Goal: Task Accomplishment & Management: Use online tool/utility

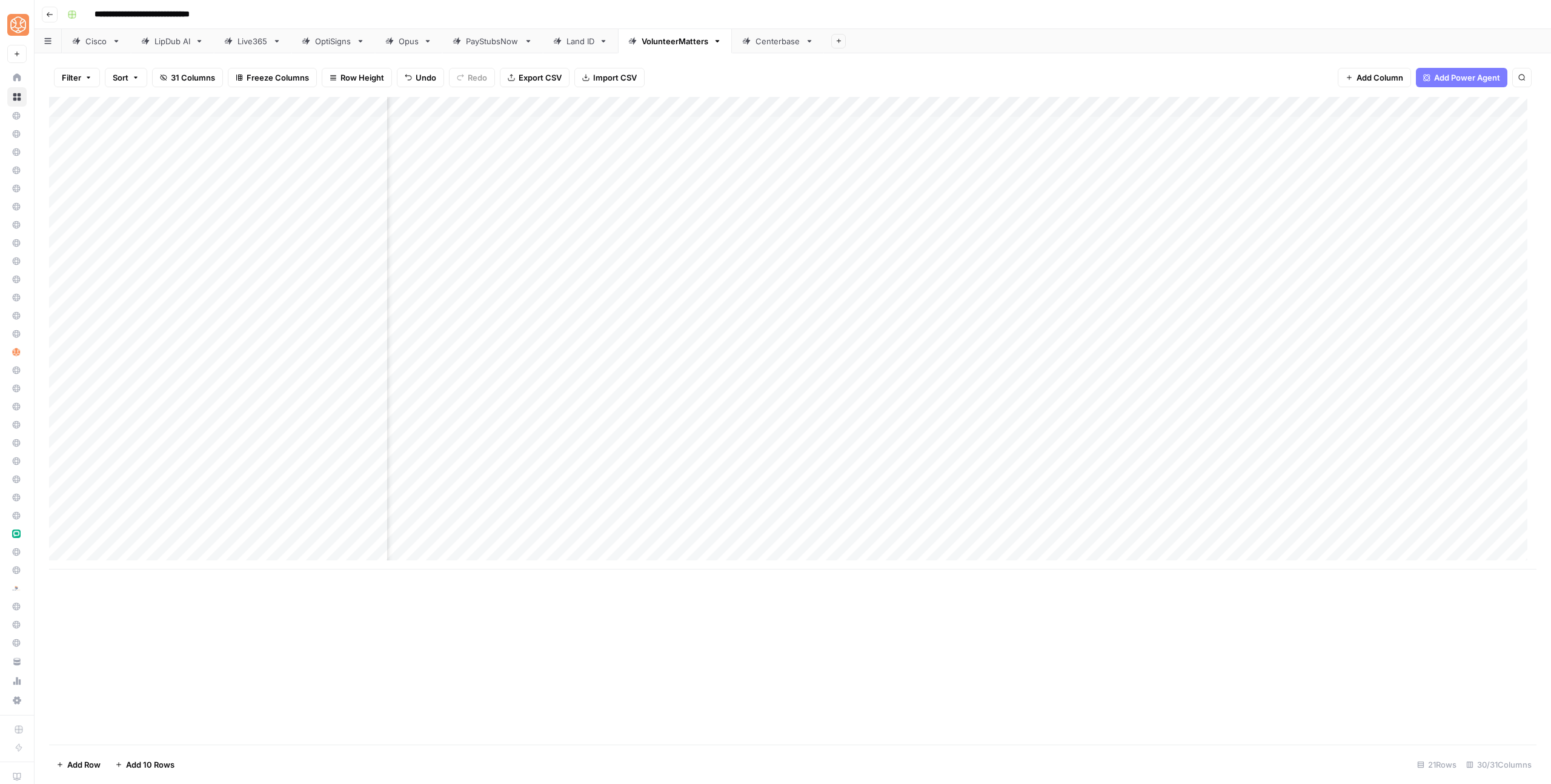
scroll to position [0, 599]
click at [1263, 56] on div "Filter Sort 31 Columns Freeze Columns Row Height Undo Redo Export CSV Import CS…" at bounding box center [793, 418] width 1516 height 730
click at [1035, 475] on div "Add Column" at bounding box center [793, 333] width 1487 height 472
click at [1034, 495] on div "Add Column" at bounding box center [793, 333] width 1487 height 472
click at [1031, 514] on div "Add Column" at bounding box center [793, 333] width 1487 height 472
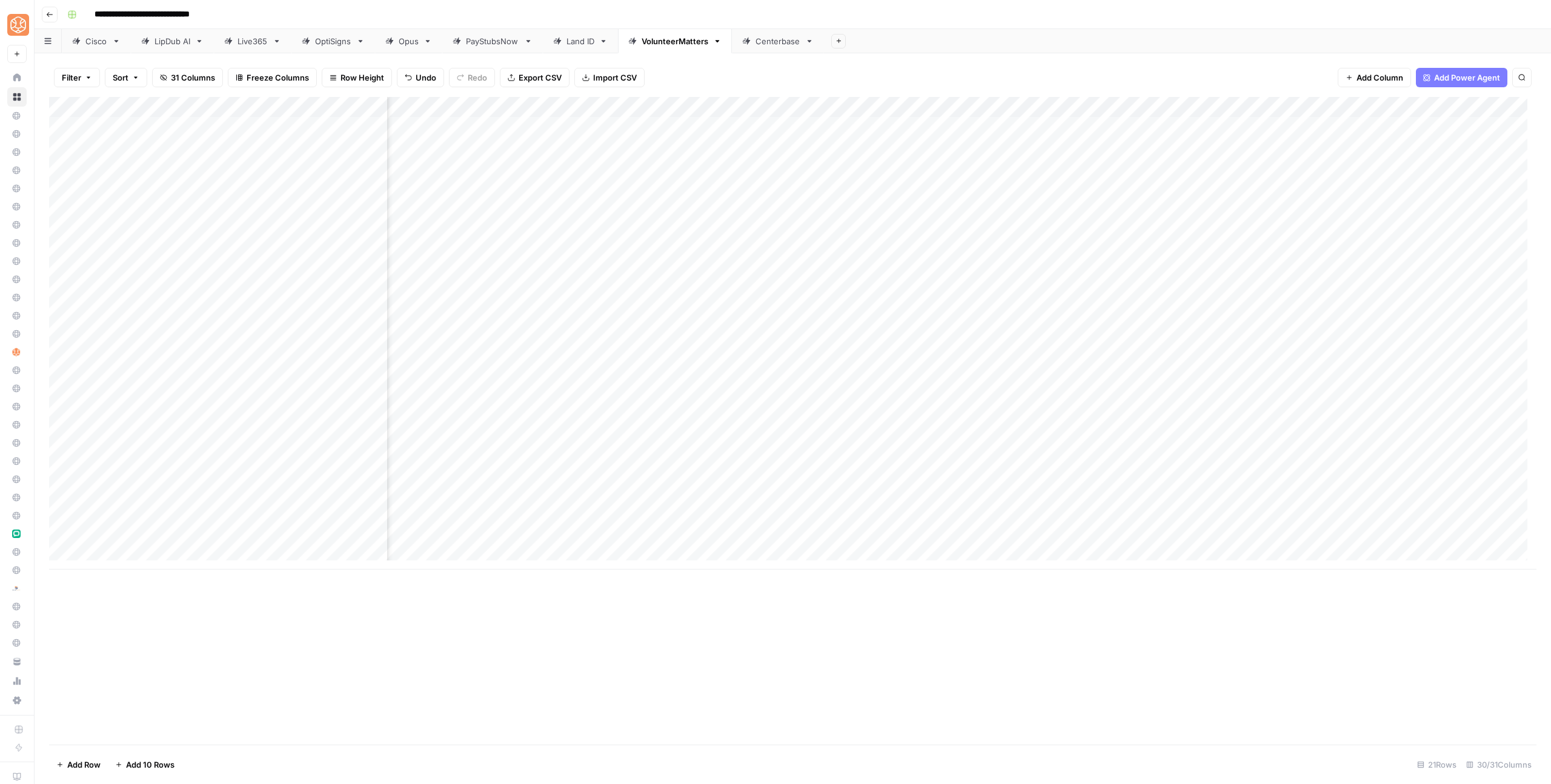
click at [1033, 535] on div "Add Column" at bounding box center [793, 333] width 1487 height 472
click at [1074, 353] on div "Add Column" at bounding box center [793, 333] width 1487 height 472
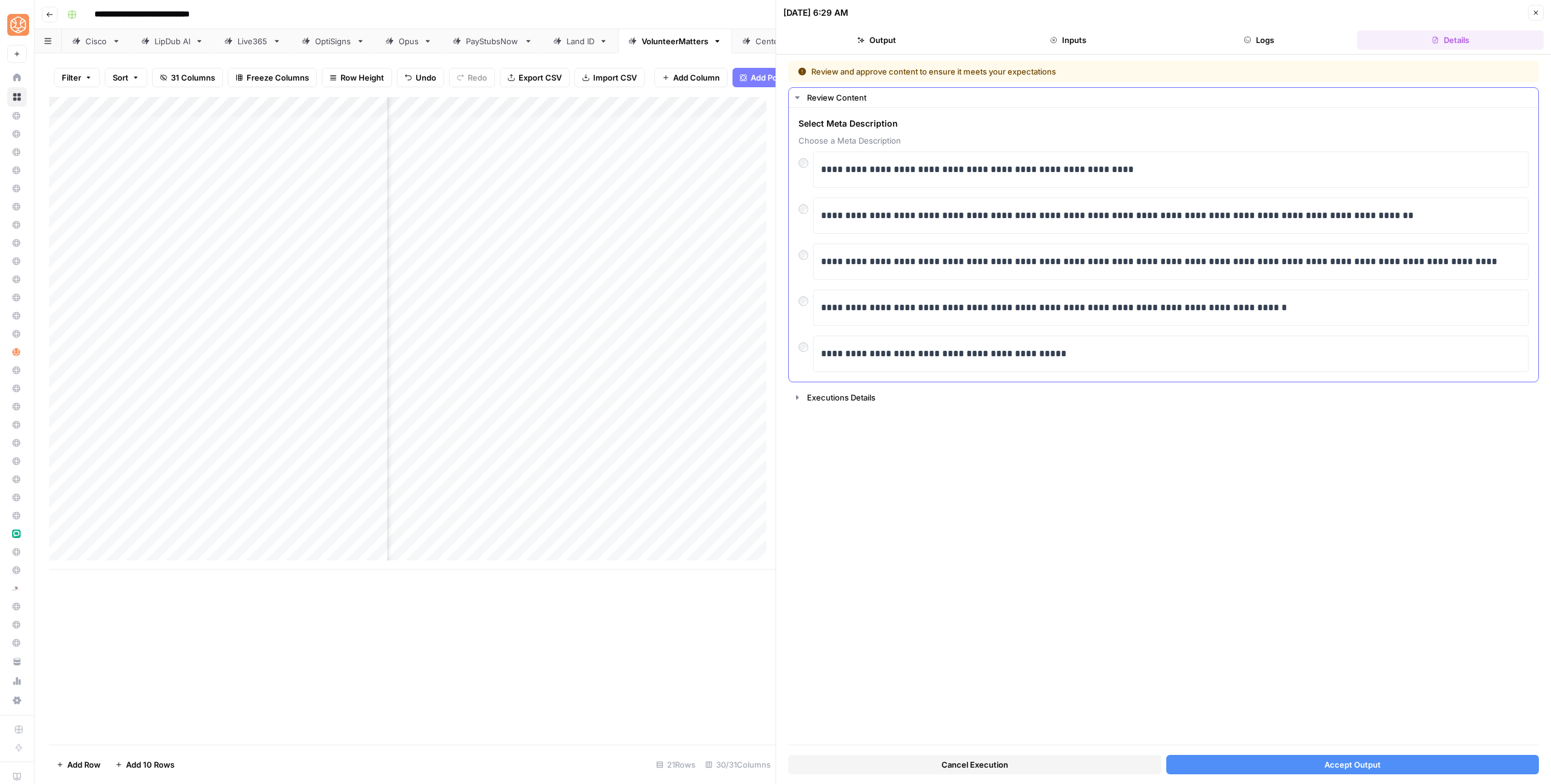
click at [799, 203] on div at bounding box center [805, 205] width 14 height 17
click at [1305, 772] on button "Accept Output" at bounding box center [1353, 764] width 373 height 20
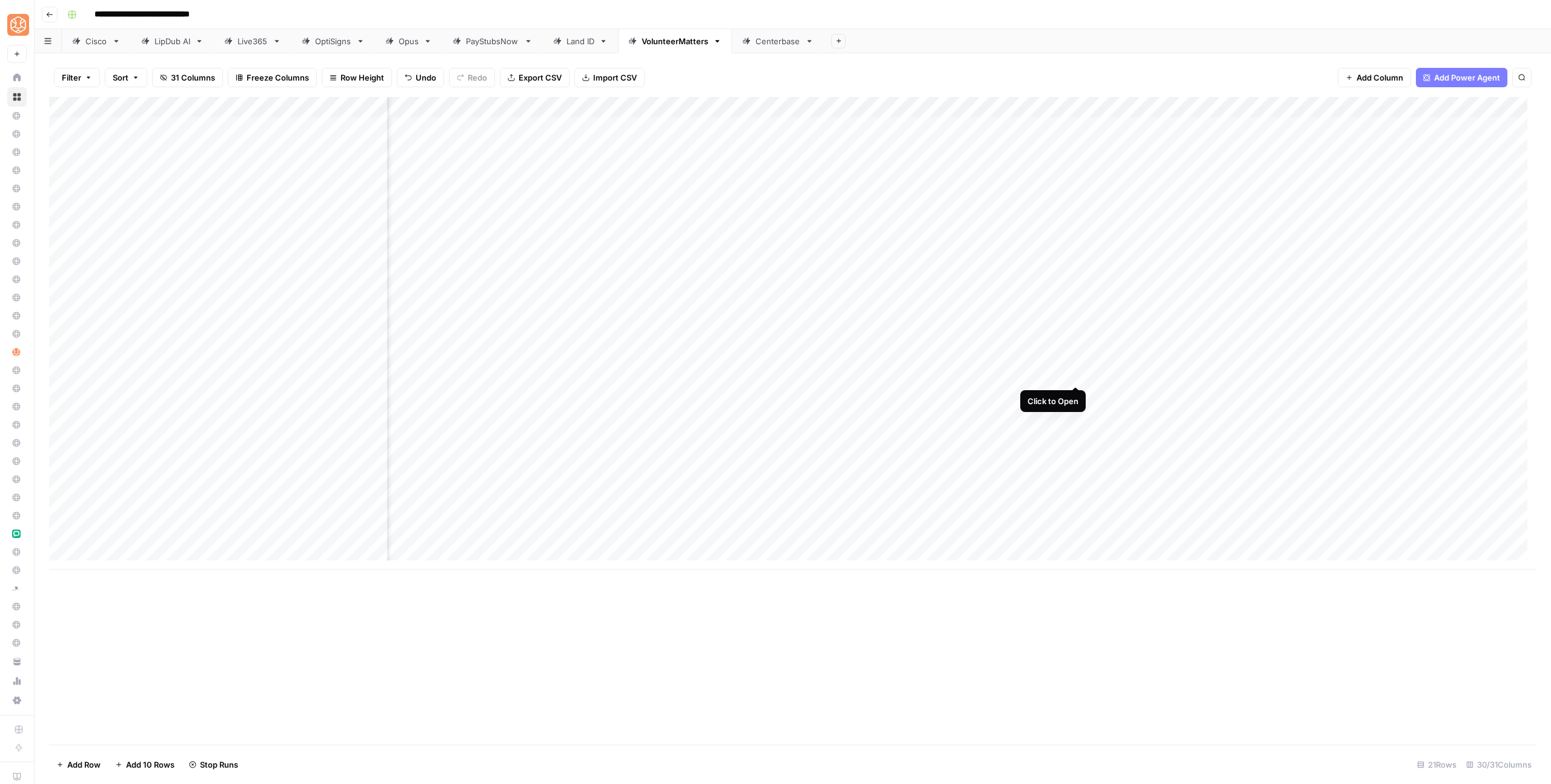
click at [1076, 371] on div "Add Column" at bounding box center [793, 333] width 1487 height 472
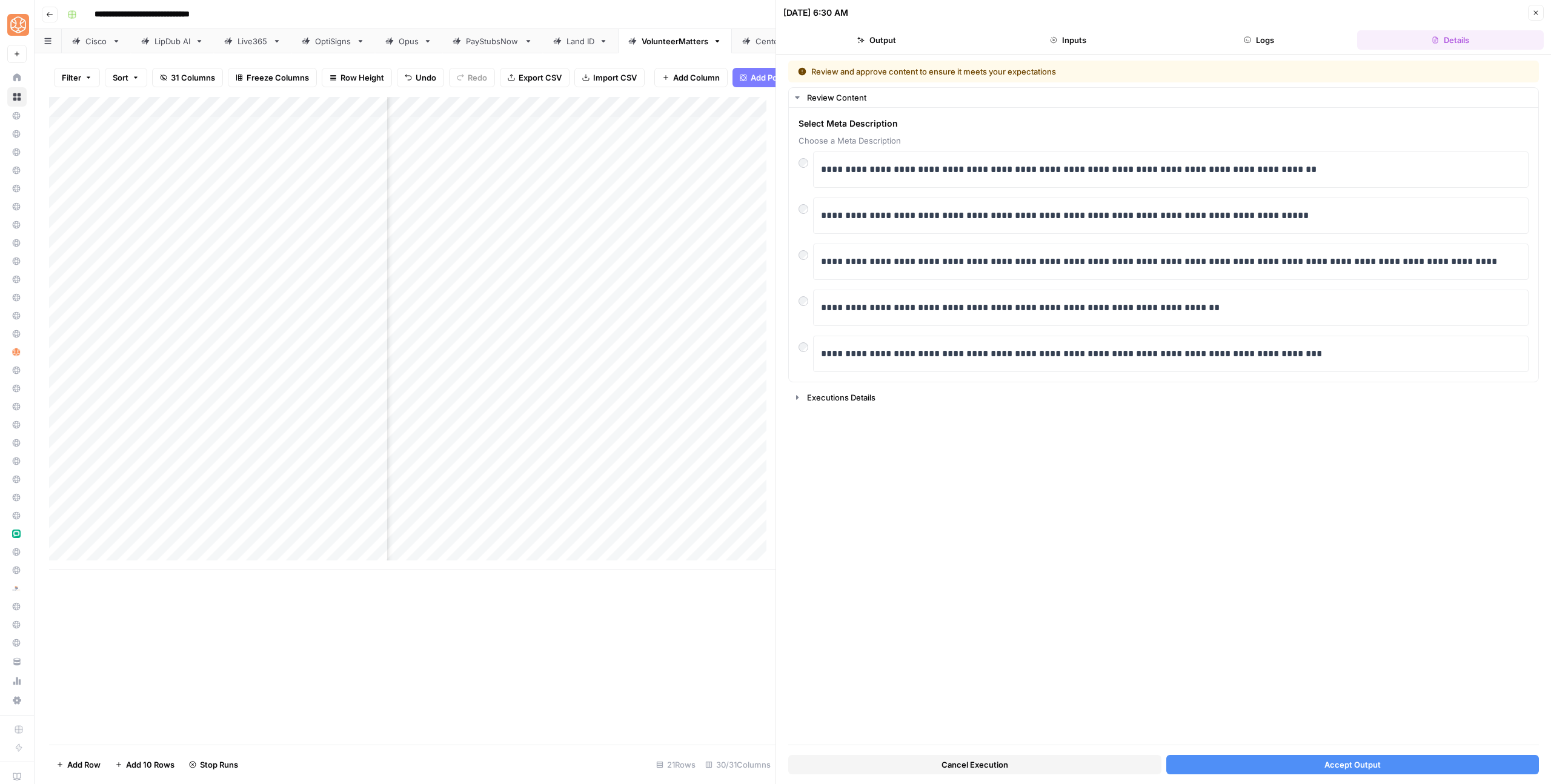
click at [1281, 760] on button "Accept Output" at bounding box center [1353, 764] width 373 height 20
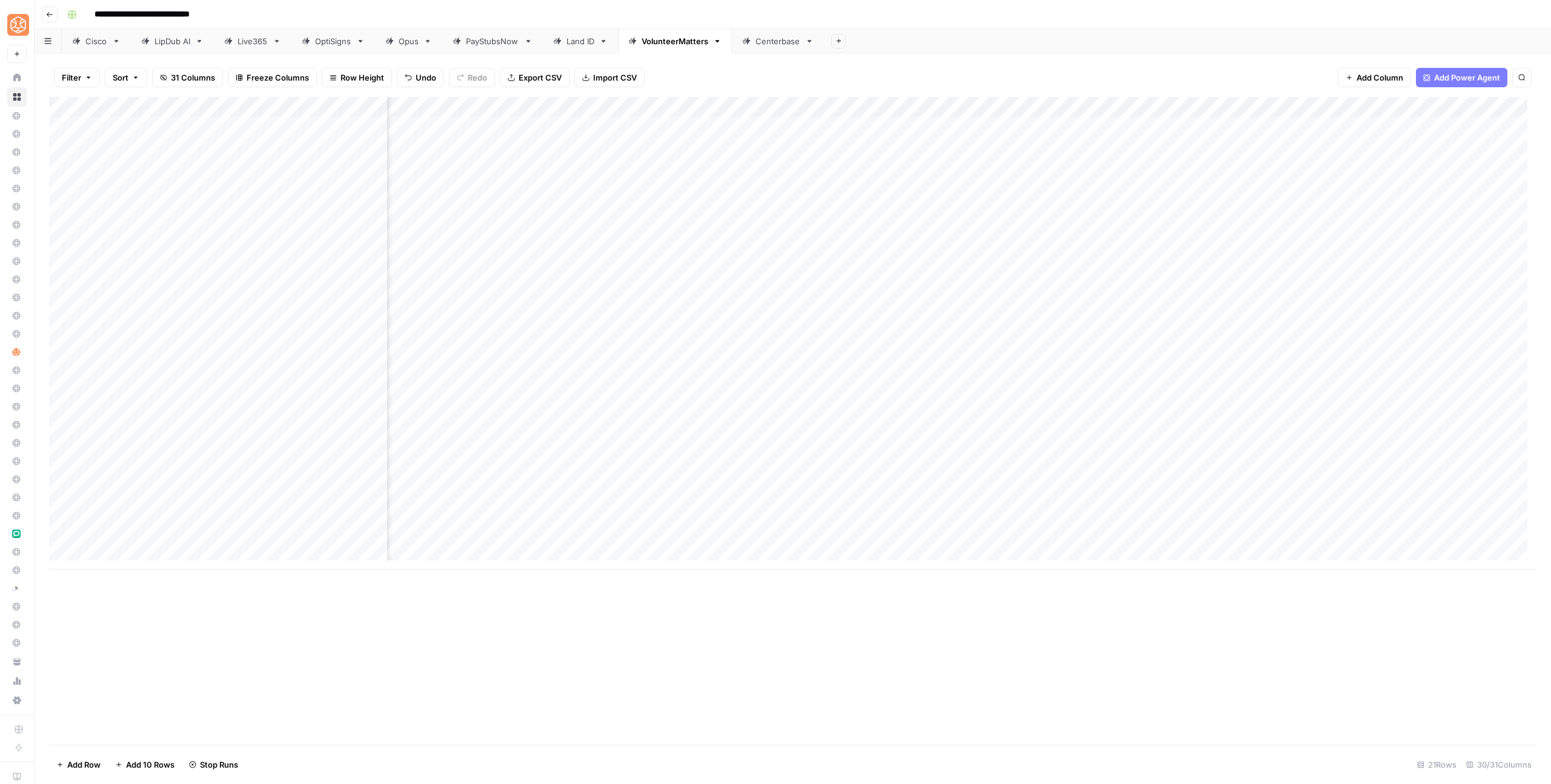
click at [1076, 394] on div "Add Column" at bounding box center [793, 333] width 1487 height 472
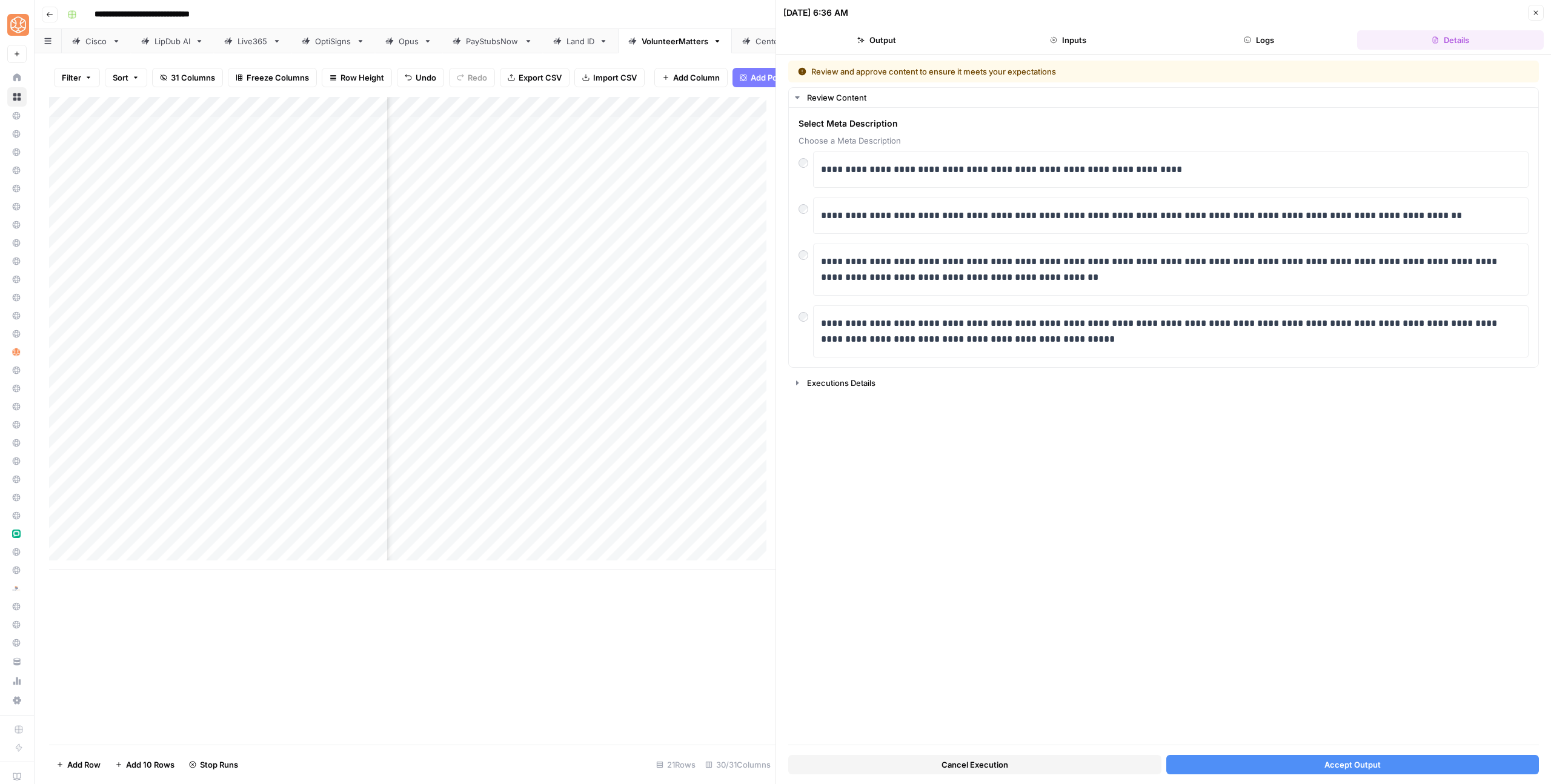
click at [1314, 761] on button "Accept Output" at bounding box center [1353, 764] width 373 height 20
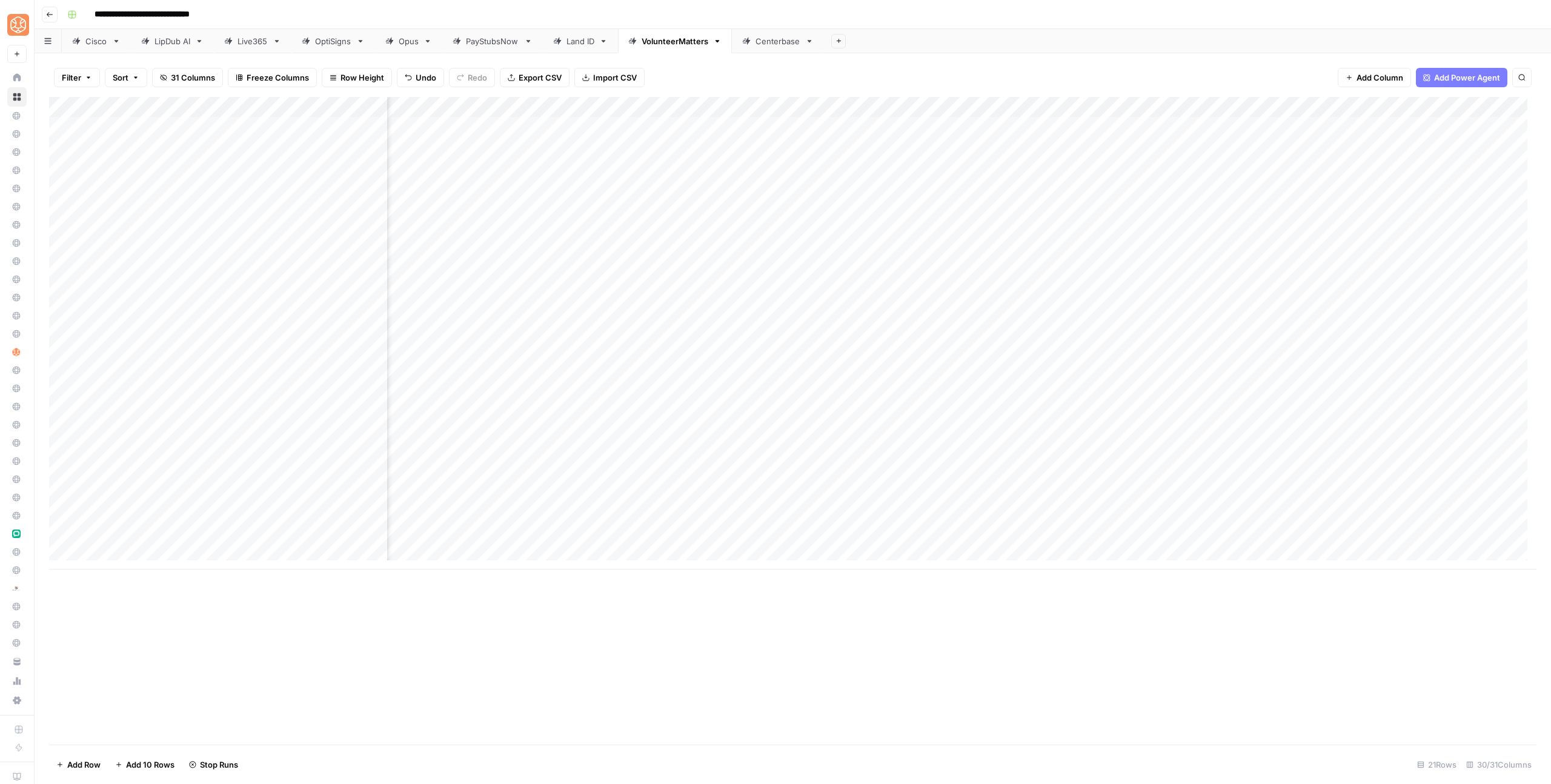
click at [1076, 412] on div "Add Column" at bounding box center [793, 333] width 1487 height 472
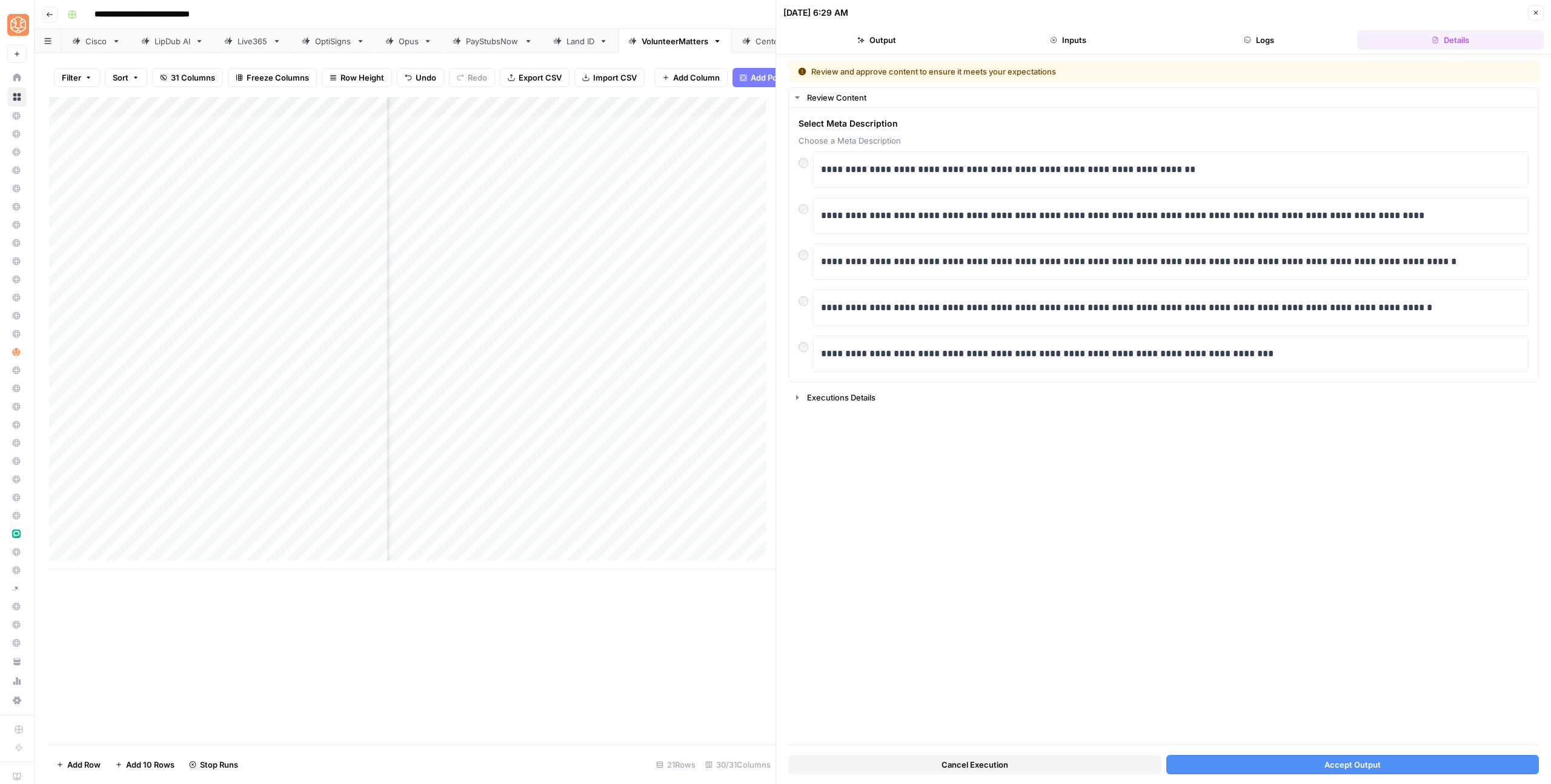
click at [1372, 749] on div "Cancel Execution Accept Output" at bounding box center [1163, 760] width 751 height 33
click at [1370, 754] on div "Cancel Execution Accept Output" at bounding box center [1163, 760] width 751 height 33
click at [1314, 764] on button "Accept Output" at bounding box center [1353, 764] width 373 height 20
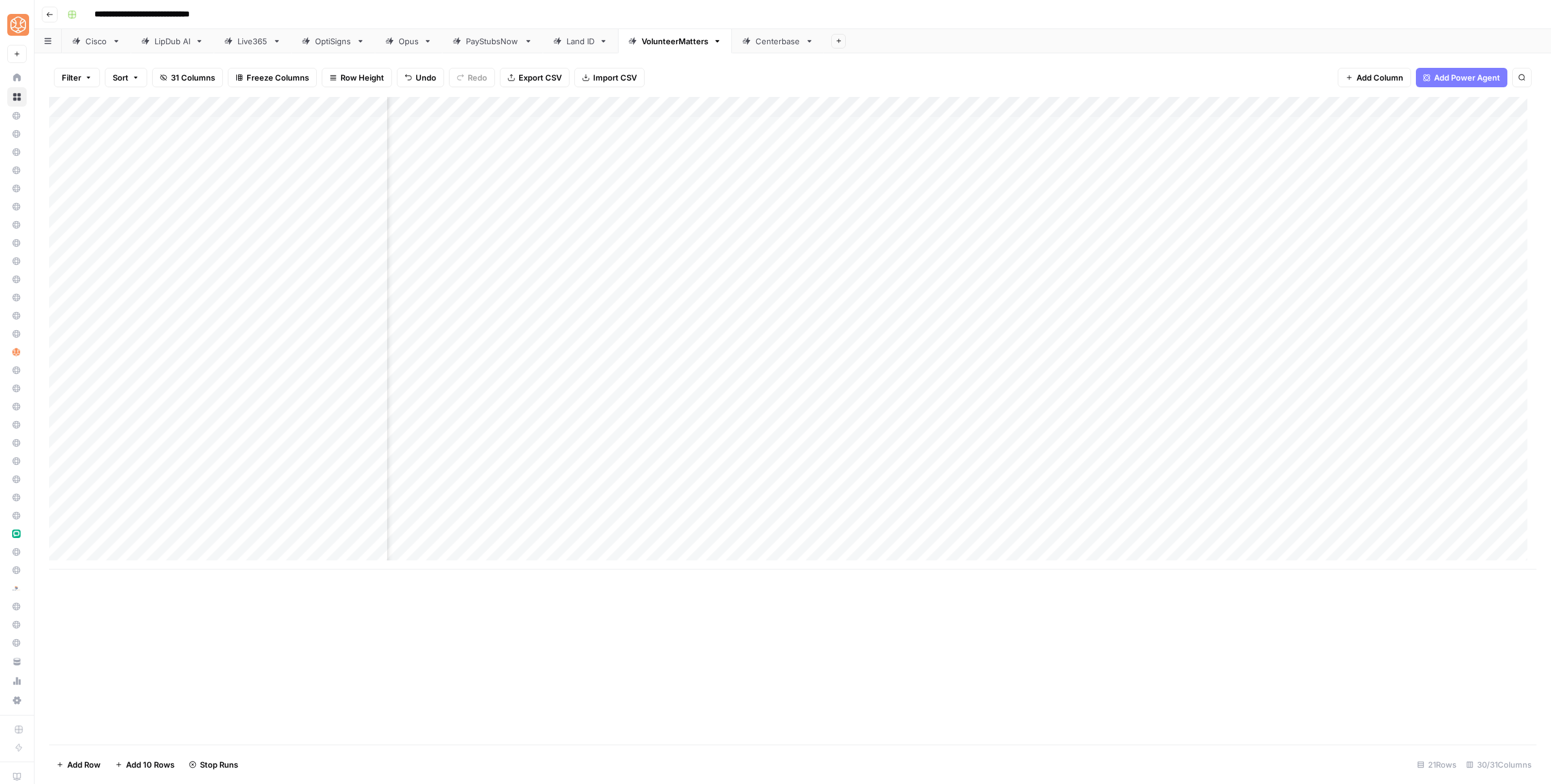
click at [1076, 437] on div "Add Column" at bounding box center [793, 333] width 1487 height 472
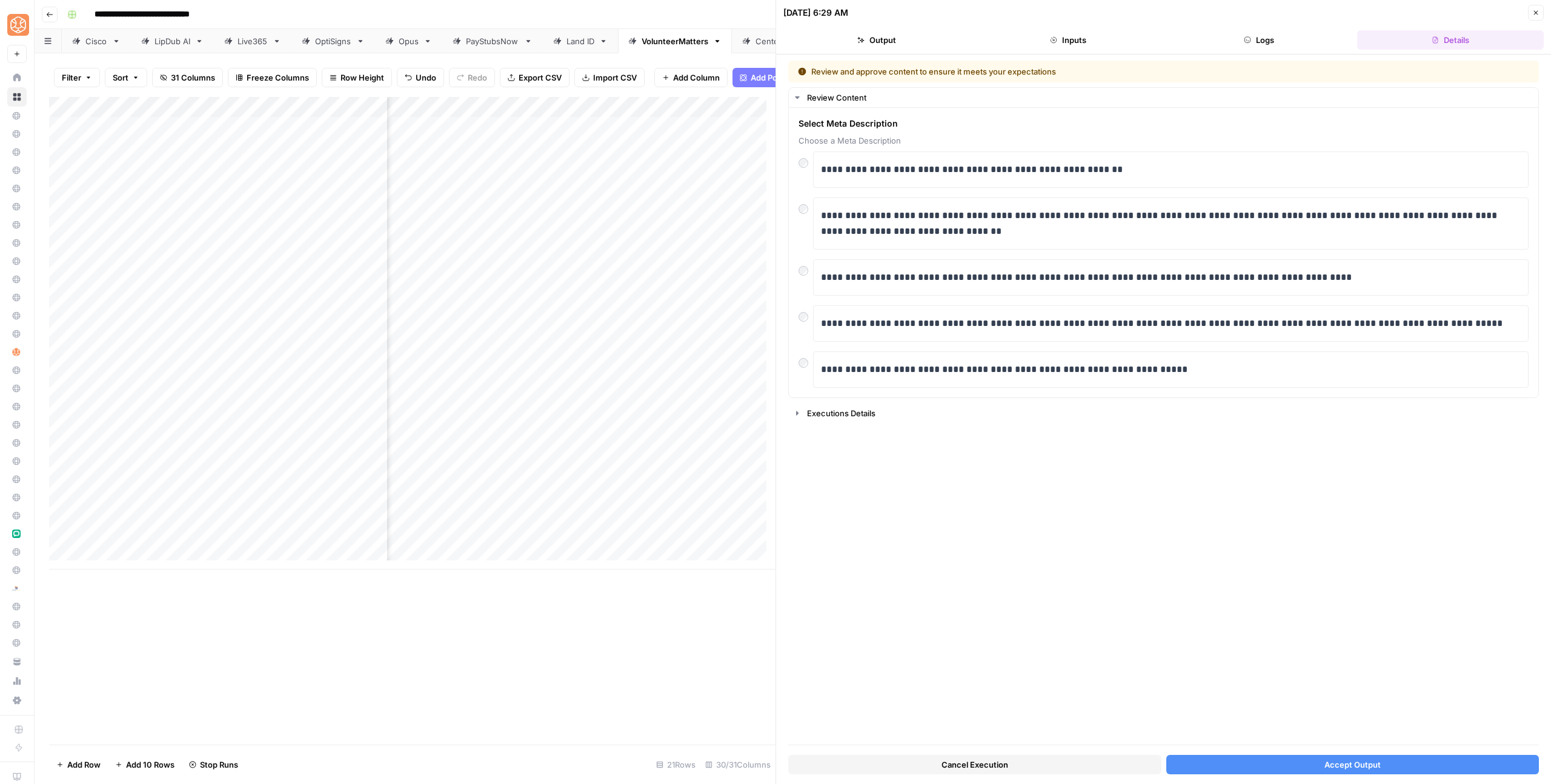
click at [1320, 767] on button "Accept Output" at bounding box center [1353, 764] width 373 height 20
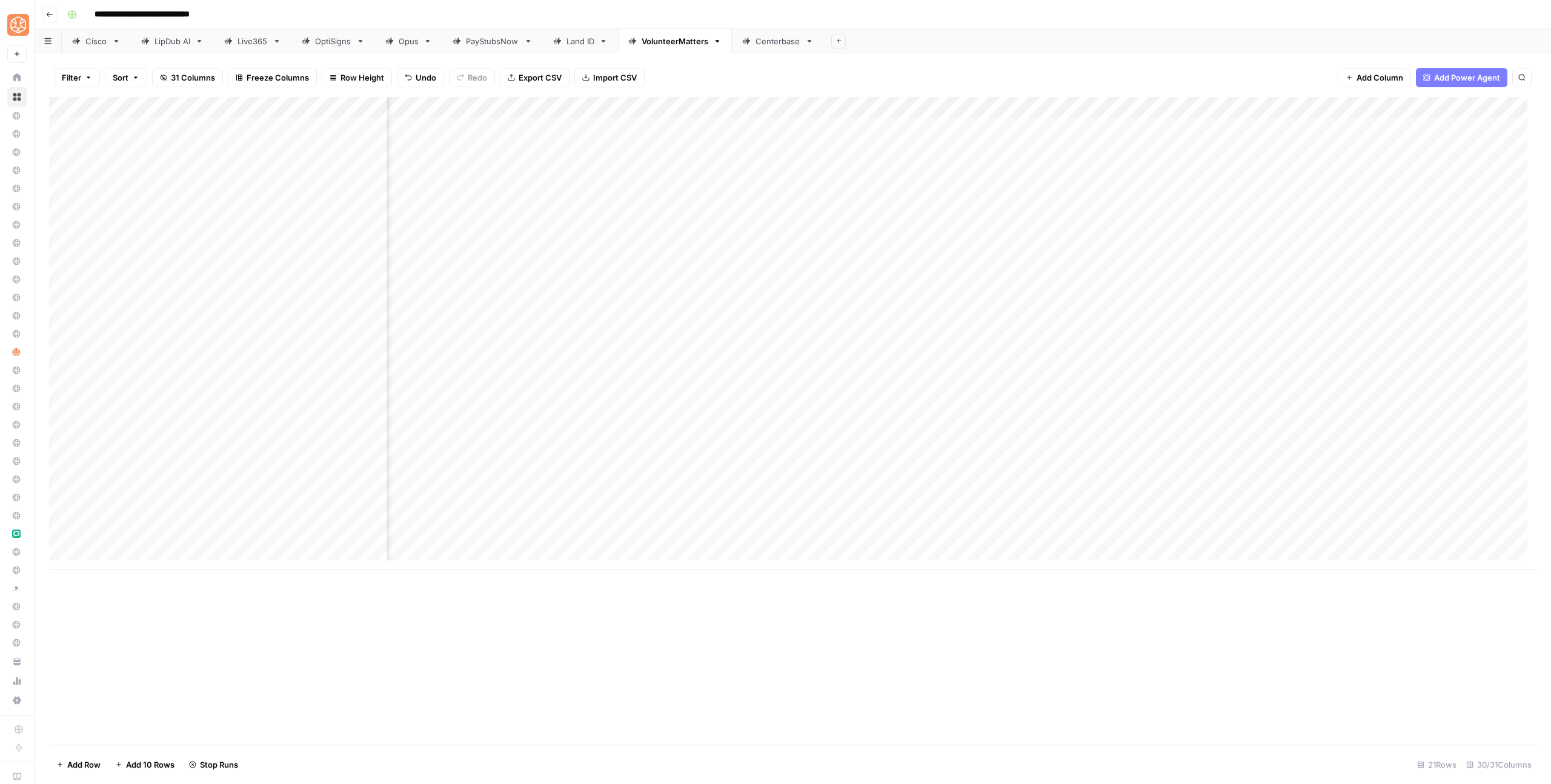
click at [1071, 450] on div "Add Column" at bounding box center [793, 333] width 1487 height 472
click at [1029, 476] on div "Add Column" at bounding box center [793, 333] width 1487 height 472
click at [1031, 498] on div "Add Column" at bounding box center [793, 333] width 1487 height 472
click at [1032, 472] on div "Add Column" at bounding box center [793, 333] width 1487 height 472
click at [1073, 459] on div "Add Column" at bounding box center [793, 333] width 1487 height 472
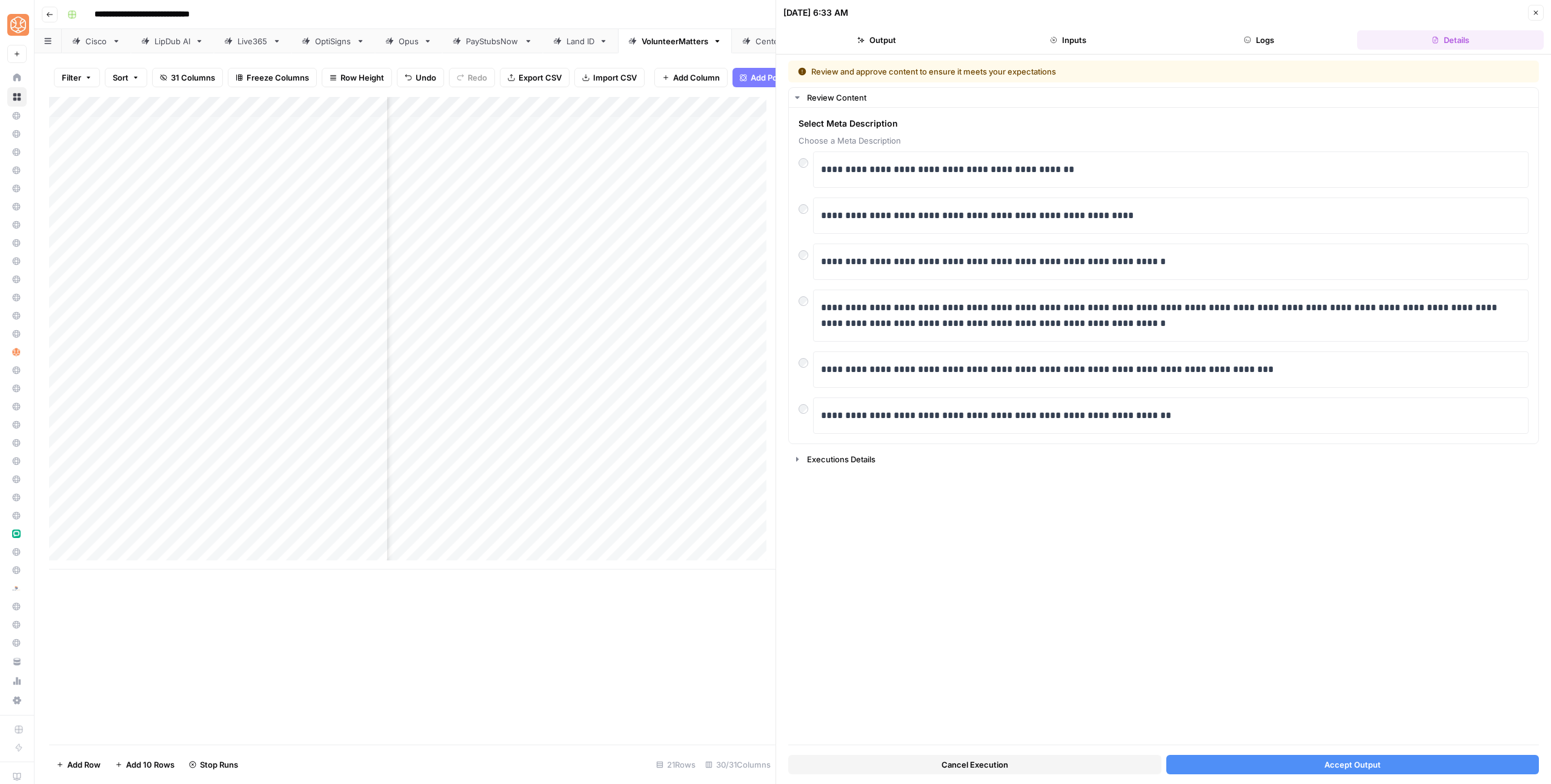
click at [1464, 772] on button "Accept Output" at bounding box center [1353, 764] width 373 height 20
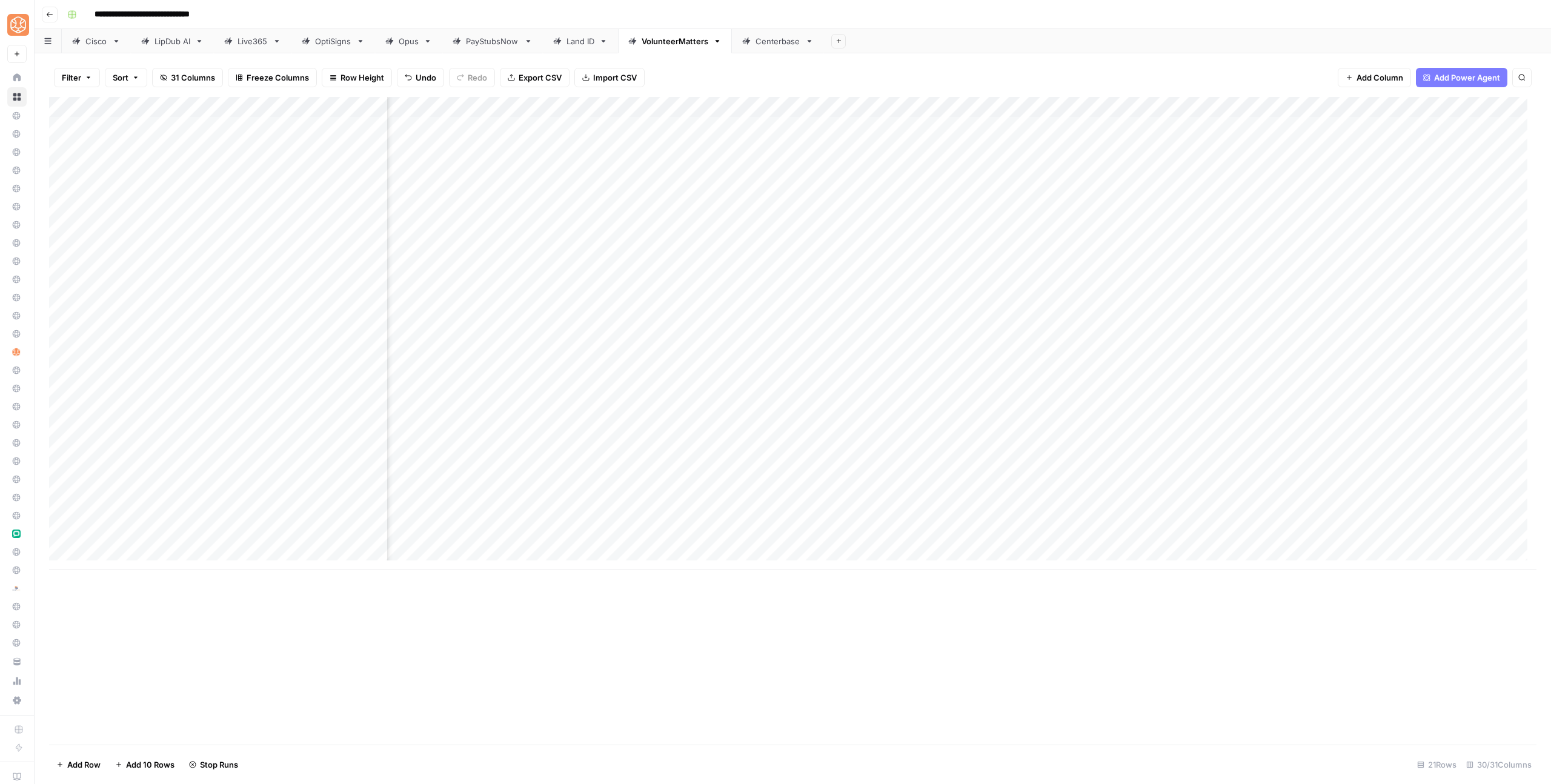
click at [1131, 373] on div "Add Column" at bounding box center [793, 333] width 1487 height 472
click at [1181, 373] on div "Add Column" at bounding box center [793, 333] width 1487 height 472
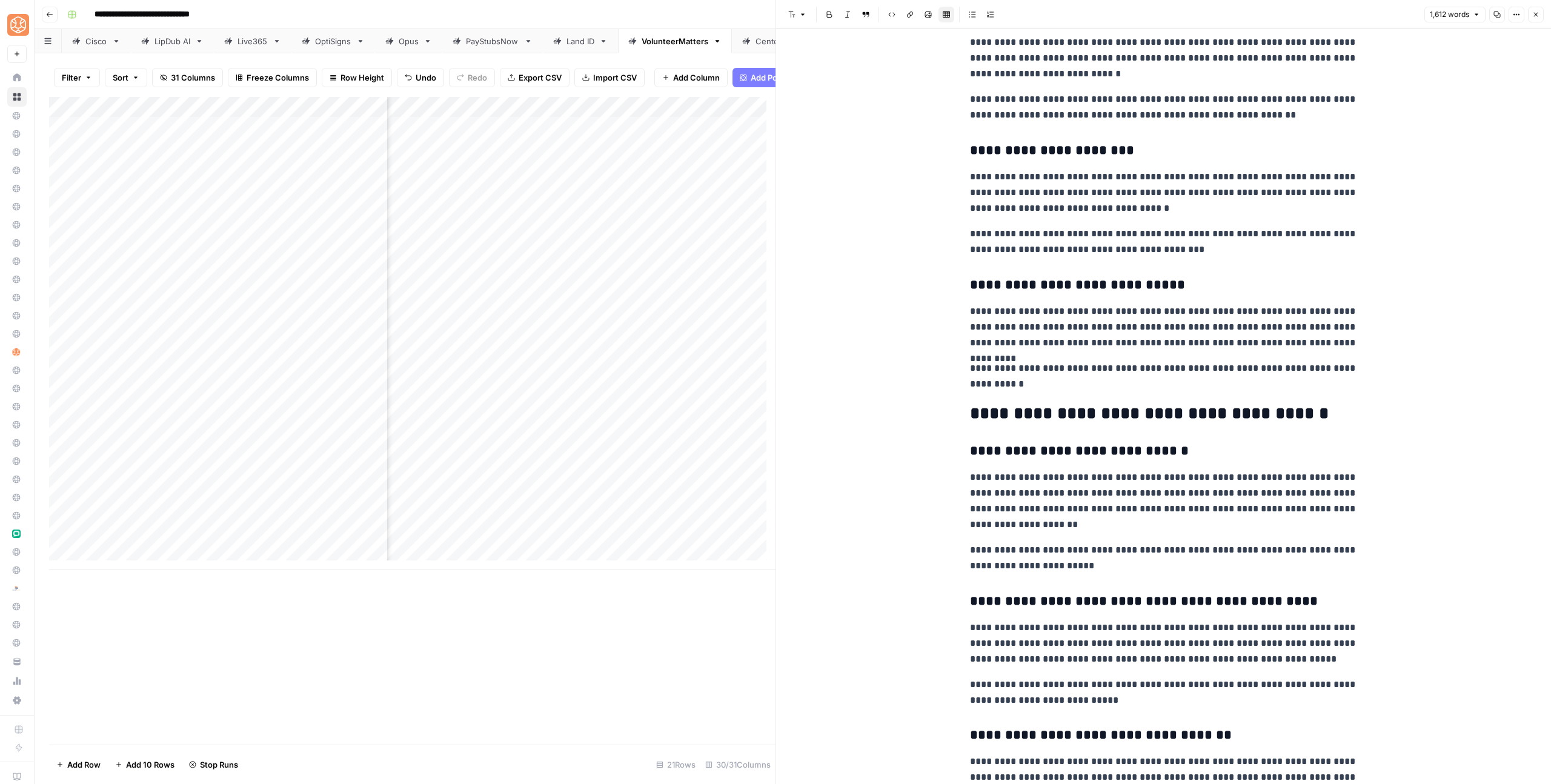
scroll to position [2210, 0]
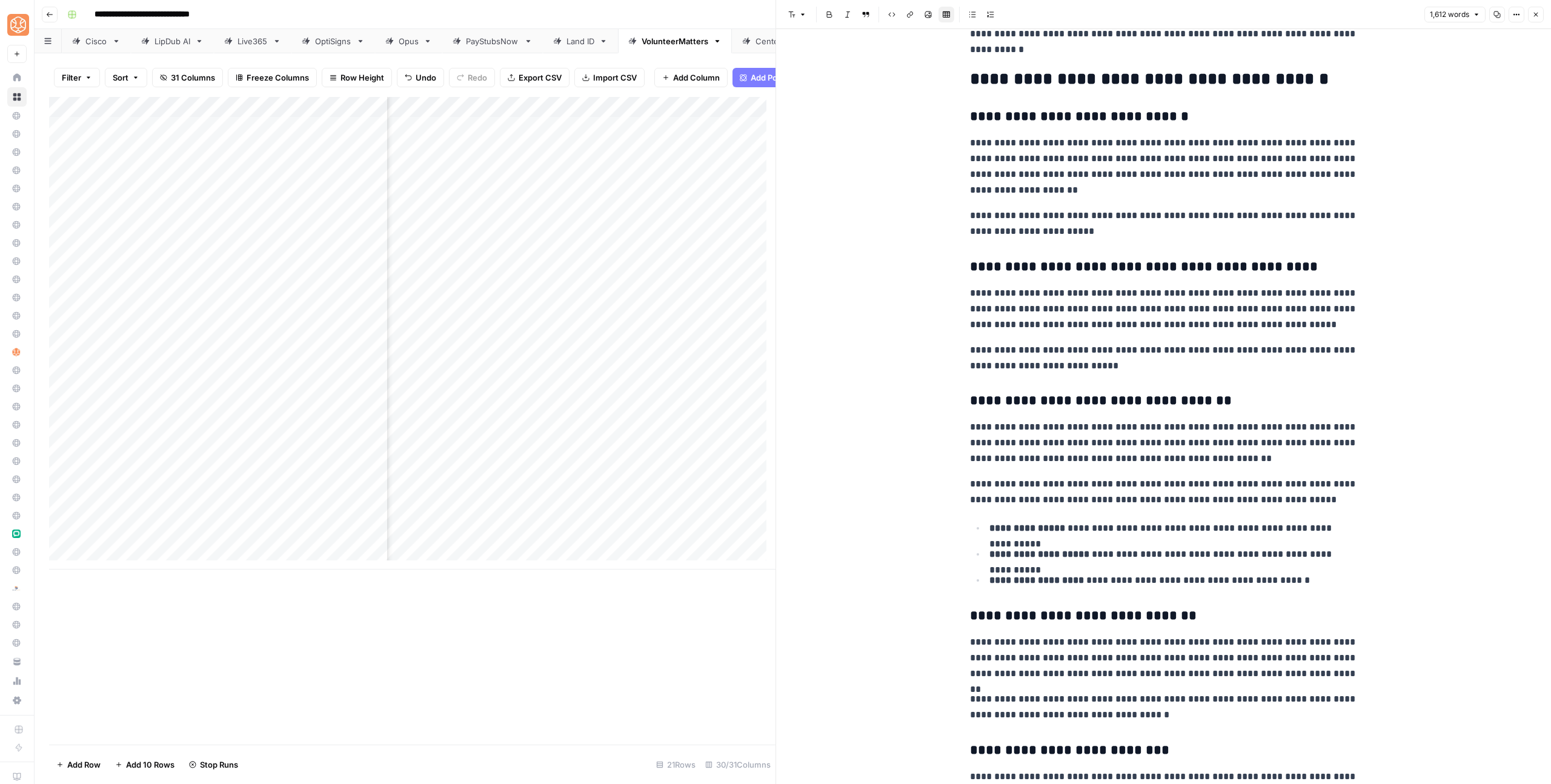
click at [1531, 4] on header "Font style Bold Italic Block quote Code block Link Image Insert Table Bulleted …" at bounding box center [1163, 14] width 775 height 29
click at [1537, 17] on icon "button" at bounding box center [1536, 14] width 8 height 8
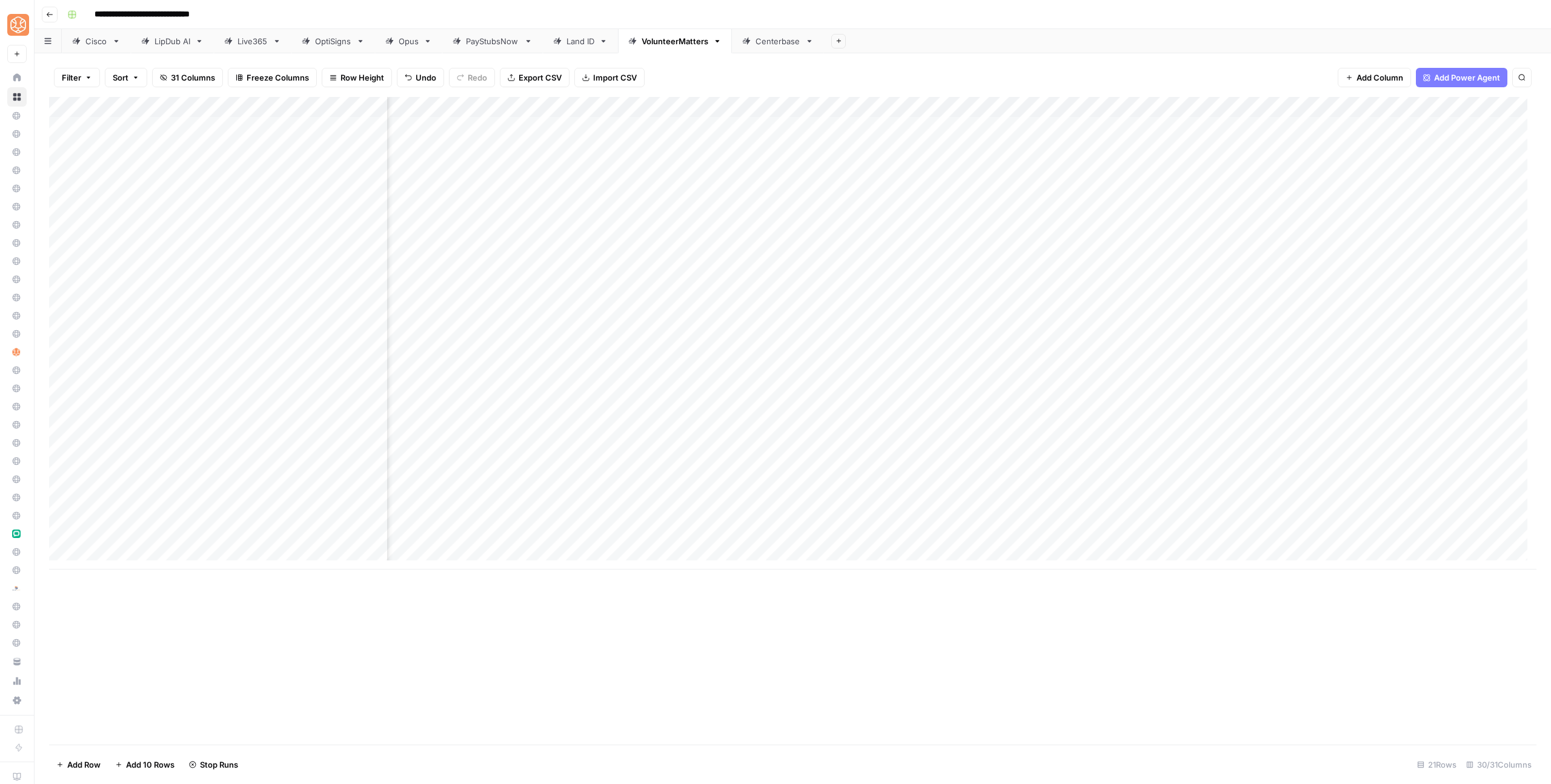
click at [1282, 374] on div "Add Column" at bounding box center [793, 333] width 1487 height 472
click at [1207, 102] on div "Add Column" at bounding box center [793, 333] width 1487 height 472
click at [1233, 209] on span "Configure Inputs" at bounding box center [1273, 209] width 106 height 12
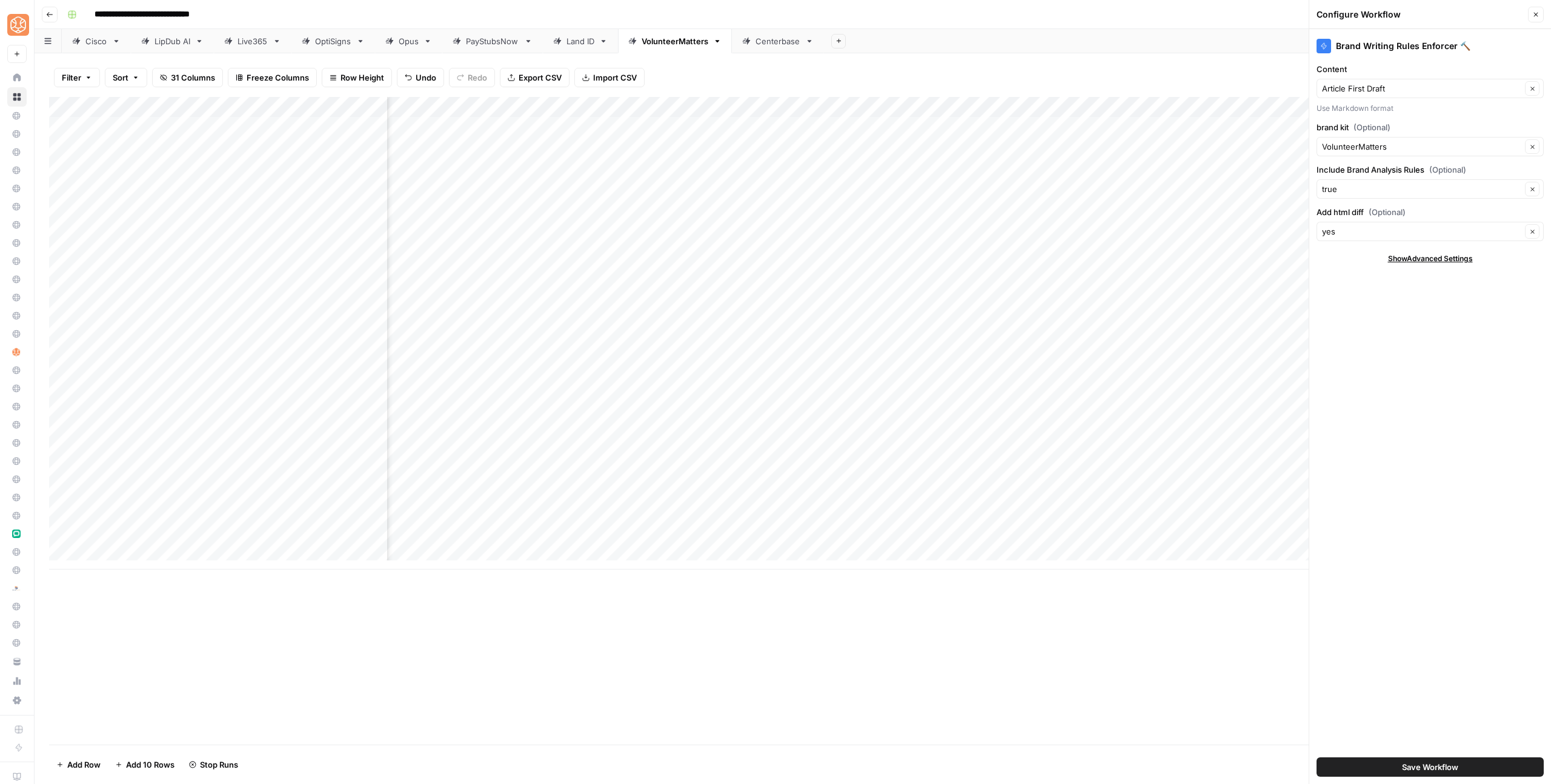
click at [1449, 768] on span "Save Workflow" at bounding box center [1430, 767] width 56 height 12
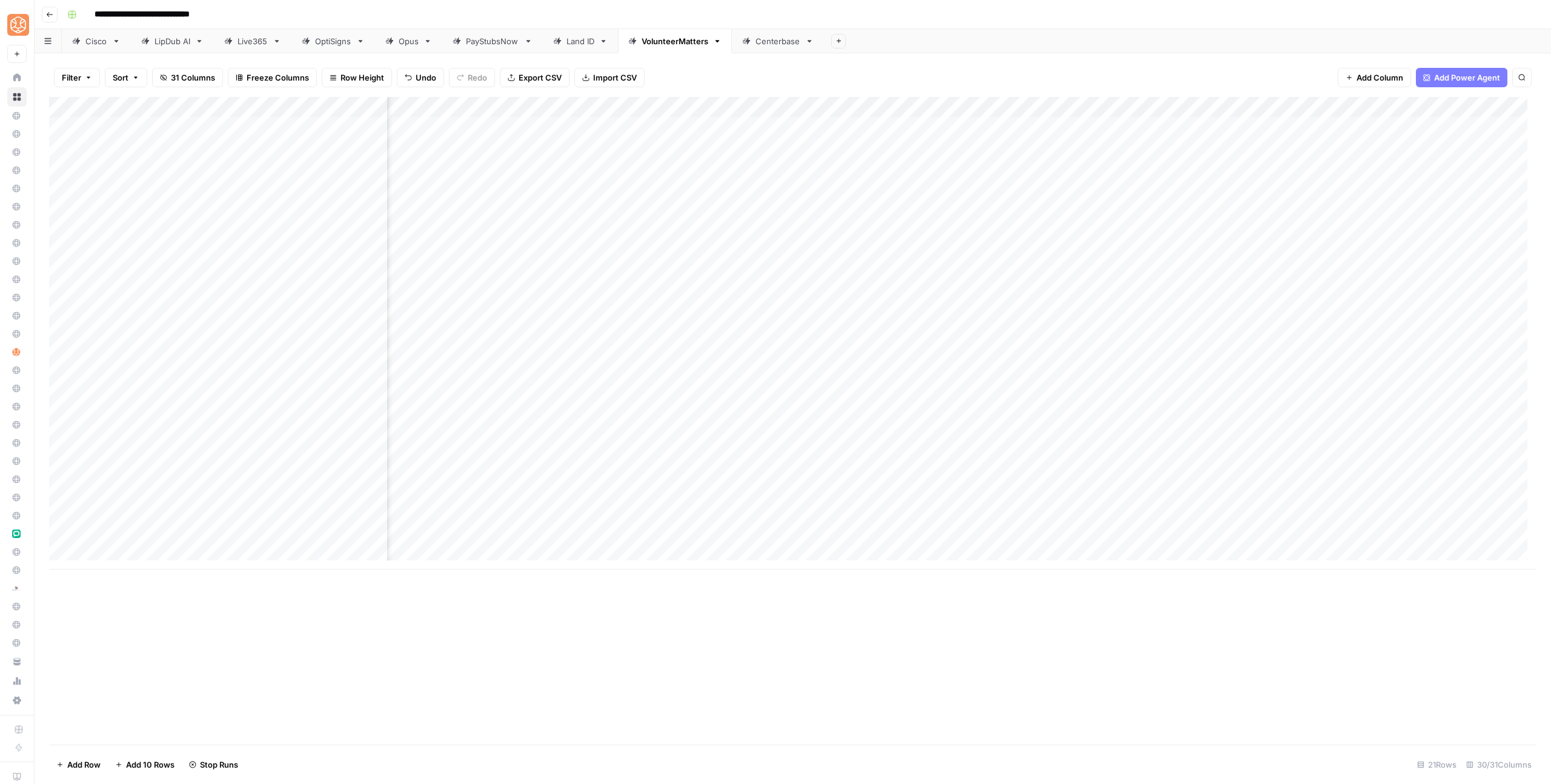
click at [1154, 436] on div "Add Column" at bounding box center [793, 333] width 1487 height 472
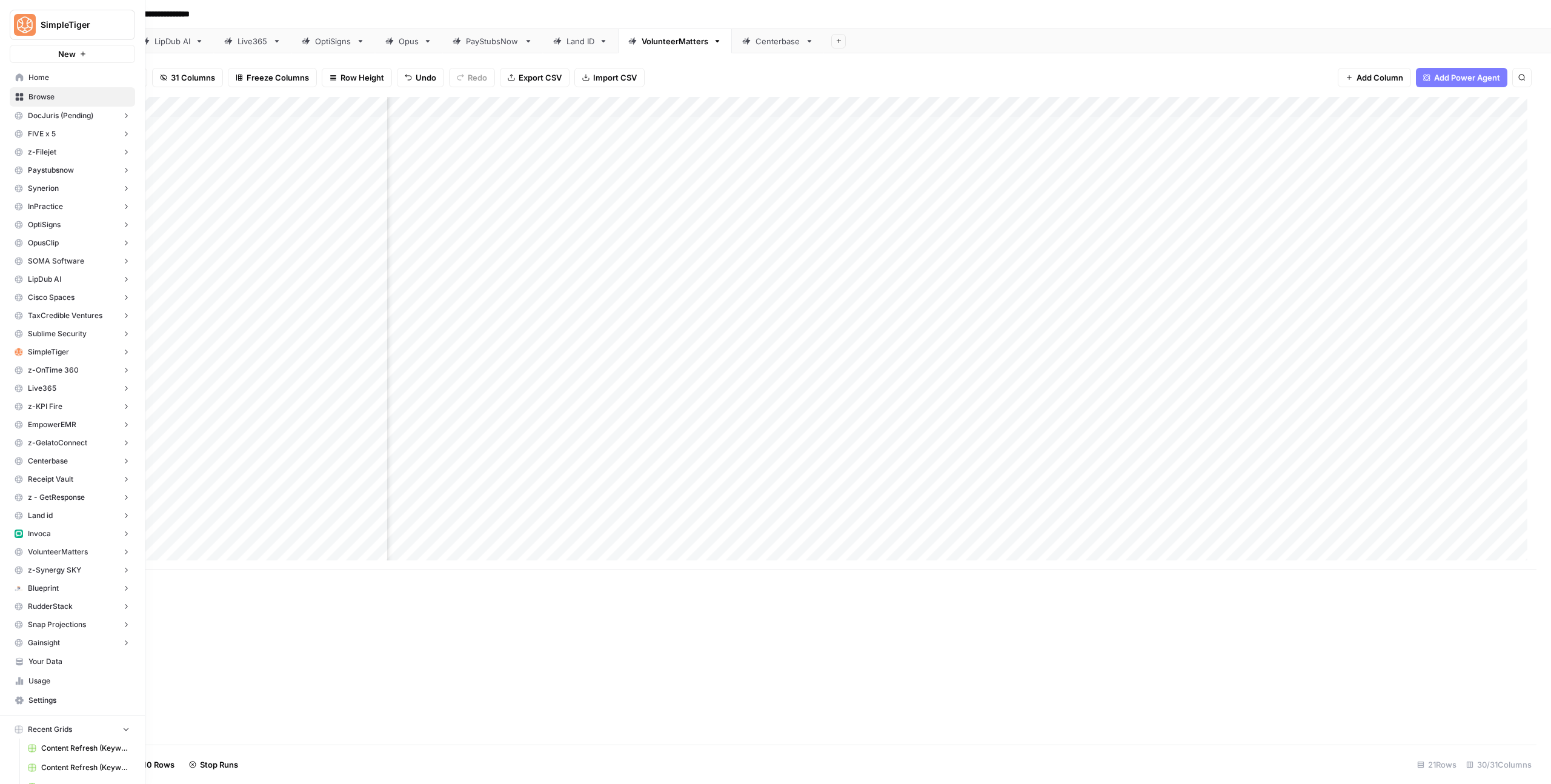
drag, startPoint x: 26, startPoint y: 77, endPoint x: 41, endPoint y: 84, distance: 16.6
click at [26, 77] on link "Home" at bounding box center [72, 77] width 125 height 20
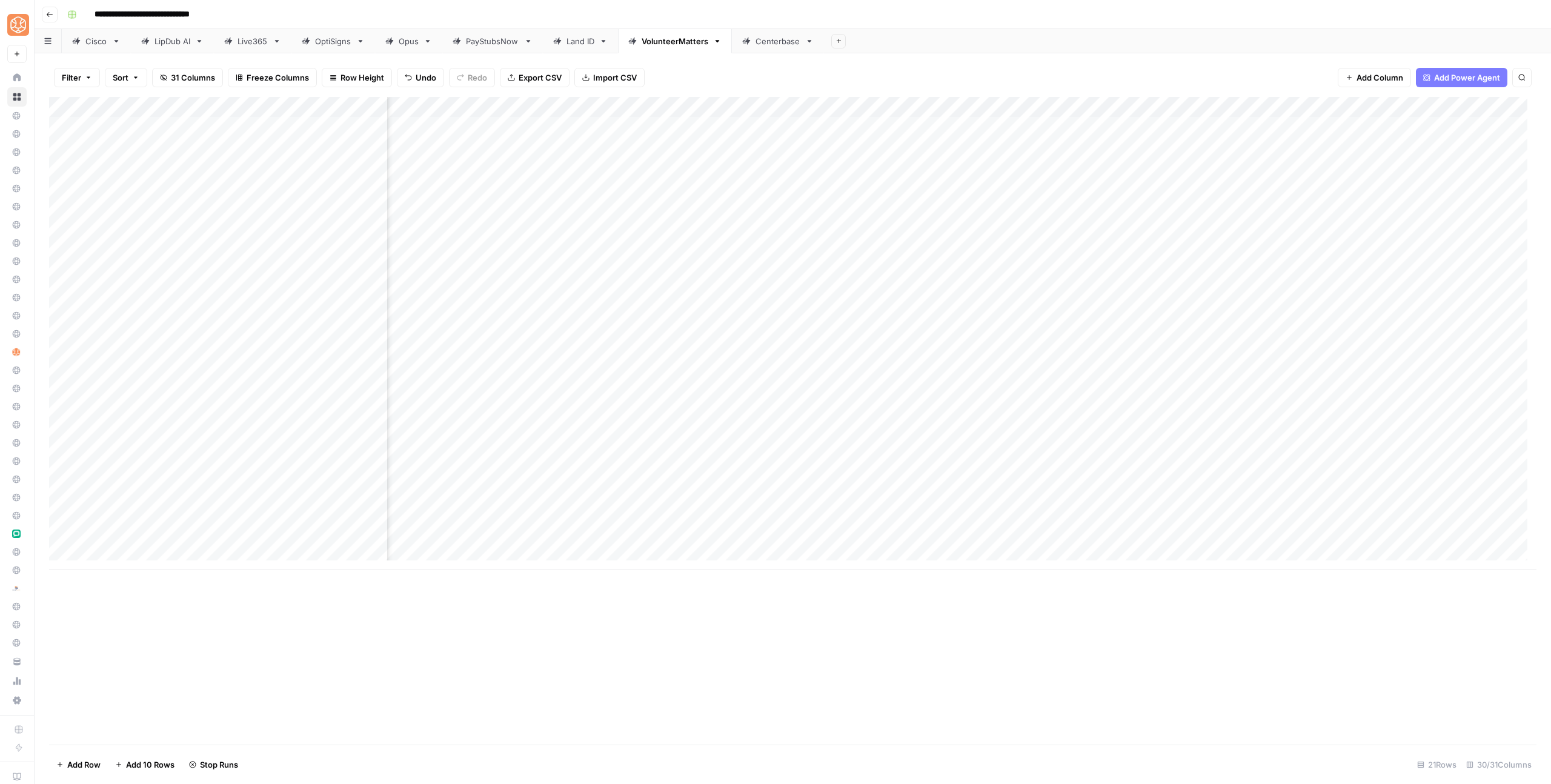
click at [1183, 435] on div "Add Column" at bounding box center [793, 333] width 1487 height 472
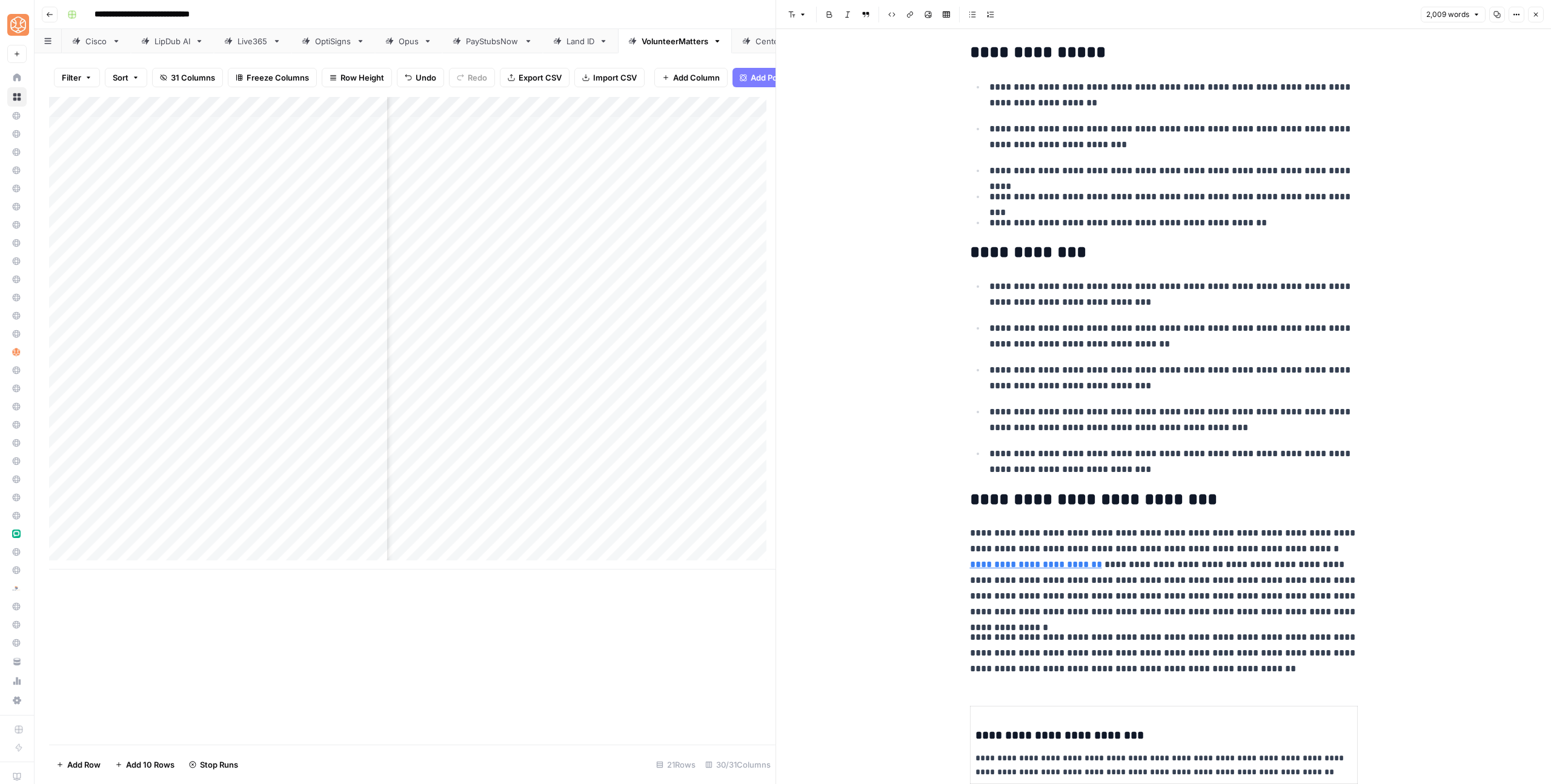
scroll to position [190, 0]
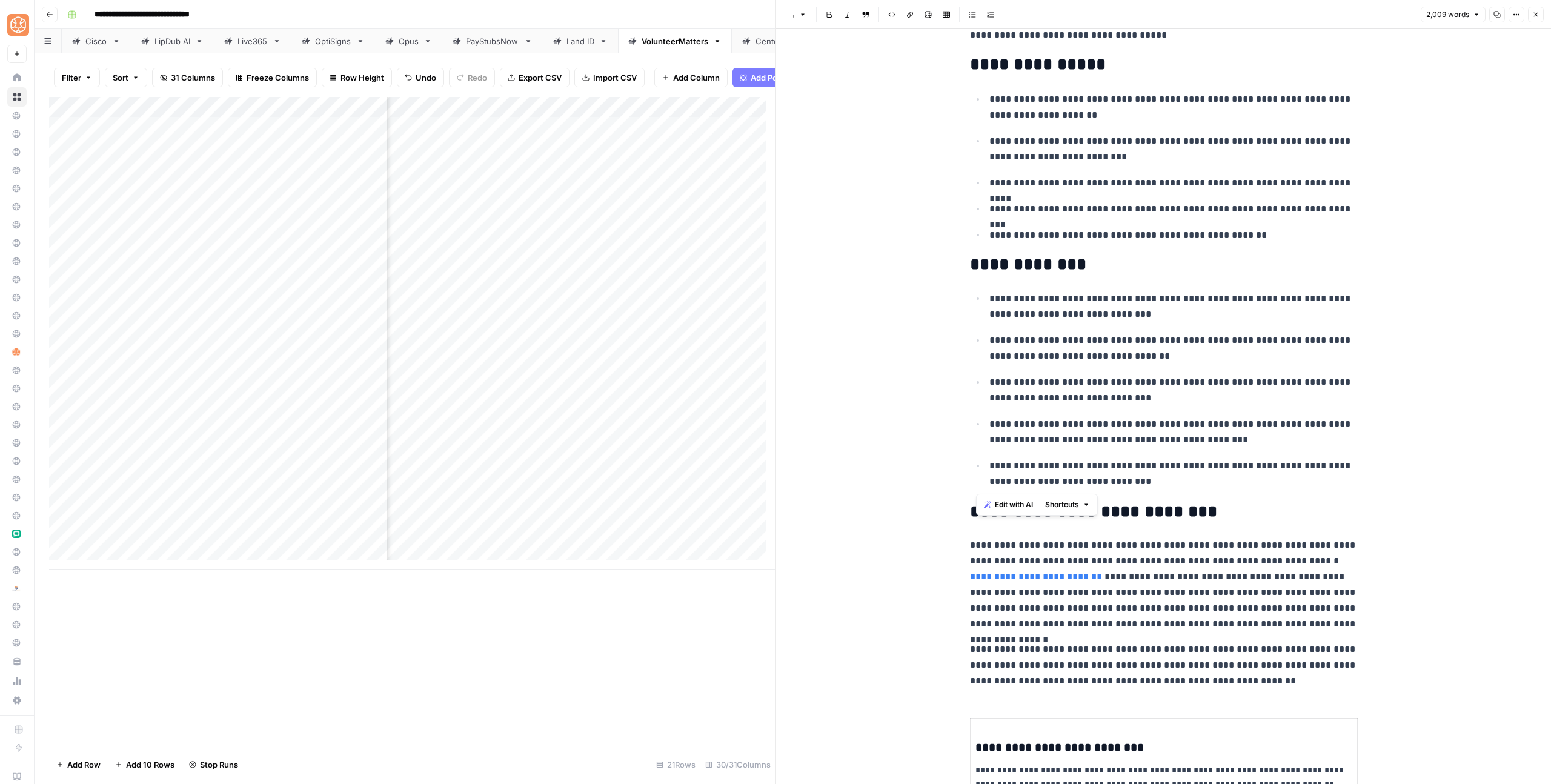
drag, startPoint x: 1198, startPoint y: 484, endPoint x: 956, endPoint y: 266, distance: 325.7
drag, startPoint x: 1257, startPoint y: 240, endPoint x: 937, endPoint y: 65, distance: 364.7
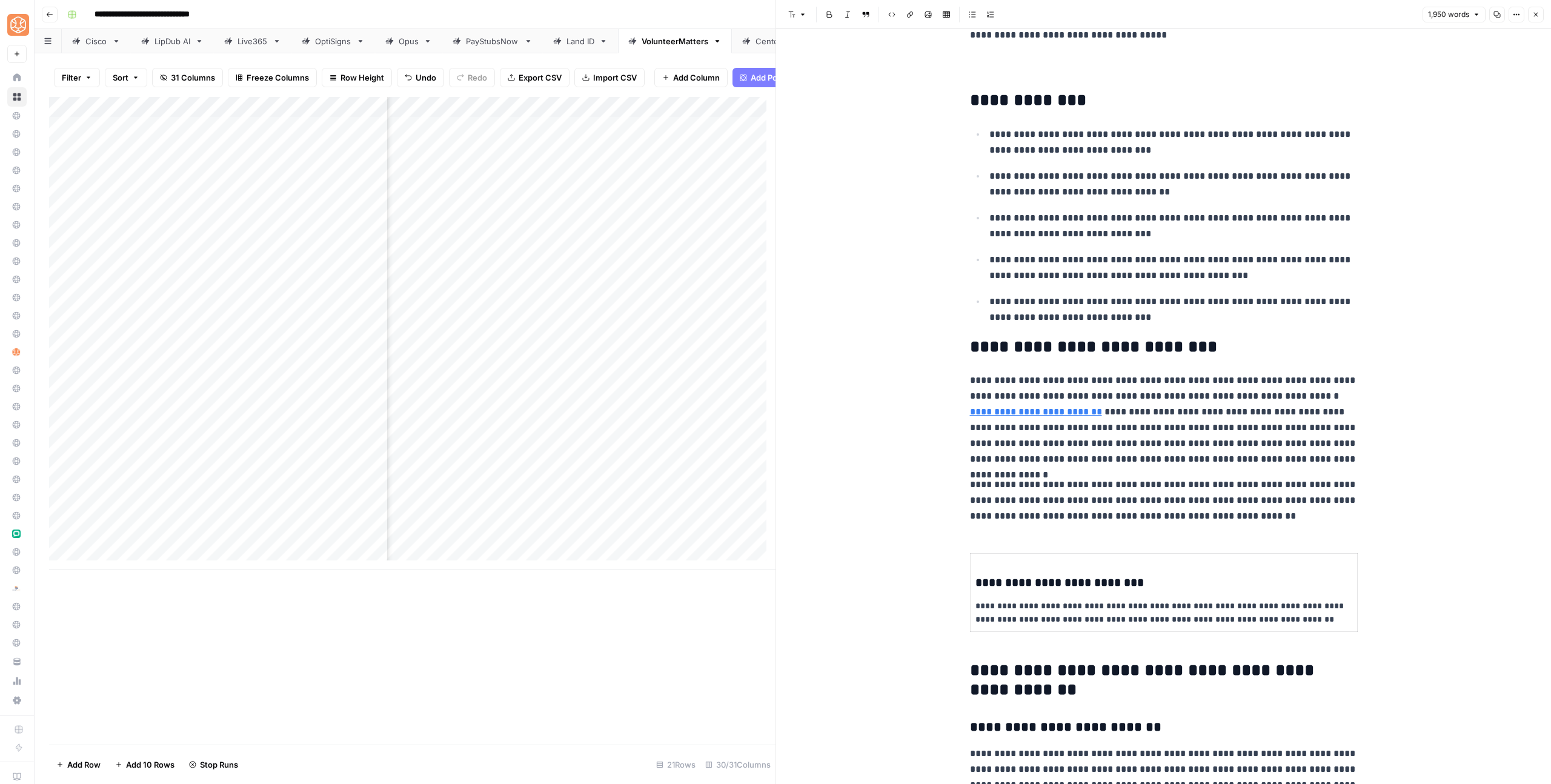
scroll to position [187, 0]
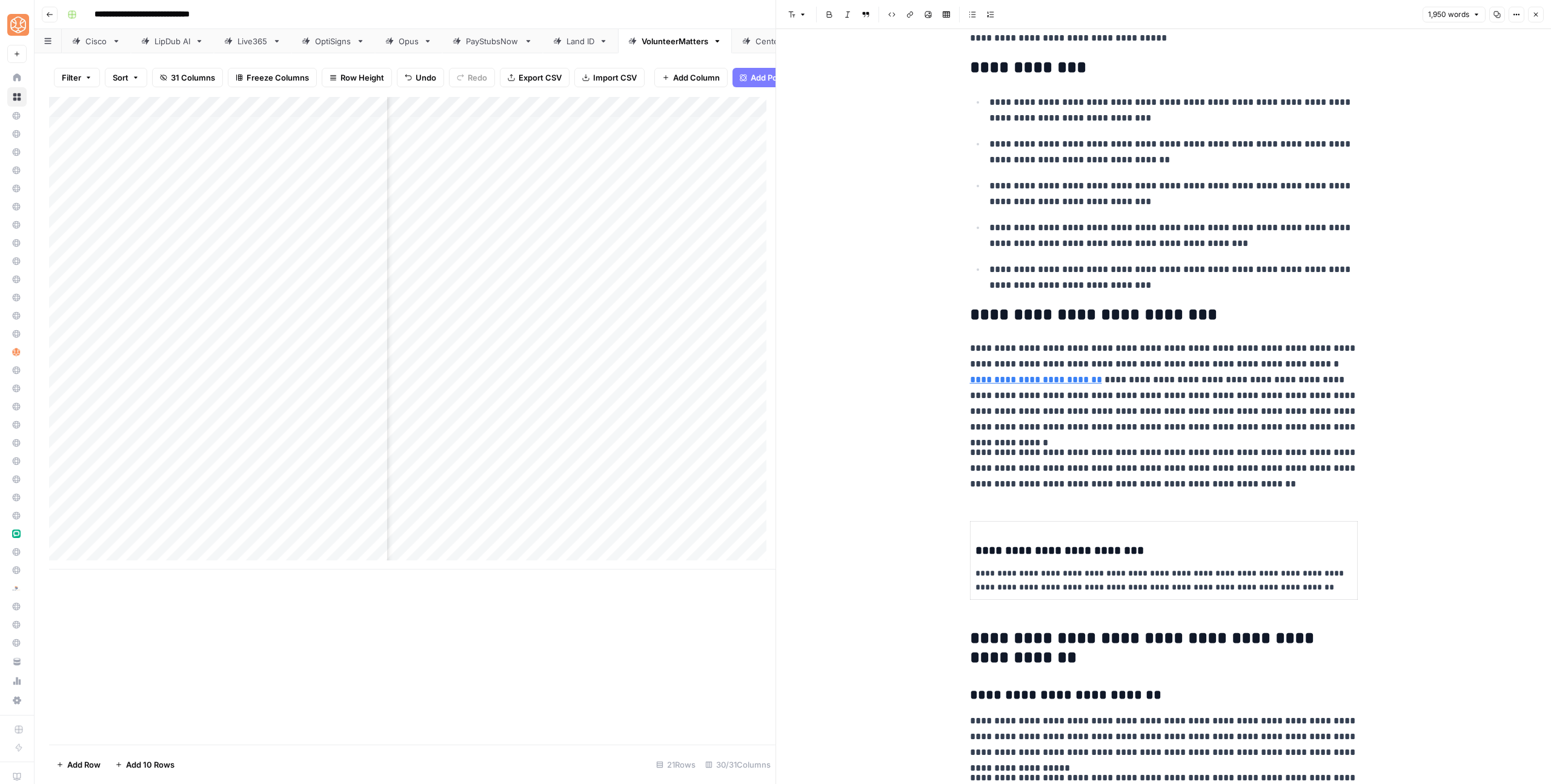
click at [1116, 67] on h2 "**********" at bounding box center [1163, 68] width 388 height 20
click at [975, 67] on h2 "**********" at bounding box center [1163, 68] width 388 height 20
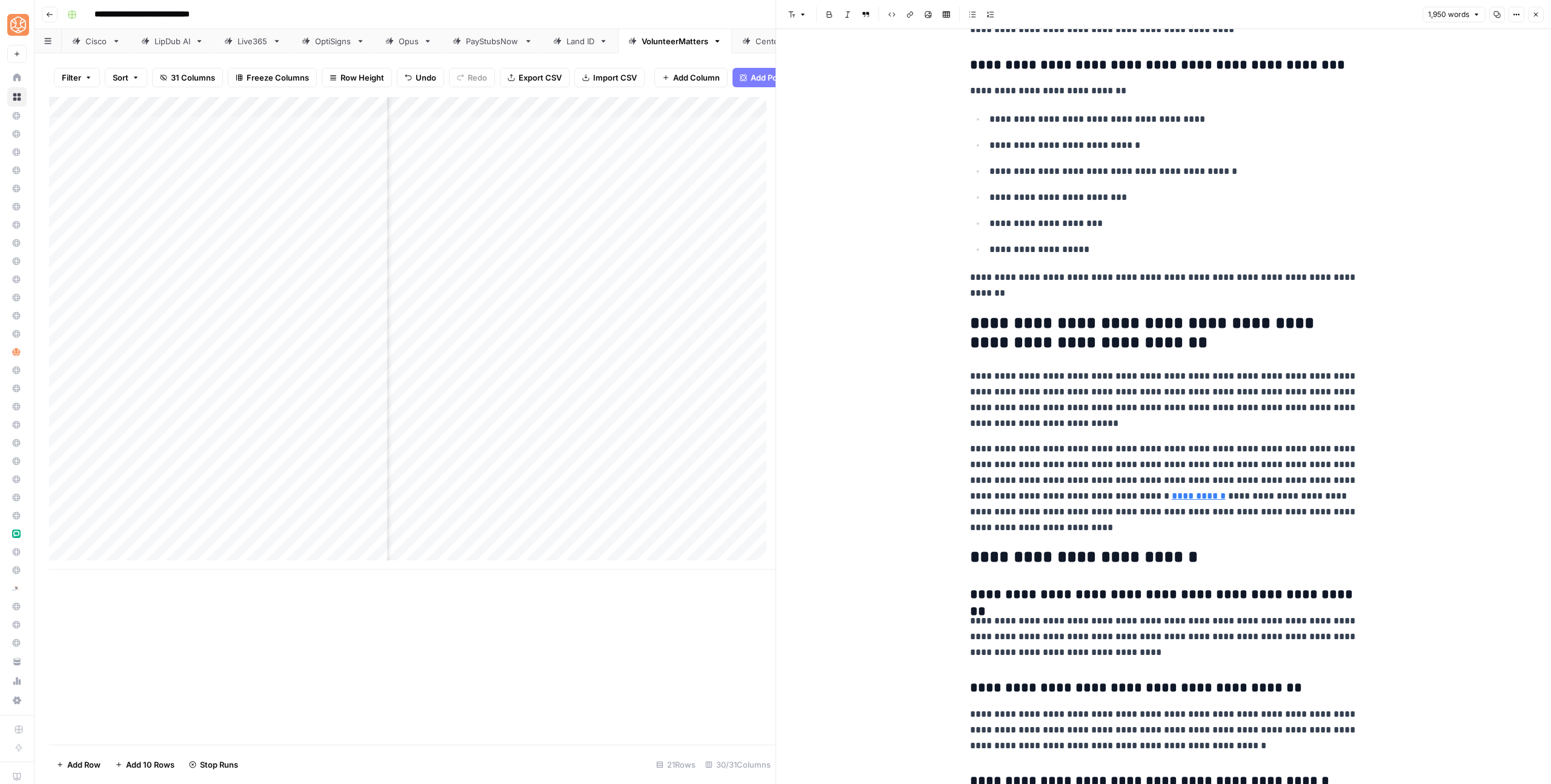
scroll to position [4978, 0]
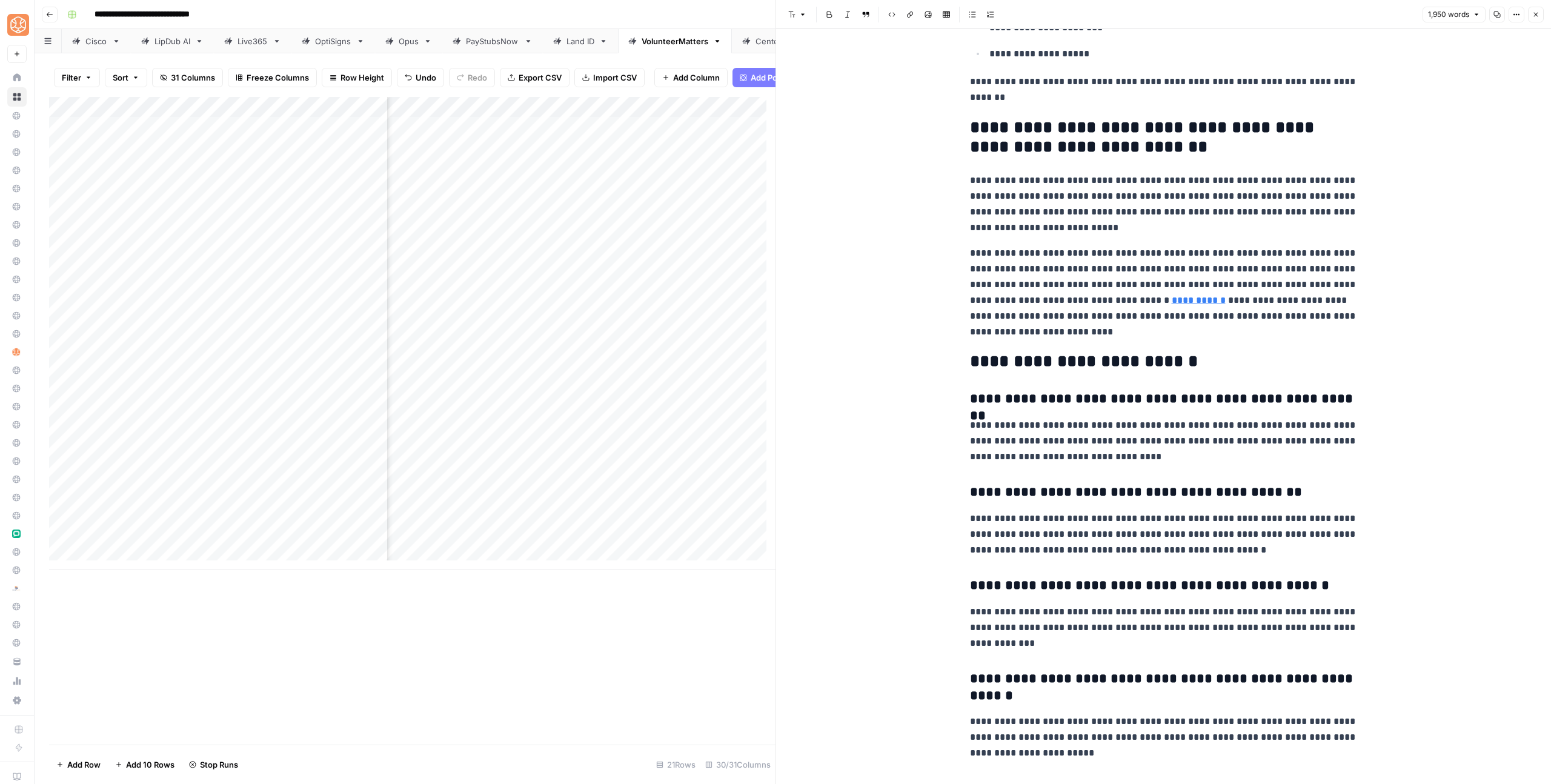
click at [1192, 441] on p "**********" at bounding box center [1163, 441] width 388 height 47
drag, startPoint x: 1198, startPoint y: 362, endPoint x: 925, endPoint y: 363, distance: 273.0
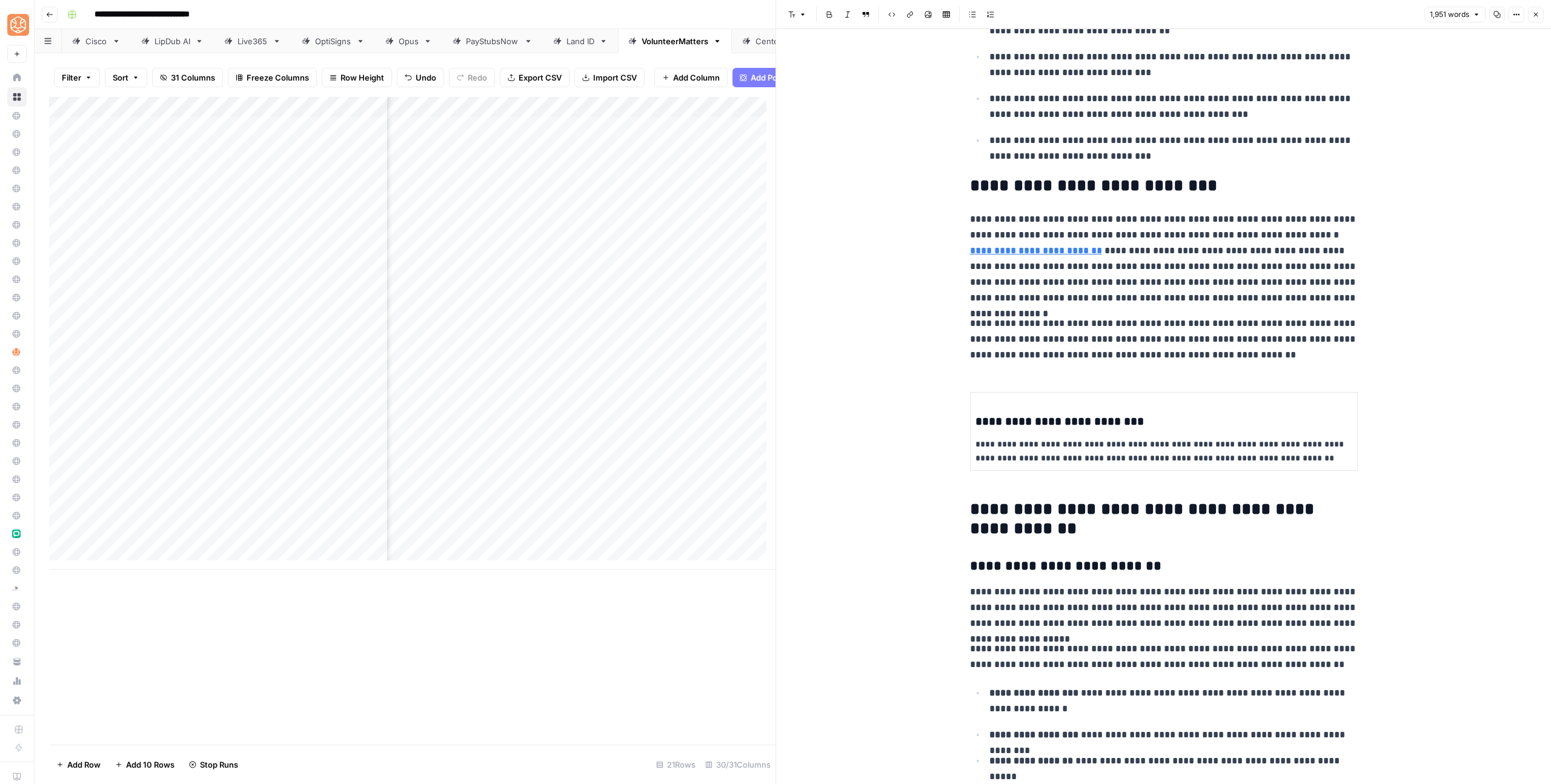
scroll to position [0, 0]
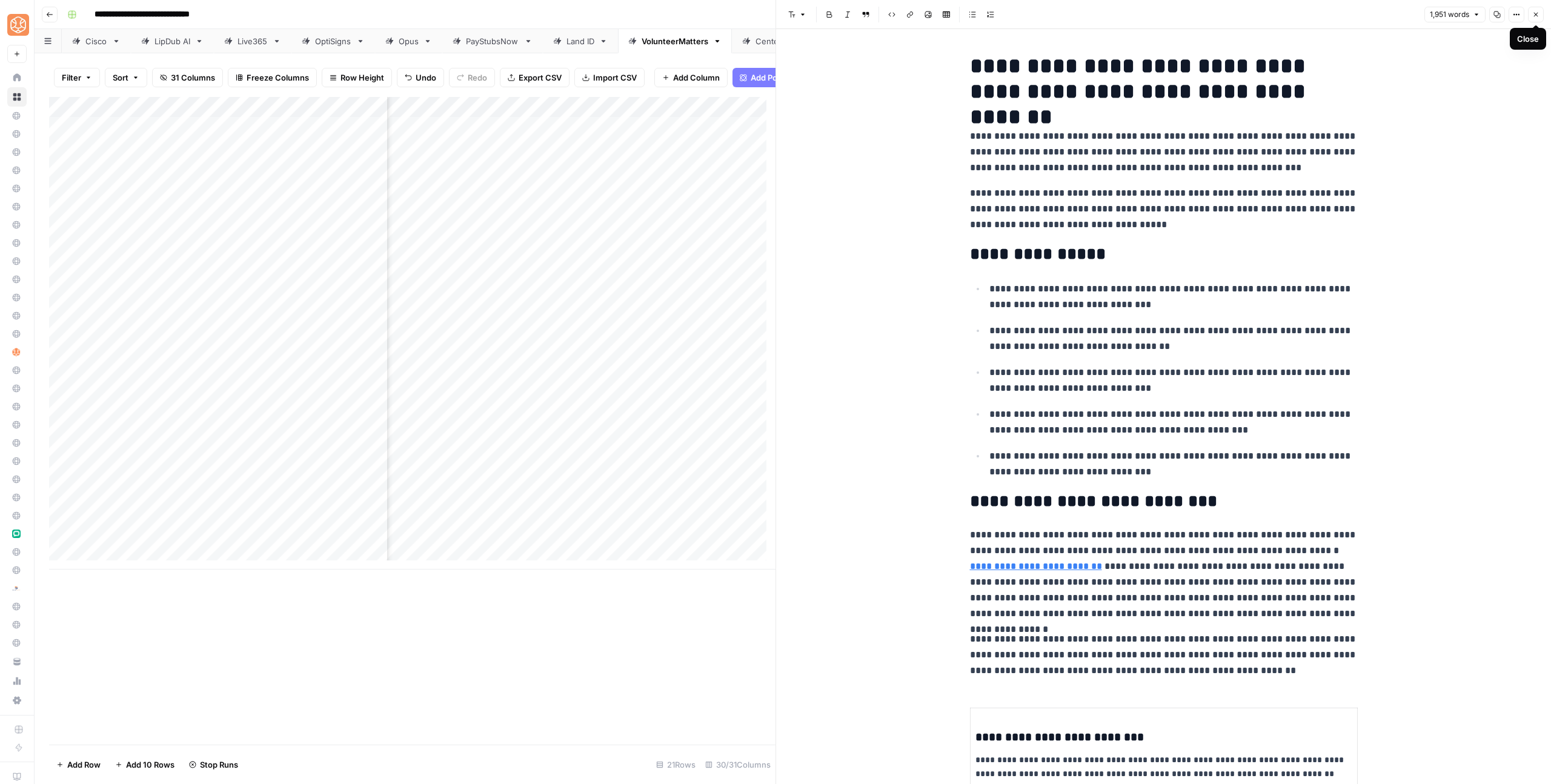
click at [1537, 14] on icon "button" at bounding box center [1536, 14] width 8 height 8
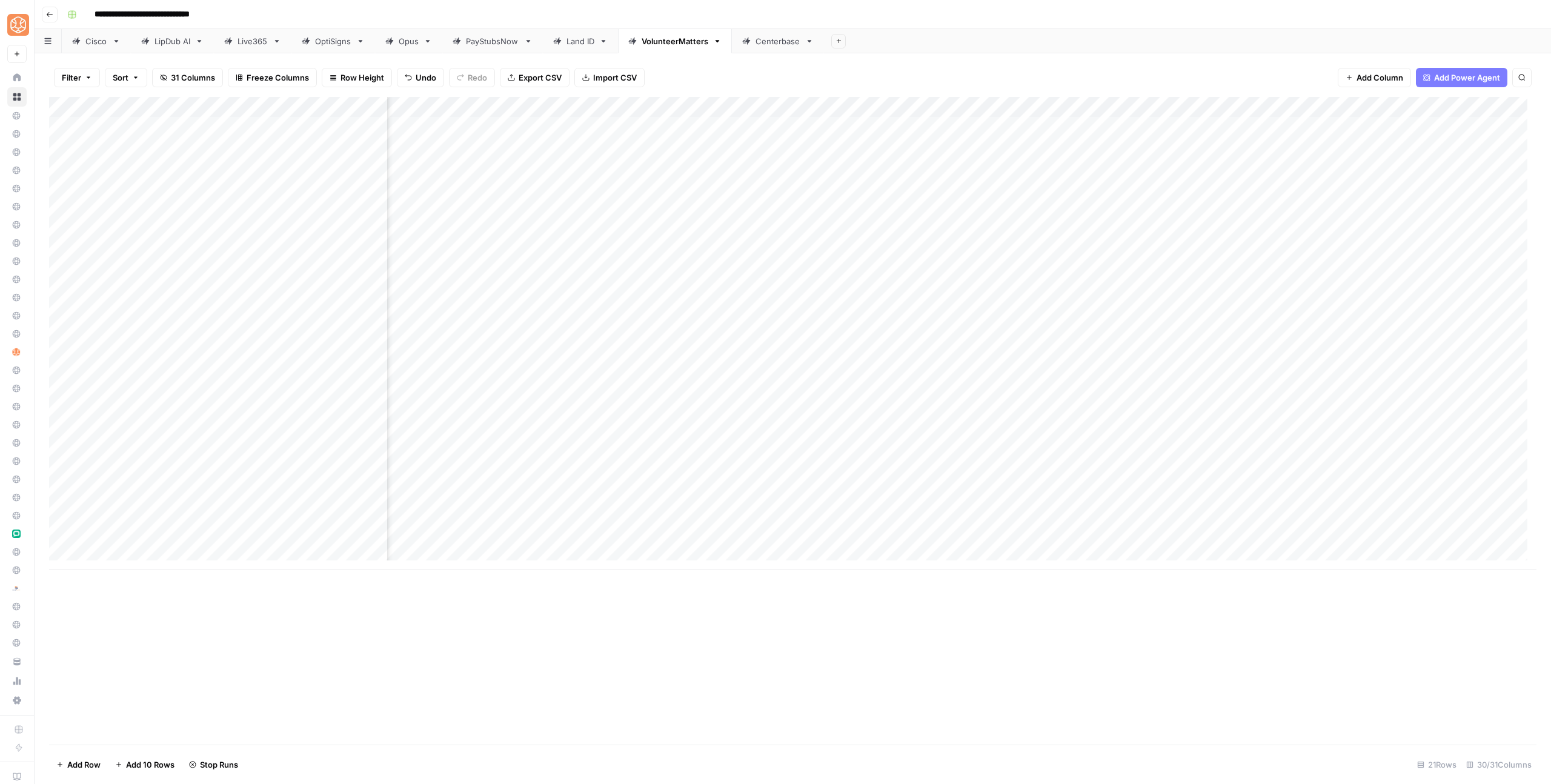
click at [1281, 437] on div "Add Column" at bounding box center [793, 333] width 1487 height 472
click at [1185, 414] on div "Add Column" at bounding box center [793, 333] width 1487 height 472
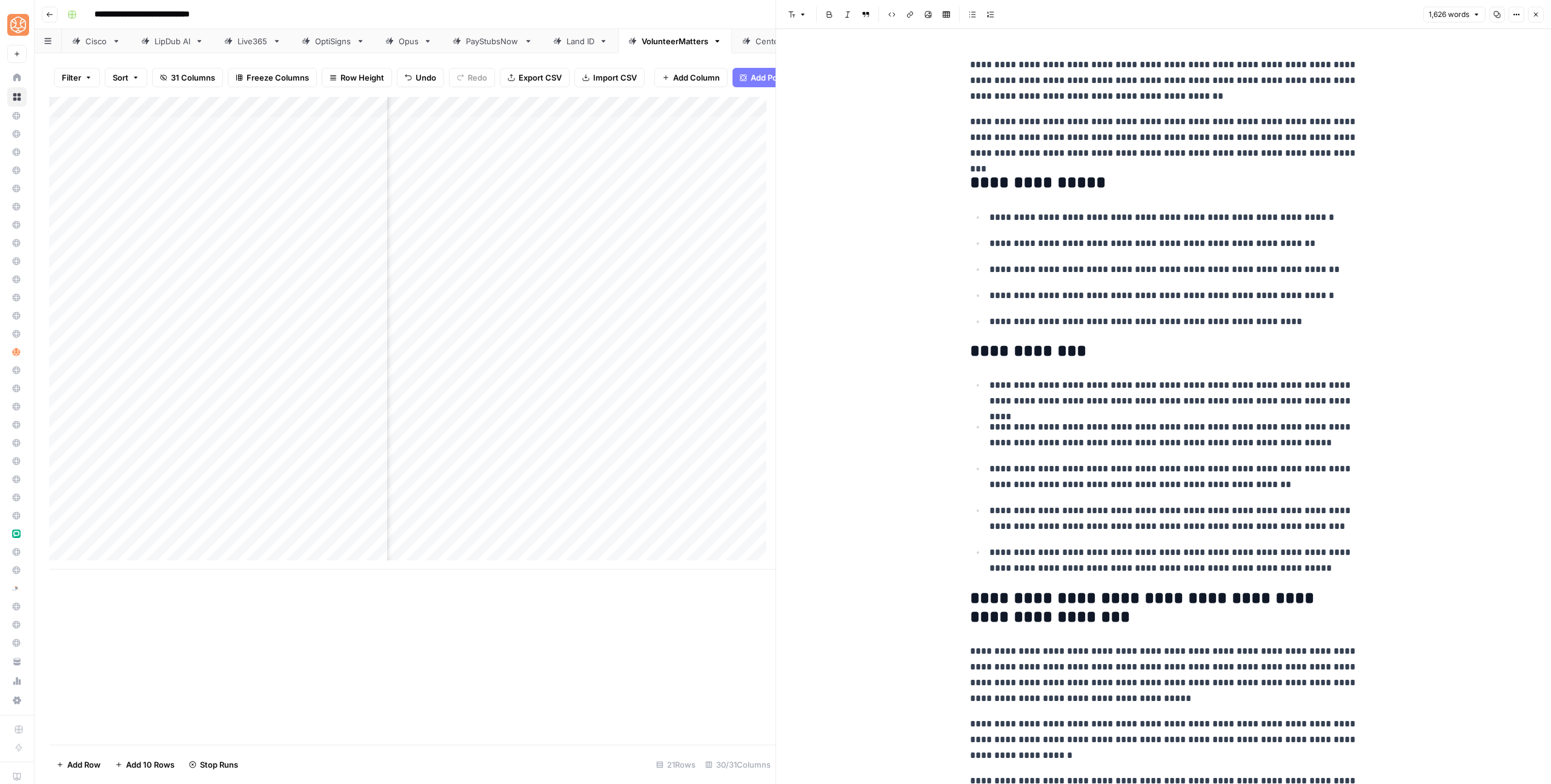
scroll to position [108, 0]
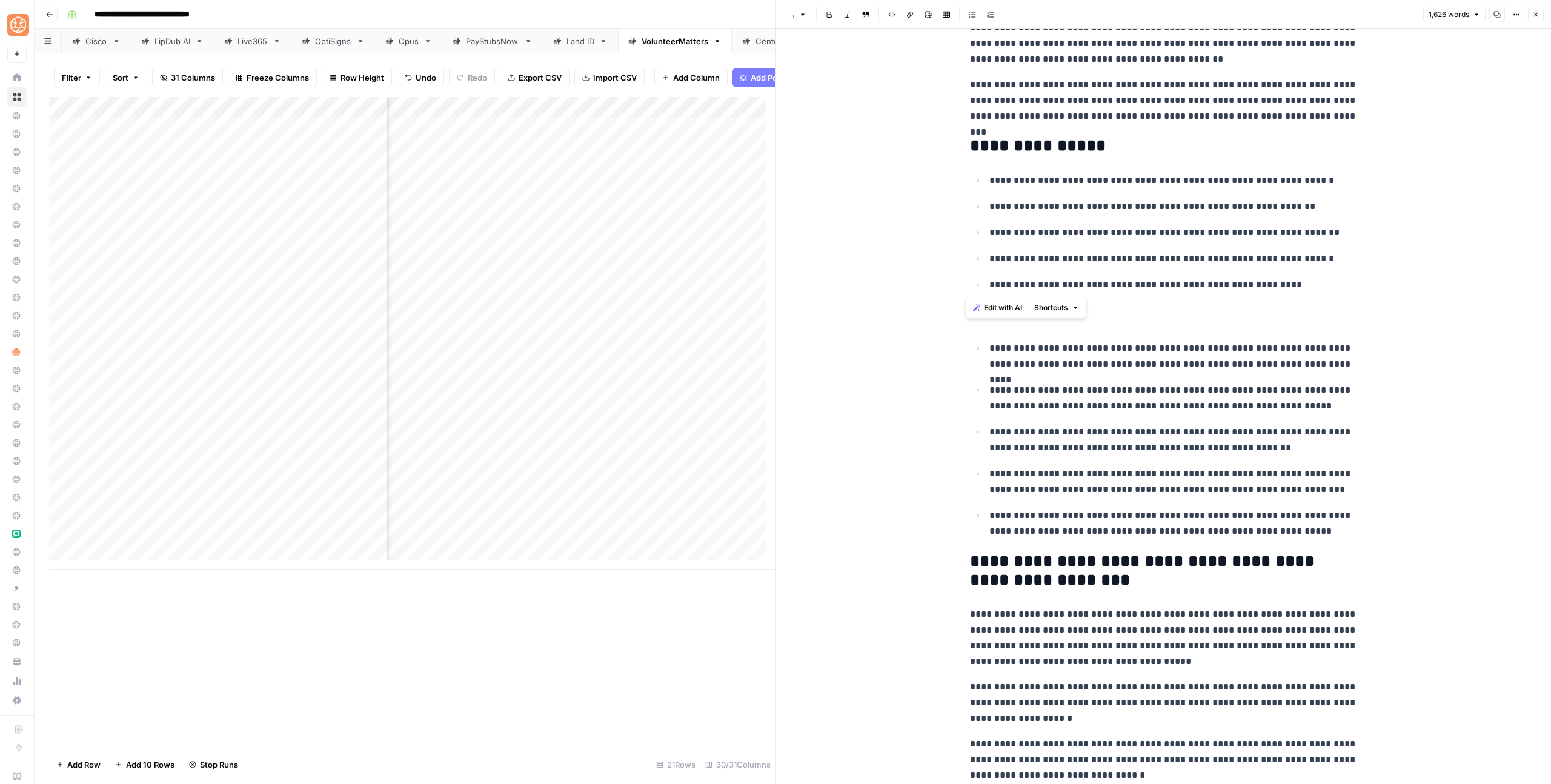
drag, startPoint x: 1107, startPoint y: 245, endPoint x: 962, endPoint y: 149, distance: 173.9
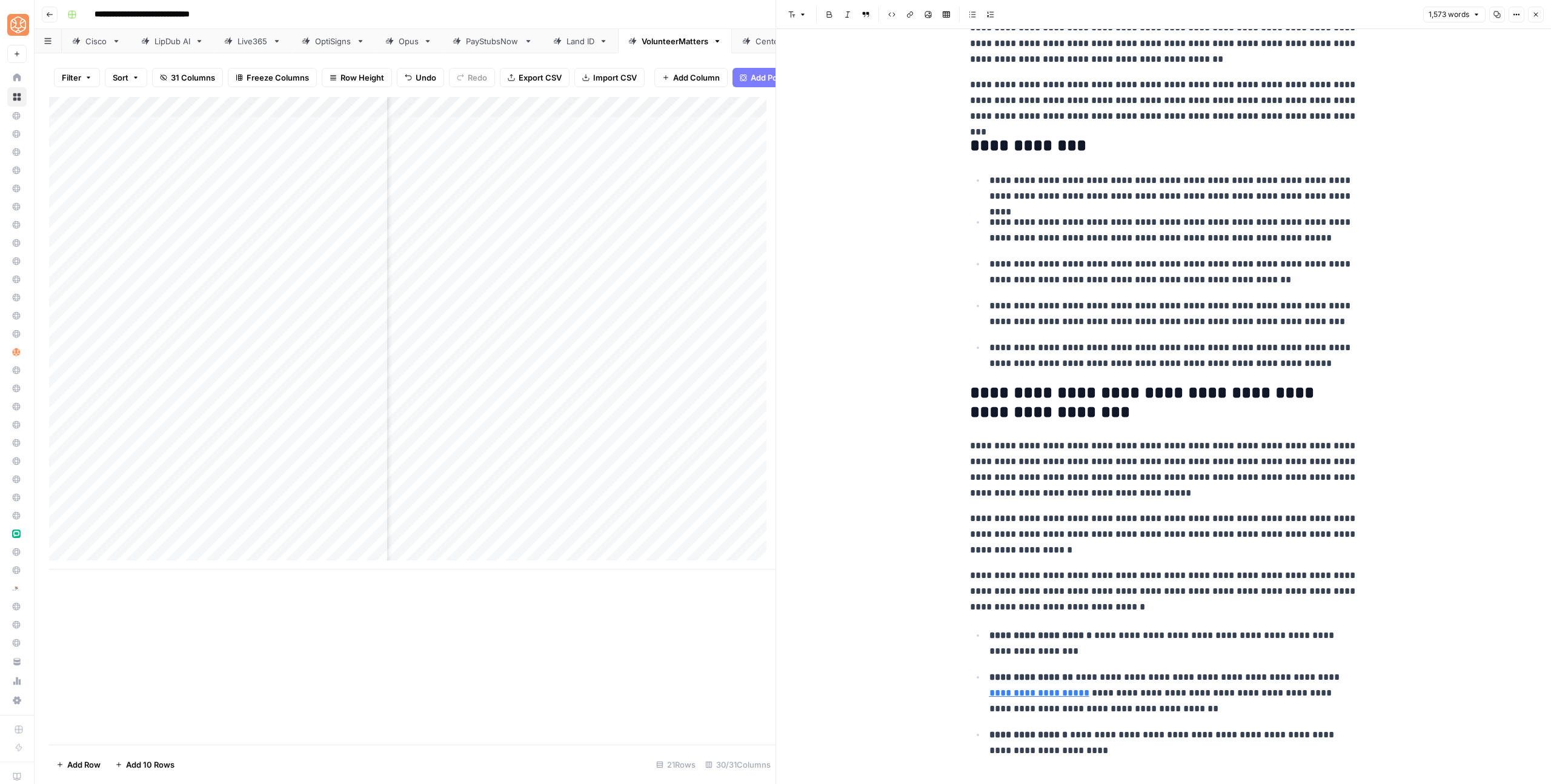
click at [986, 152] on h2 "**********" at bounding box center [1163, 146] width 388 height 20
click at [1172, 149] on h2 "**********" at bounding box center [1163, 146] width 388 height 20
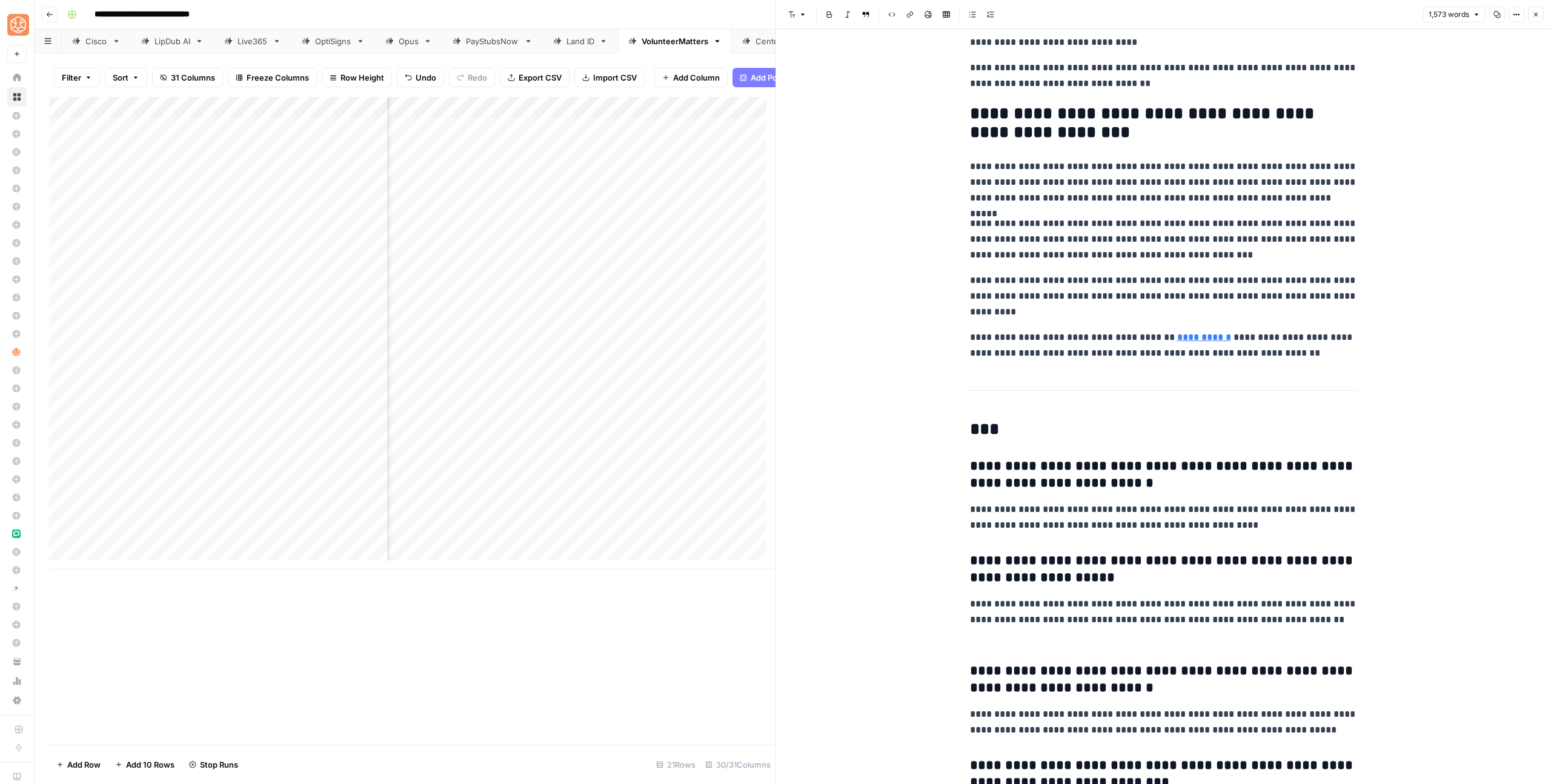
scroll to position [3354, 0]
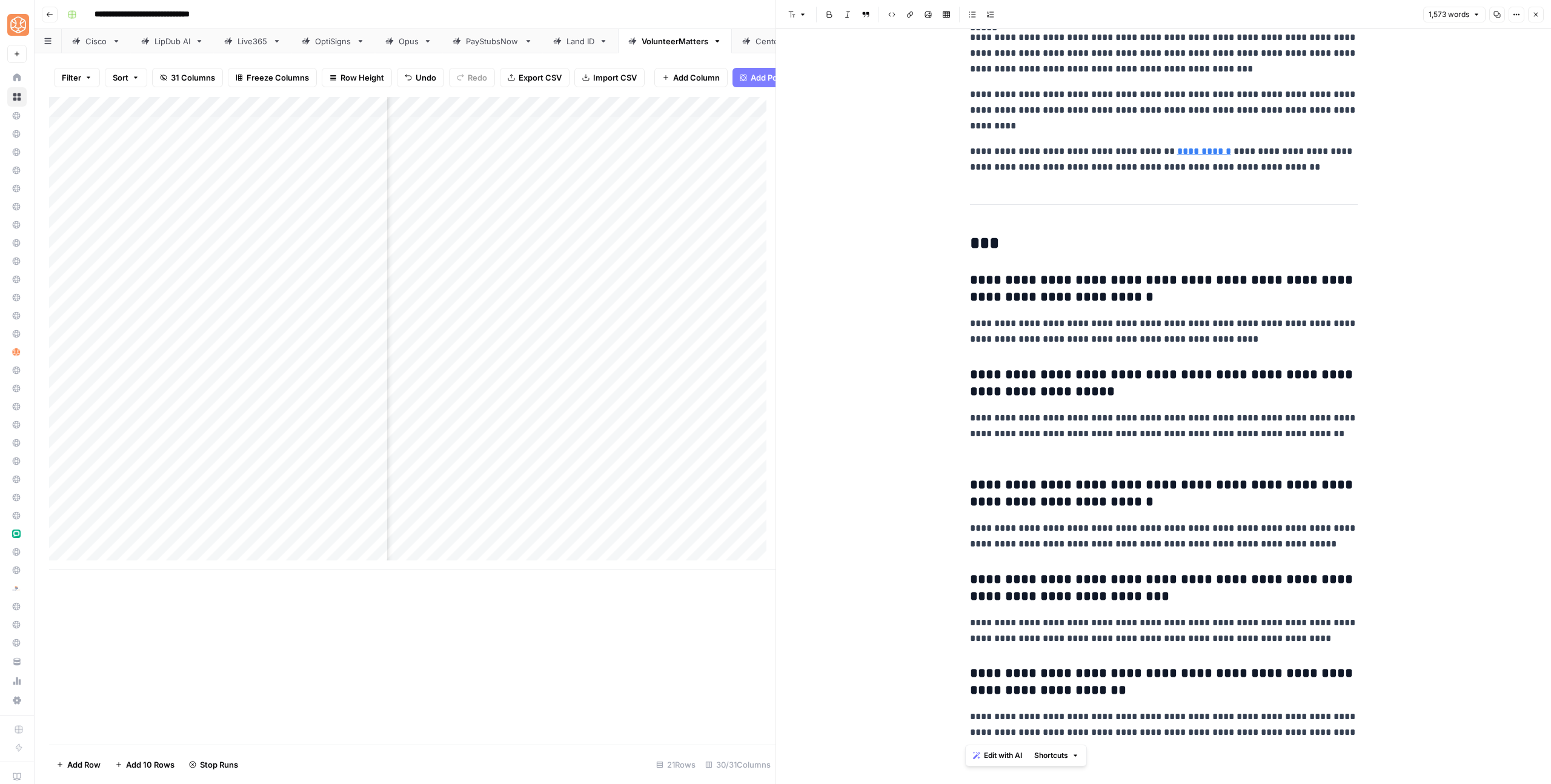
drag, startPoint x: 961, startPoint y: 272, endPoint x: 1434, endPoint y: 783, distance: 696.3
click at [1434, 783] on div "**********" at bounding box center [1163, 406] width 775 height 754
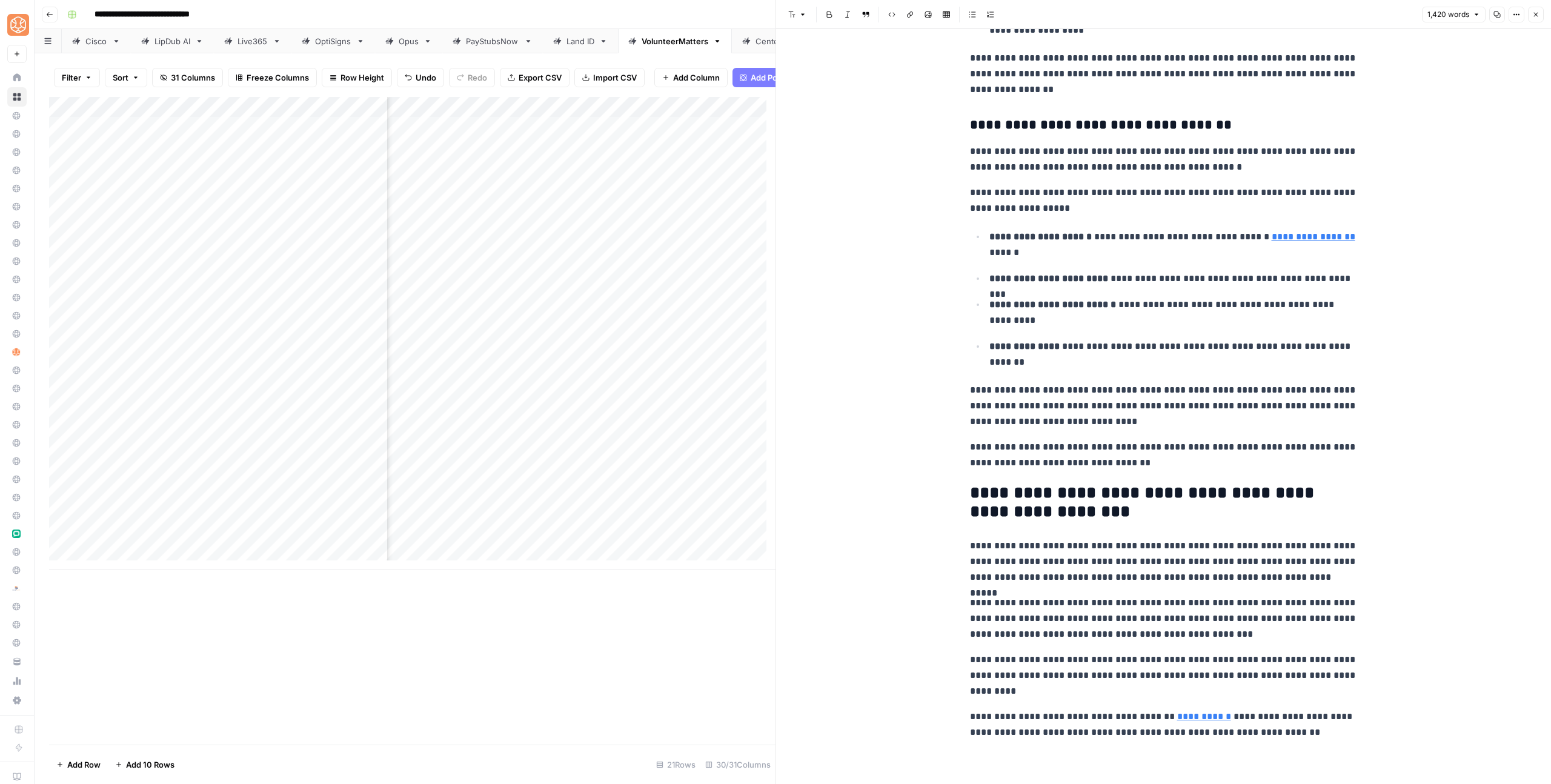
scroll to position [2818, 0]
click at [1537, 19] on button "Close" at bounding box center [1535, 14] width 16 height 16
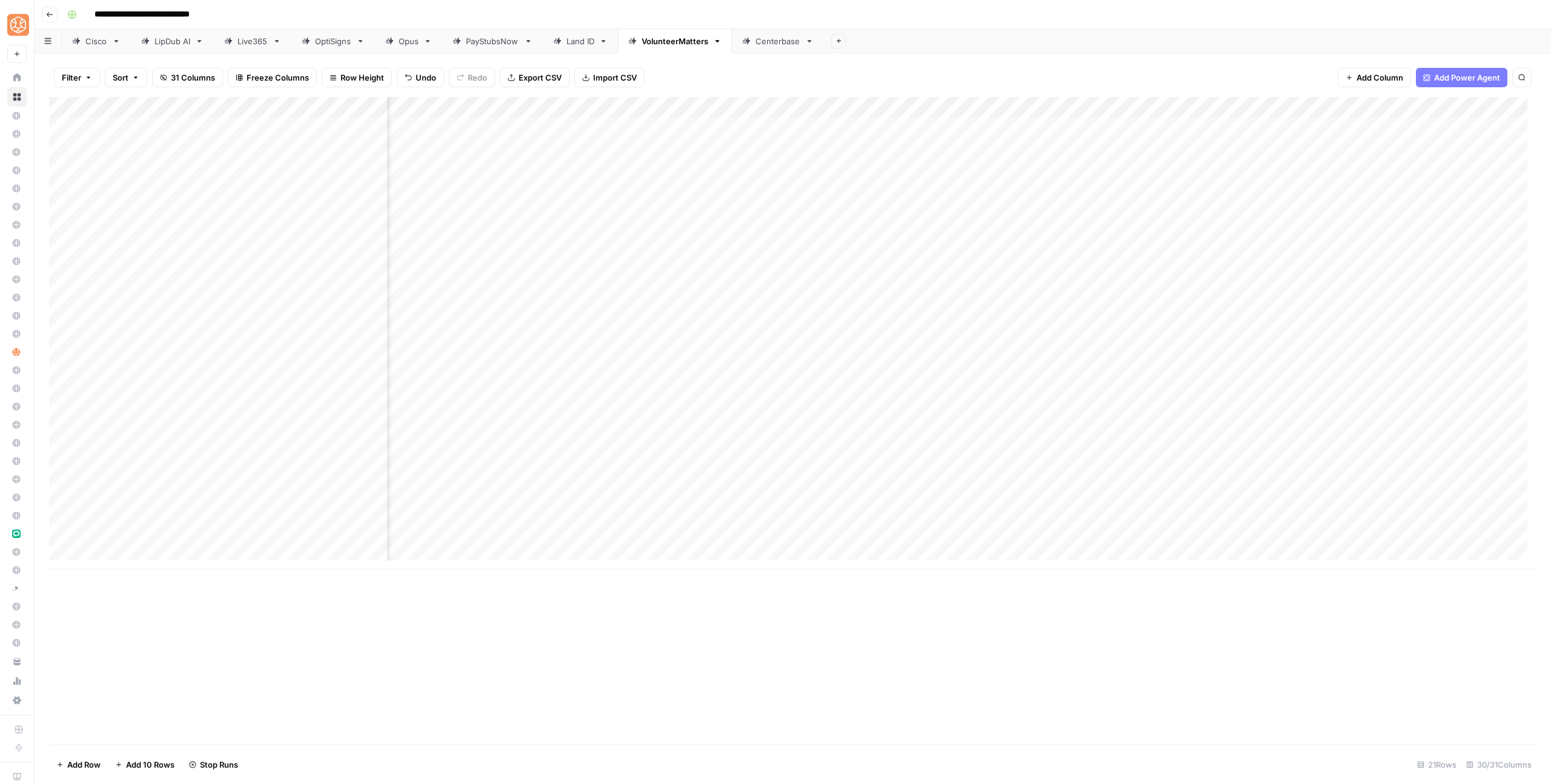
click at [1283, 416] on div "Add Column" at bounding box center [793, 333] width 1487 height 472
click at [1182, 394] on div "Add Column" at bounding box center [793, 333] width 1487 height 472
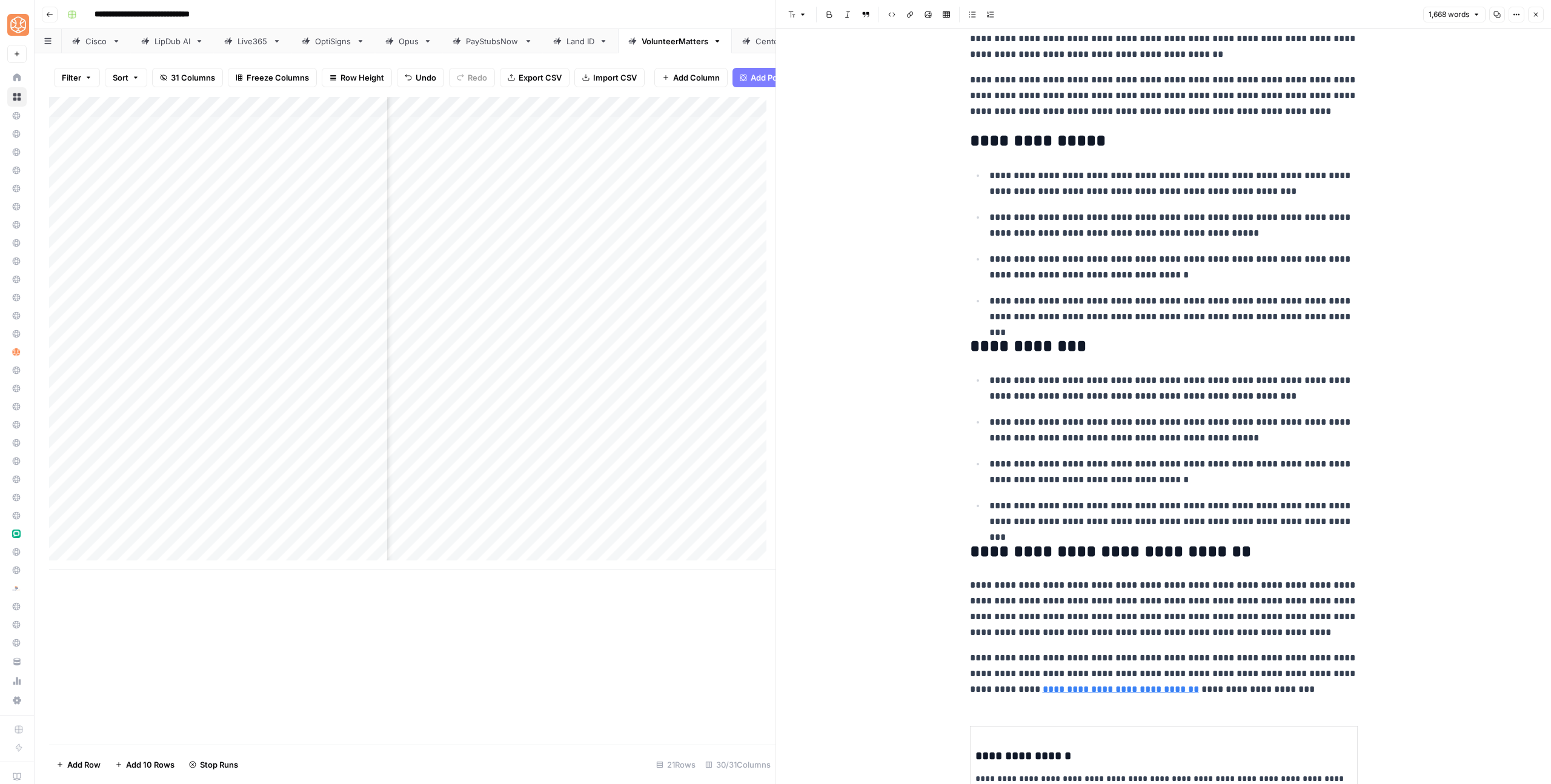
scroll to position [257, 0]
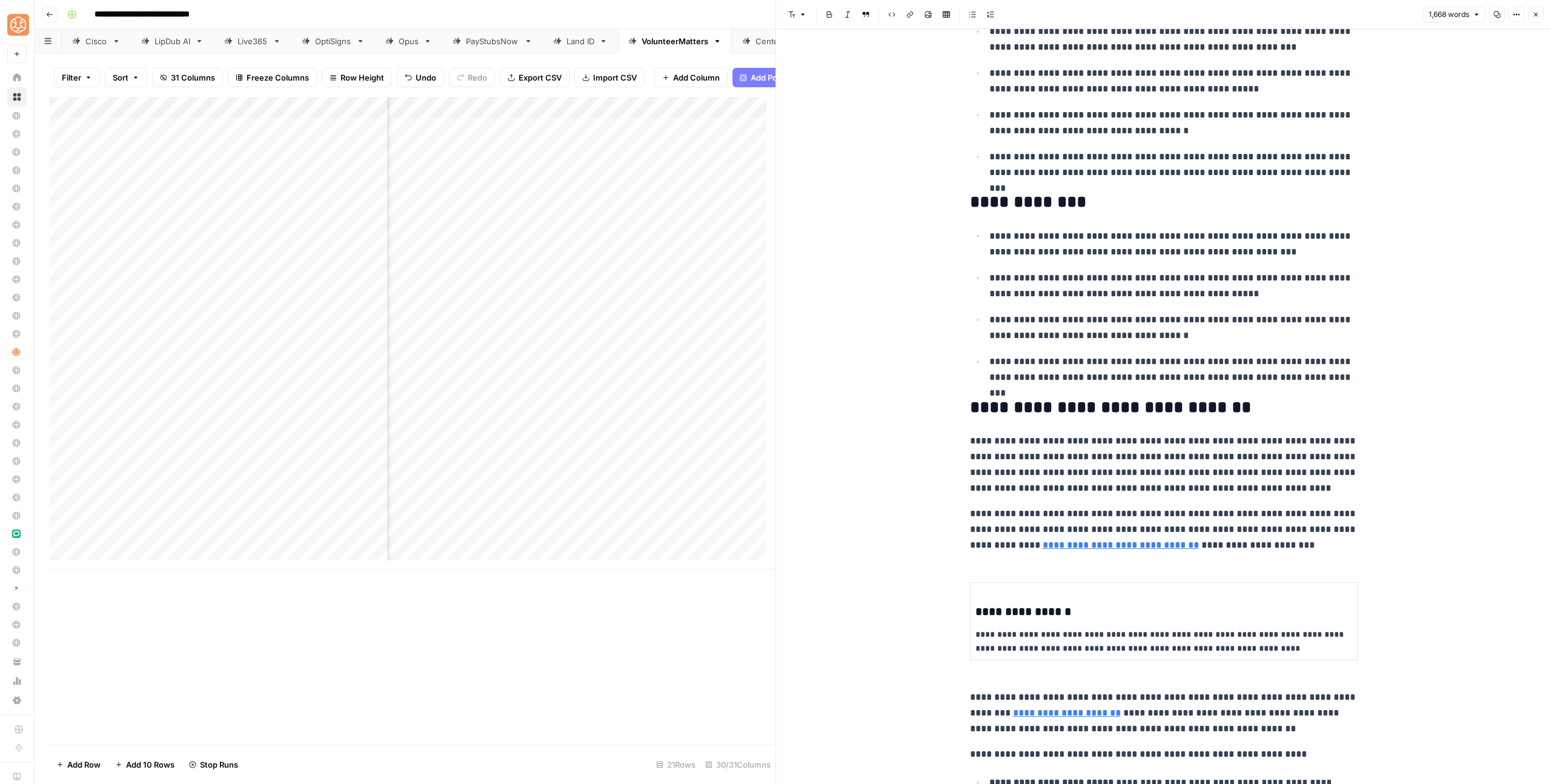
click at [1113, 206] on h2 "**********" at bounding box center [1163, 202] width 388 height 20
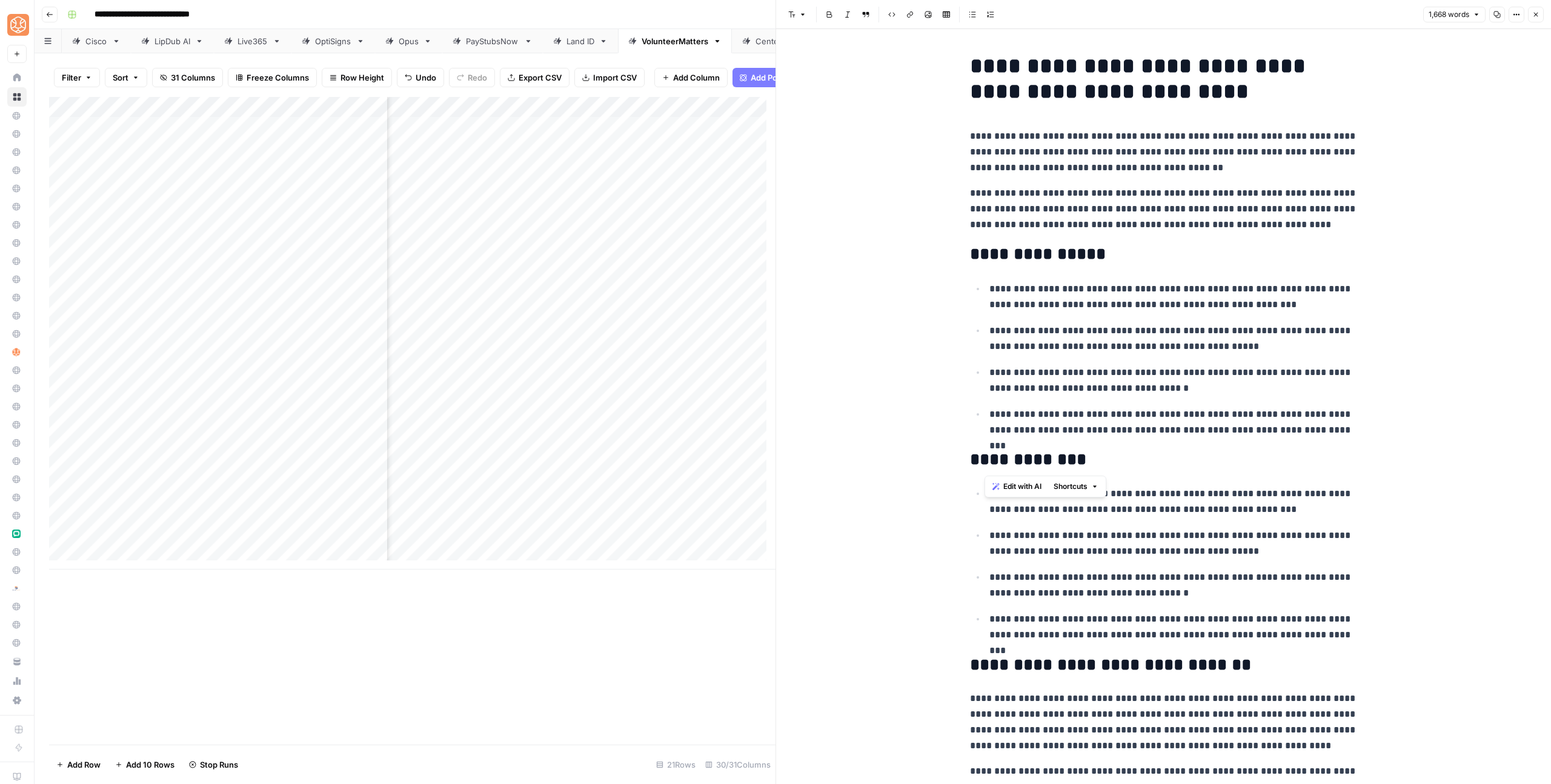
drag, startPoint x: 1092, startPoint y: 466, endPoint x: 975, endPoint y: 279, distance: 220.6
click at [1061, 309] on p "**********" at bounding box center [1173, 297] width 369 height 32
drag, startPoint x: 1101, startPoint y: 453, endPoint x: 966, endPoint y: 303, distance: 201.8
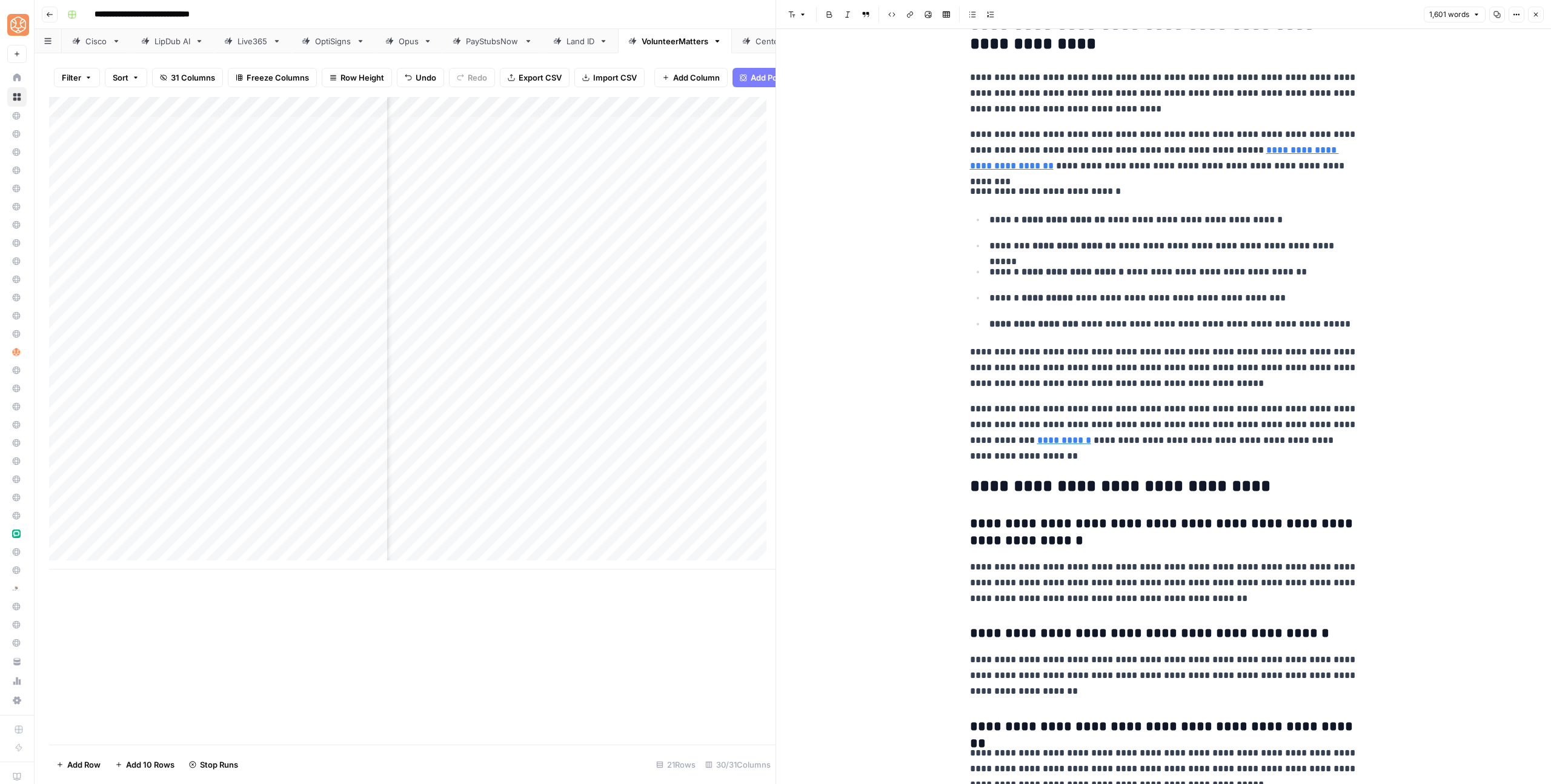
scroll to position [4005, 0]
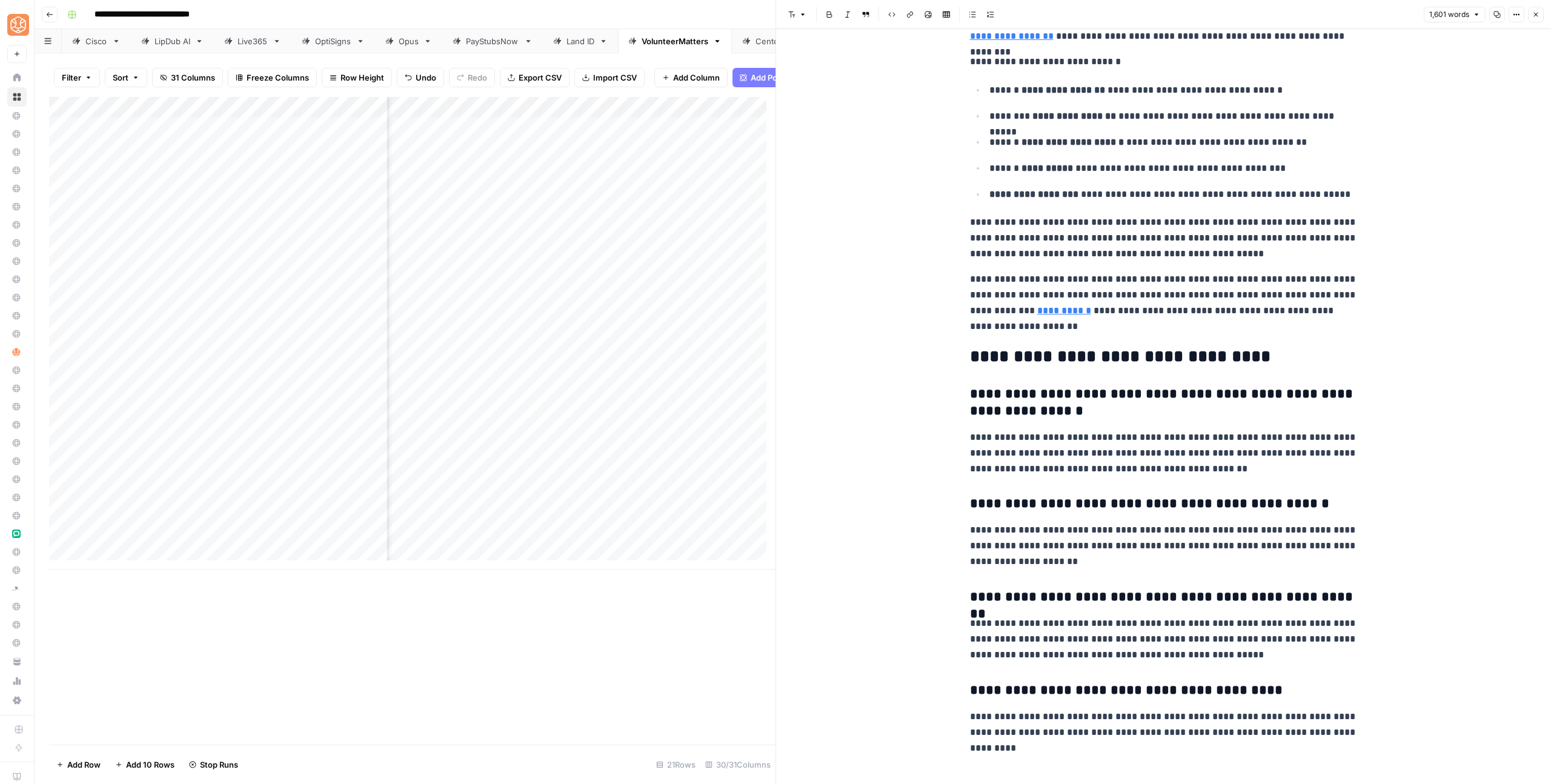
click at [984, 434] on p "**********" at bounding box center [1163, 453] width 388 height 47
drag, startPoint x: 963, startPoint y: 365, endPoint x: 1406, endPoint y: 764, distance: 596.2
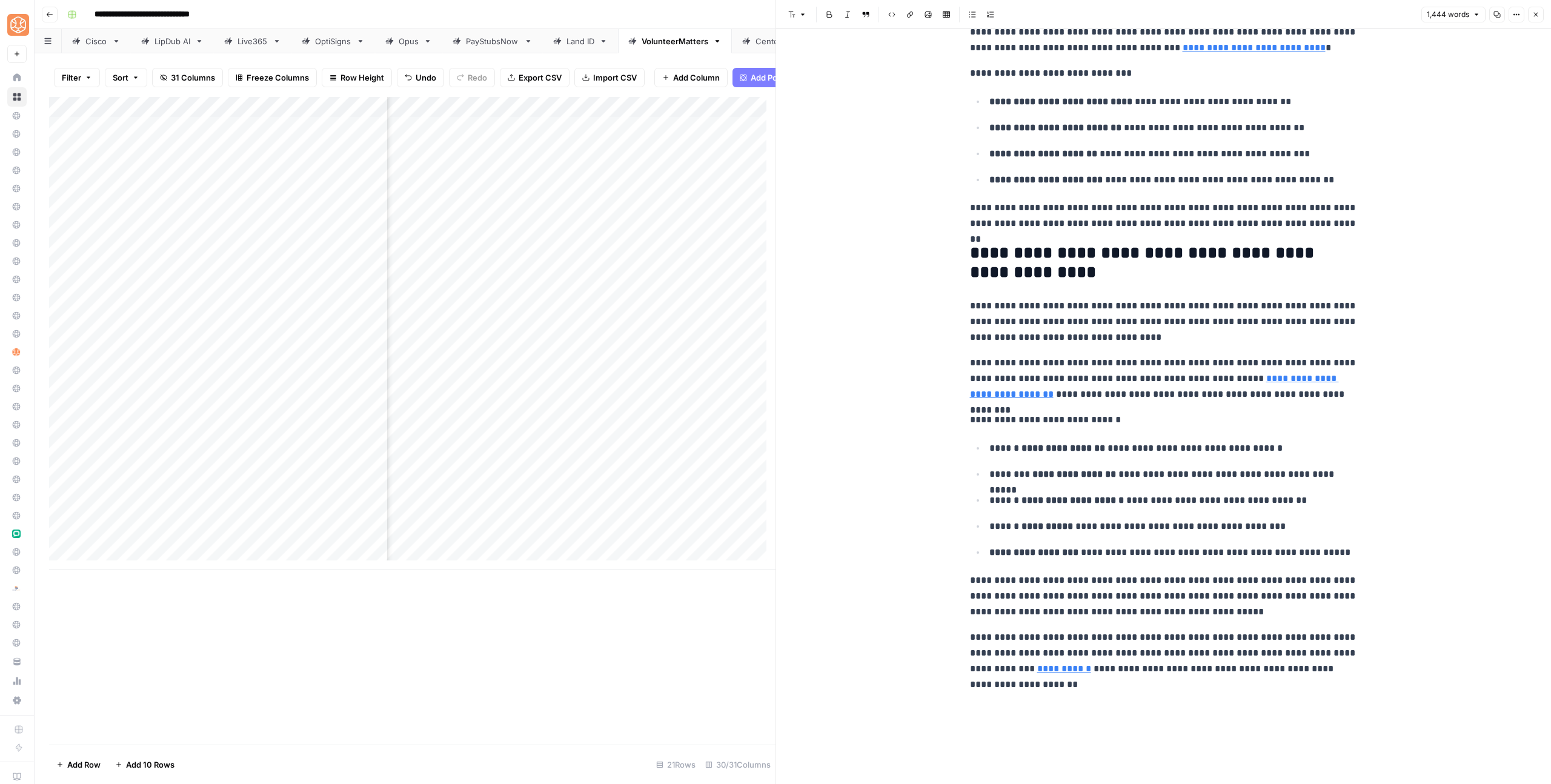
scroll to position [3599, 0]
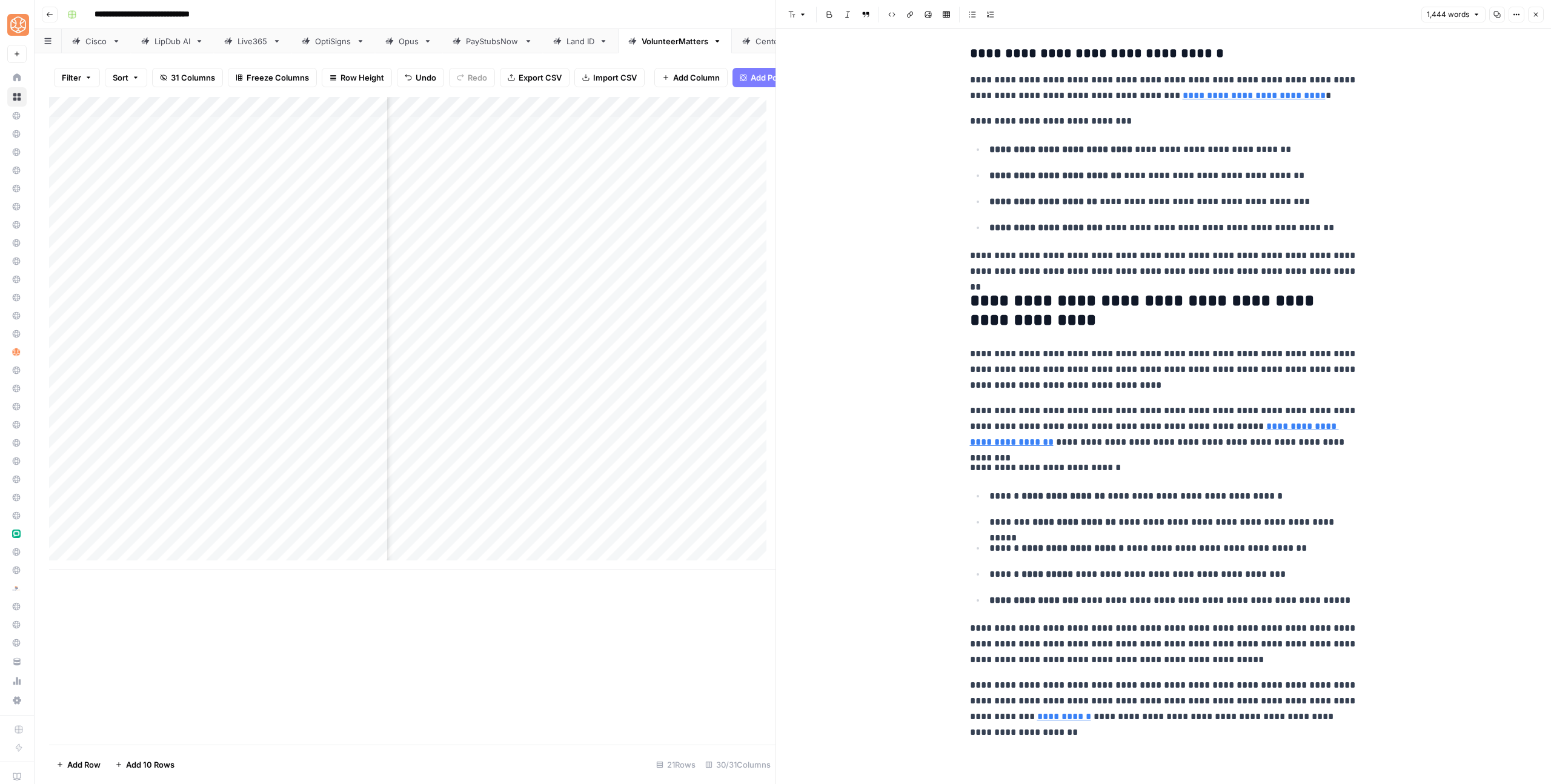
click at [1543, 13] on button "Close" at bounding box center [1535, 14] width 16 height 16
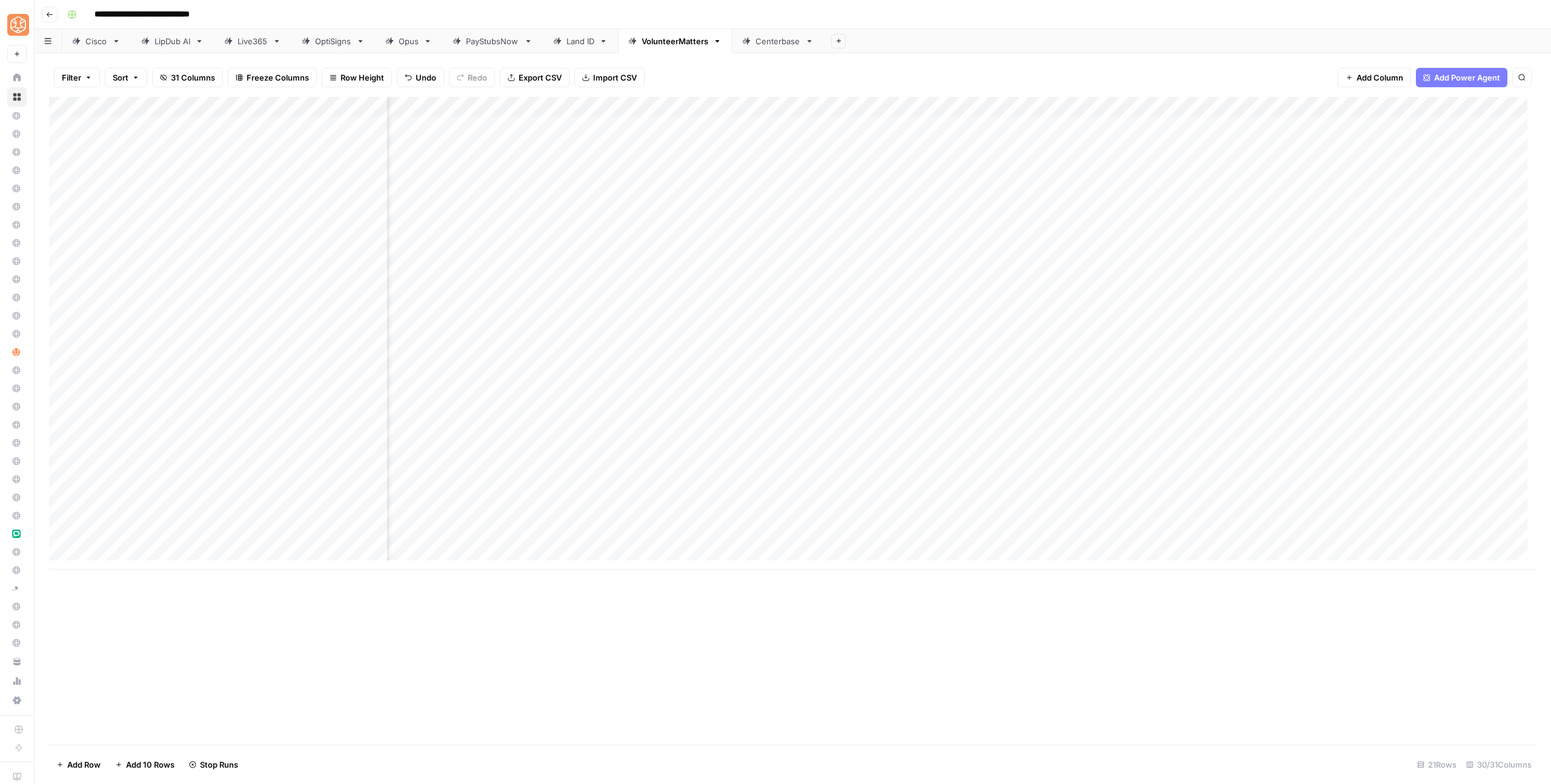
click at [1286, 391] on div "Add Column" at bounding box center [793, 333] width 1487 height 472
click at [1182, 356] on div "Add Column" at bounding box center [793, 333] width 1487 height 472
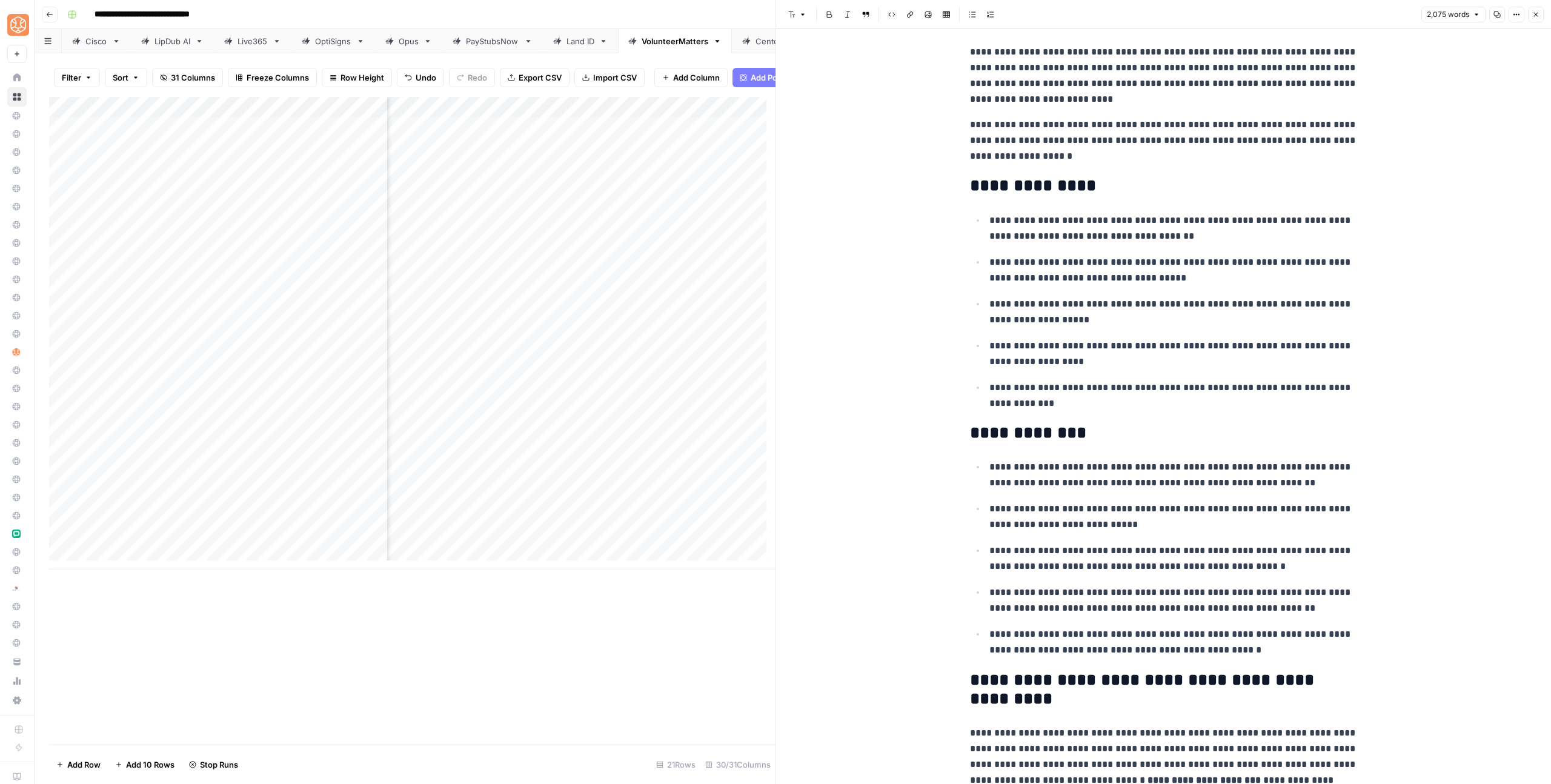
scroll to position [237, 0]
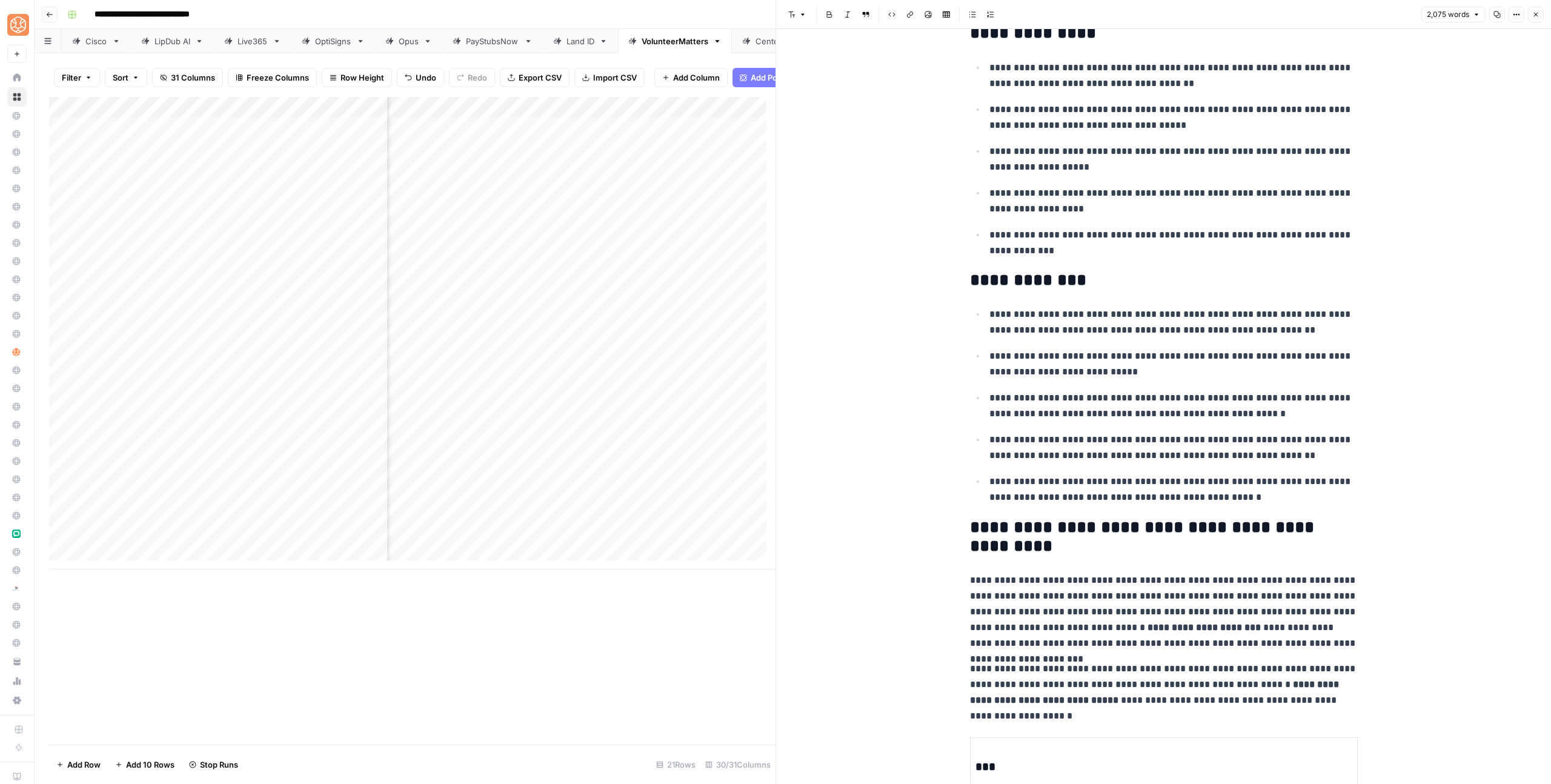
click at [1046, 356] on p "**********" at bounding box center [1173, 364] width 369 height 32
drag, startPoint x: 1103, startPoint y: 293, endPoint x: 965, endPoint y: 71, distance: 261.4
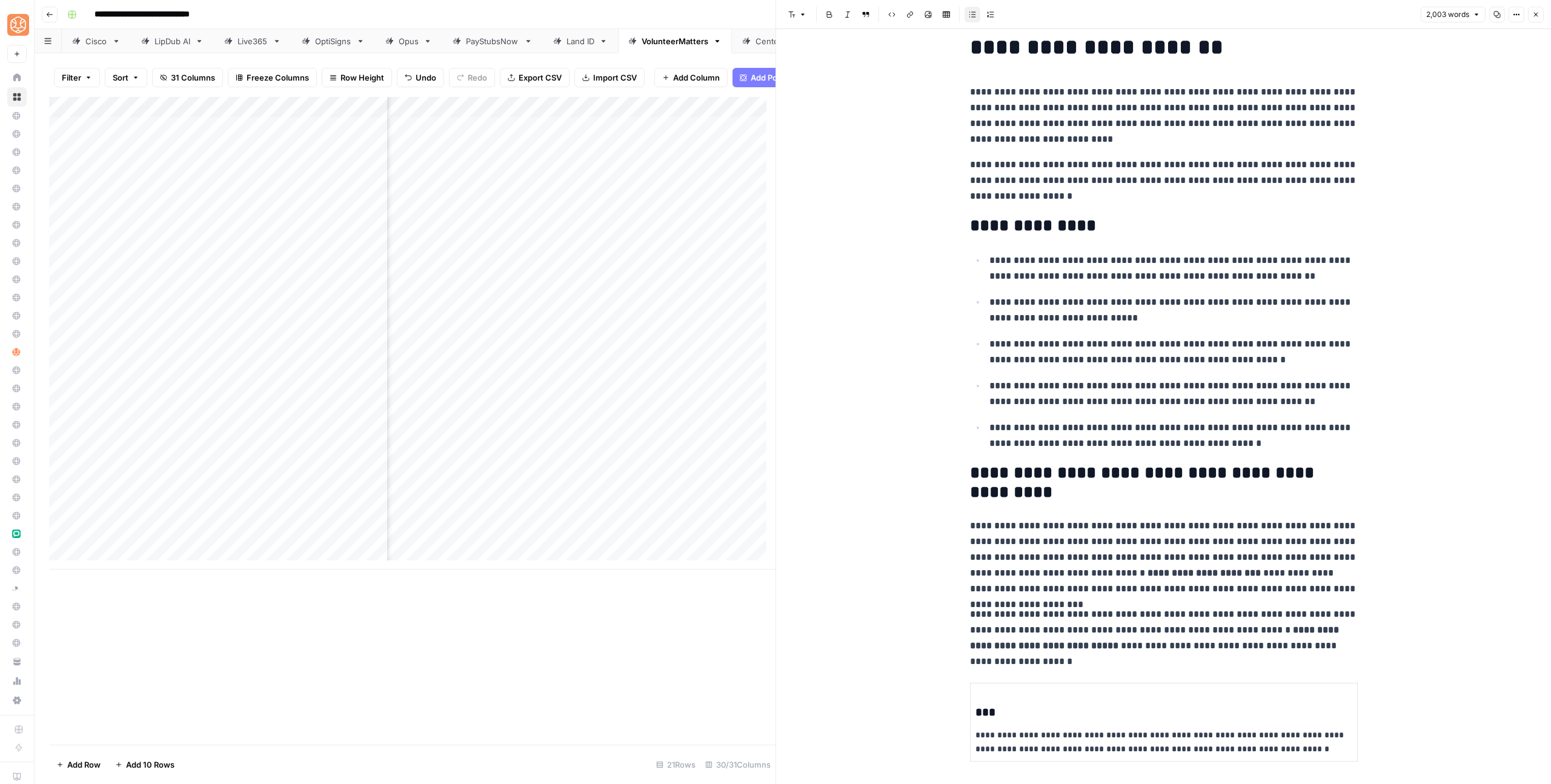
scroll to position [26, 0]
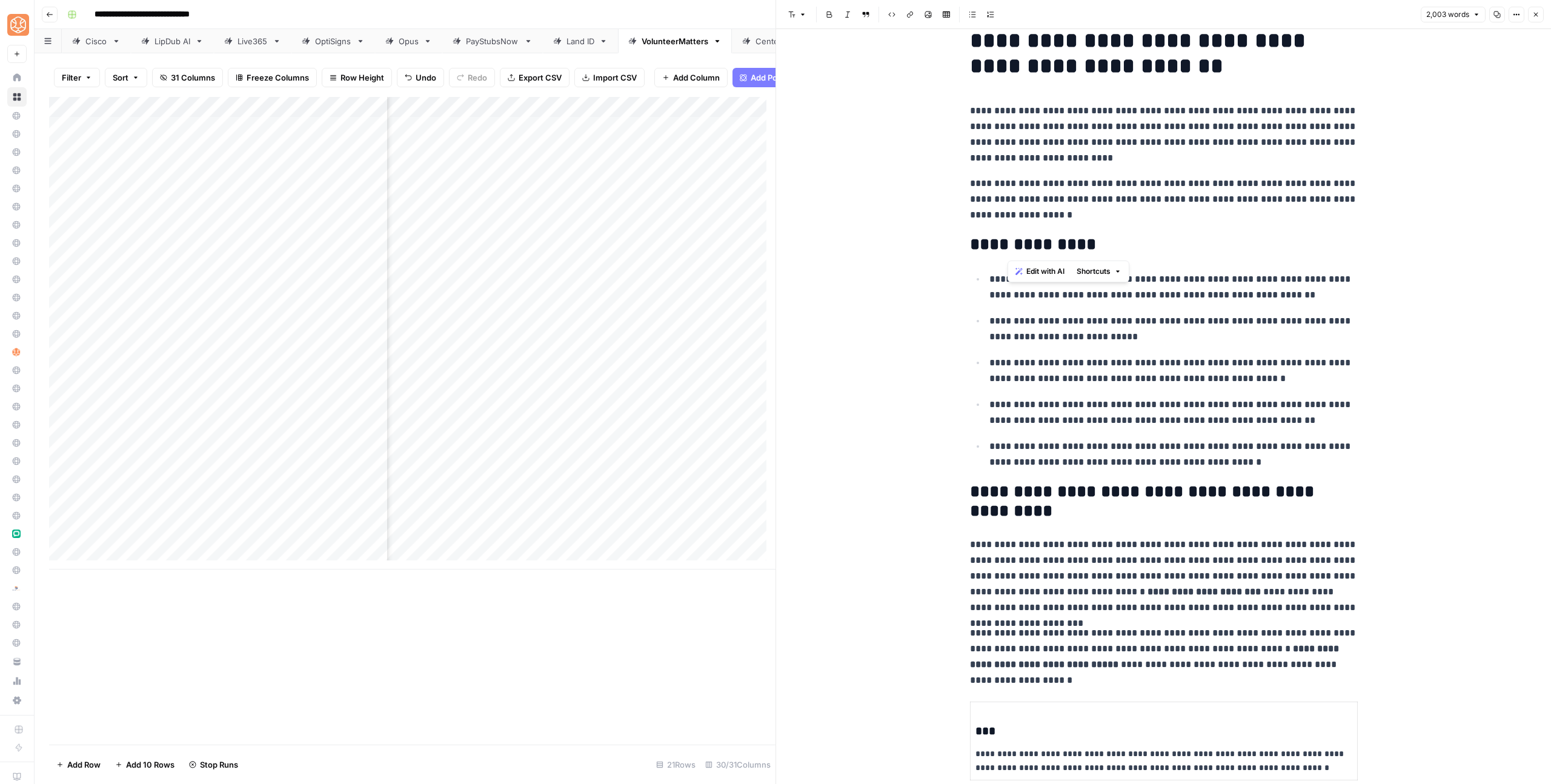
drag, startPoint x: 1007, startPoint y: 243, endPoint x: 1097, endPoint y: 247, distance: 90.1
click at [1011, 243] on h2 "**********" at bounding box center [1163, 245] width 388 height 20
click at [1175, 251] on h2 "**********" at bounding box center [1163, 245] width 388 height 20
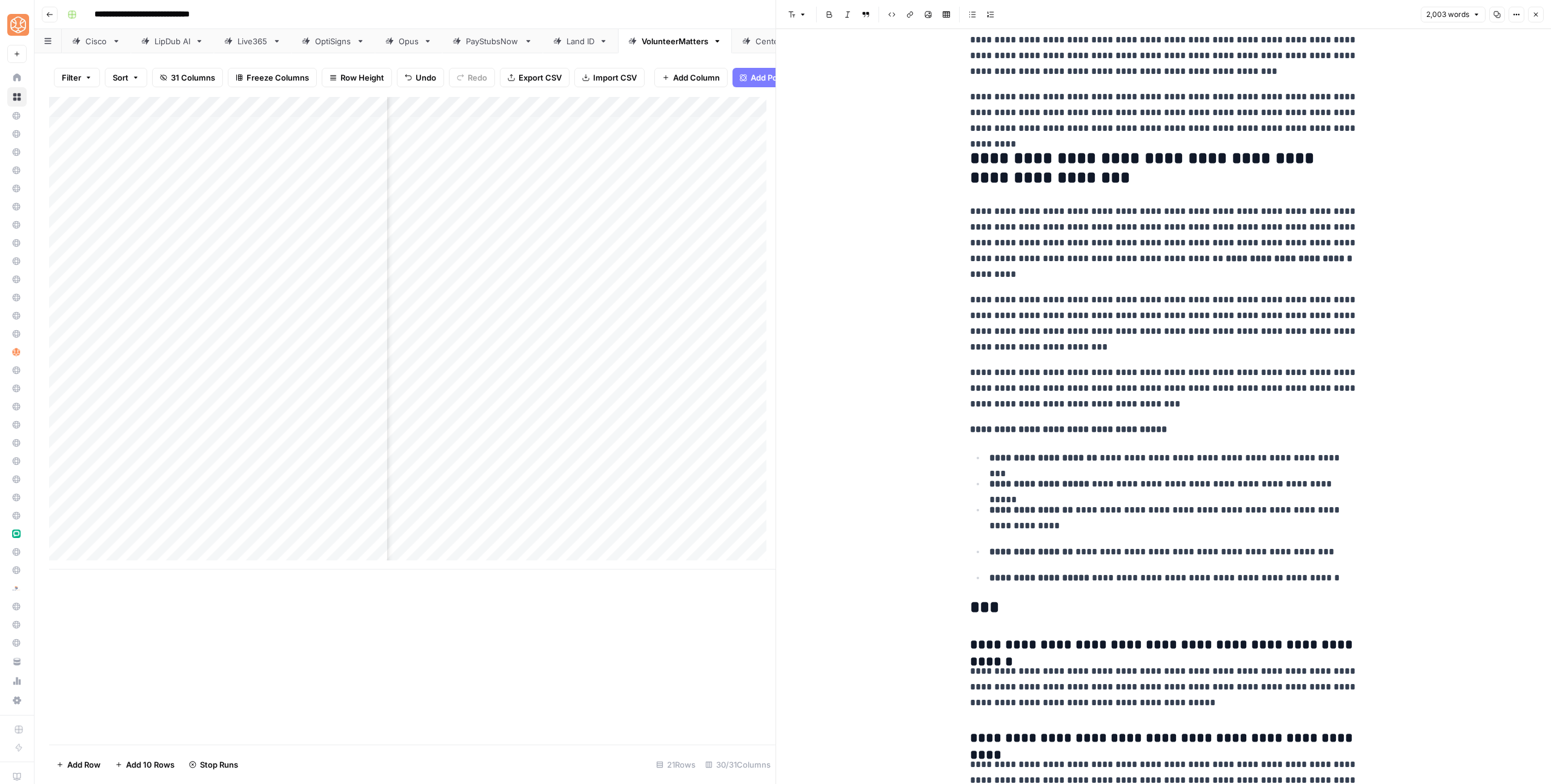
scroll to position [3896, 0]
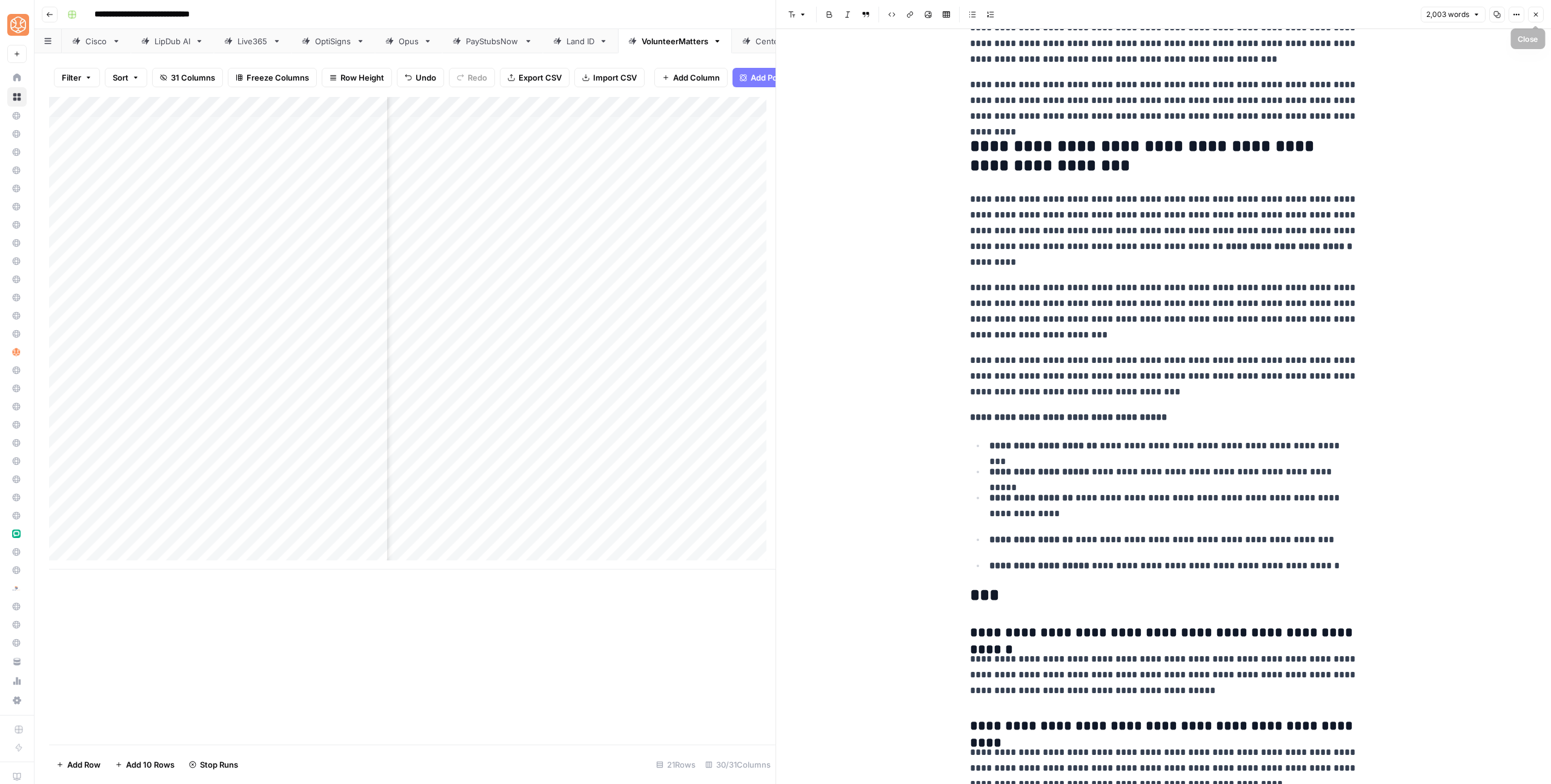
click at [1535, 17] on icon "button" at bounding box center [1536, 14] width 8 height 8
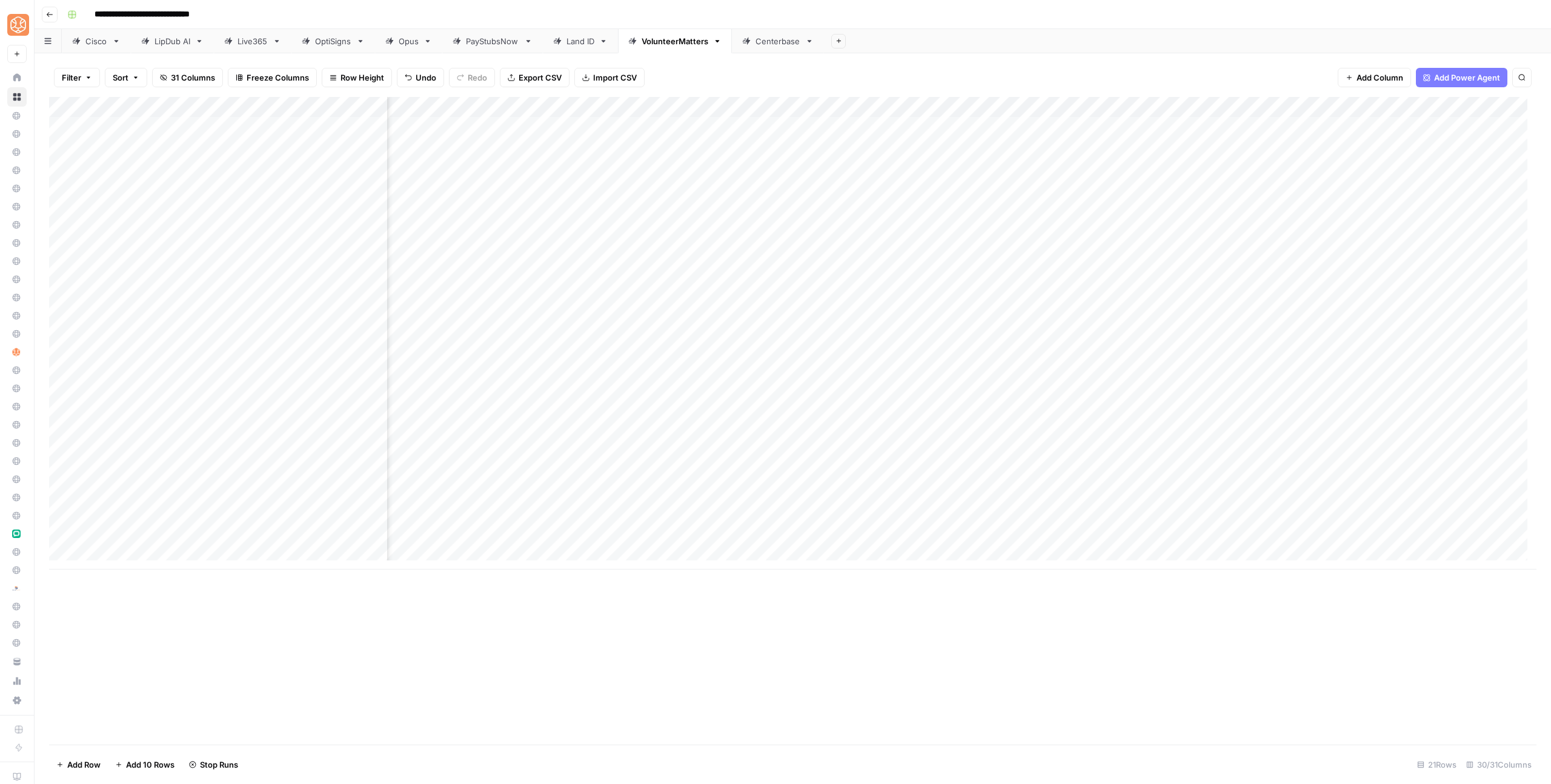
click at [1283, 353] on div "Add Column" at bounding box center [793, 333] width 1487 height 472
click at [1077, 517] on div "Add Column" at bounding box center [793, 333] width 1487 height 472
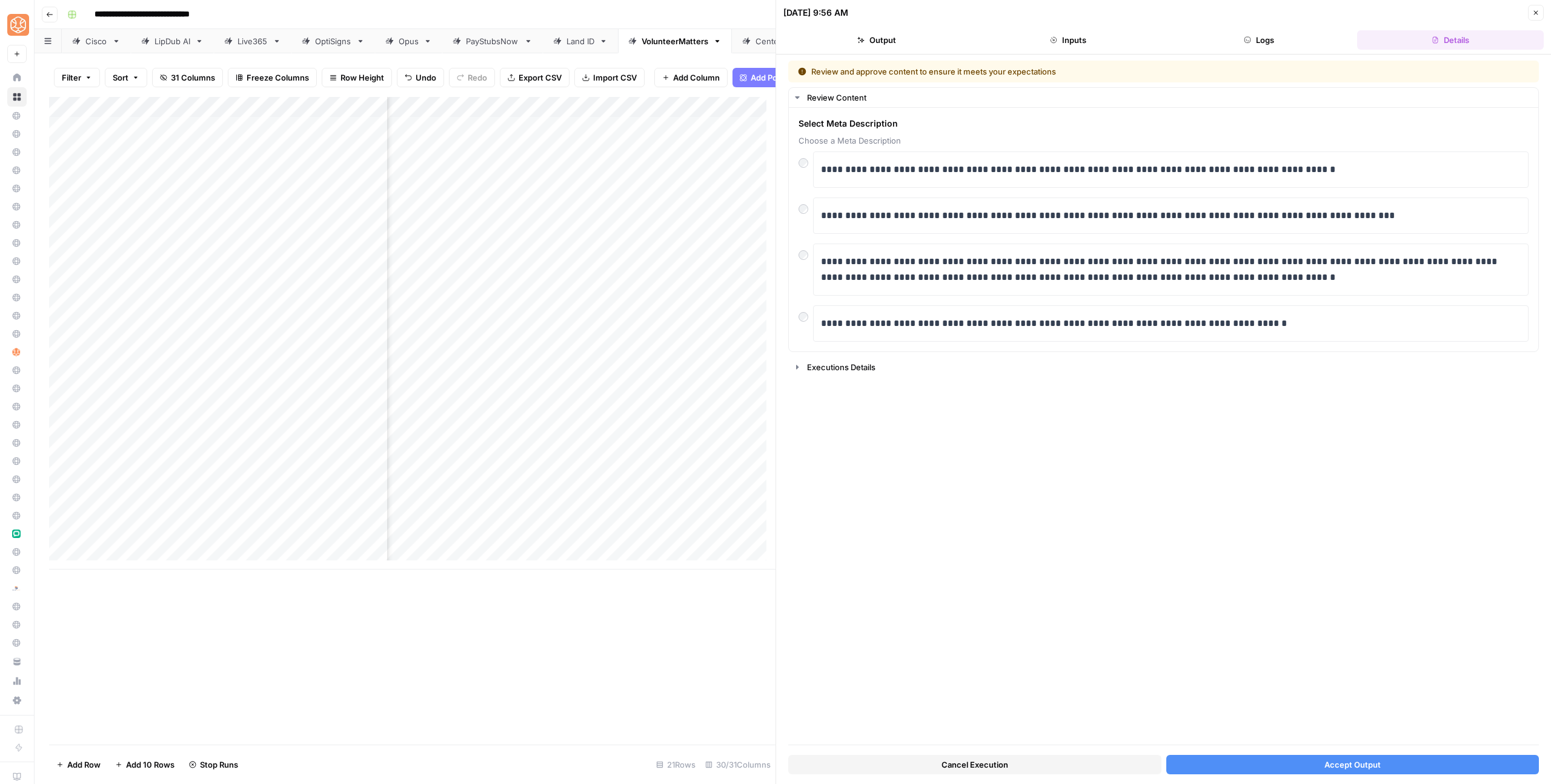
click at [1371, 754] on button "Accept Output" at bounding box center [1353, 764] width 373 height 20
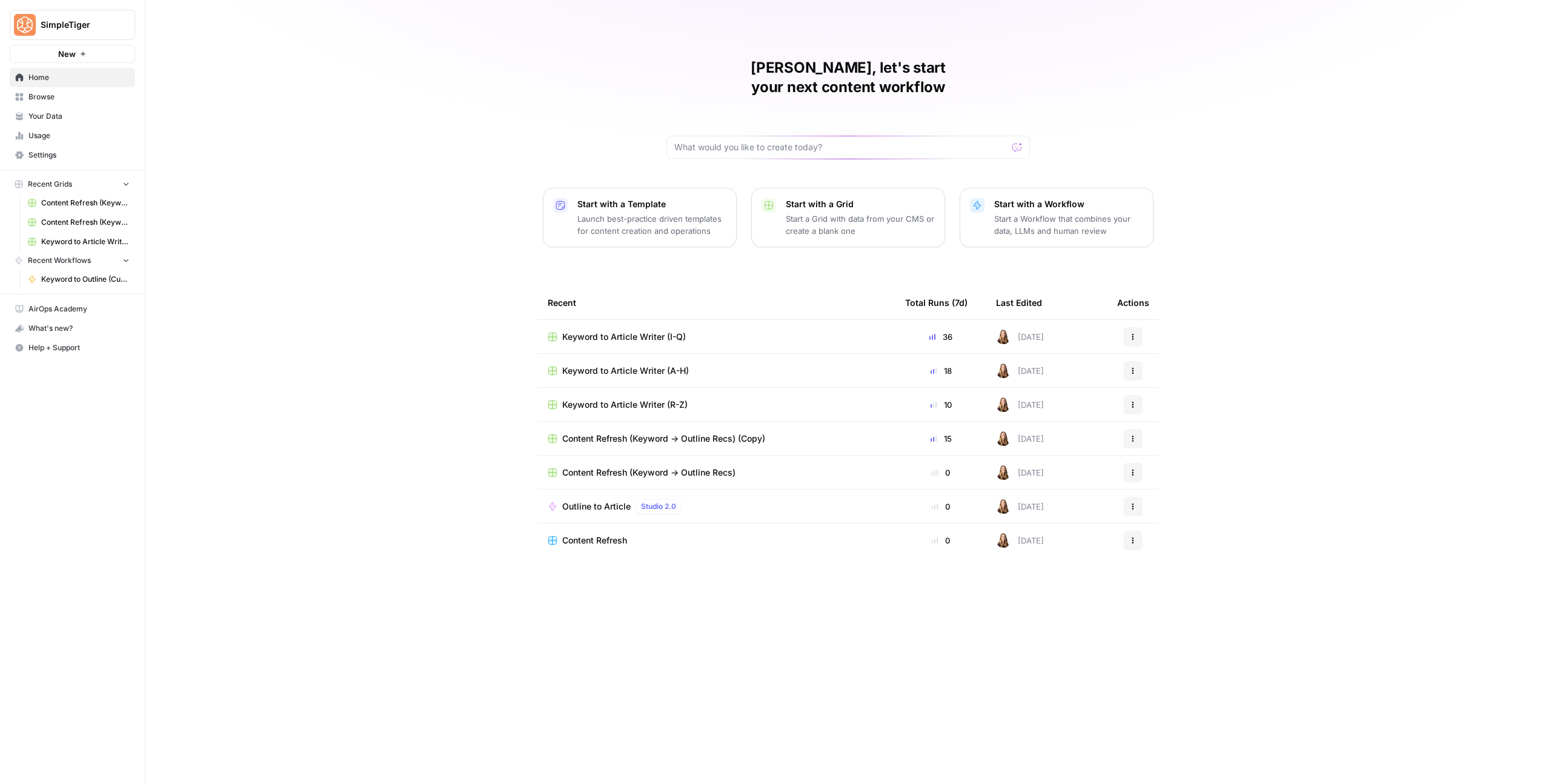
click at [643, 331] on span "Keyword to Article Writer (I-Q)" at bounding box center [623, 337] width 124 height 12
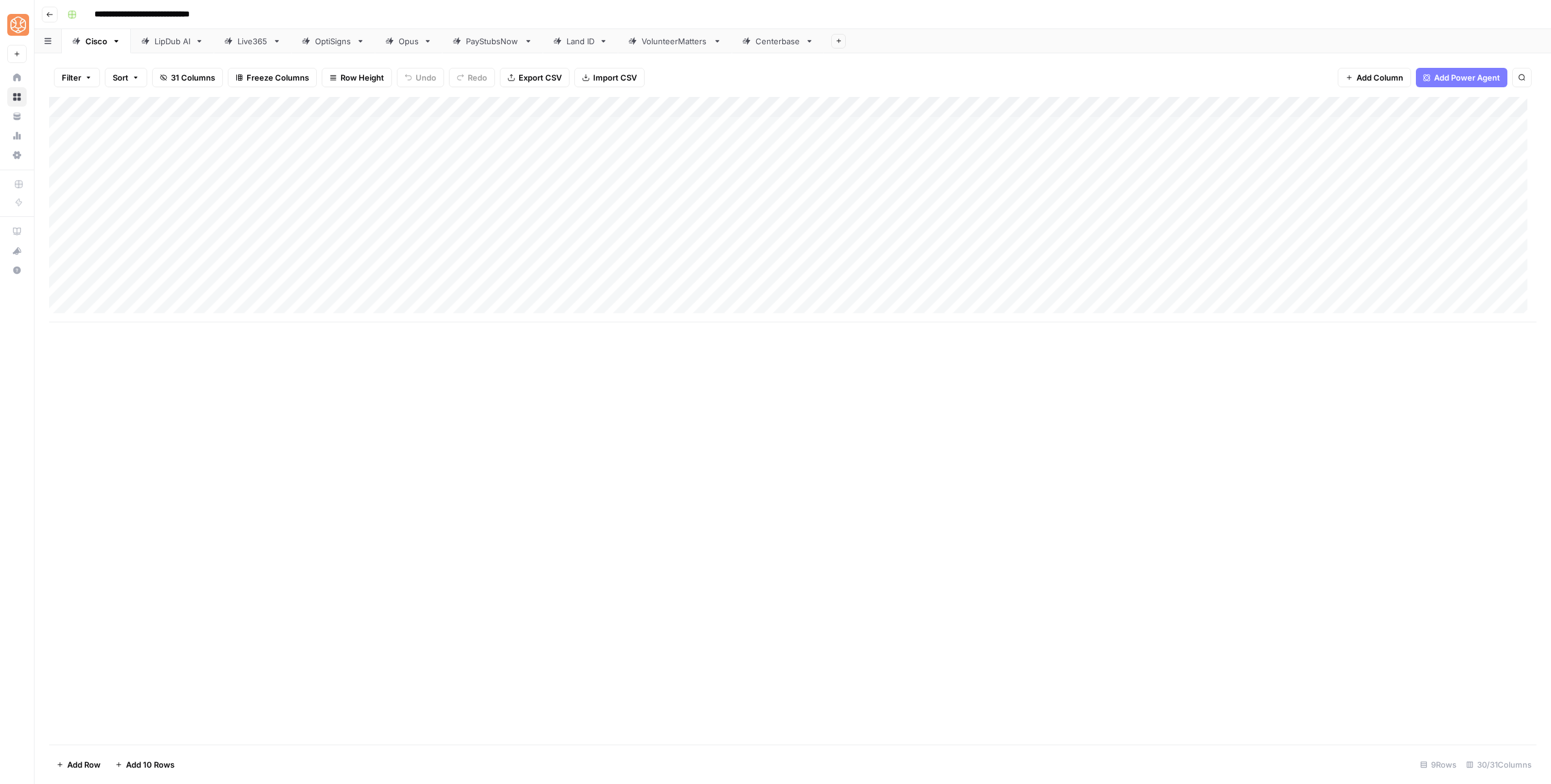
click at [680, 39] on div "VolunteerMatters" at bounding box center [675, 41] width 67 height 12
click at [896, 423] on div "Add Column" at bounding box center [793, 333] width 1487 height 472
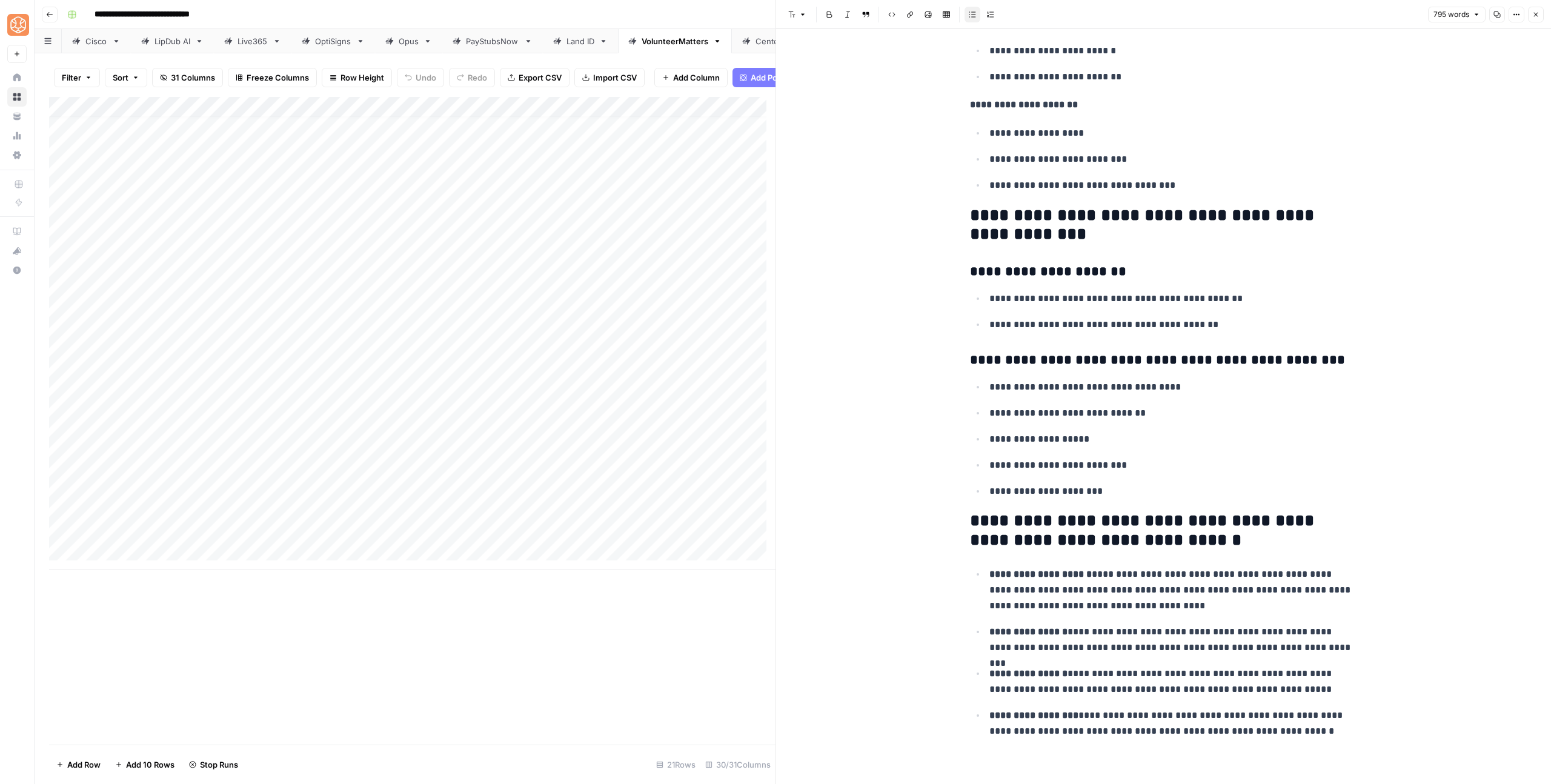
scroll to position [2959, 0]
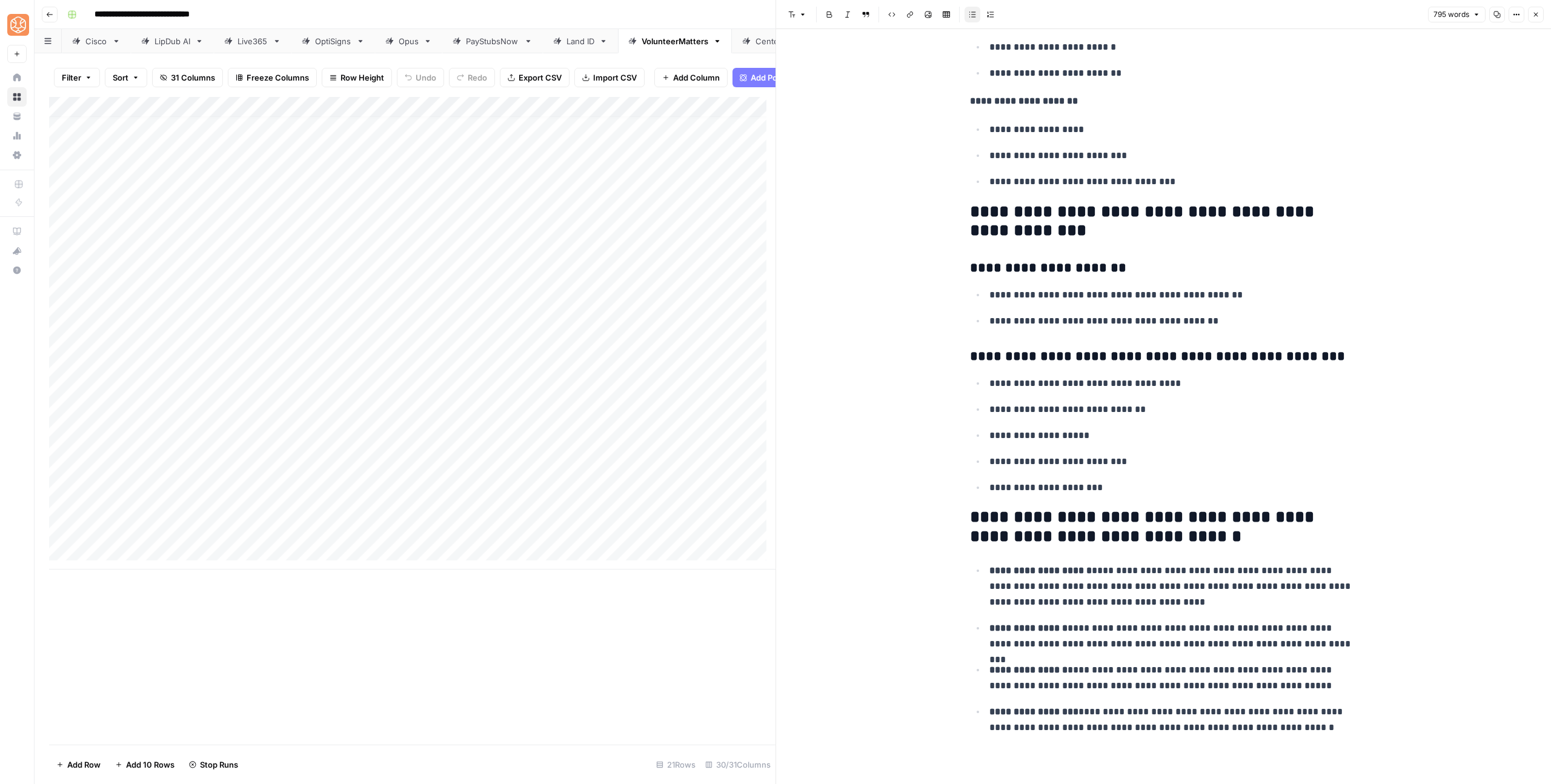
click at [1532, 17] on icon "button" at bounding box center [1536, 14] width 8 height 8
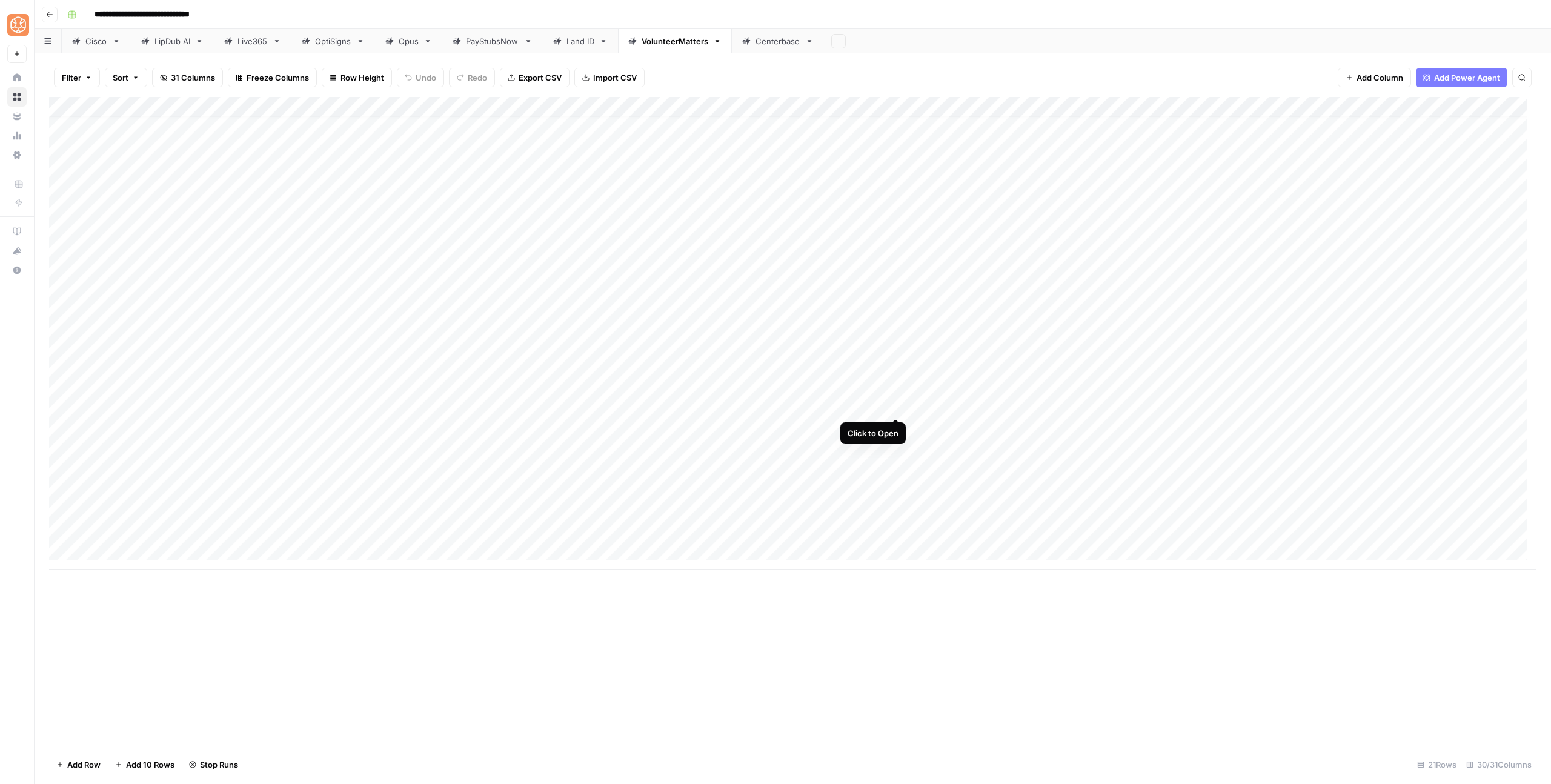
click at [896, 405] on div "Add Column" at bounding box center [793, 333] width 1487 height 472
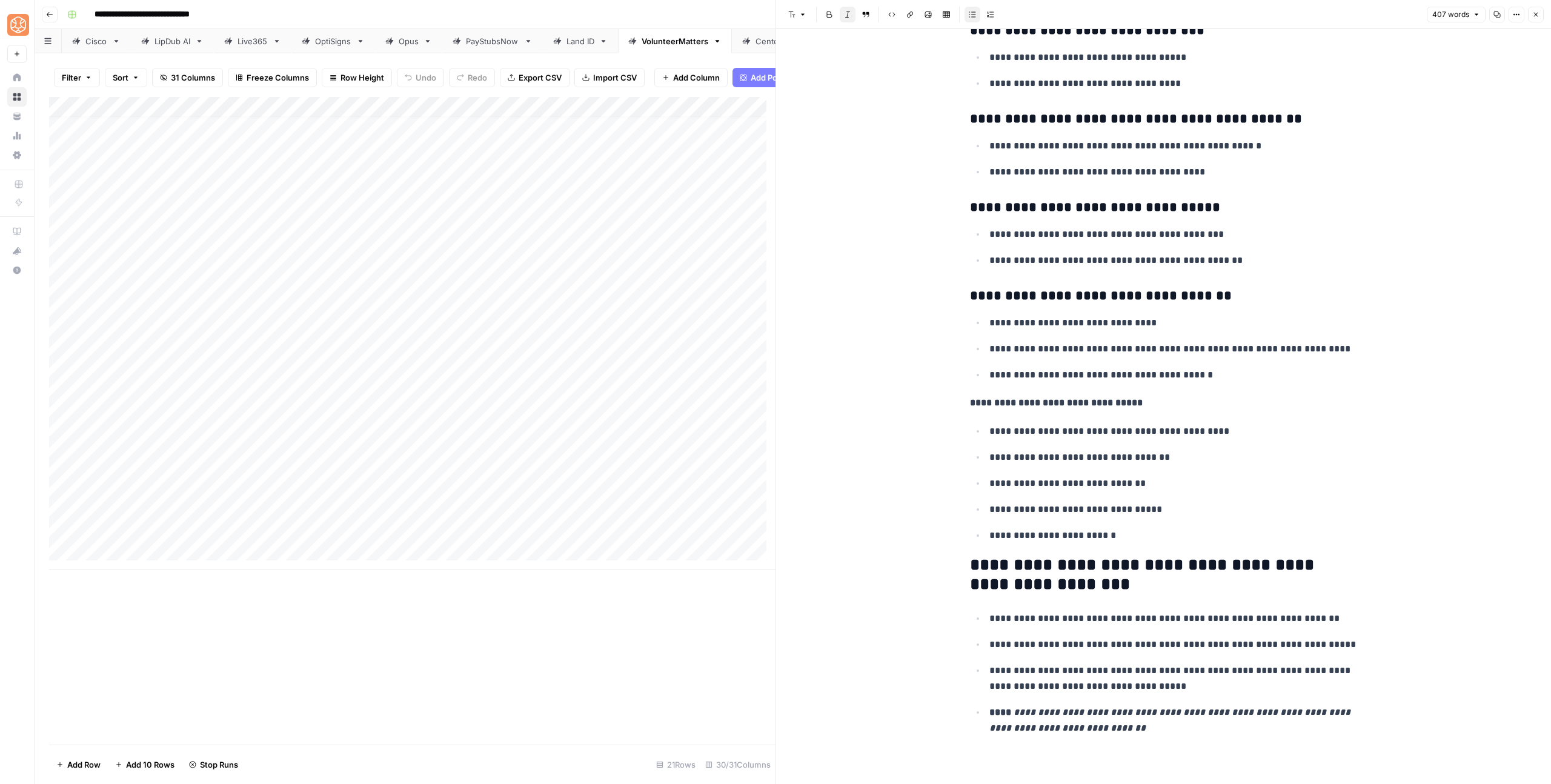
scroll to position [1064, 0]
click at [1541, 17] on button "Close" at bounding box center [1535, 14] width 16 height 16
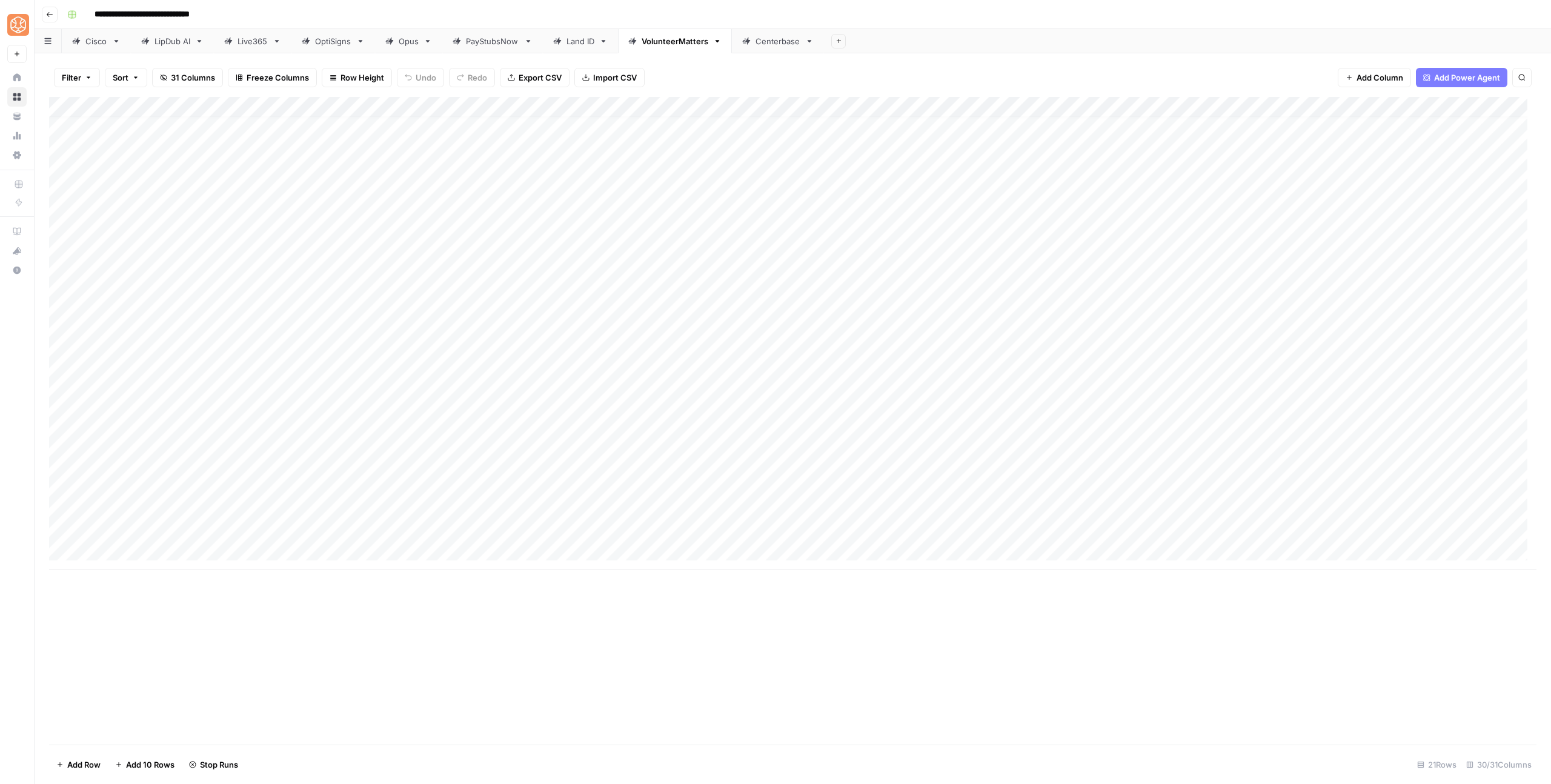
click at [881, 382] on div "Add Column" at bounding box center [793, 333] width 1487 height 472
click at [894, 385] on div "Add Column" at bounding box center [793, 333] width 1487 height 472
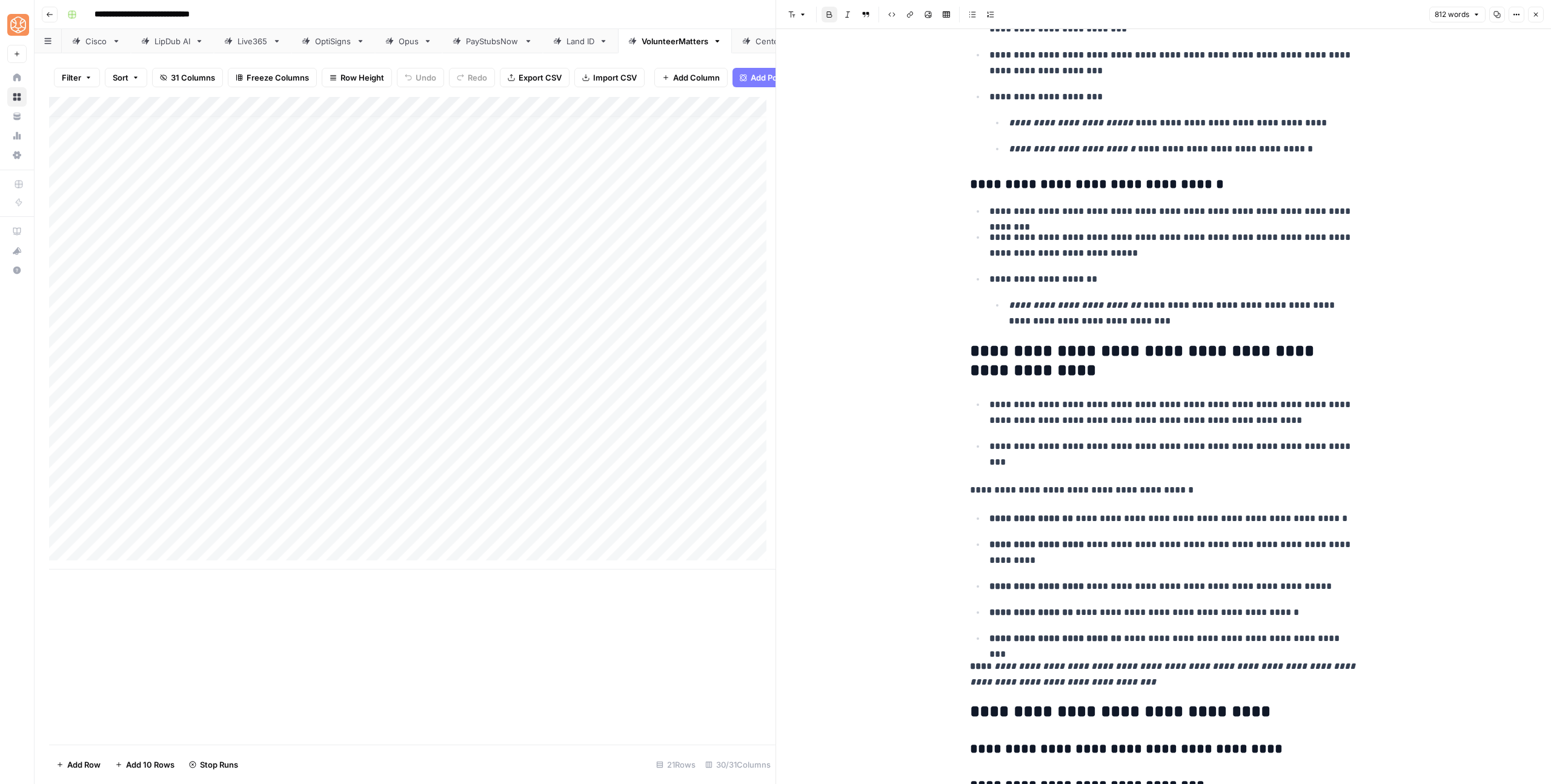
scroll to position [2312, 0]
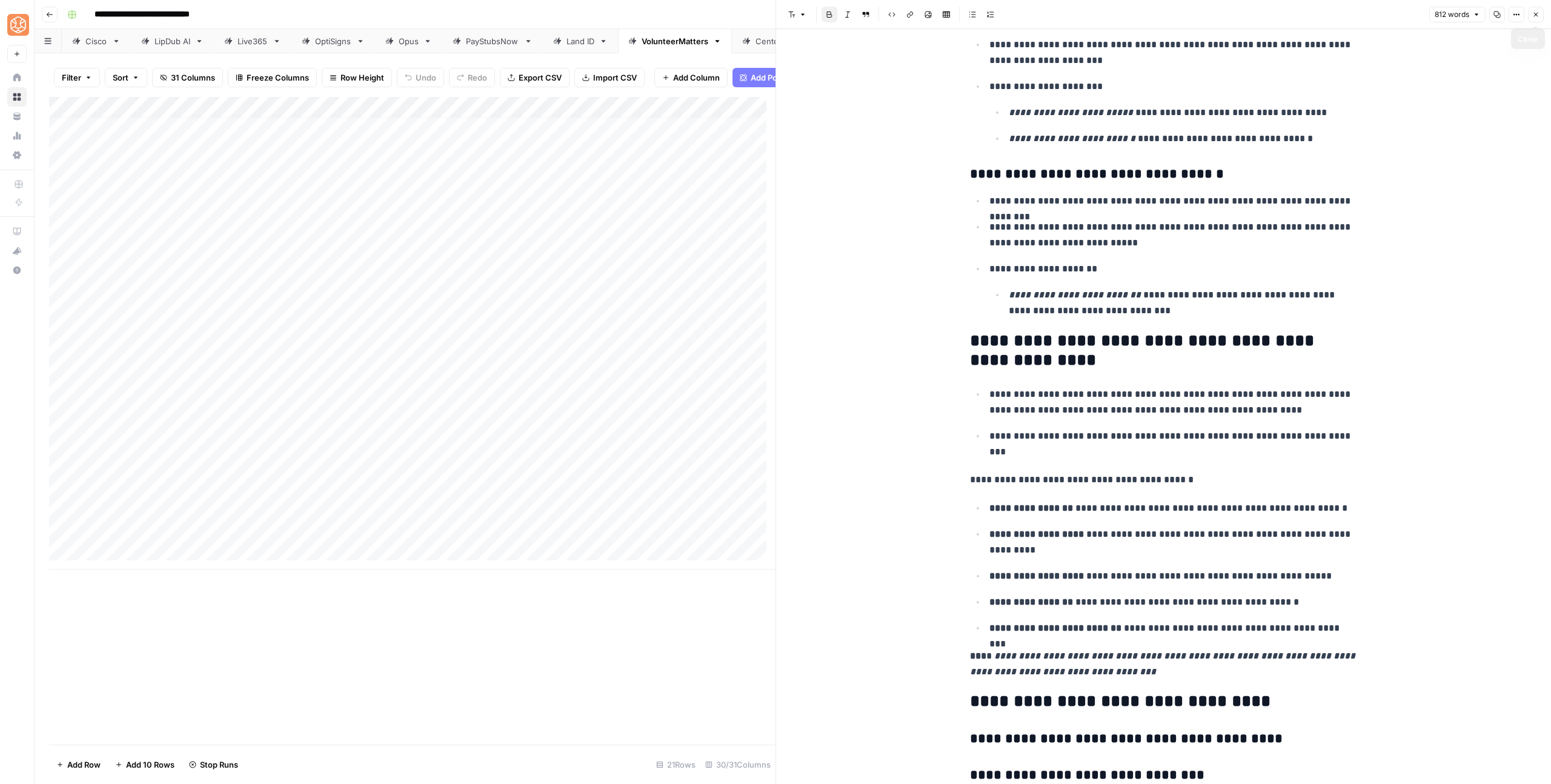
click at [1534, 17] on icon "button" at bounding box center [1536, 14] width 8 height 8
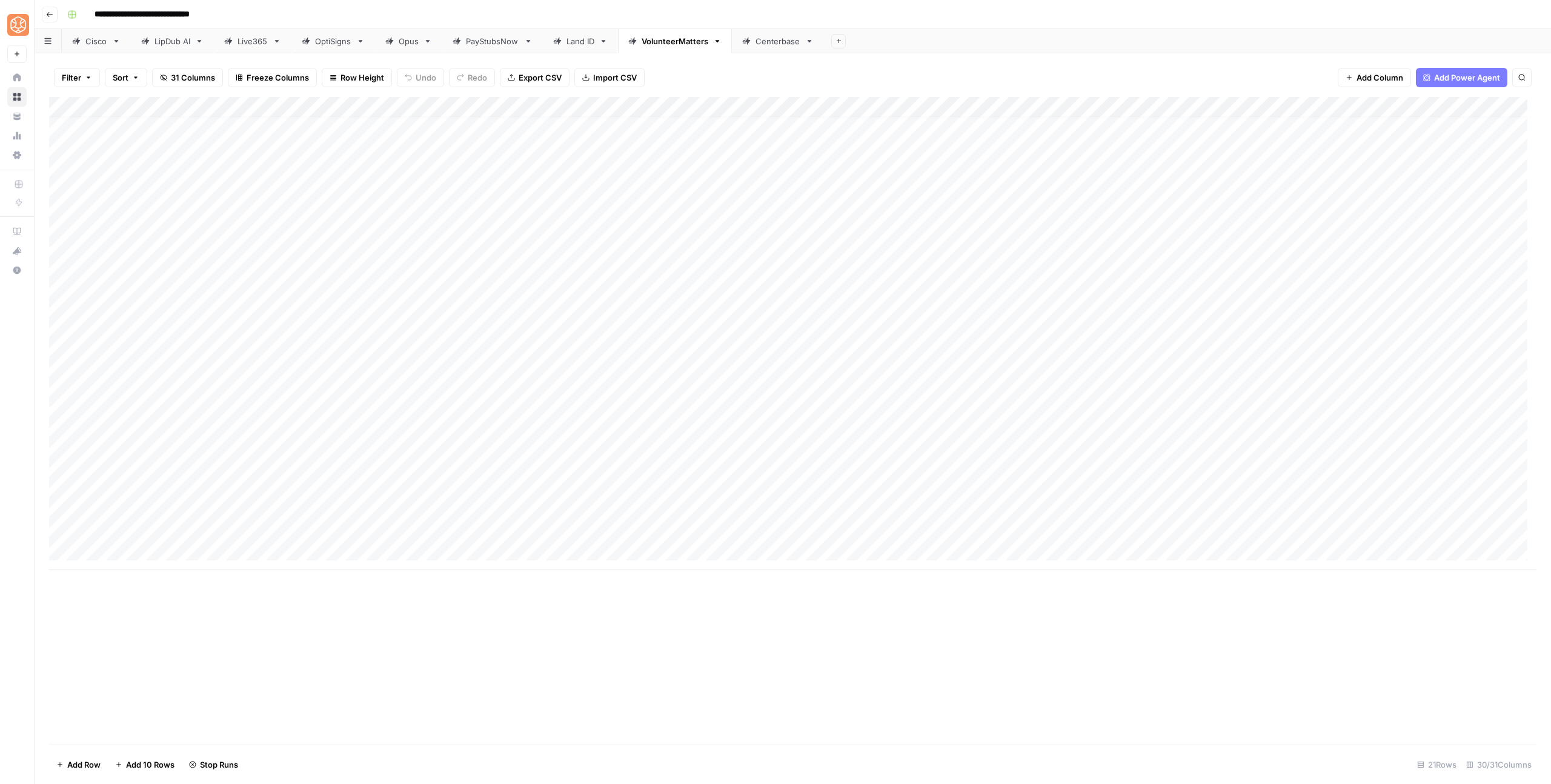
click at [171, 346] on div "Add Column" at bounding box center [793, 333] width 1487 height 472
click at [896, 344] on div "Add Column" at bounding box center [793, 333] width 1487 height 472
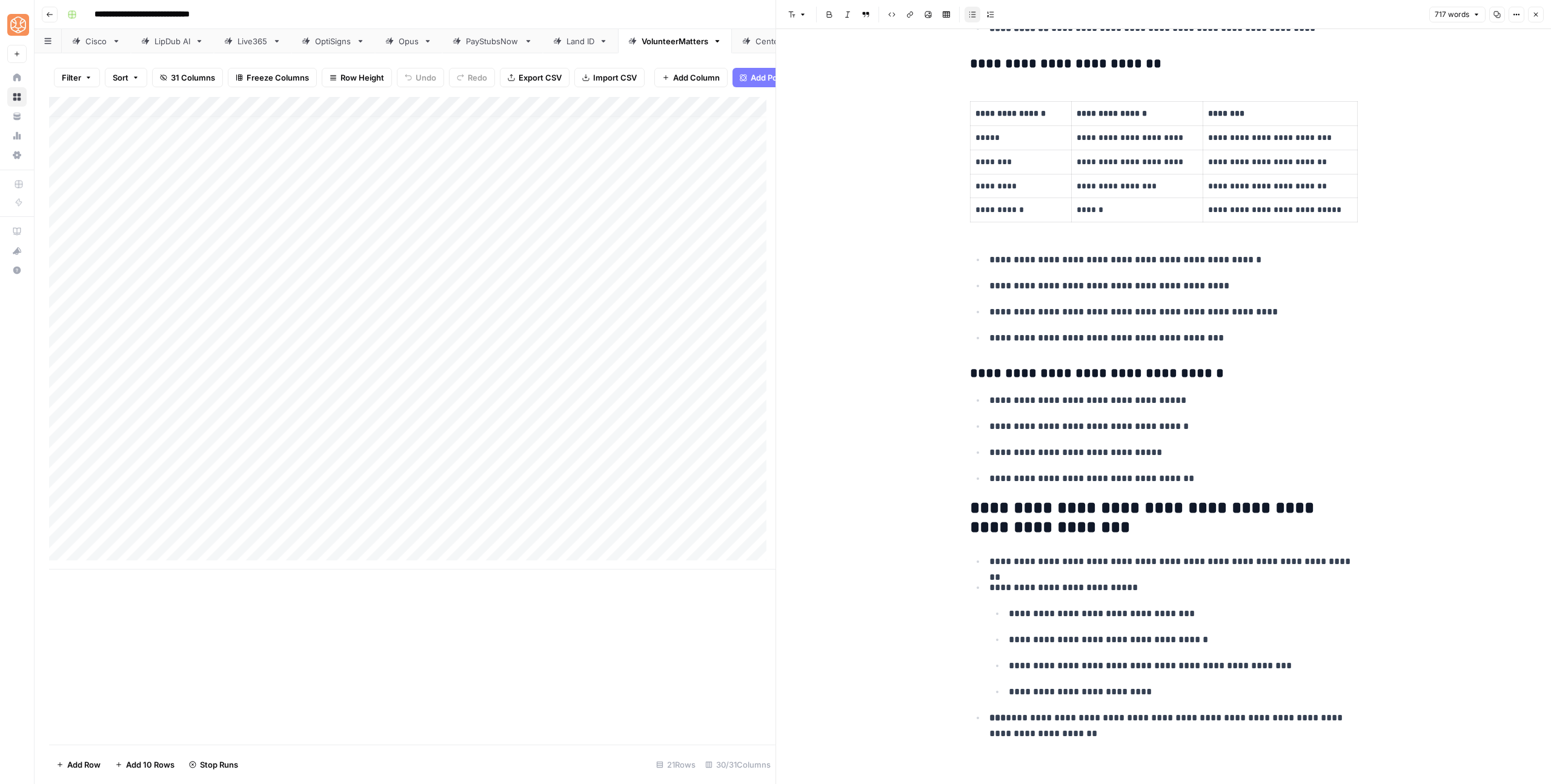
scroll to position [2224, 0]
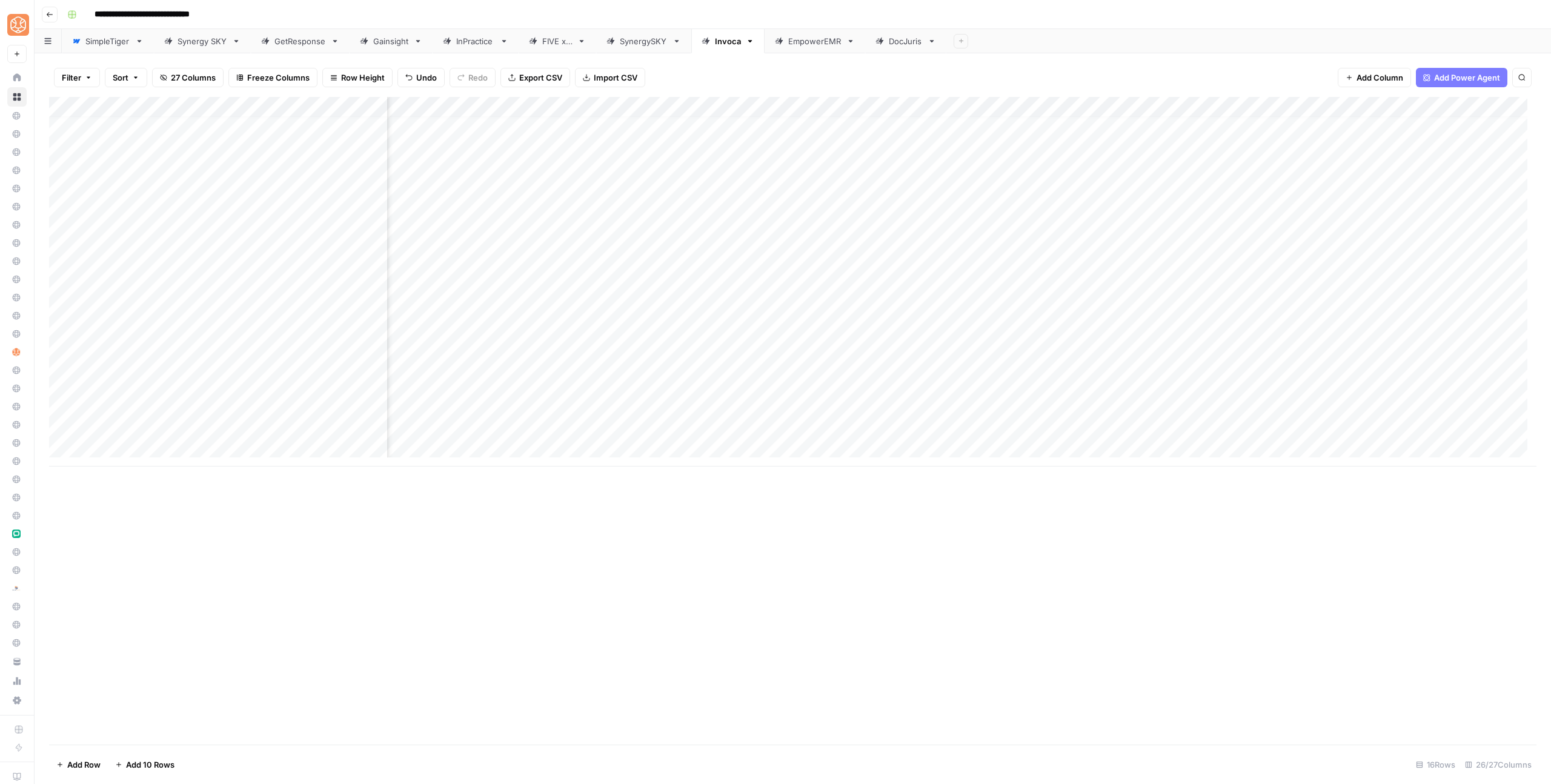
scroll to position [9, 1373]
click at [1074, 475] on div "Add Column" at bounding box center [793, 333] width 1487 height 472
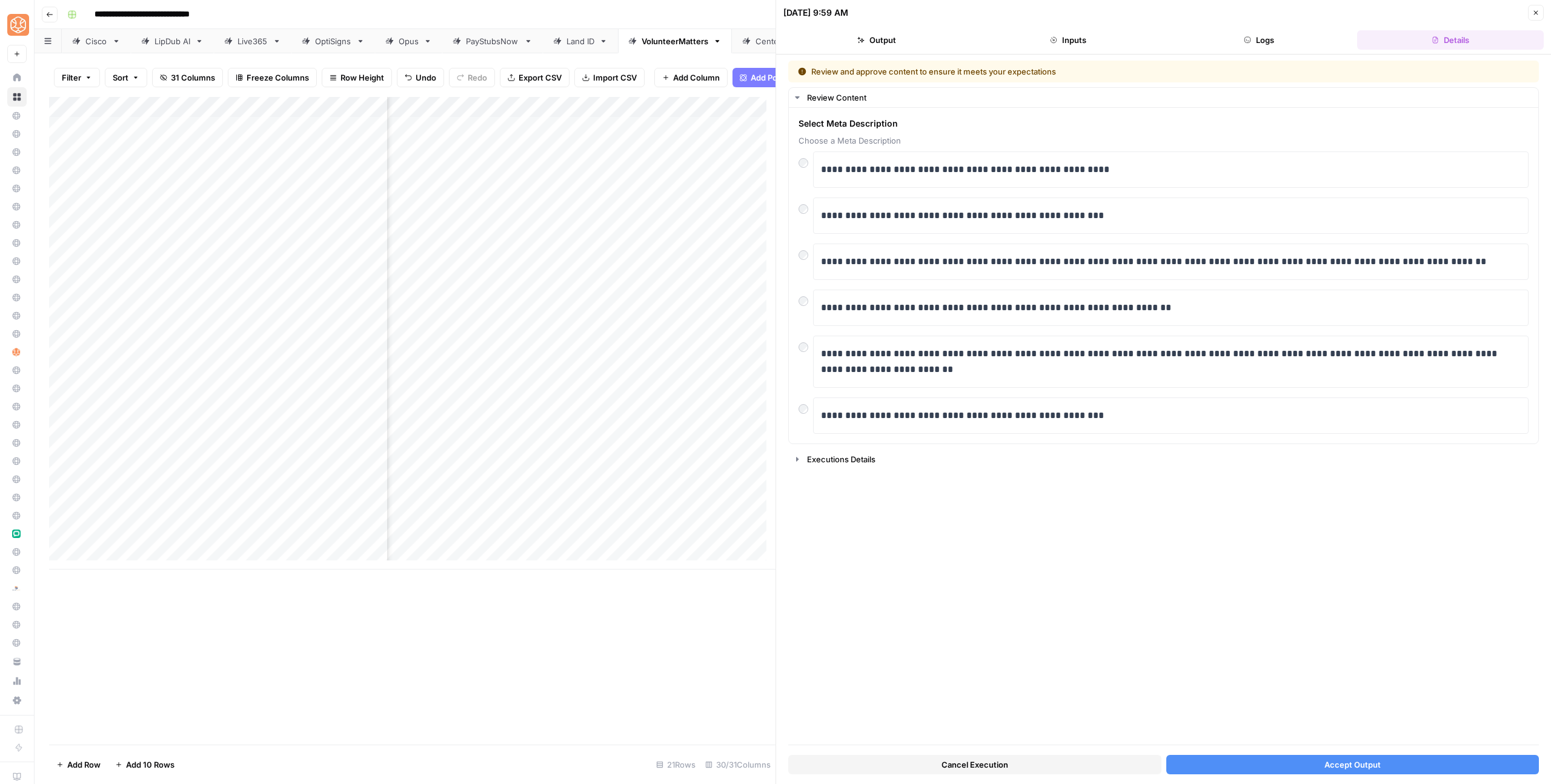
click at [1336, 772] on button "Accept Output" at bounding box center [1353, 764] width 373 height 20
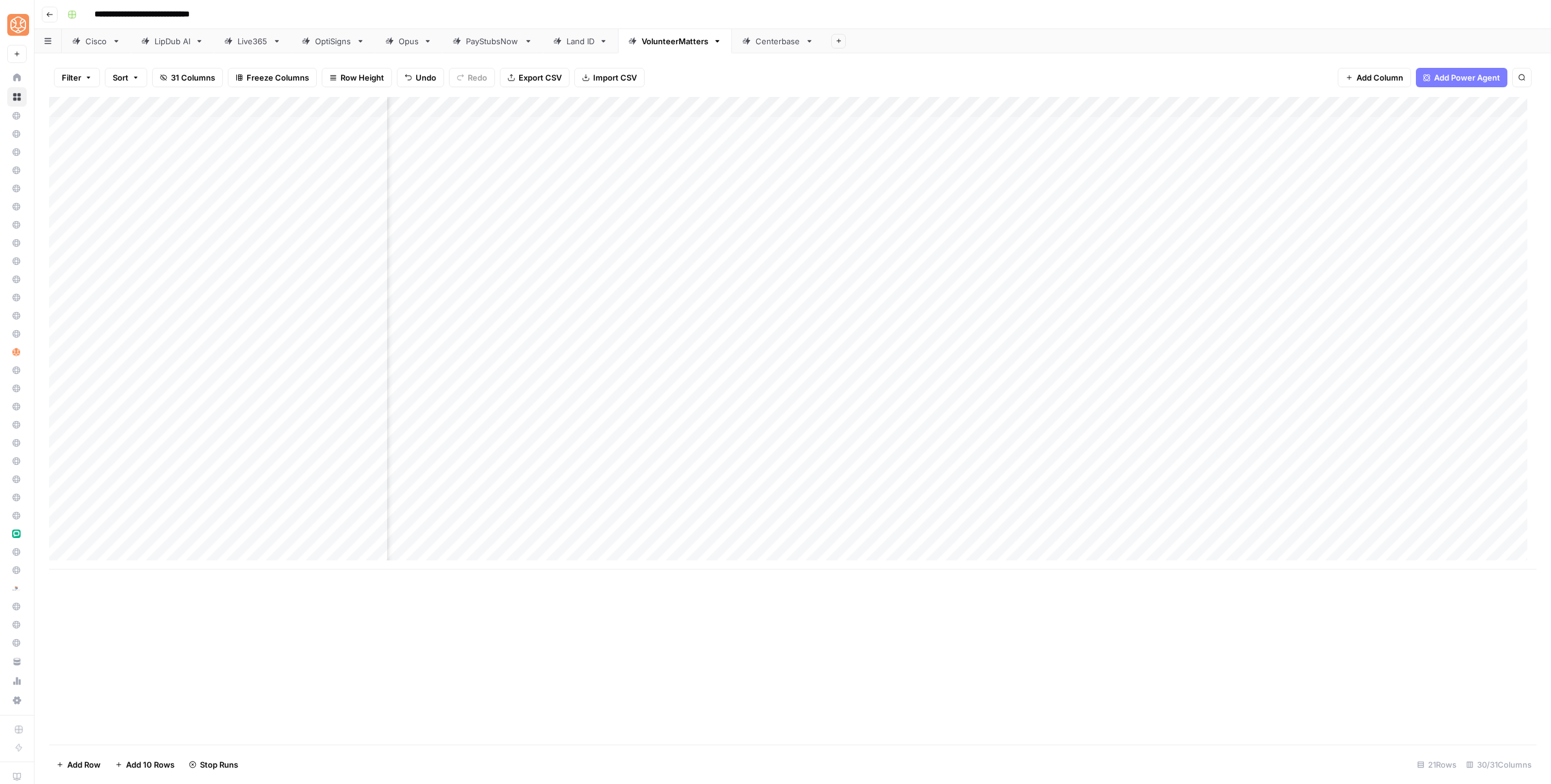
click at [1071, 496] on div "Add Column" at bounding box center [793, 333] width 1487 height 472
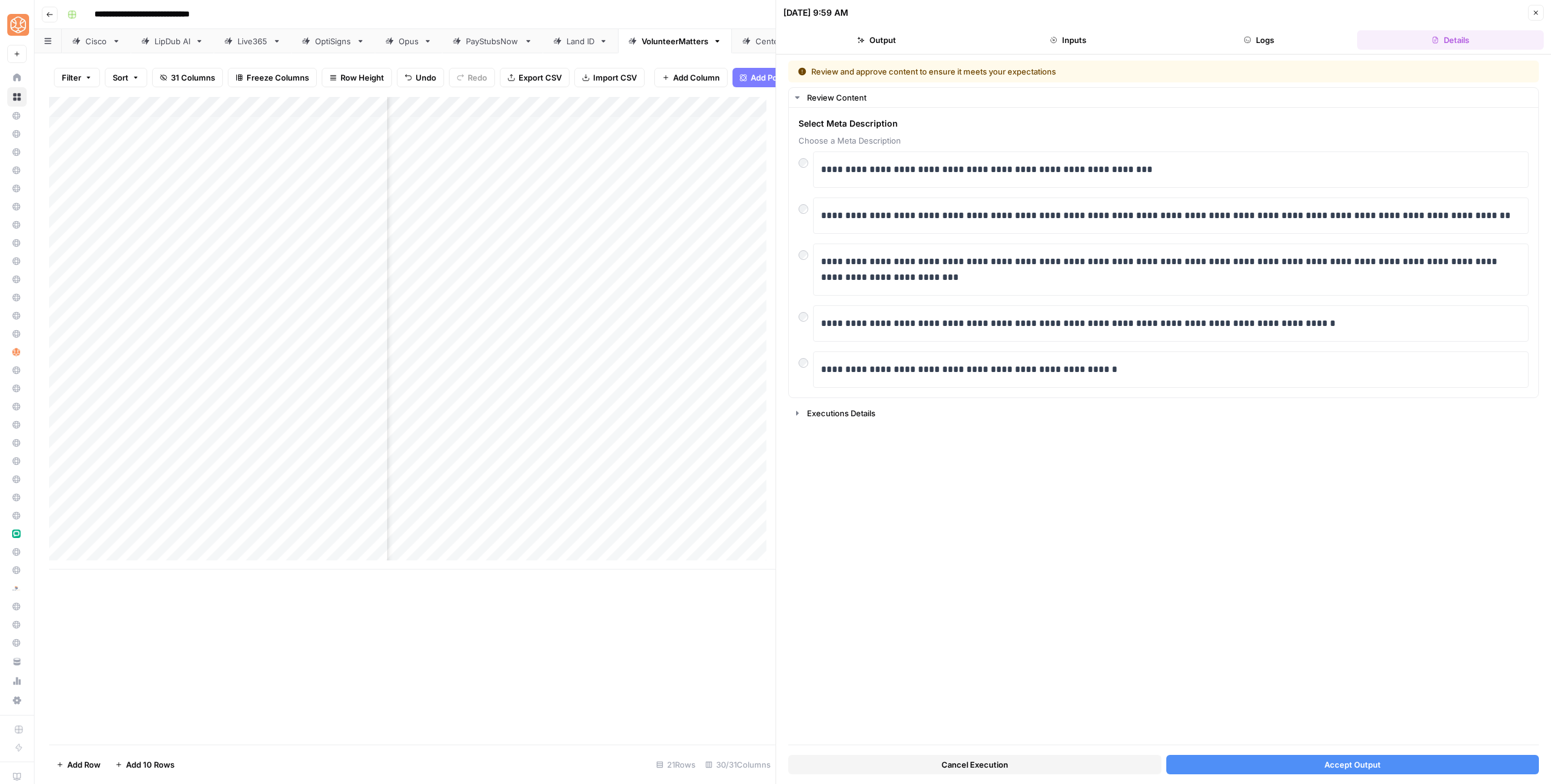
click at [1333, 762] on span "Accept Output" at bounding box center [1352, 764] width 56 height 12
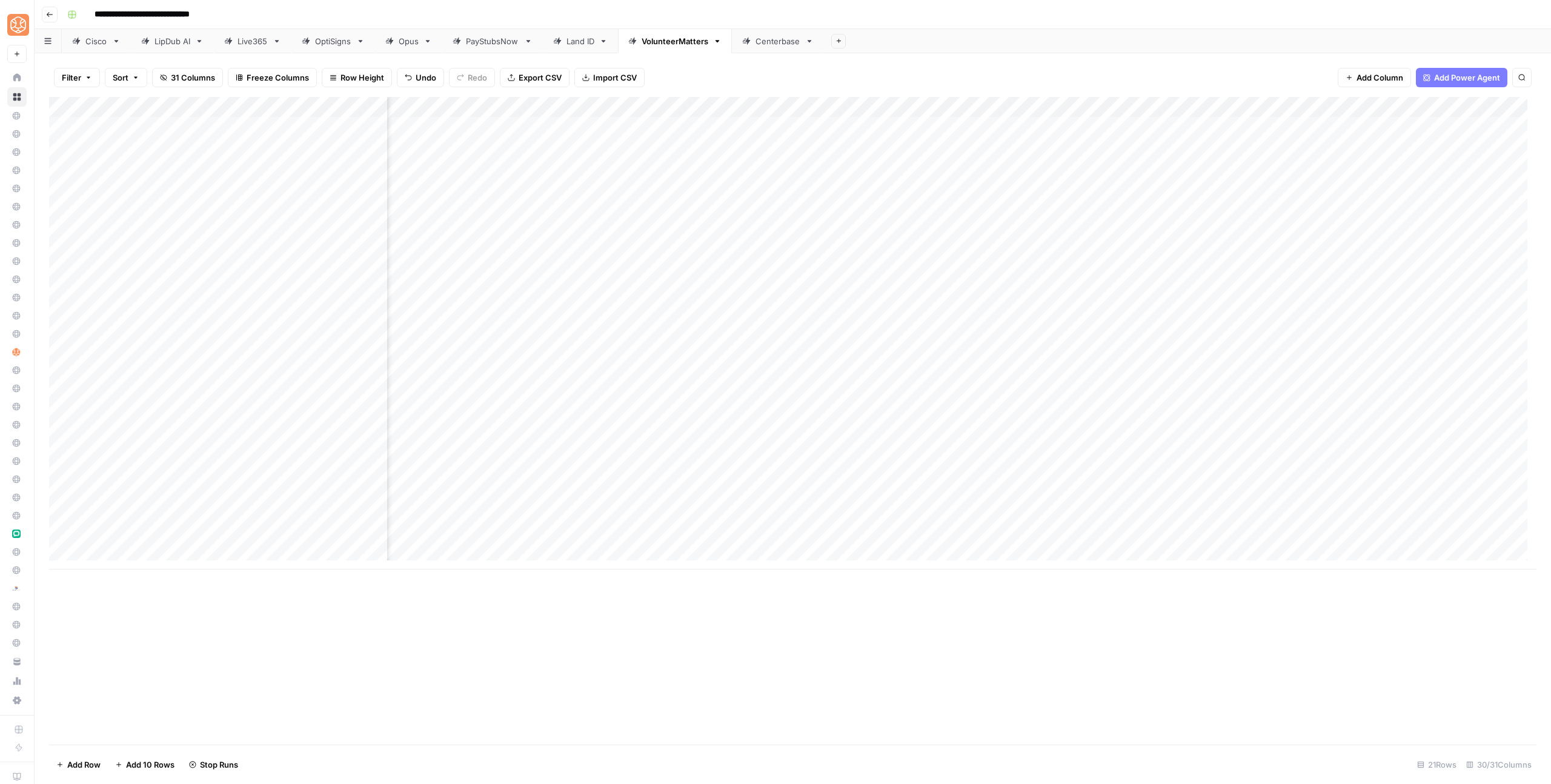
click at [1076, 539] on div "Add Column" at bounding box center [793, 333] width 1487 height 472
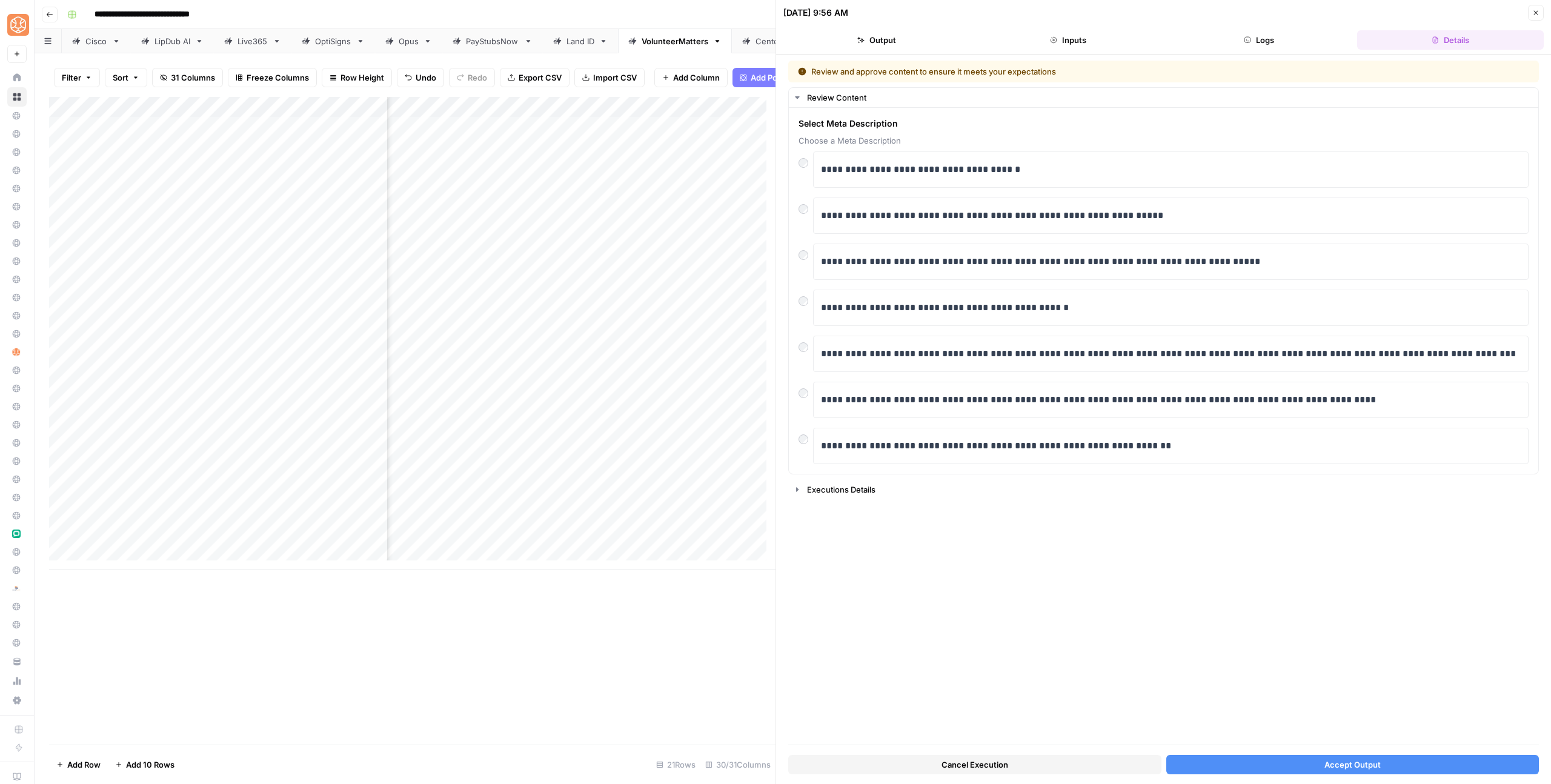
drag, startPoint x: 1398, startPoint y: 776, endPoint x: 1383, endPoint y: 773, distance: 15.3
click at [1398, 776] on div "Cancel Execution Accept Output" at bounding box center [1163, 760] width 751 height 33
click at [1377, 769] on span "Accept Output" at bounding box center [1352, 764] width 56 height 12
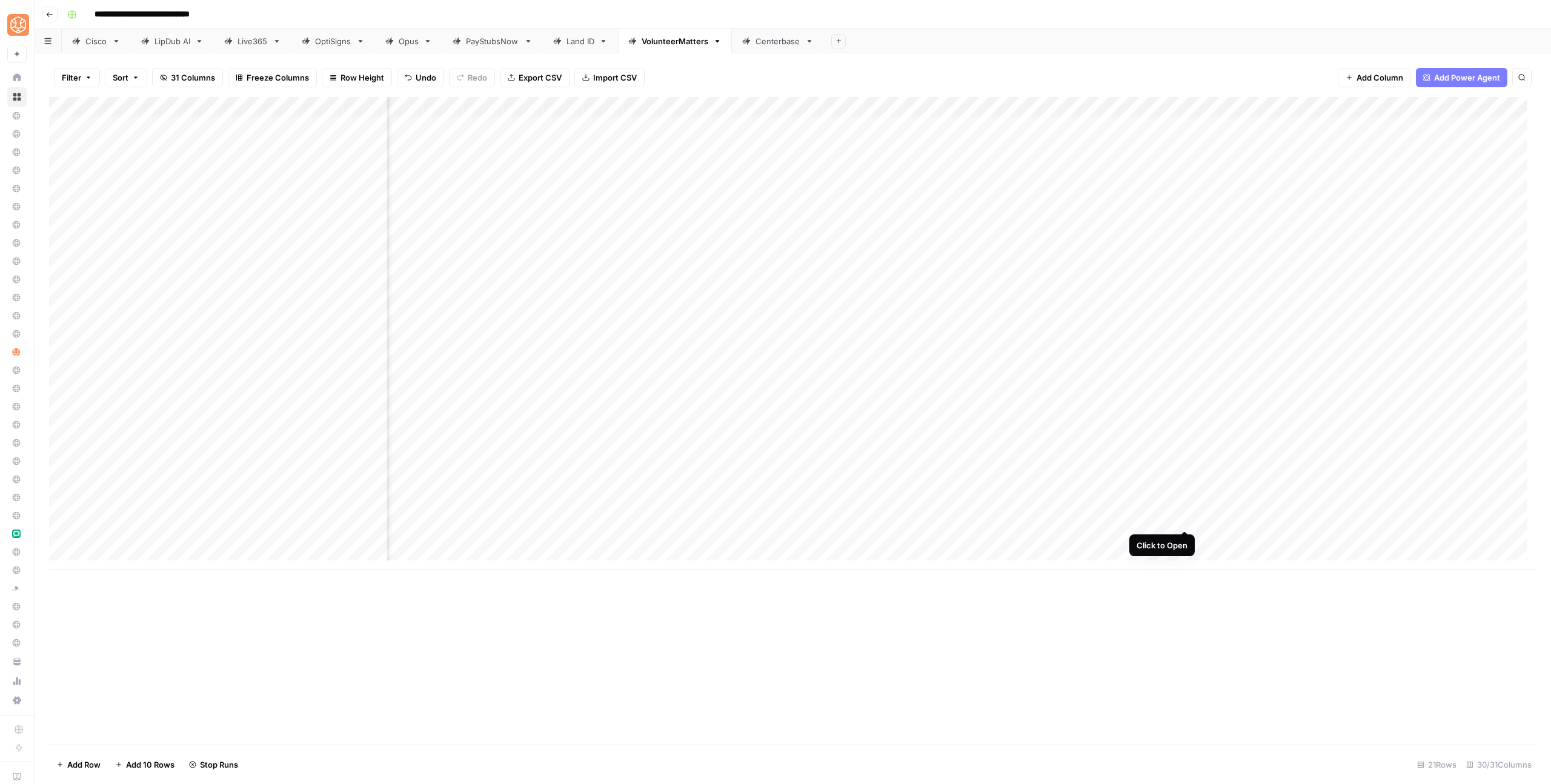
click at [1183, 518] on div "Add Column" at bounding box center [793, 333] width 1487 height 472
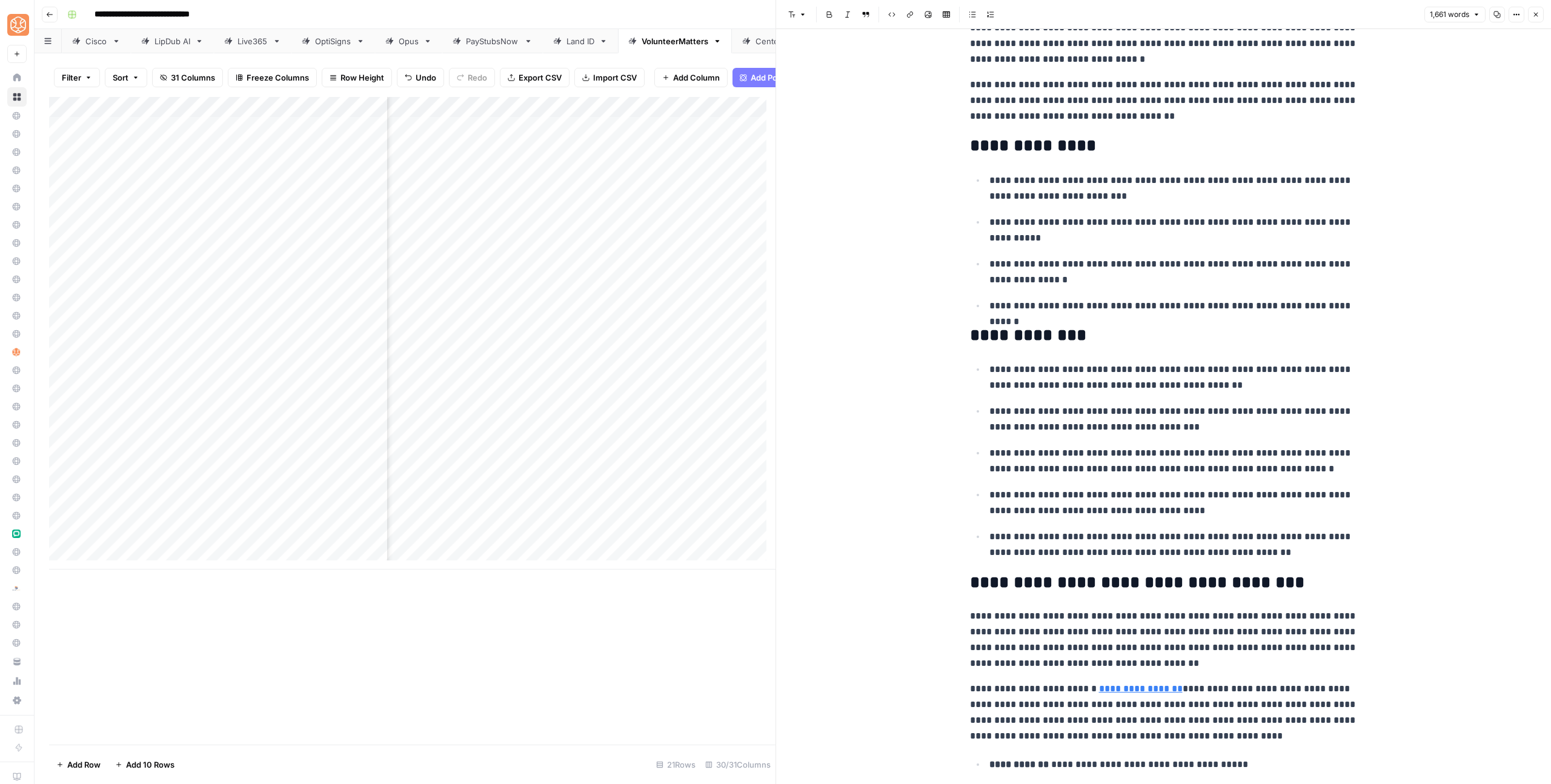
scroll to position [111, 0]
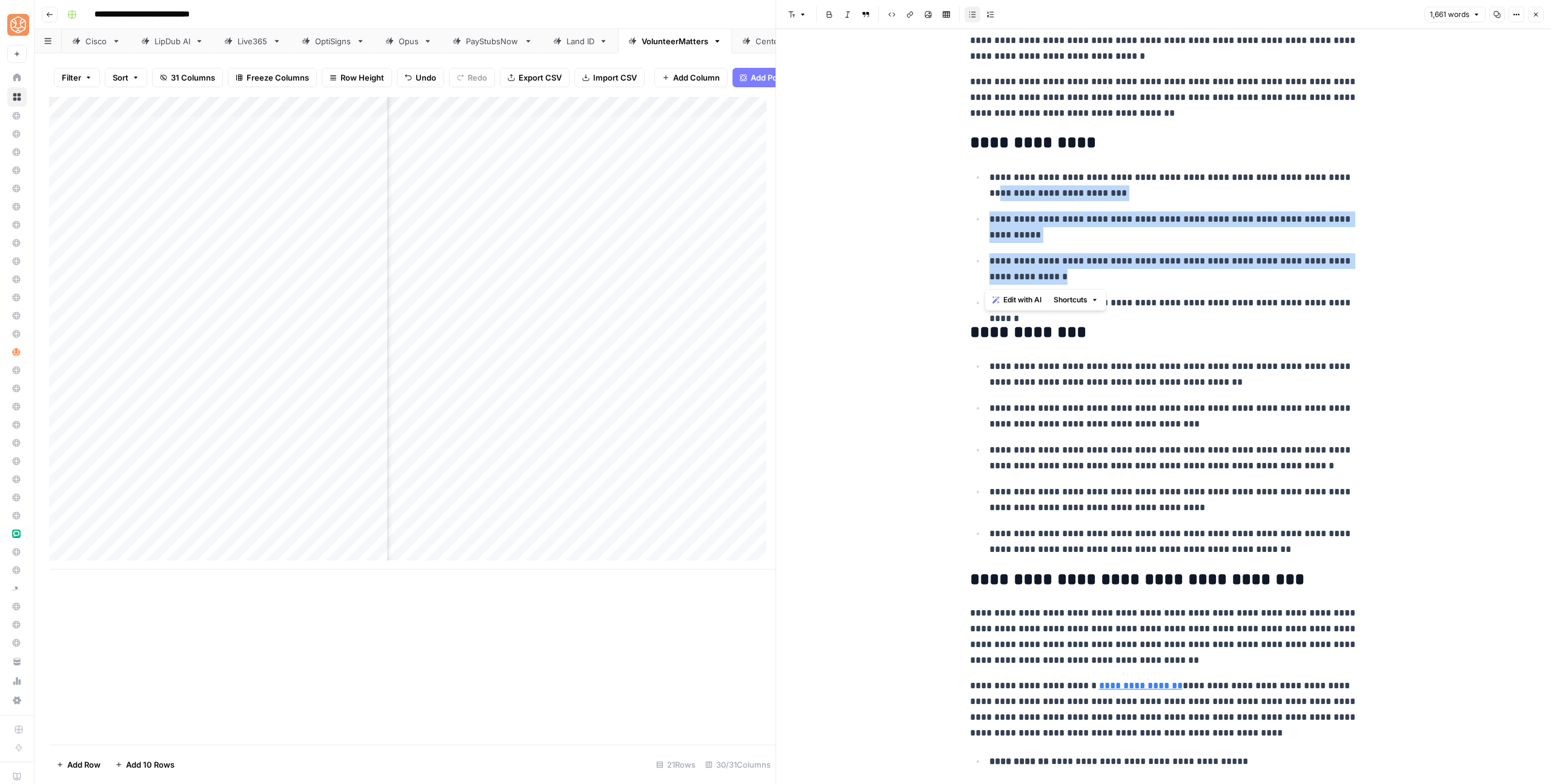
drag, startPoint x: 1383, startPoint y: 305, endPoint x: 1001, endPoint y: 188, distance: 399.5
click at [989, 177] on p "**********" at bounding box center [1173, 186] width 369 height 32
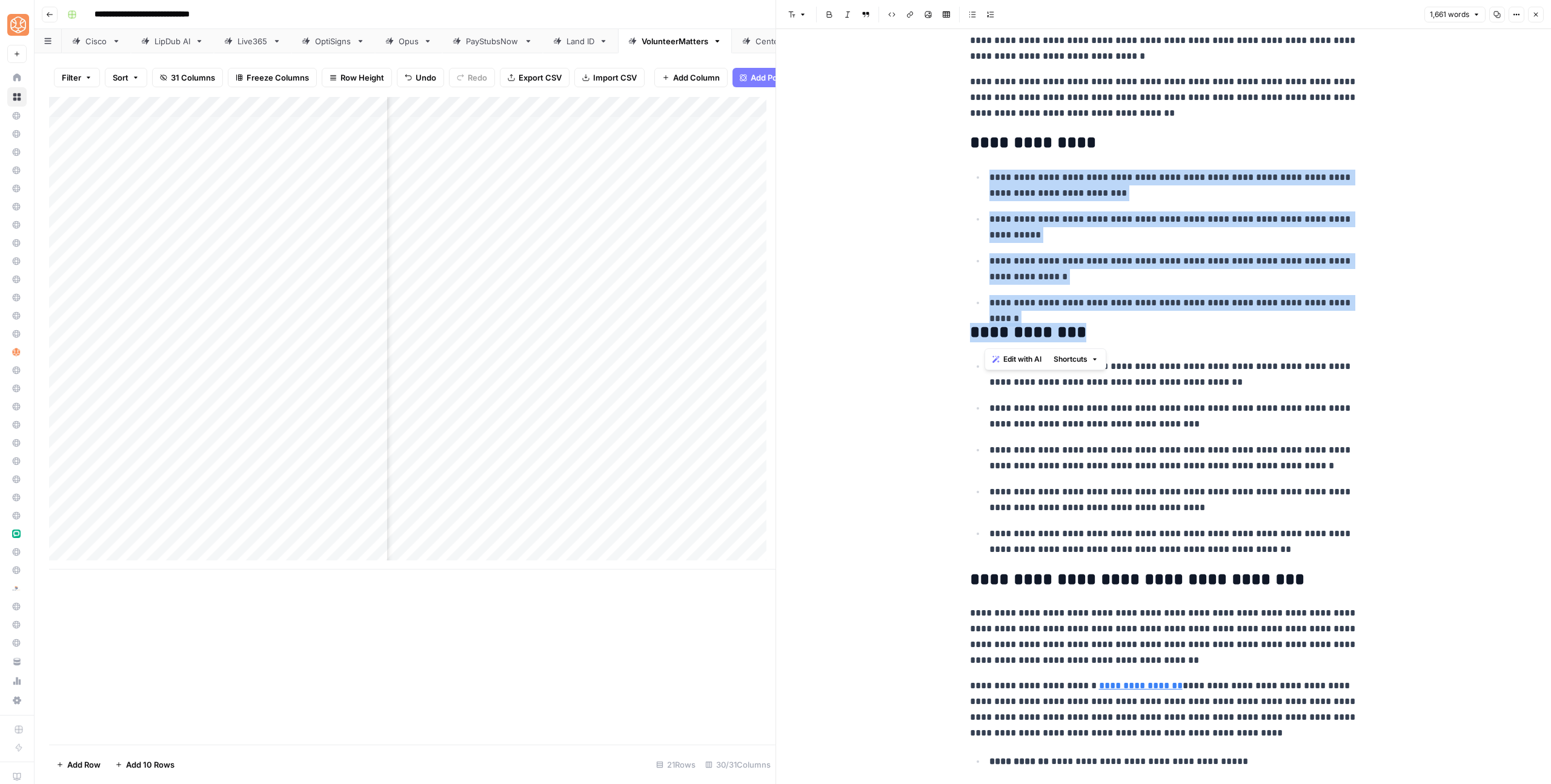
drag, startPoint x: 986, startPoint y: 183, endPoint x: 1365, endPoint y: 330, distance: 406.5
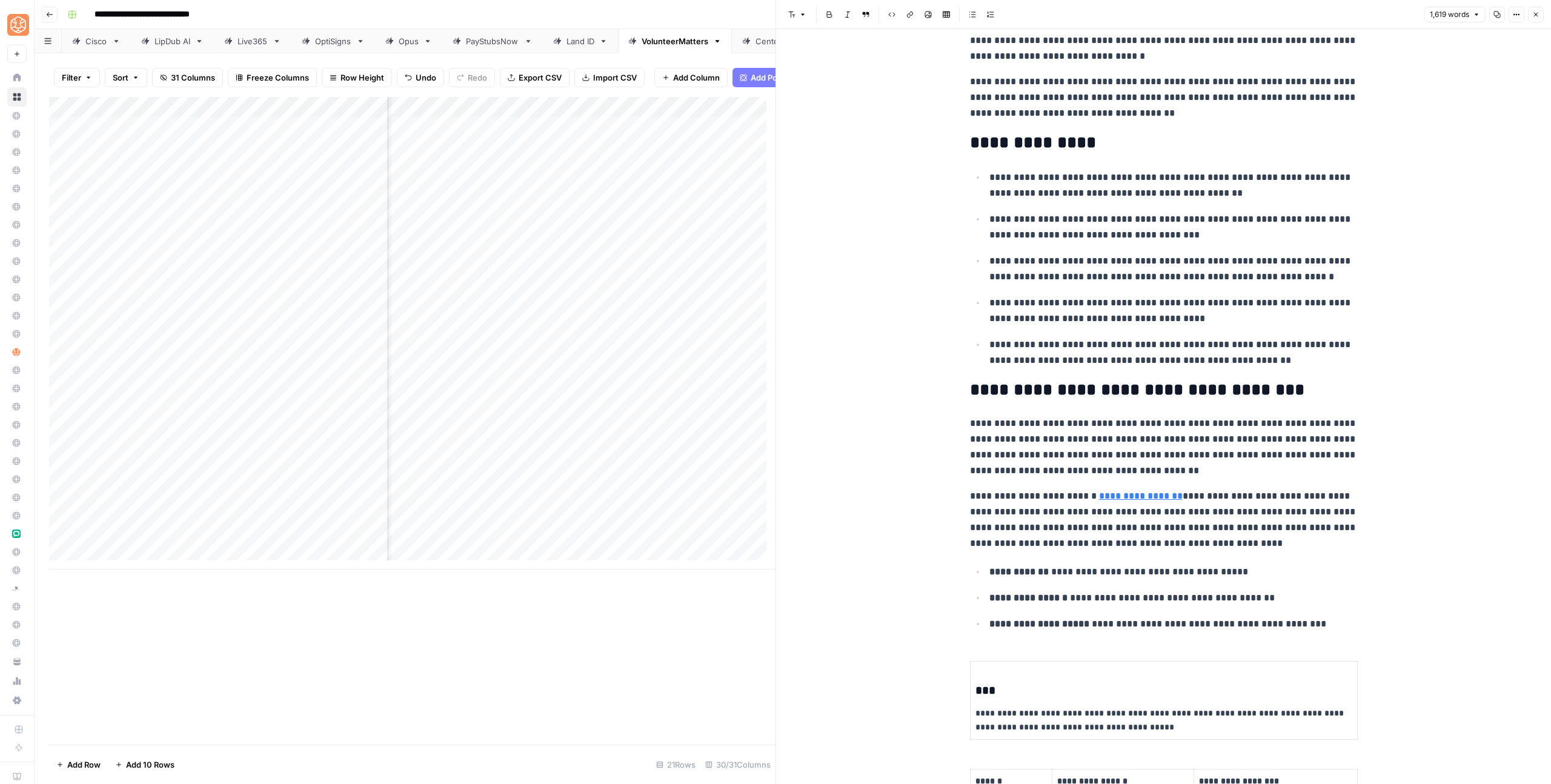
click at [1107, 146] on h2 "**********" at bounding box center [1163, 143] width 388 height 20
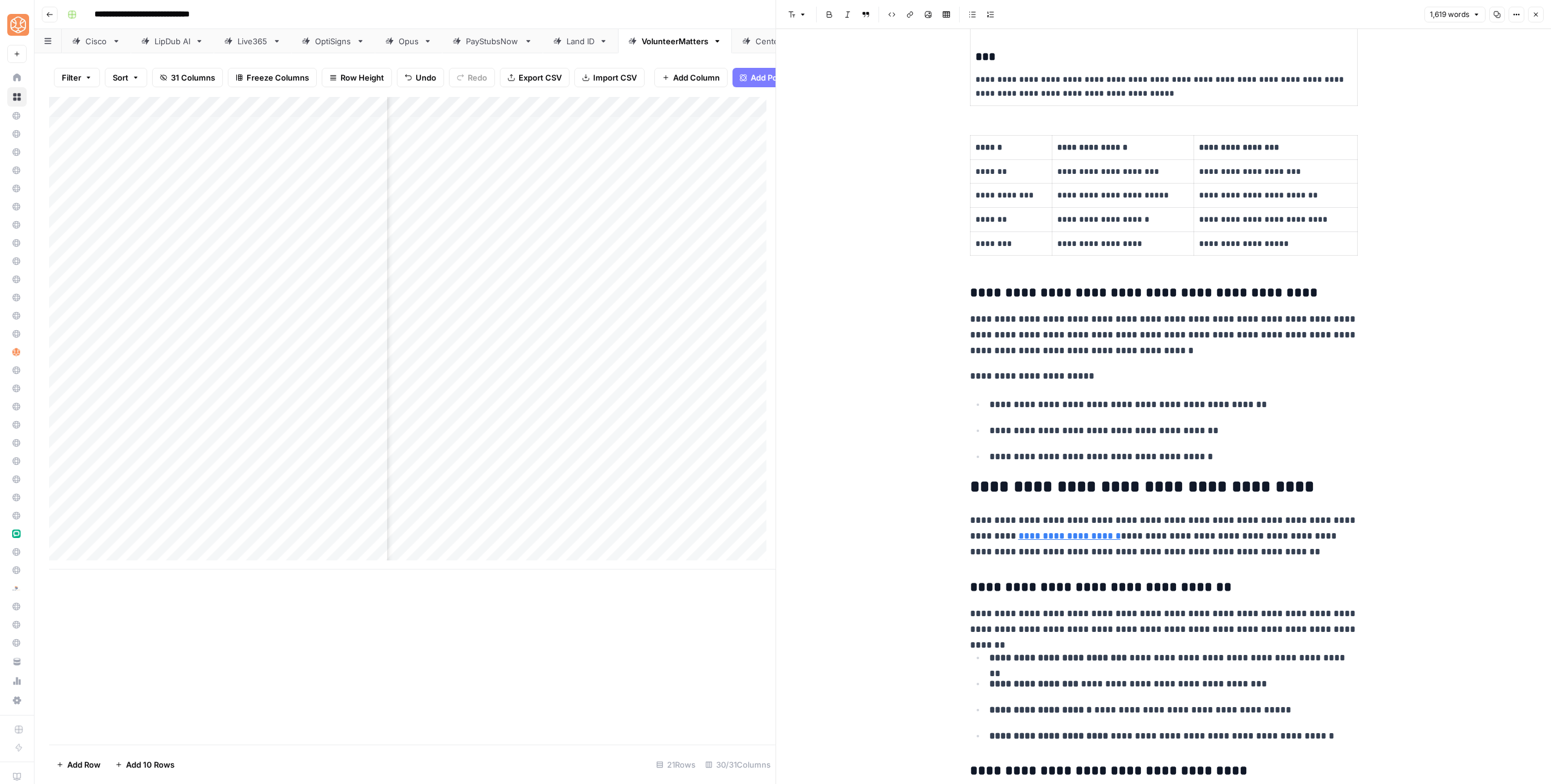
scroll to position [496, 0]
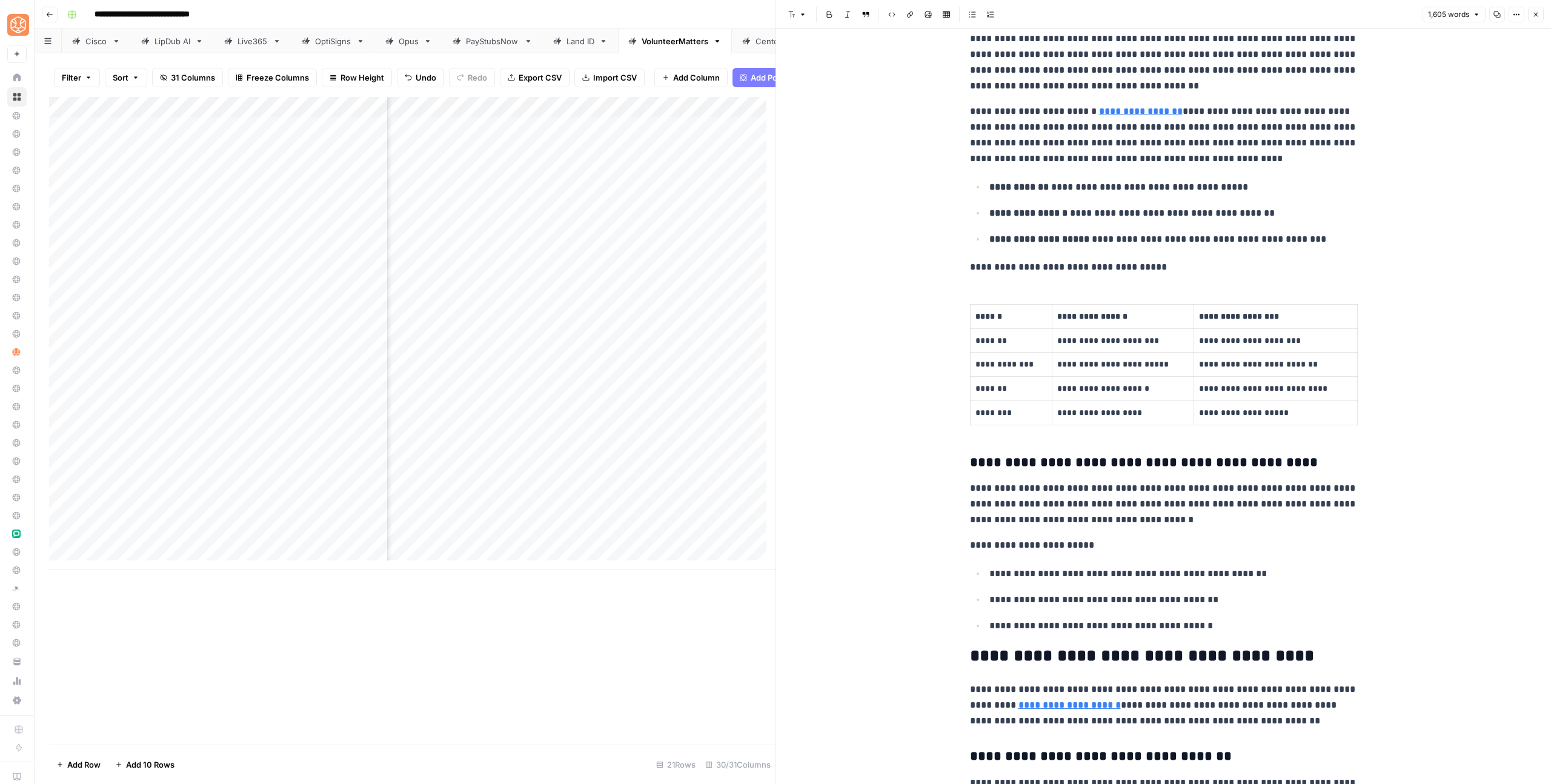
click at [970, 267] on p "**********" at bounding box center [1163, 267] width 388 height 16
click at [789, 23] on header "Font style Bold Italic Block quote Code block Link Image Insert Table Bulleted …" at bounding box center [1163, 14] width 775 height 29
drag, startPoint x: 802, startPoint y: 6, endPoint x: 803, endPoint y: 18, distance: 12.0
click at [802, 7] on button "Font style" at bounding box center [797, 14] width 28 height 16
click at [819, 89] on button "heading 3" at bounding box center [831, 97] width 86 height 17
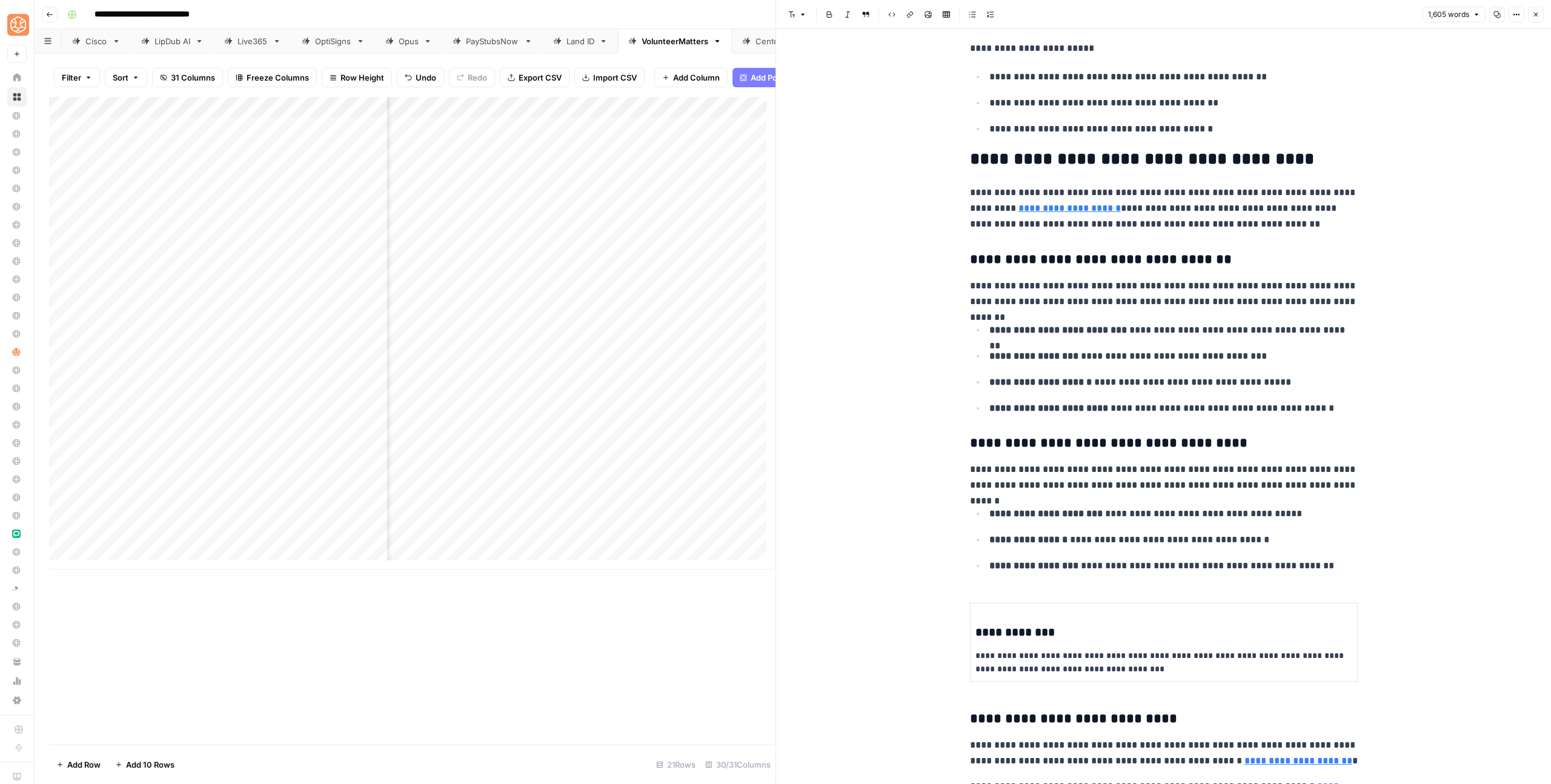
scroll to position [1168, 0]
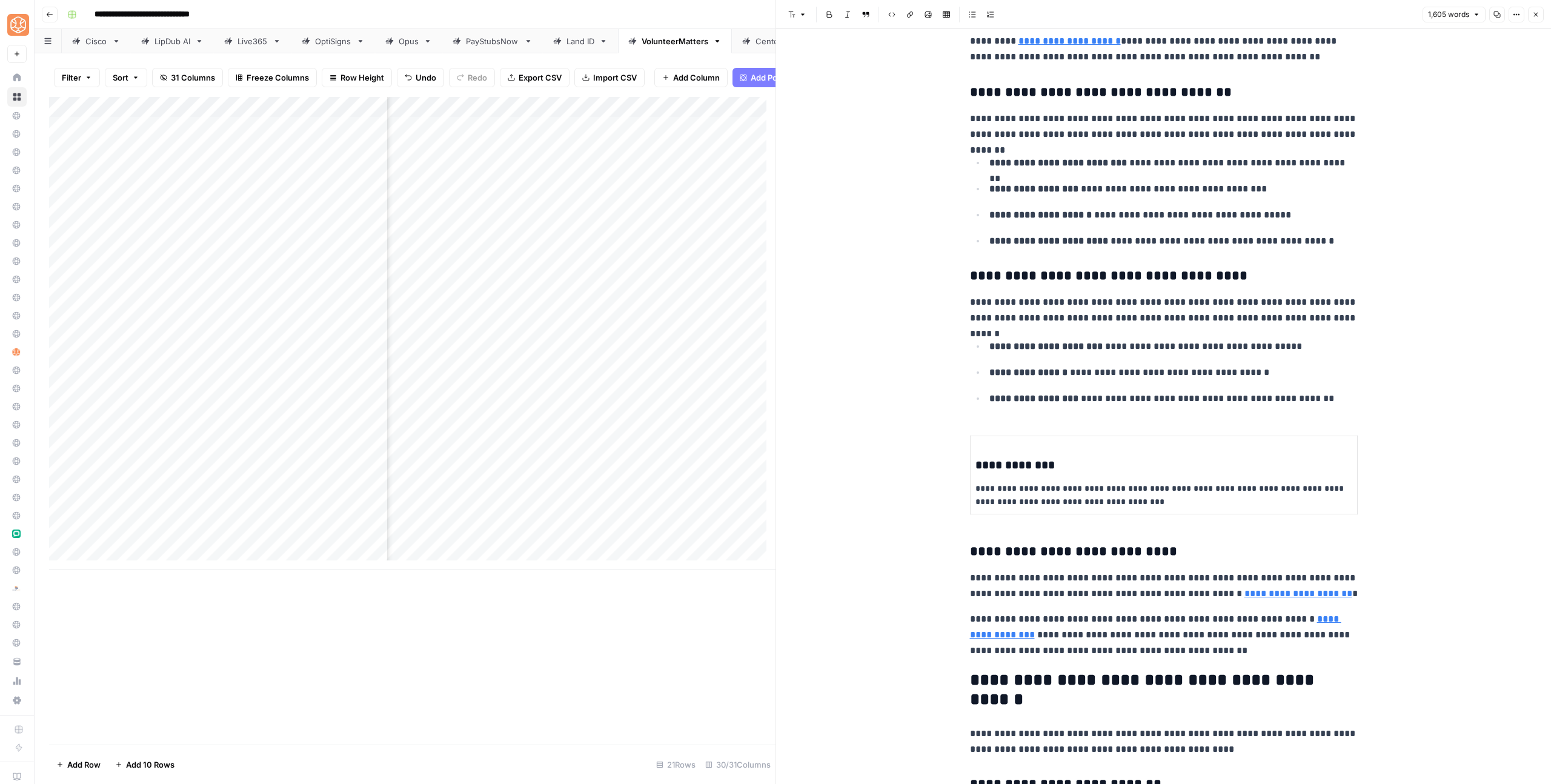
click at [987, 555] on h3 "**********" at bounding box center [1163, 551] width 388 height 17
click at [1007, 560] on h3 "**********" at bounding box center [1163, 551] width 388 height 17
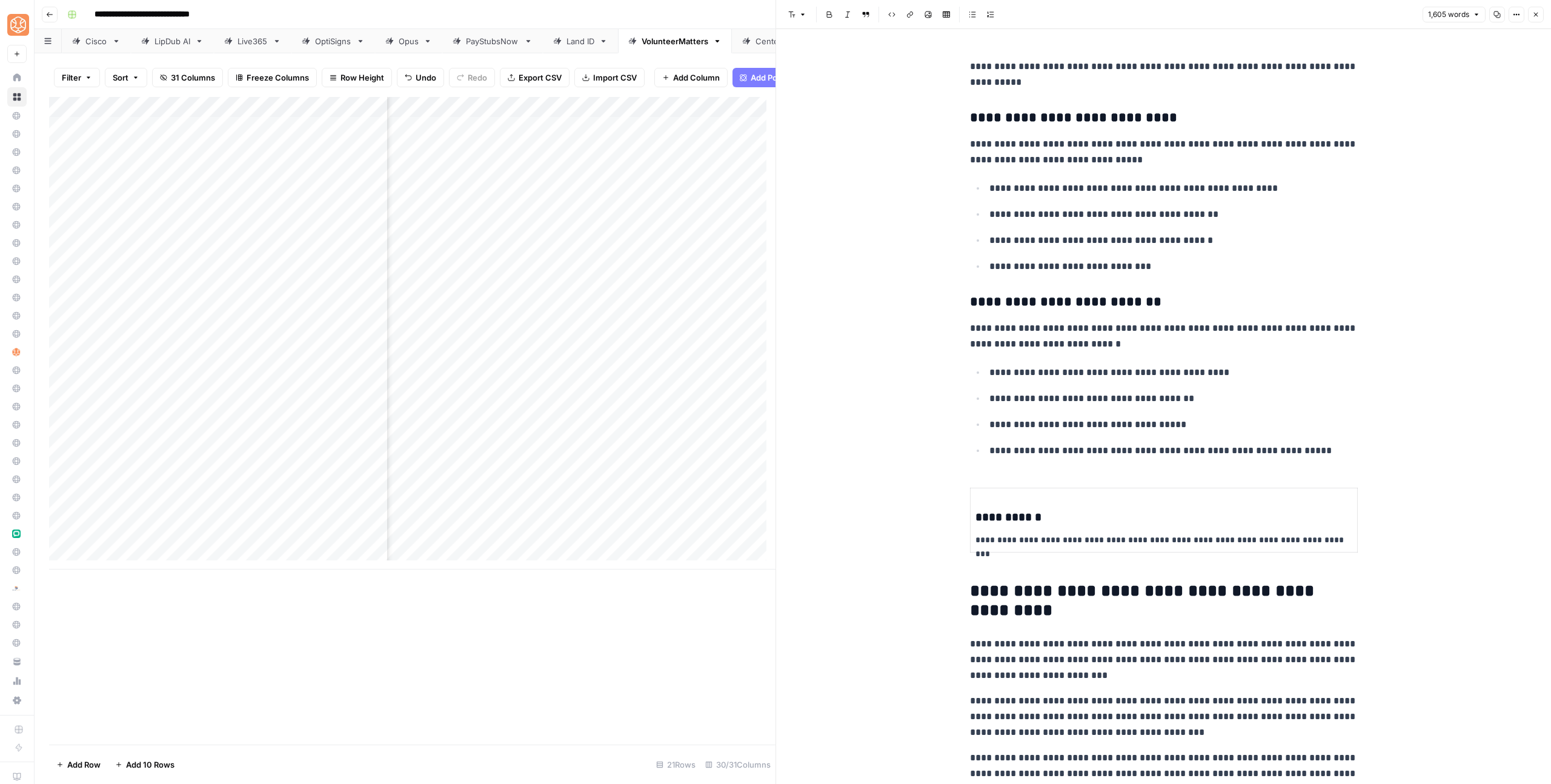
scroll to position [4133, 0]
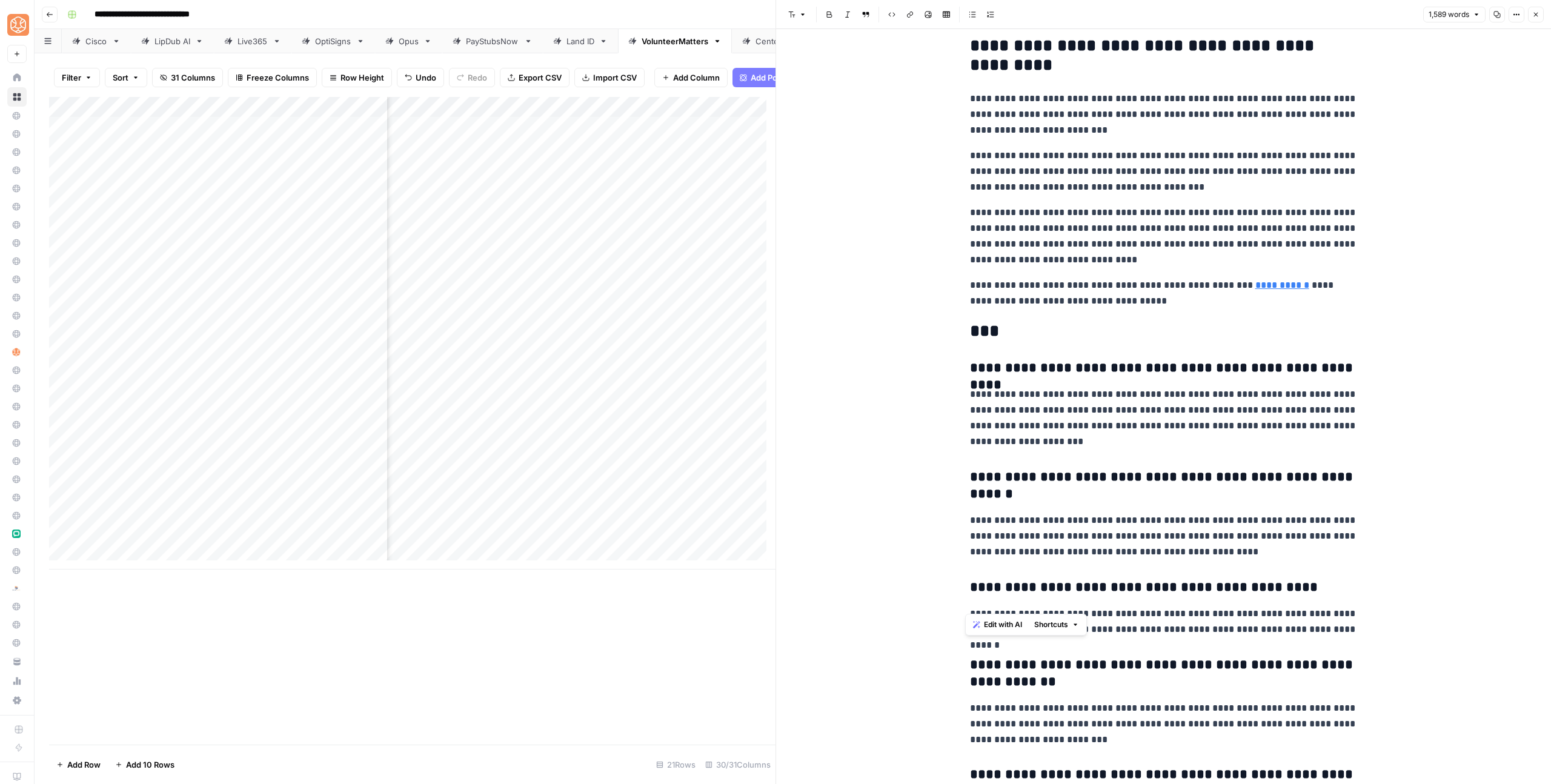
scroll to position [4672, 0]
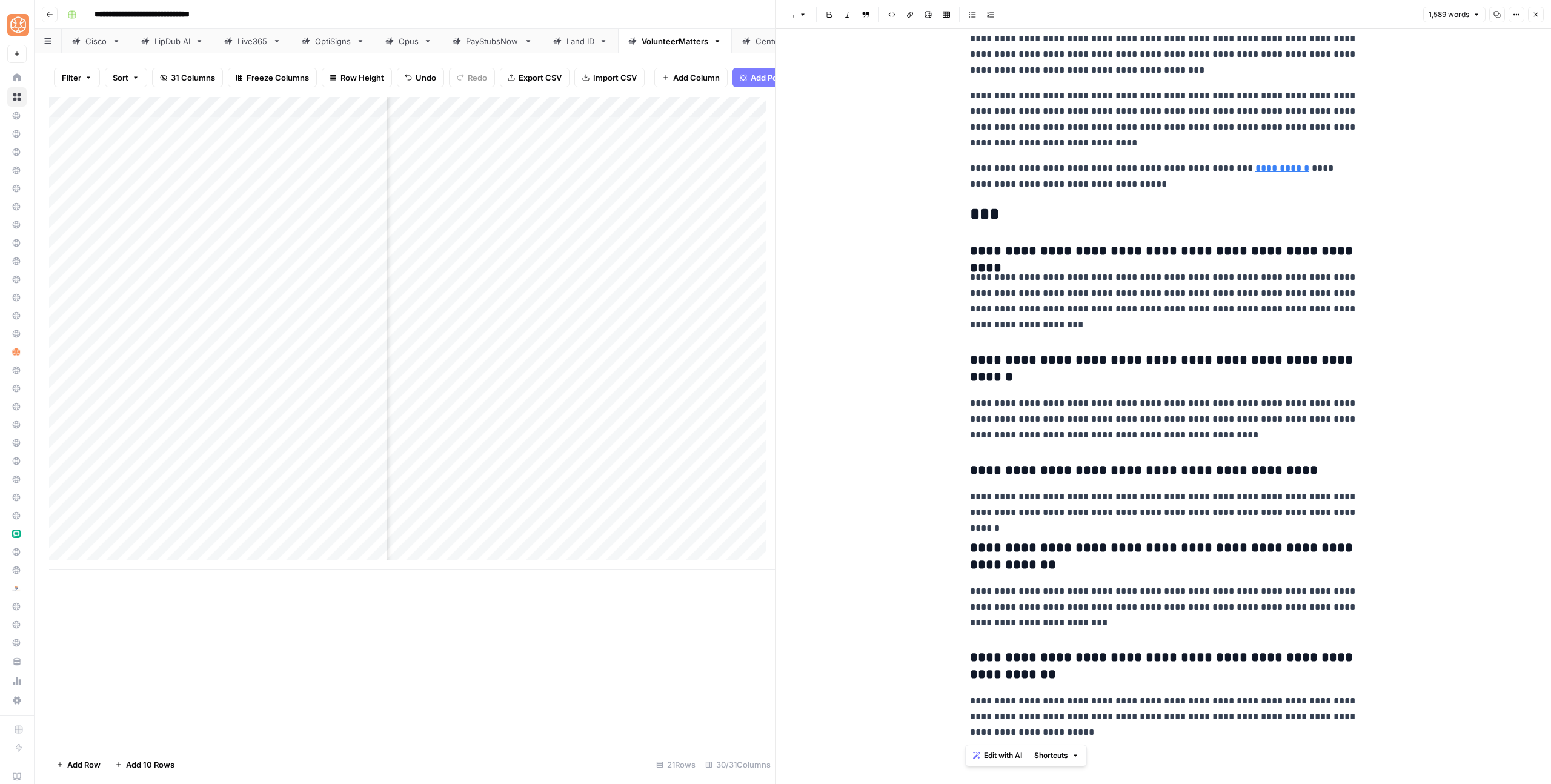
drag, startPoint x: 968, startPoint y: 494, endPoint x: 1377, endPoint y: 745, distance: 479.9
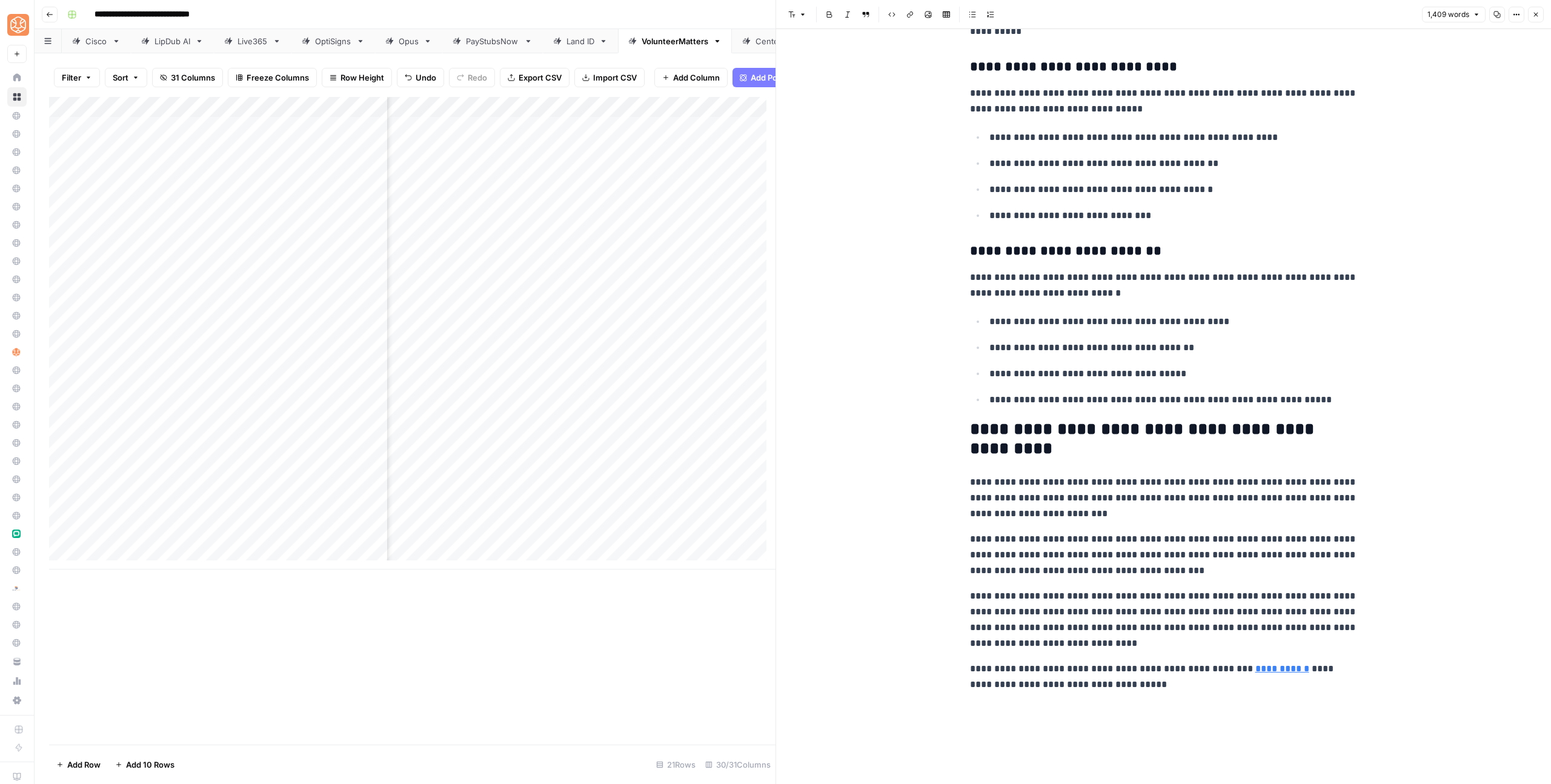
scroll to position [4125, 0]
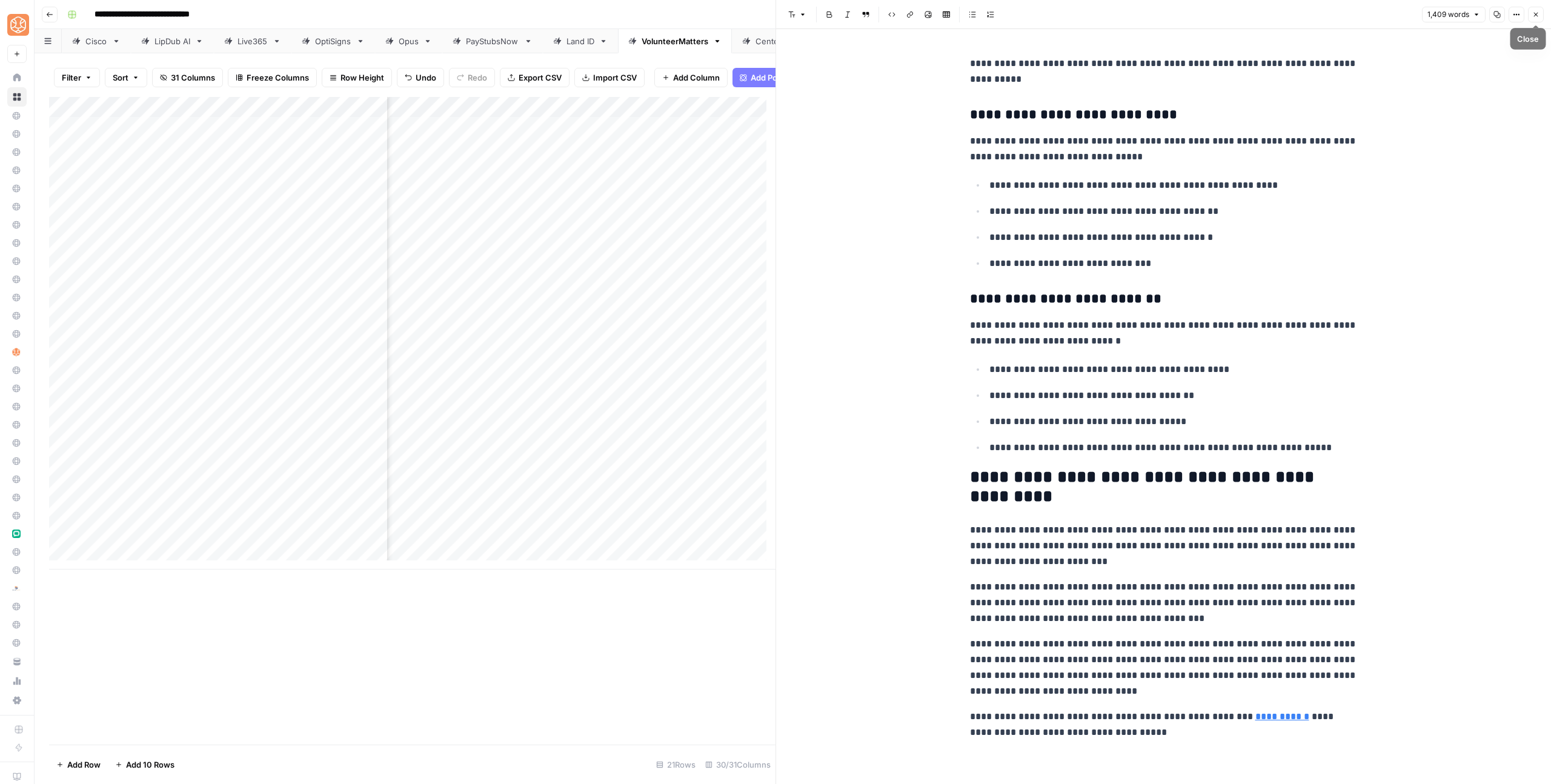
click at [1540, 11] on button "Close" at bounding box center [1535, 14] width 16 height 16
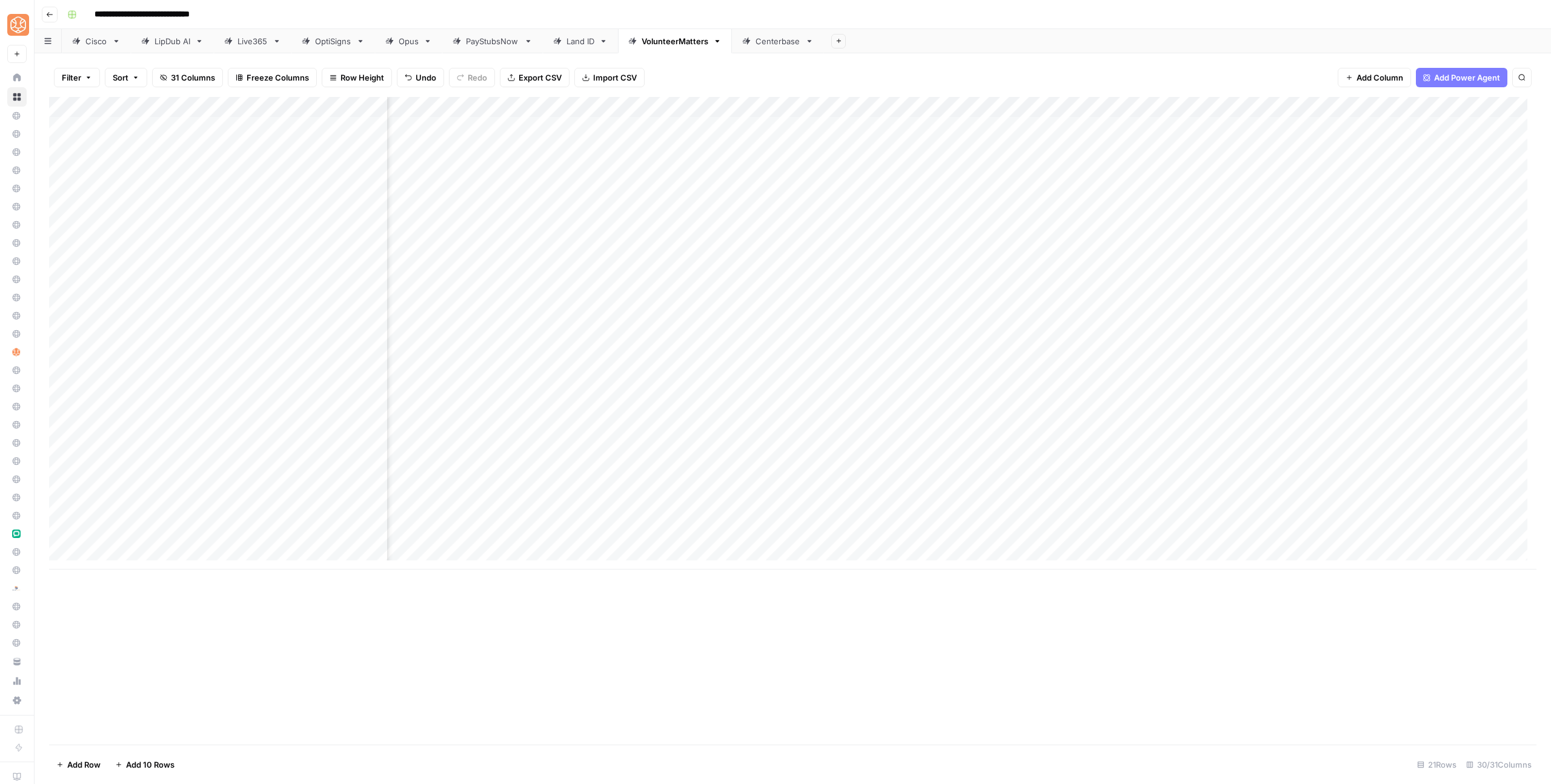
click at [1285, 520] on div "Add Column" at bounding box center [793, 333] width 1487 height 472
click at [1184, 456] on div "Add Column" at bounding box center [793, 333] width 1487 height 472
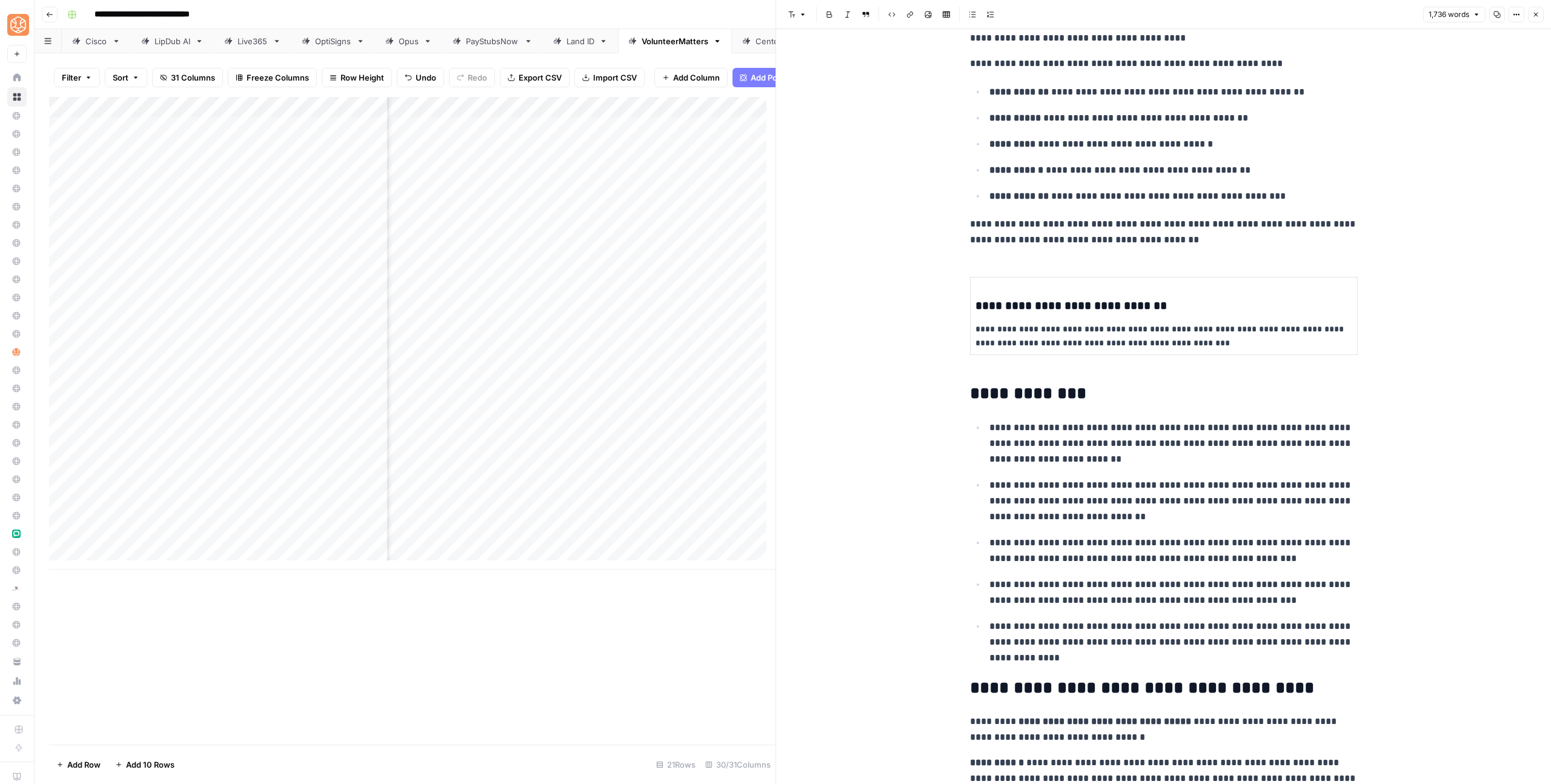
scroll to position [393, 0]
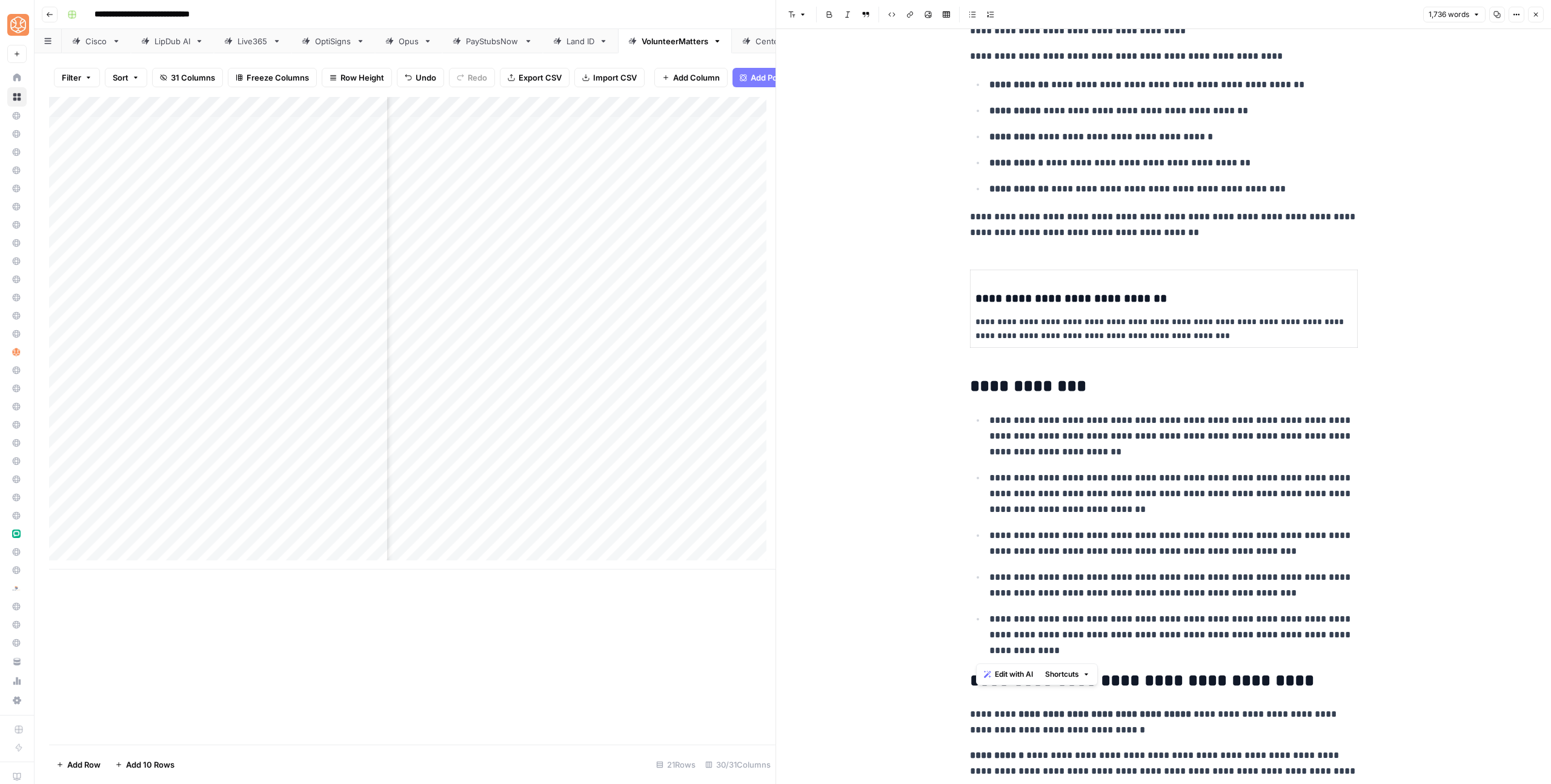
drag, startPoint x: 1052, startPoint y: 604, endPoint x: 967, endPoint y: 387, distance: 233.1
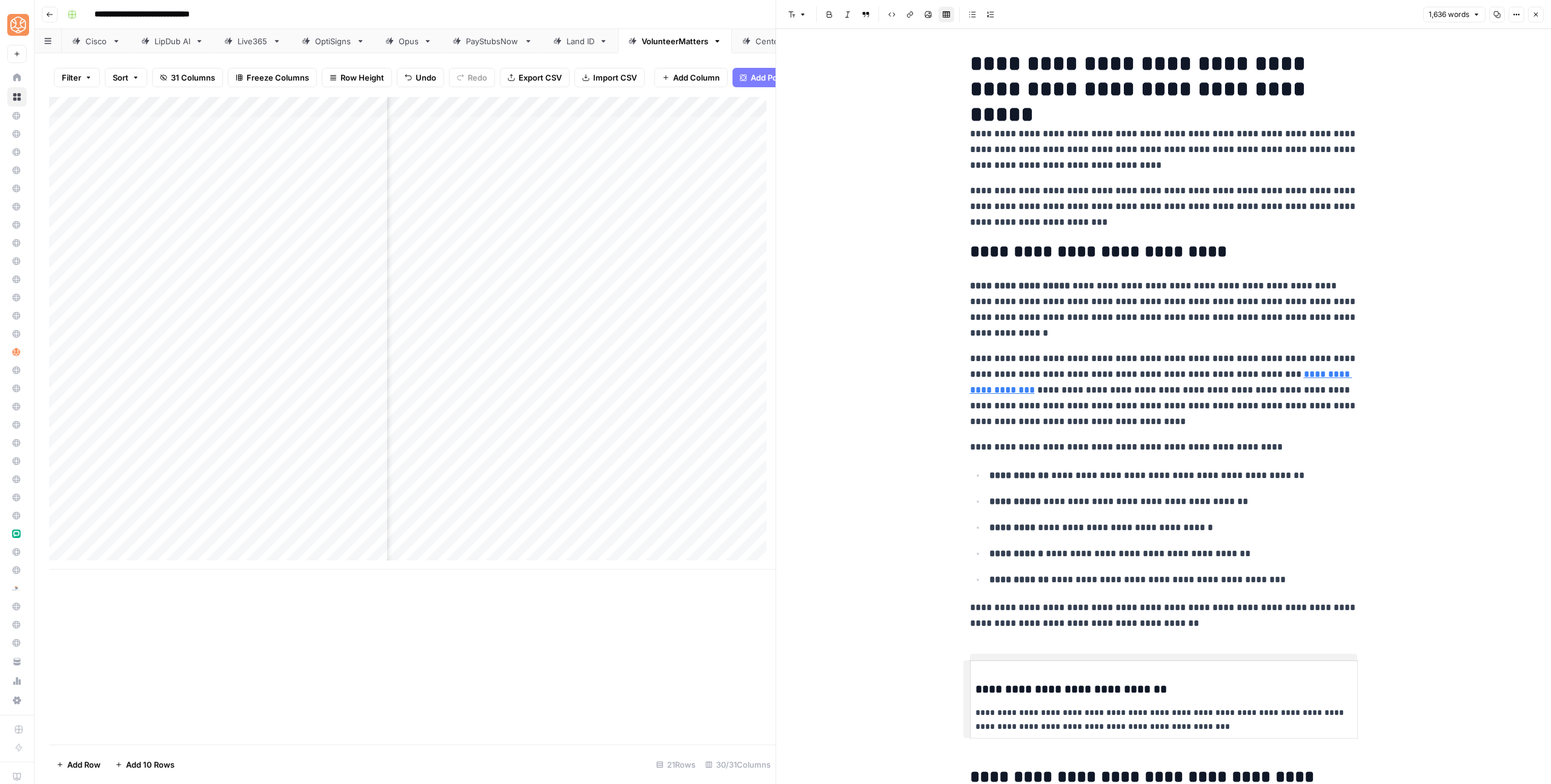
scroll to position [0, 0]
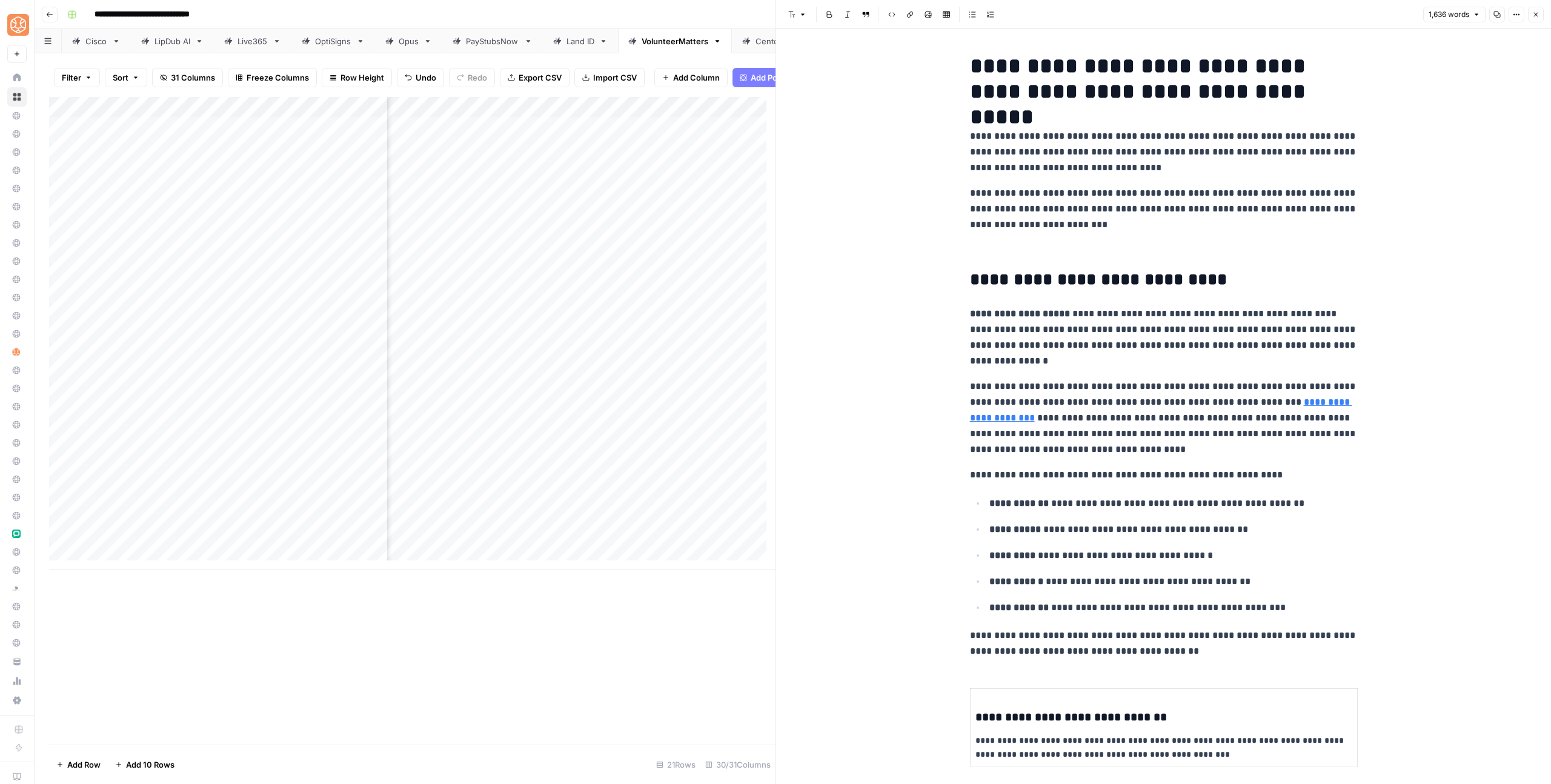
paste div
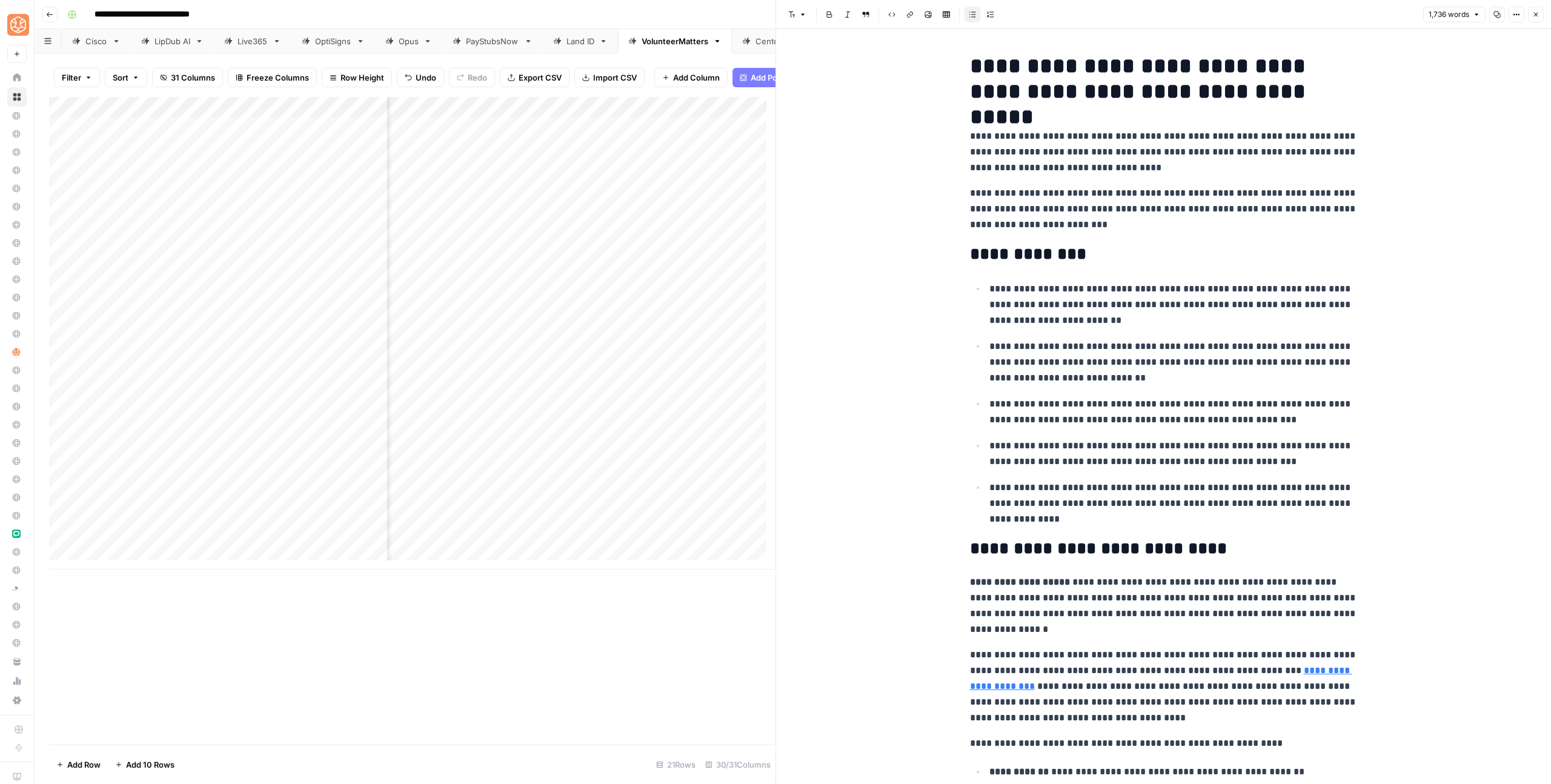
click at [1119, 251] on h2 "**********" at bounding box center [1163, 255] width 388 height 20
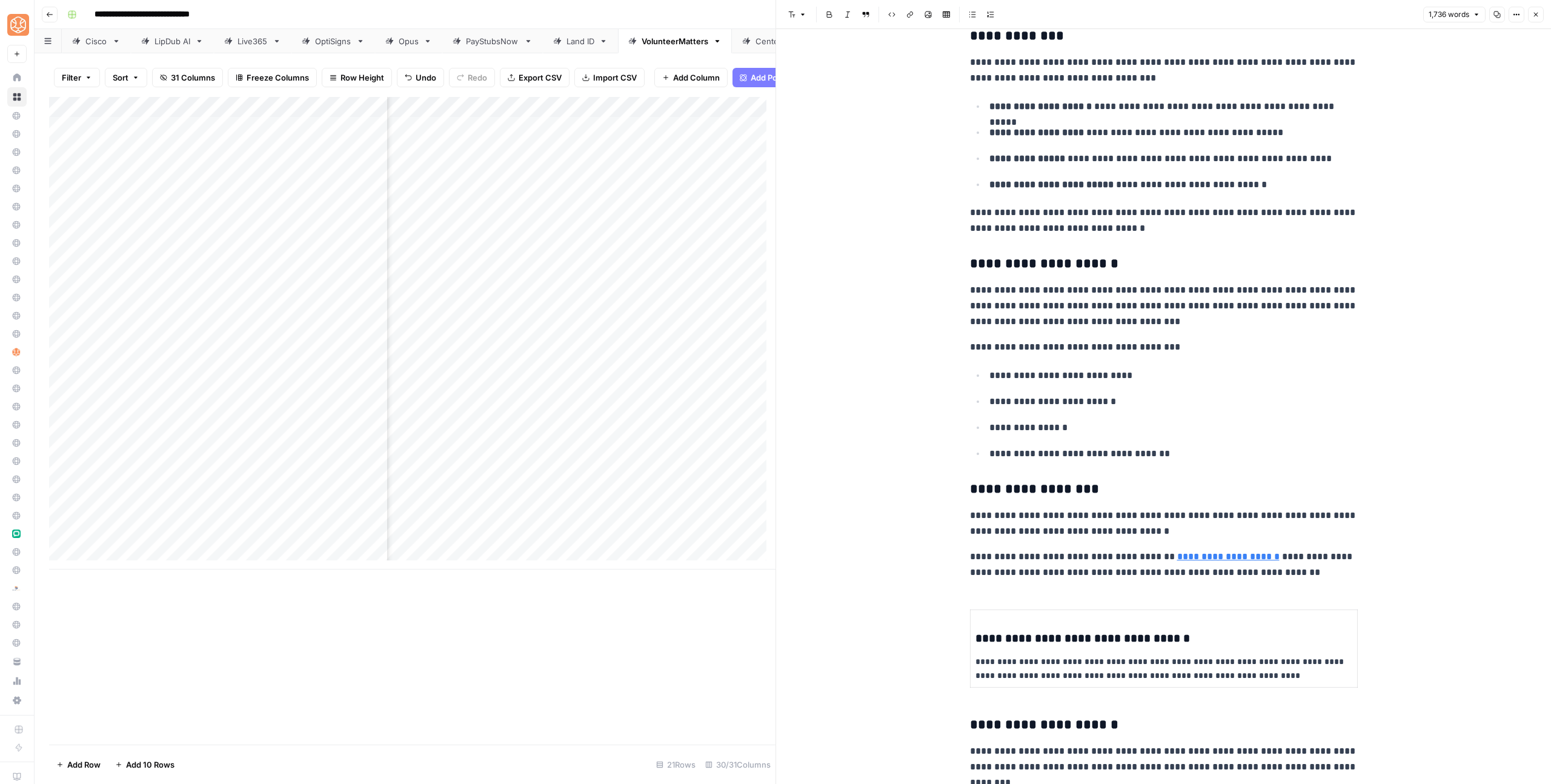
scroll to position [2454, 0]
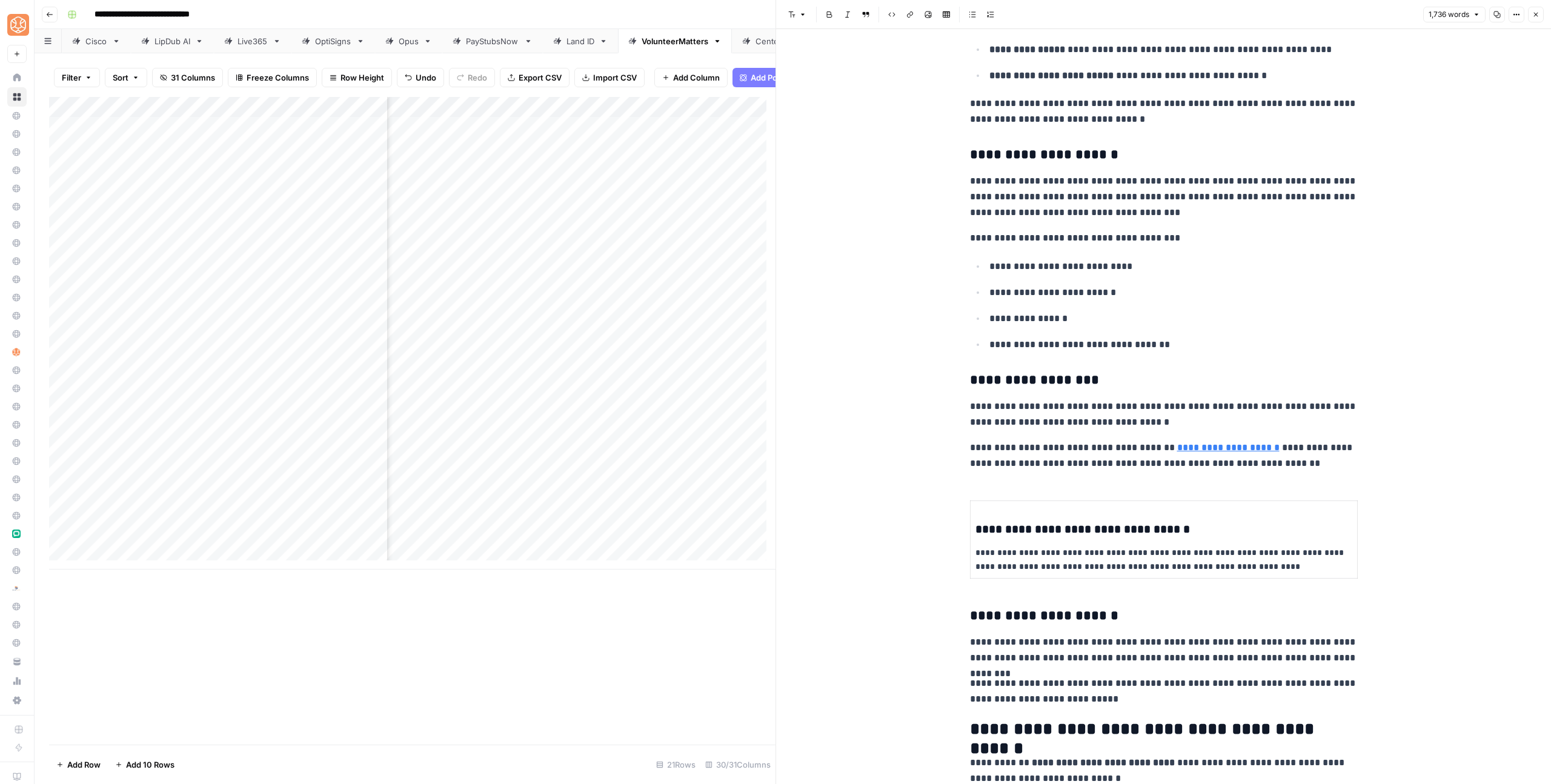
click at [1037, 411] on p "**********" at bounding box center [1163, 415] width 388 height 32
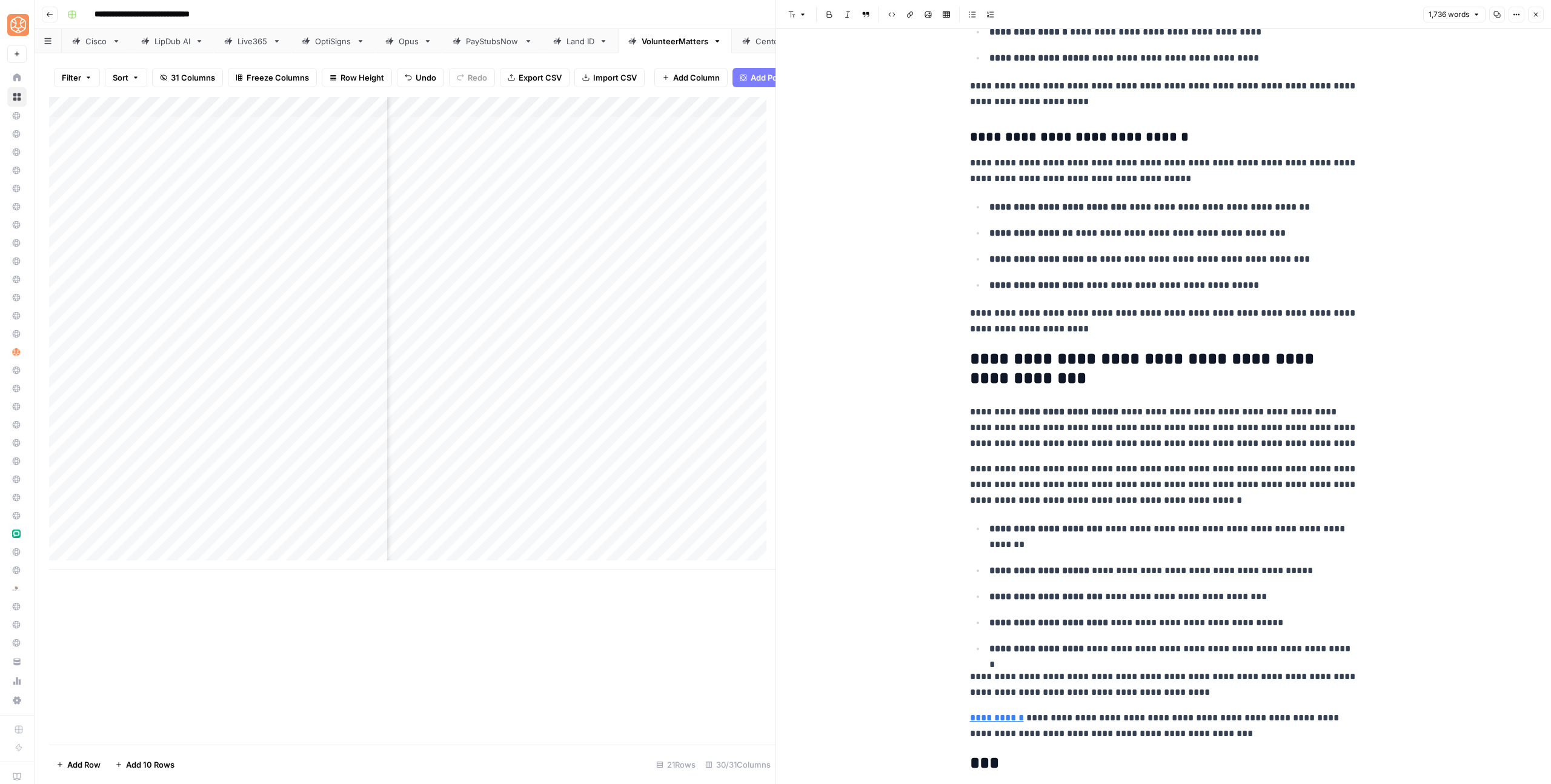
scroll to position [4410, 0]
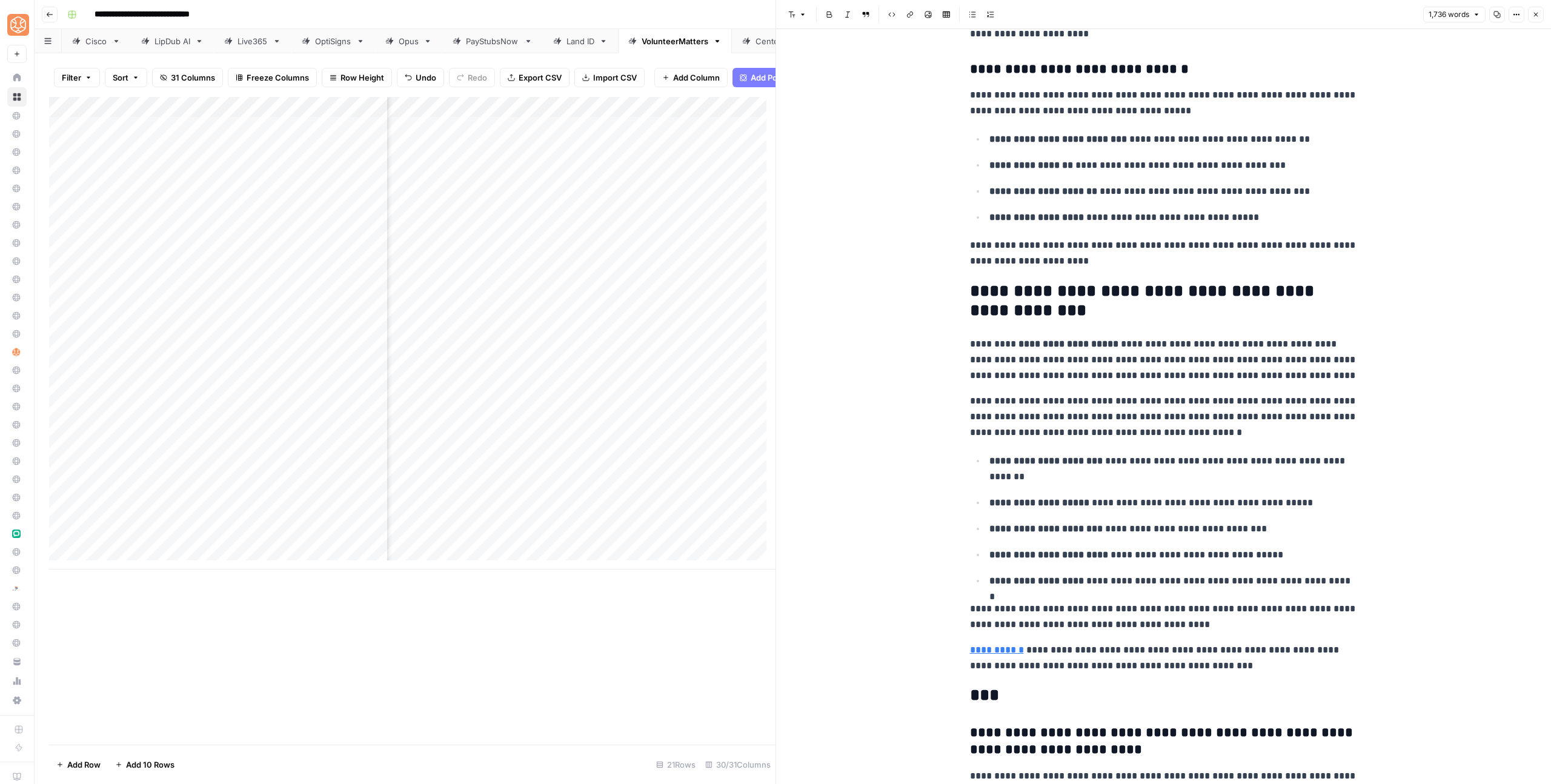
click at [1148, 284] on h2 "**********" at bounding box center [1163, 300] width 388 height 39
click at [1535, 20] on button "Close" at bounding box center [1535, 14] width 16 height 16
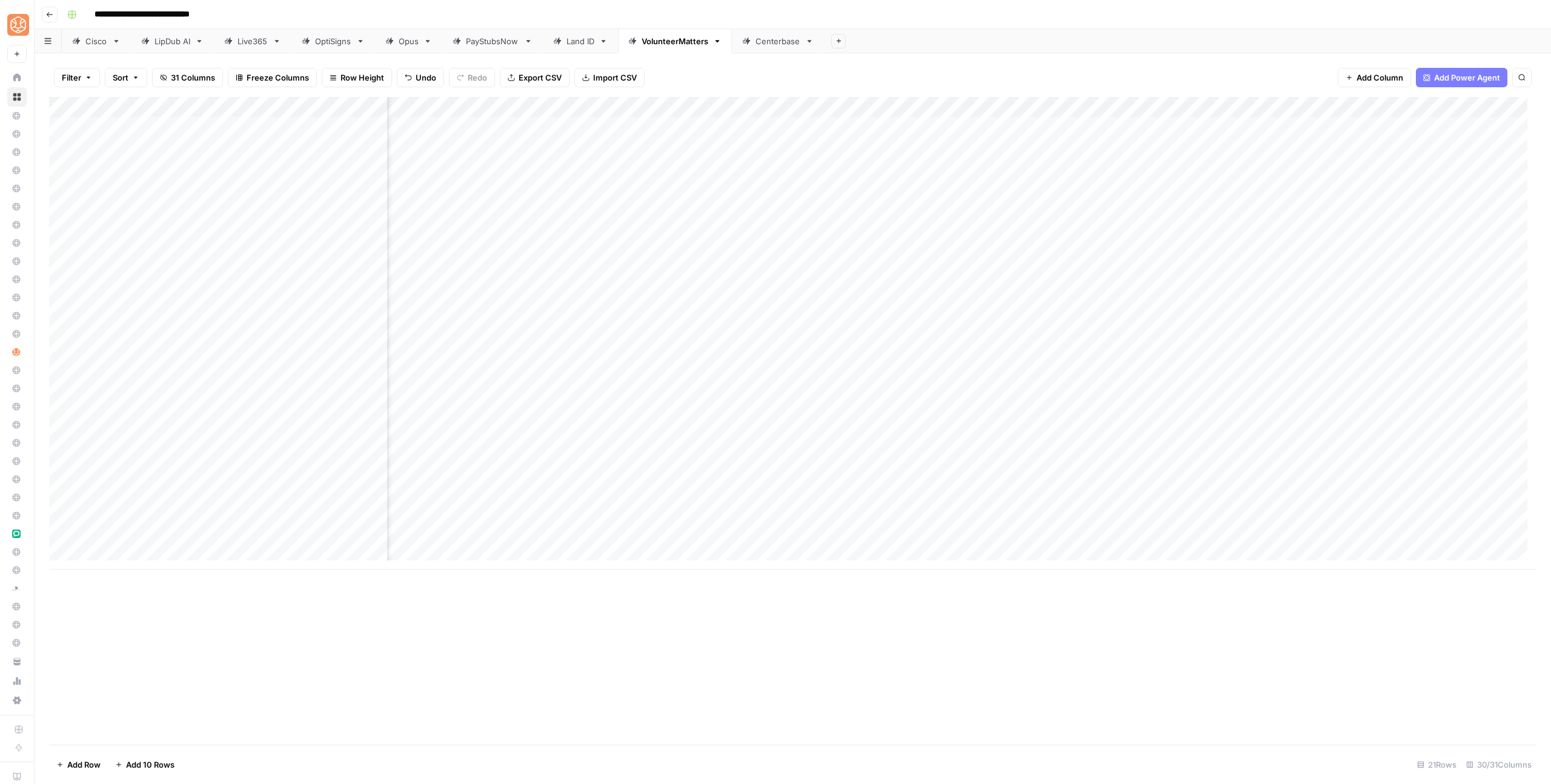
click at [1278, 454] on div "Add Column" at bounding box center [793, 333] width 1487 height 472
drag, startPoint x: 1185, startPoint y: 477, endPoint x: 1164, endPoint y: 456, distance: 29.7
click at [1185, 477] on div "Add Column" at bounding box center [793, 333] width 1487 height 472
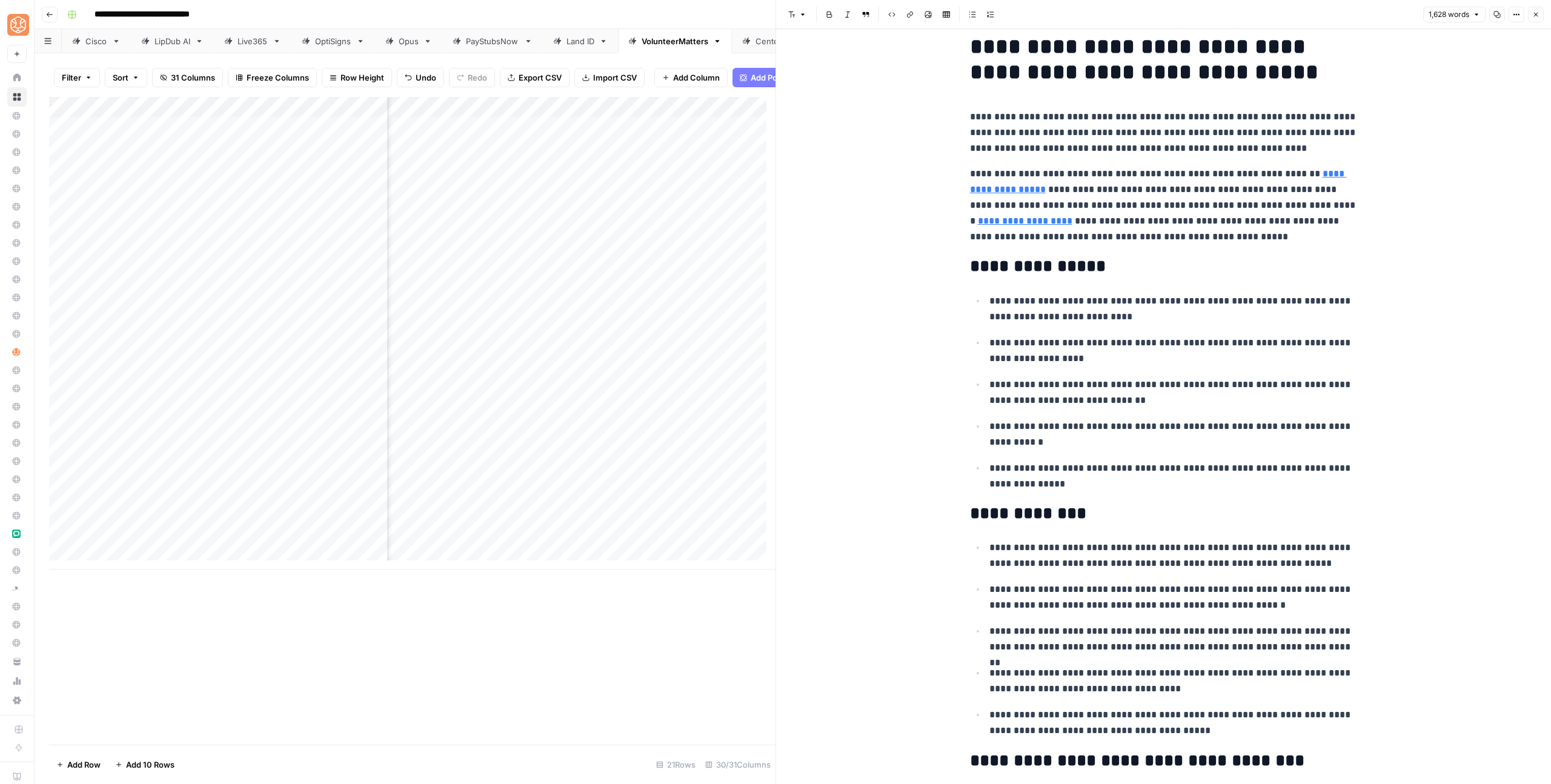
scroll to position [20, 0]
drag, startPoint x: 1063, startPoint y: 454, endPoint x: 986, endPoint y: 305, distance: 167.7
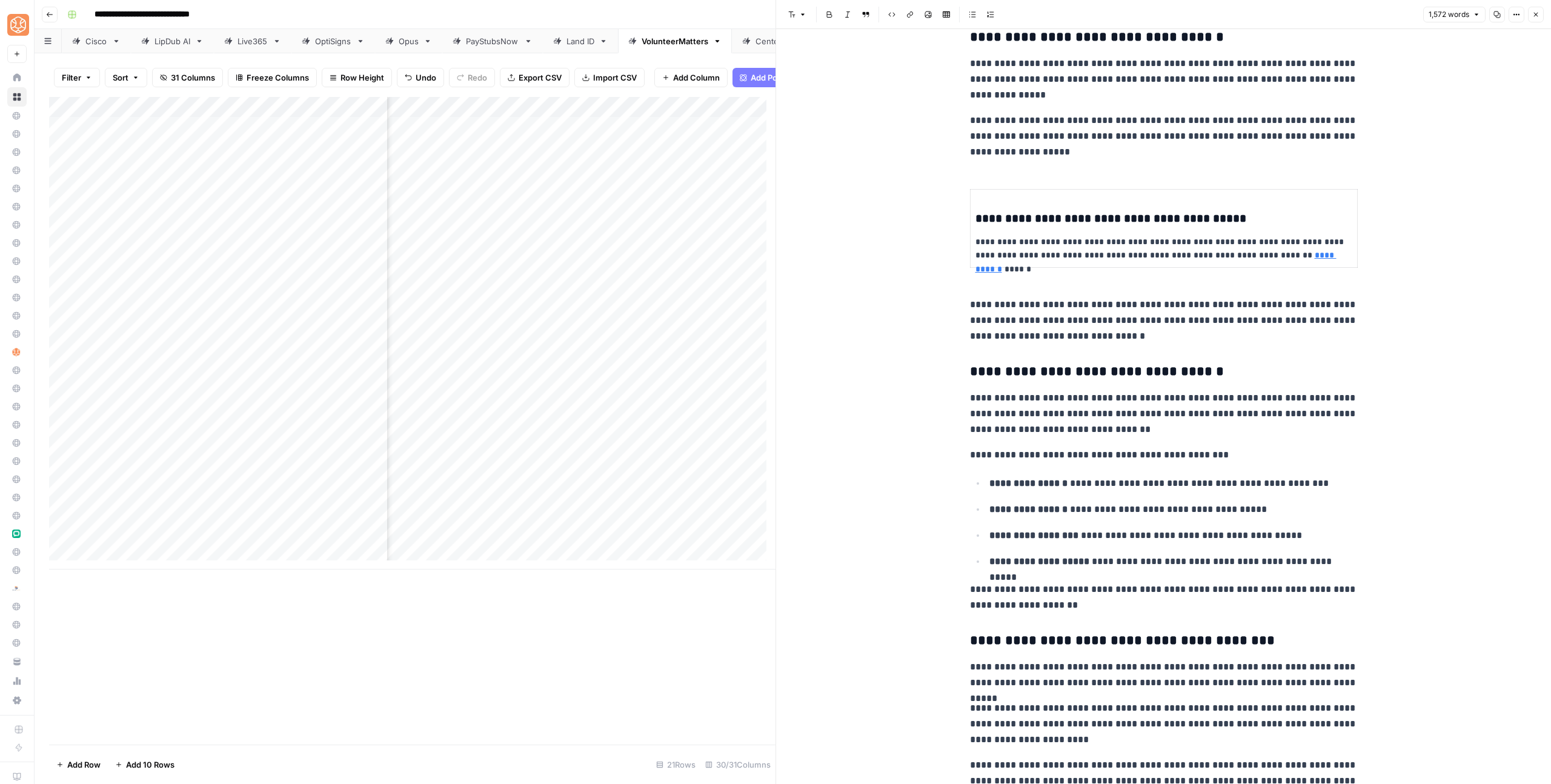
scroll to position [2112, 0]
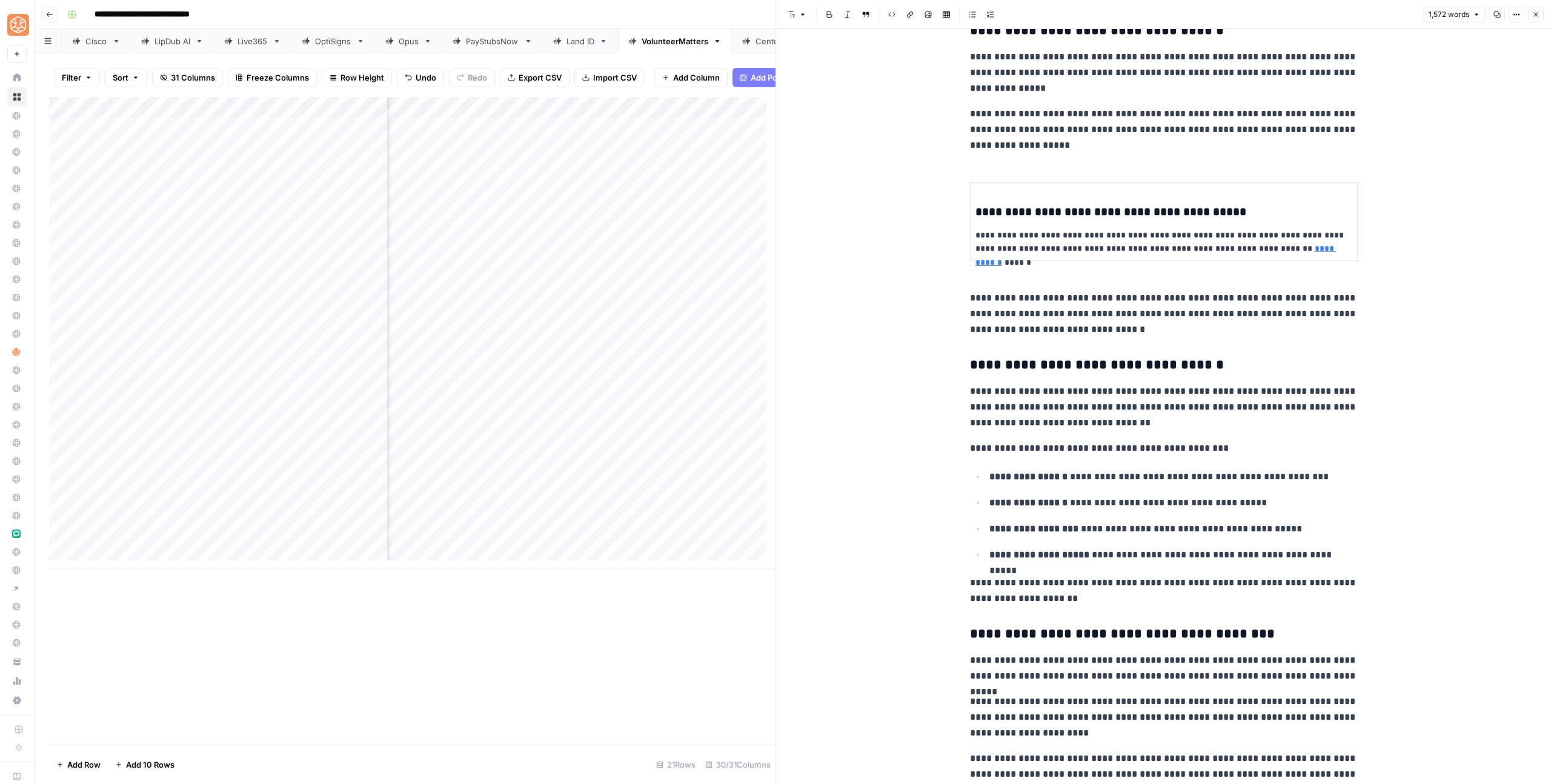
click at [1020, 244] on p "**********" at bounding box center [1163, 242] width 377 height 28
click at [1001, 228] on p "**********" at bounding box center [1163, 242] width 377 height 28
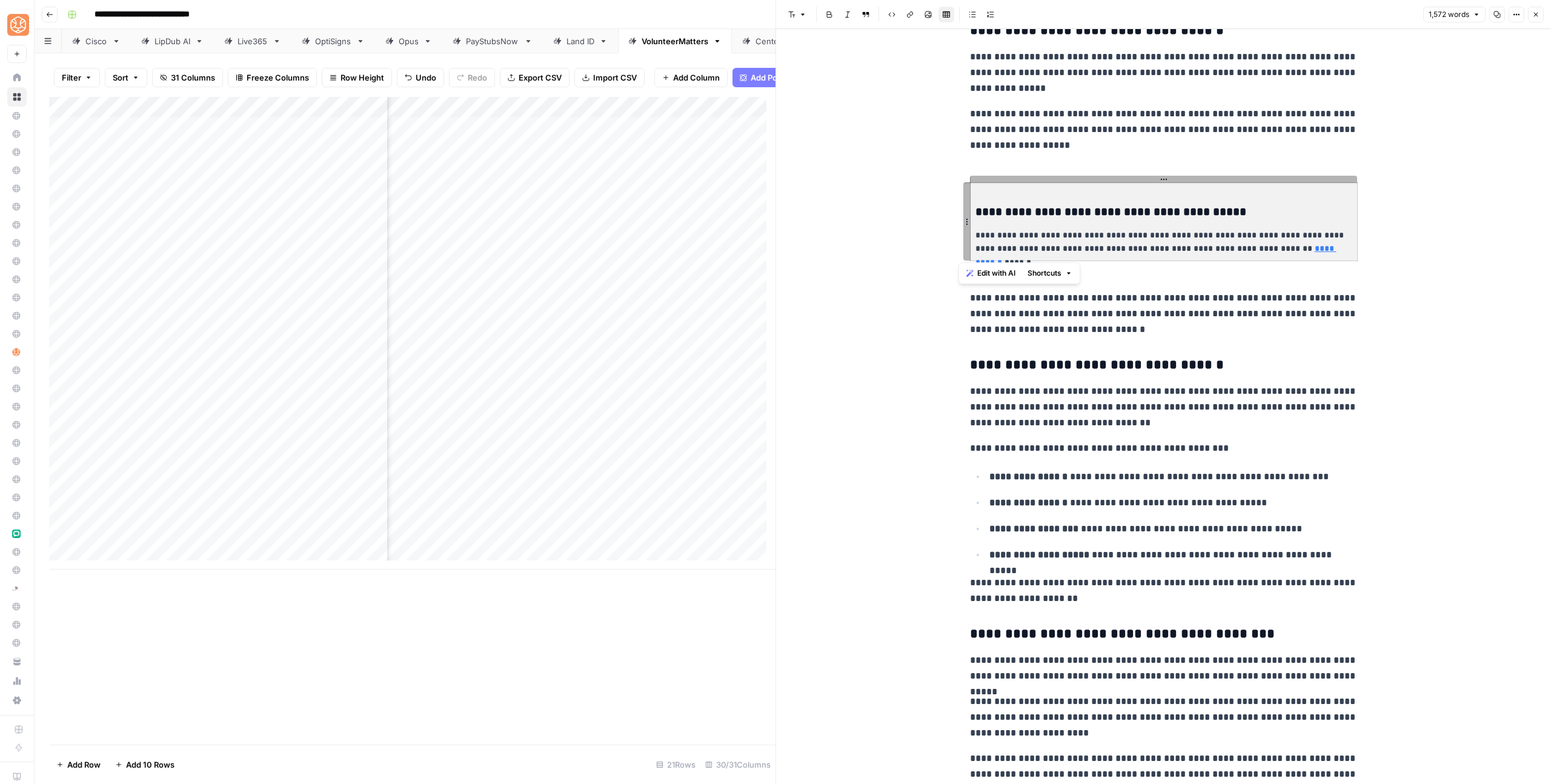
click at [1045, 221] on td "**********" at bounding box center [1163, 221] width 387 height 78
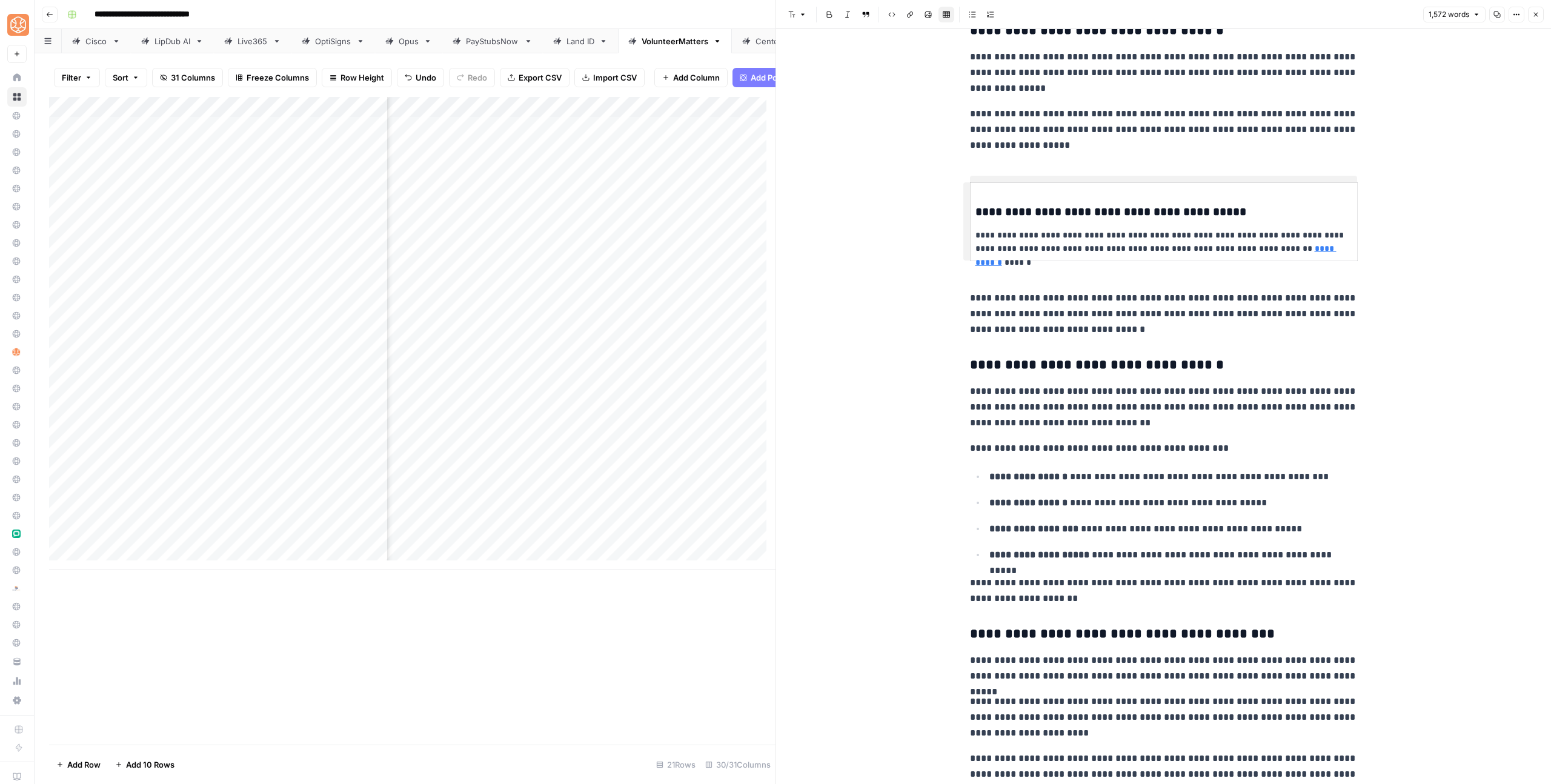
click at [950, 287] on div "**********" at bounding box center [1163, 390] width 775 height 4949
click at [962, 293] on div "**********" at bounding box center [1163, 381] width 402 height 4891
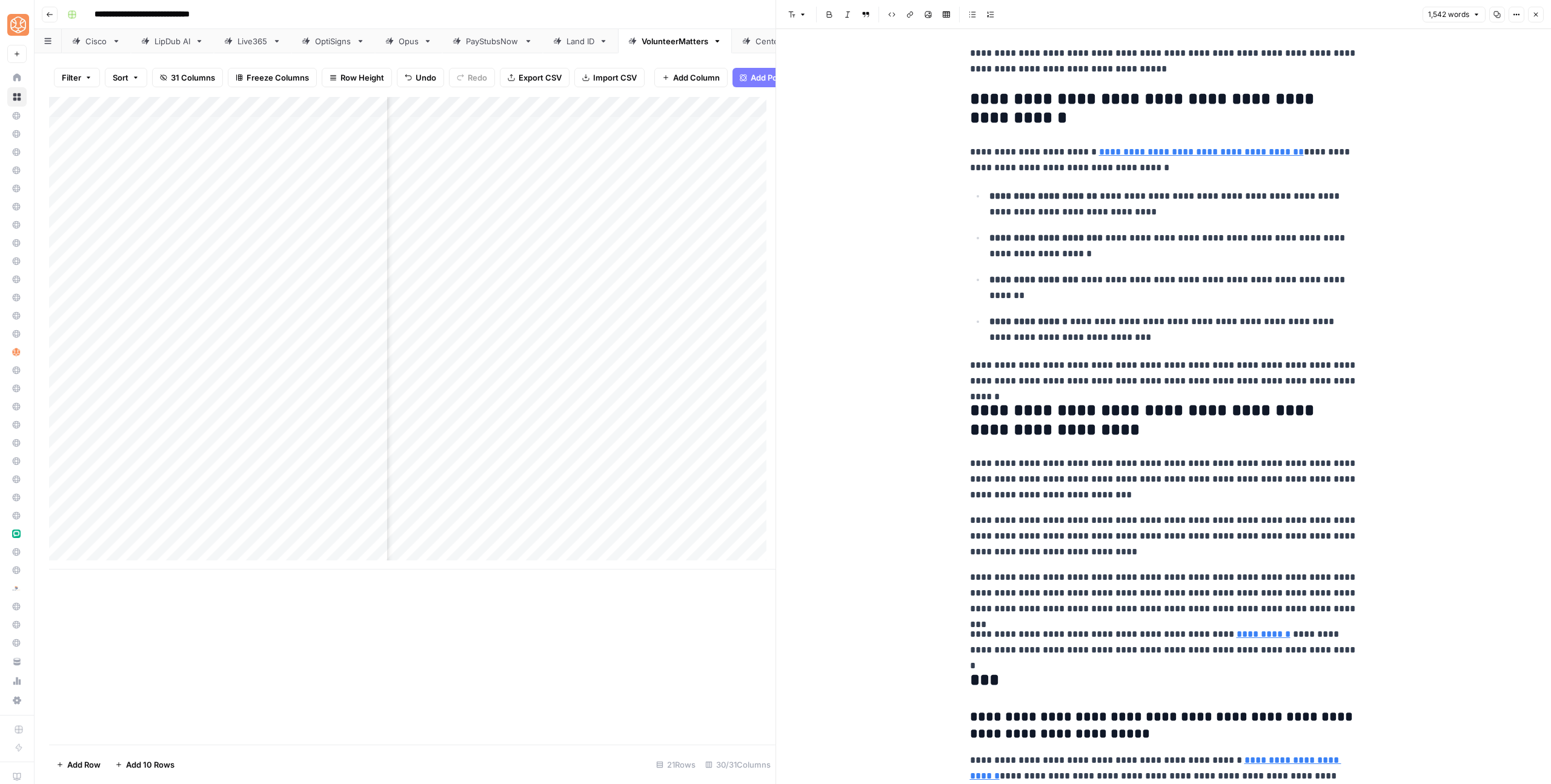
scroll to position [3918, 0]
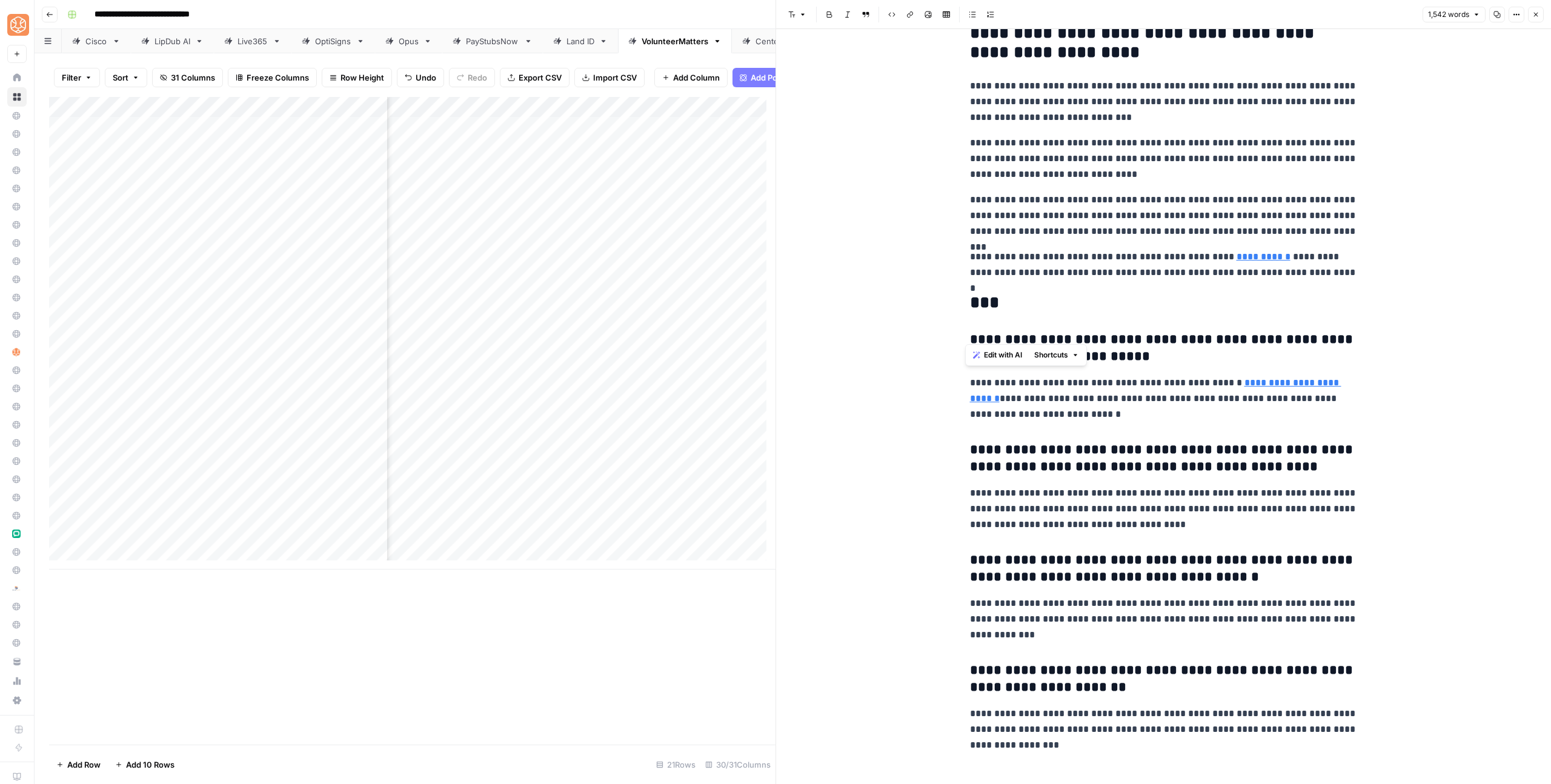
drag, startPoint x: 959, startPoint y: 431, endPoint x: 1455, endPoint y: 783, distance: 608.2
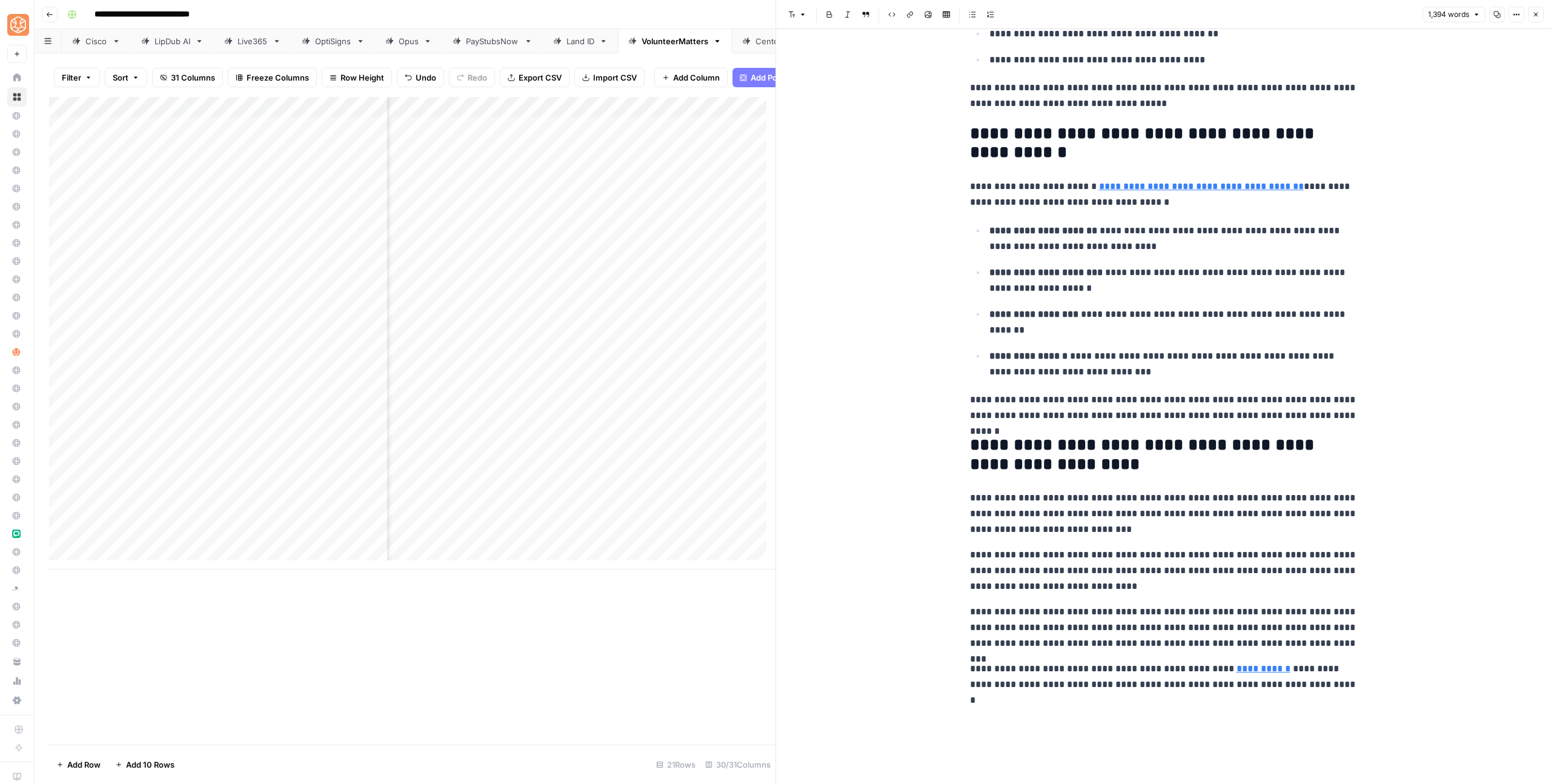
scroll to position [3597, 0]
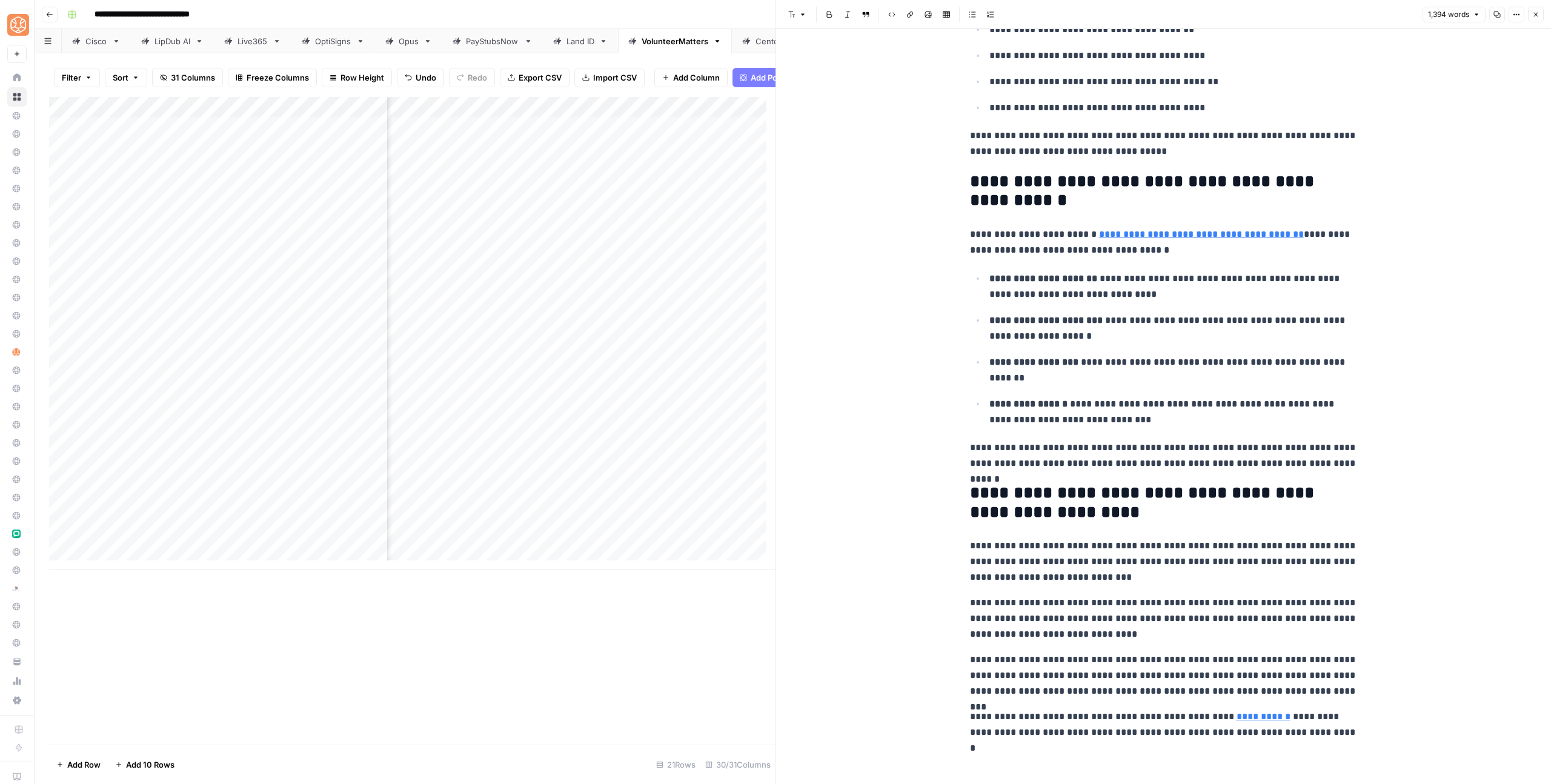
click at [1541, 13] on button "Close" at bounding box center [1535, 14] width 16 height 16
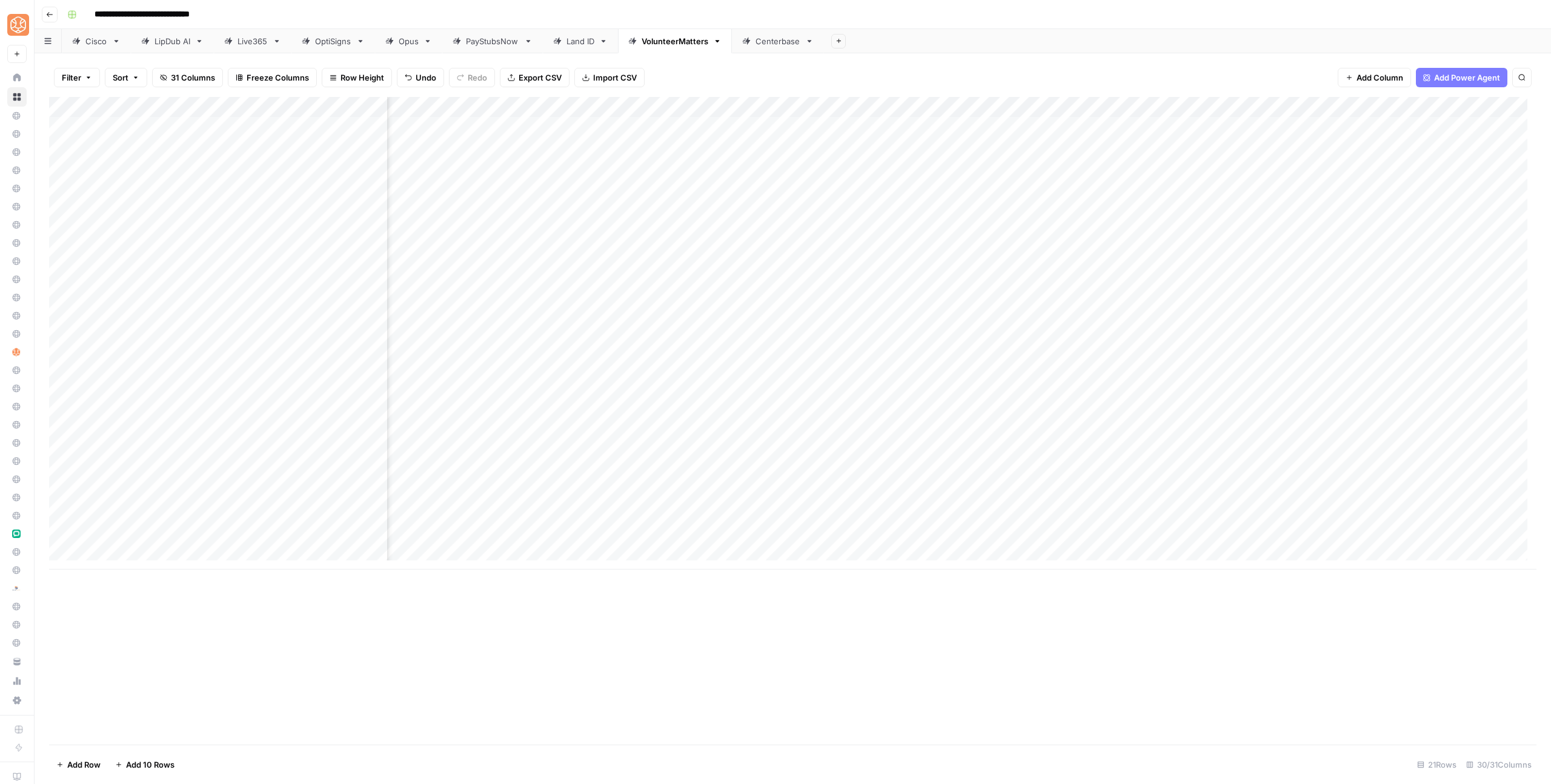
click at [1278, 476] on div "Add Column" at bounding box center [793, 333] width 1487 height 472
click at [1185, 497] on div "Add Column" at bounding box center [793, 333] width 1487 height 472
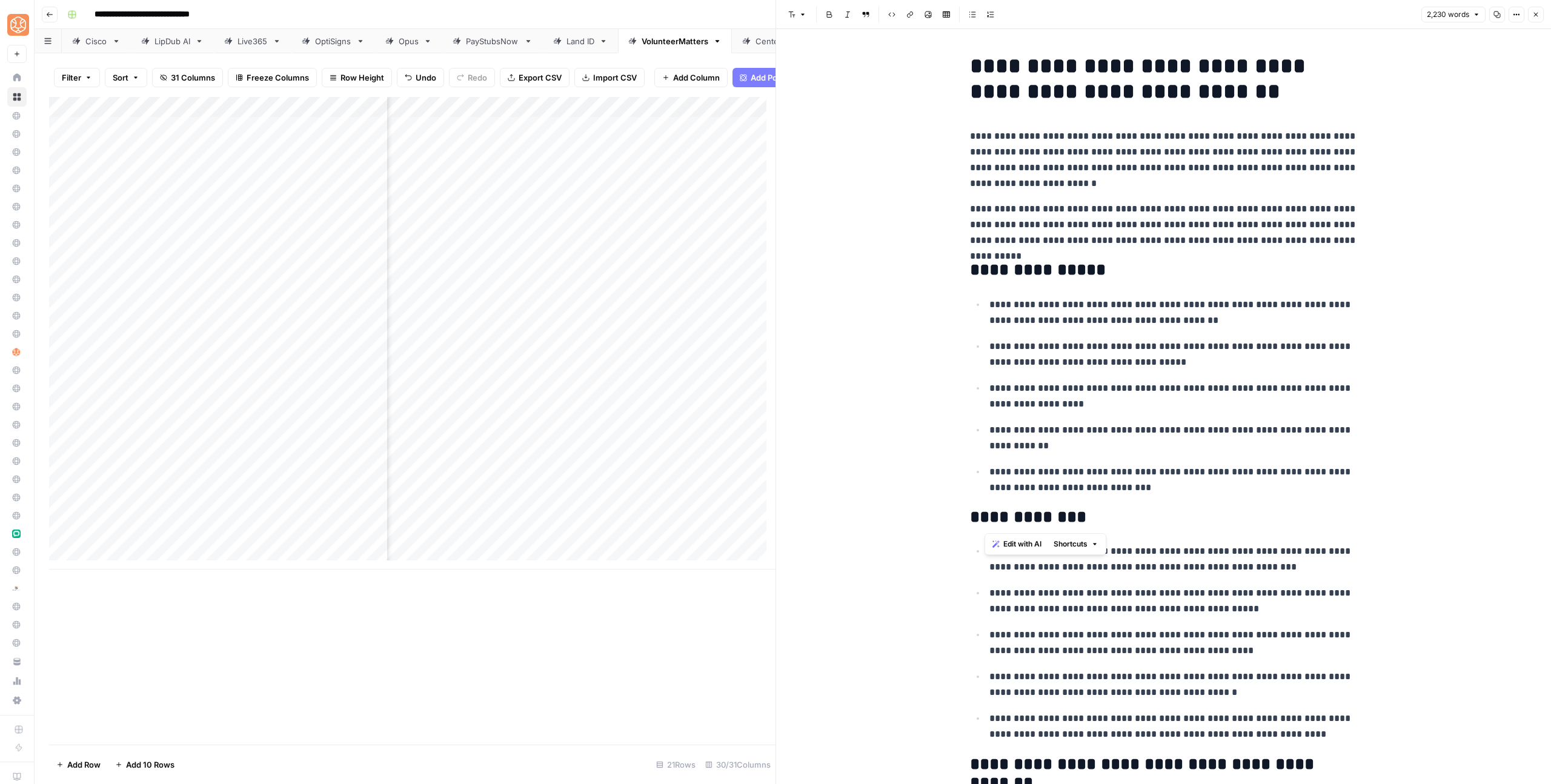
drag, startPoint x: 1074, startPoint y: 484, endPoint x: 987, endPoint y: 298, distance: 205.3
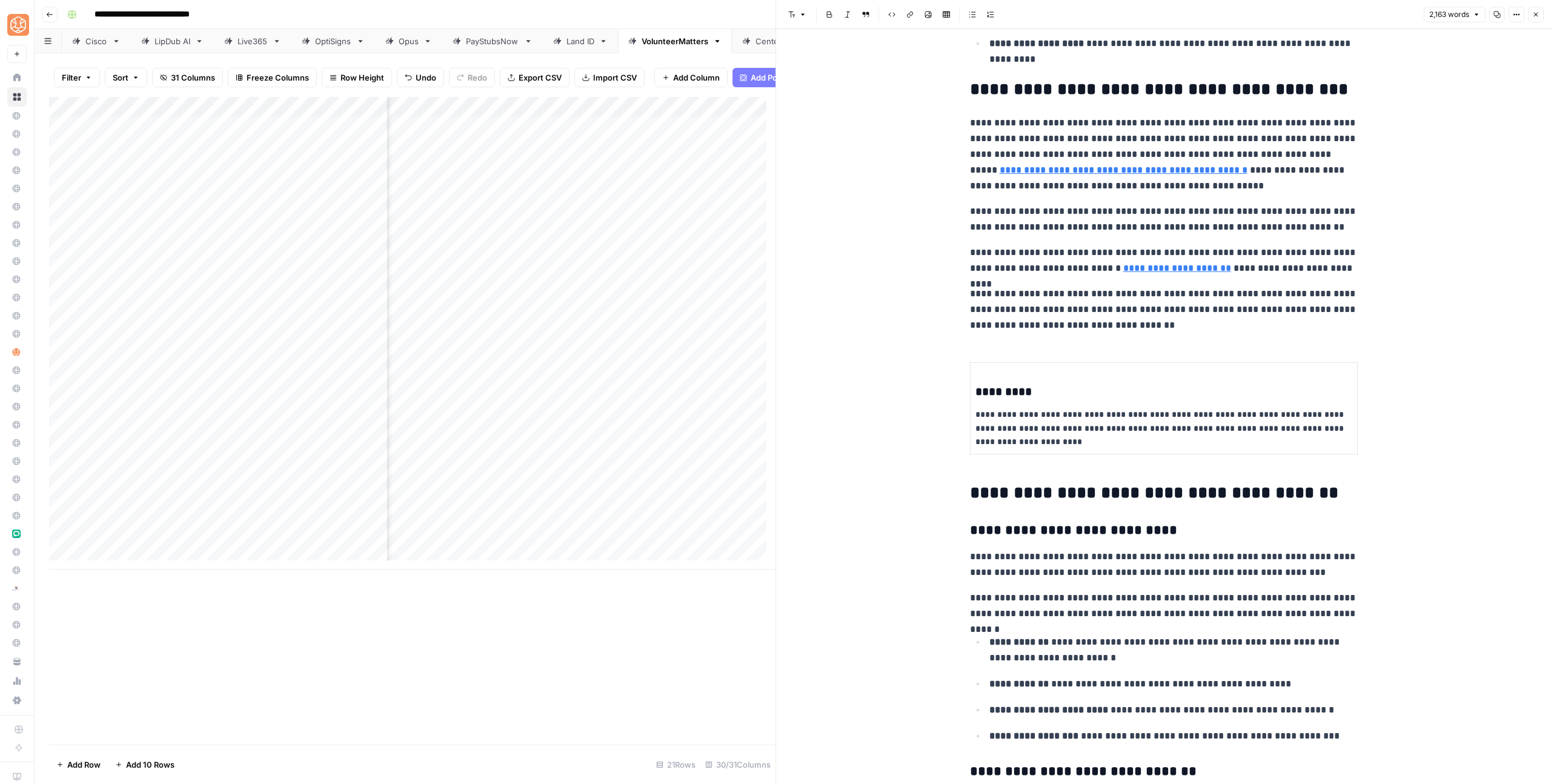
scroll to position [838, 0]
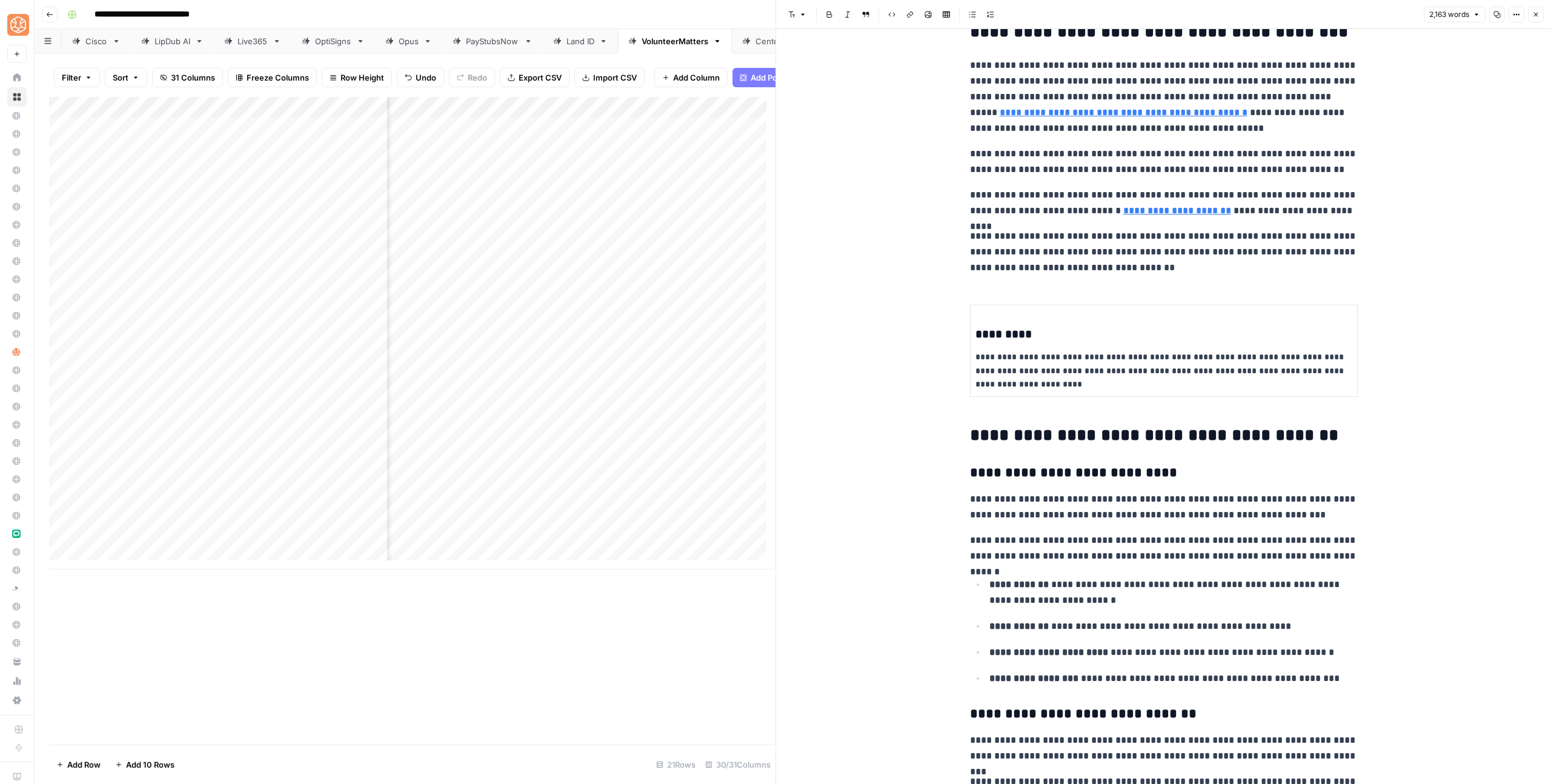
click at [1017, 365] on p "**********" at bounding box center [1163, 371] width 377 height 41
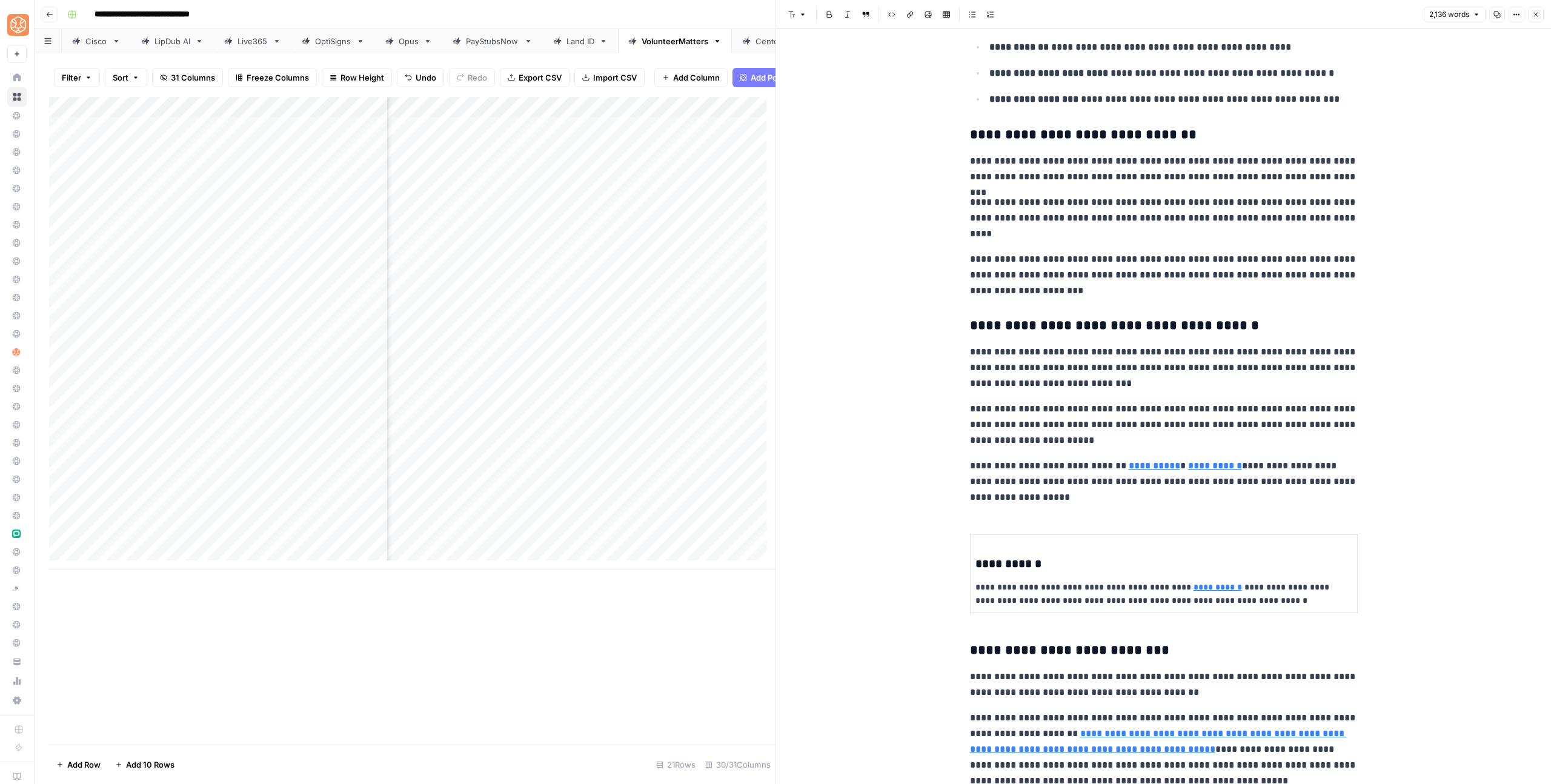
scroll to position [1454, 0]
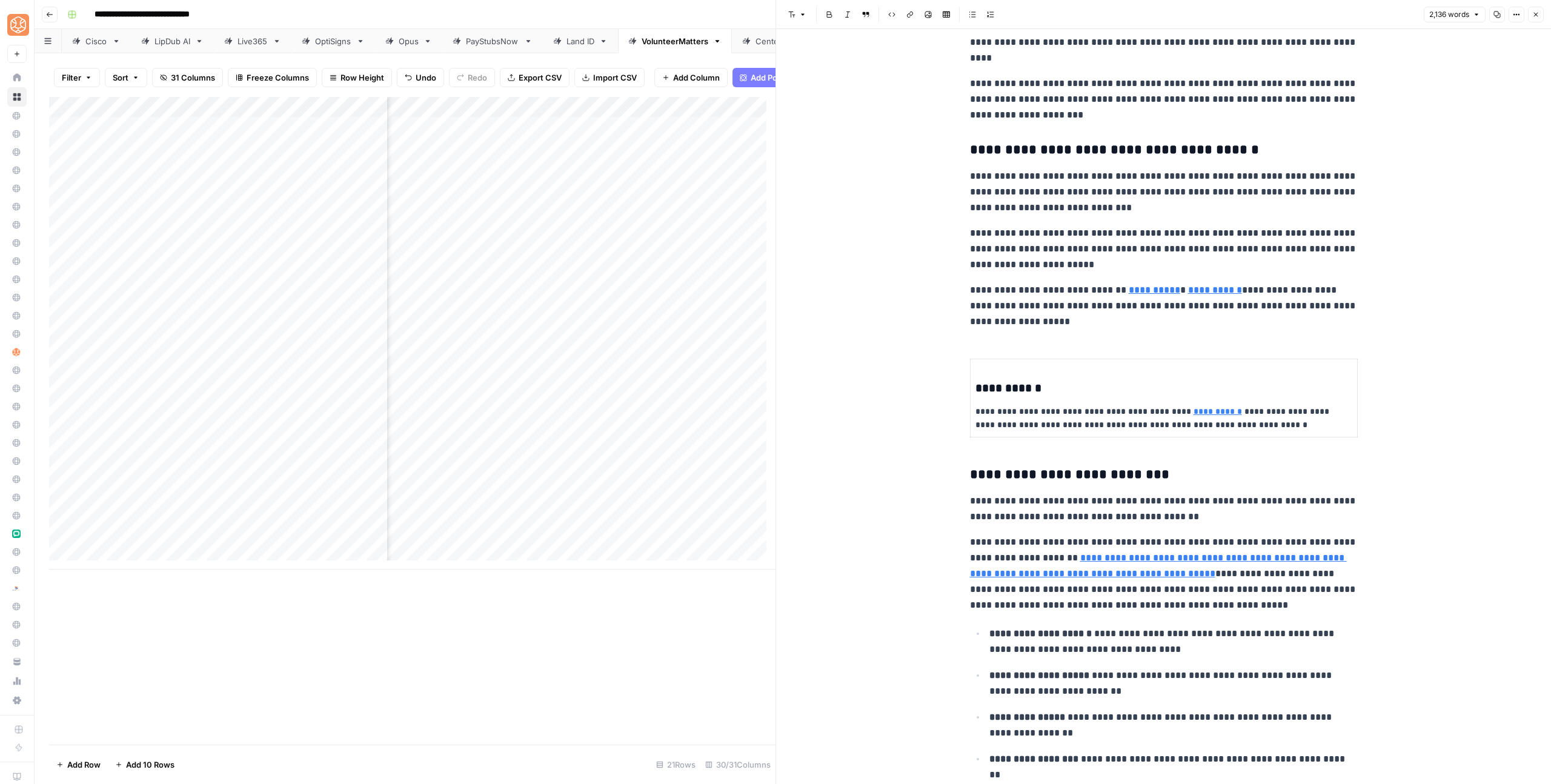
click at [1023, 414] on p "**********" at bounding box center [1163, 419] width 377 height 28
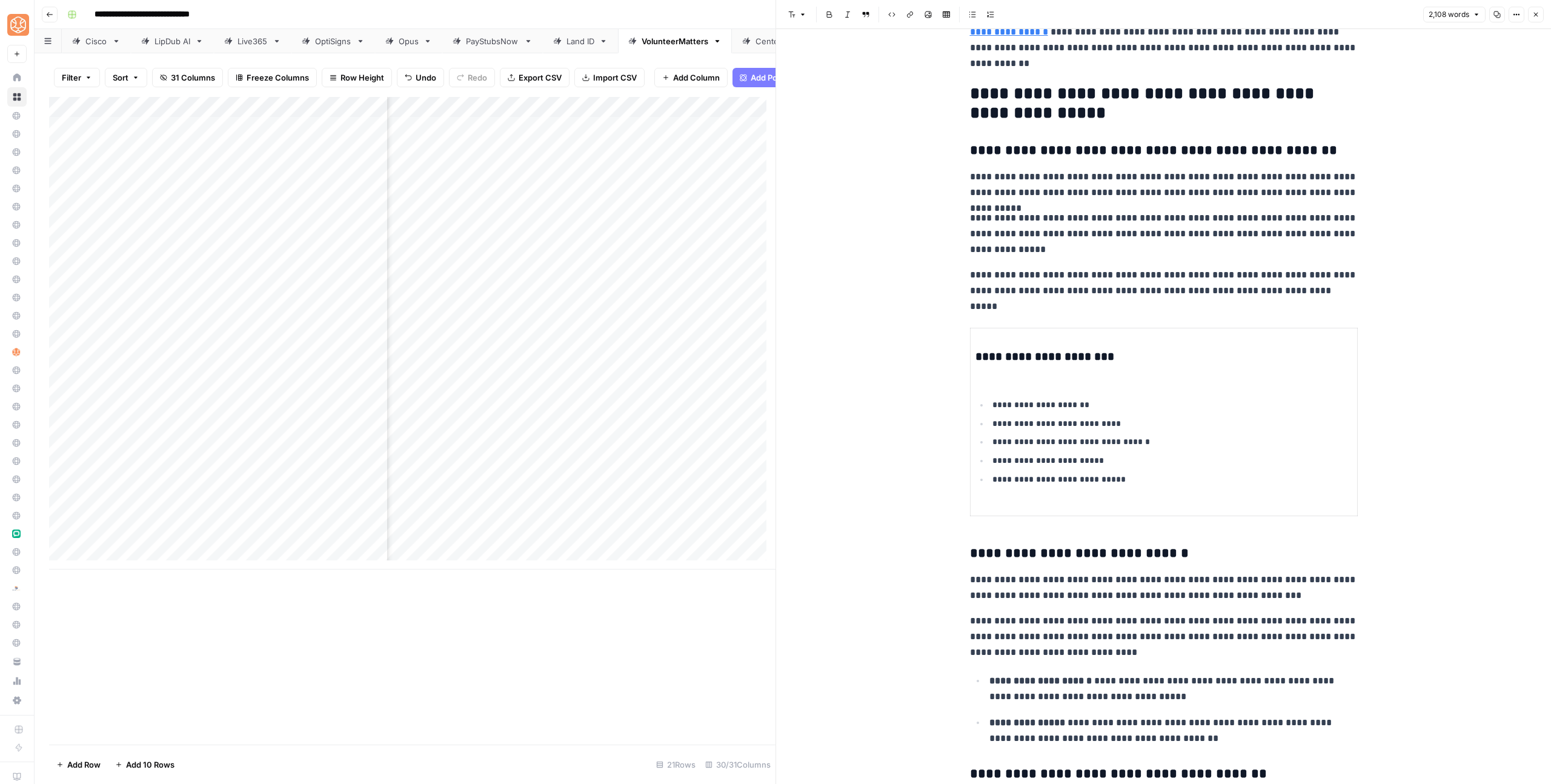
scroll to position [2629, 0]
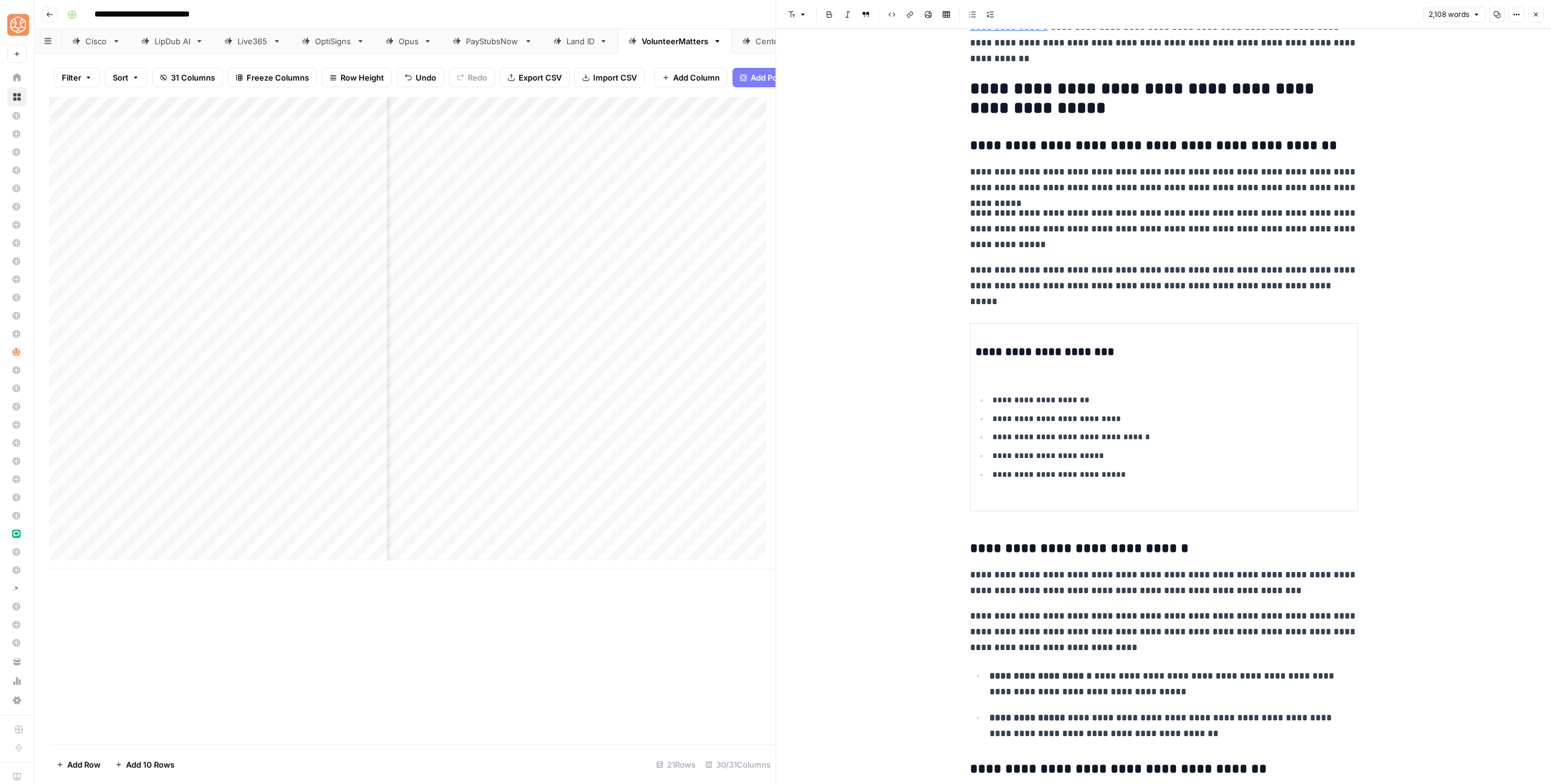
click at [971, 540] on h3 "**********" at bounding box center [1163, 548] width 388 height 17
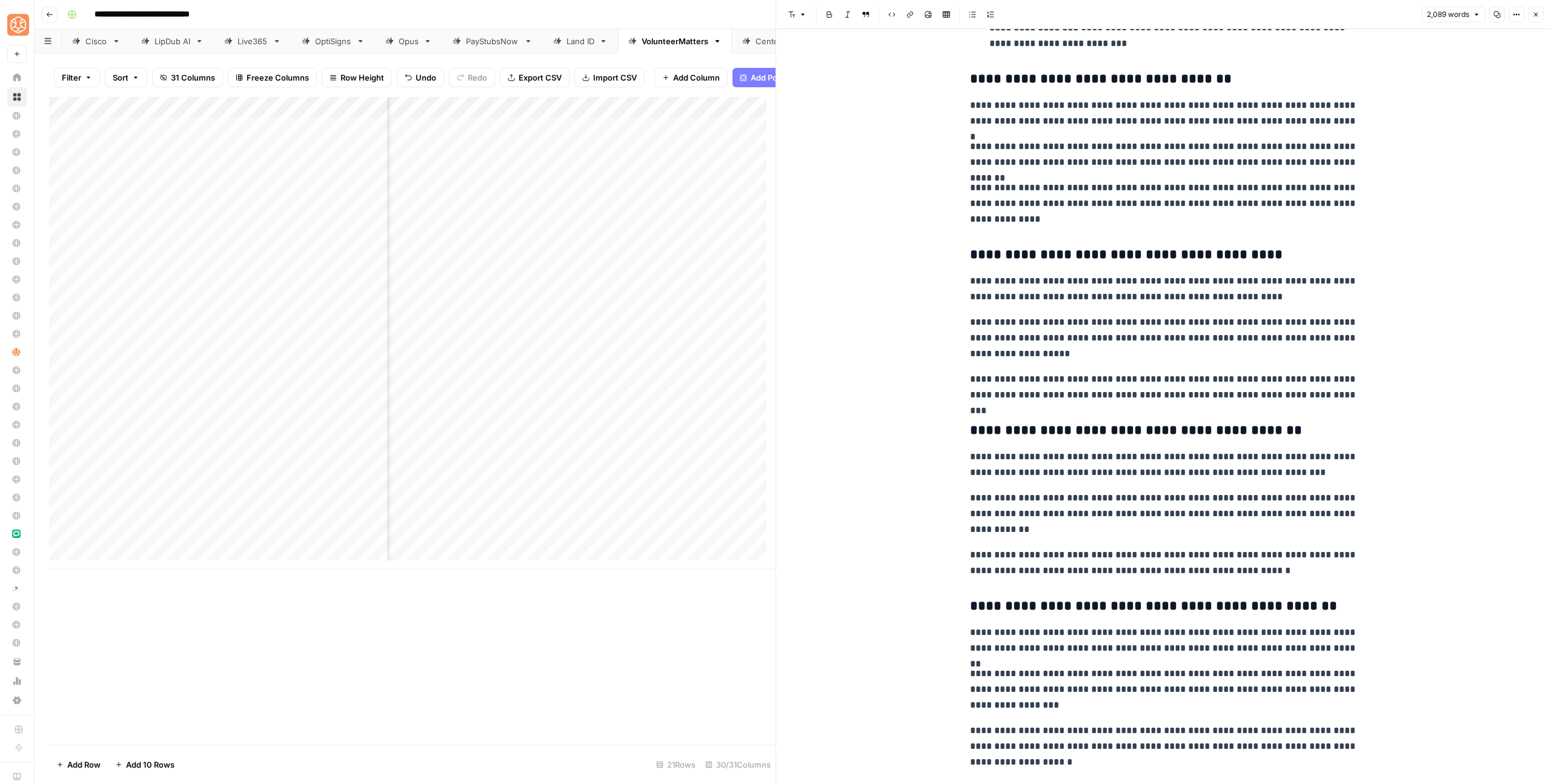
scroll to position [3893, 0]
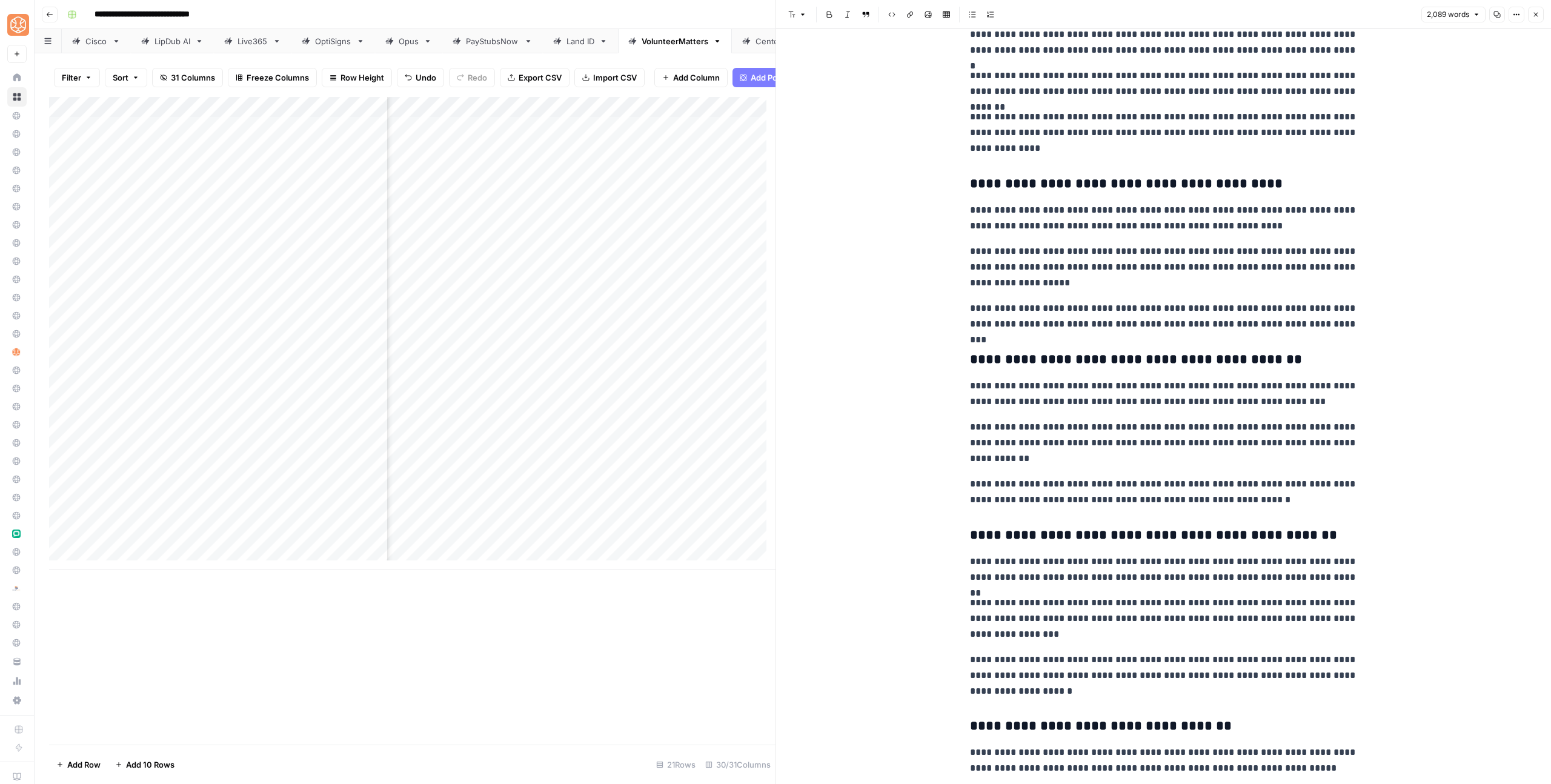
click at [996, 535] on h3 "**********" at bounding box center [1163, 535] width 388 height 17
click at [993, 722] on h3 "**********" at bounding box center [1163, 726] width 388 height 17
click at [994, 722] on h3 "**********" at bounding box center [1163, 726] width 388 height 17
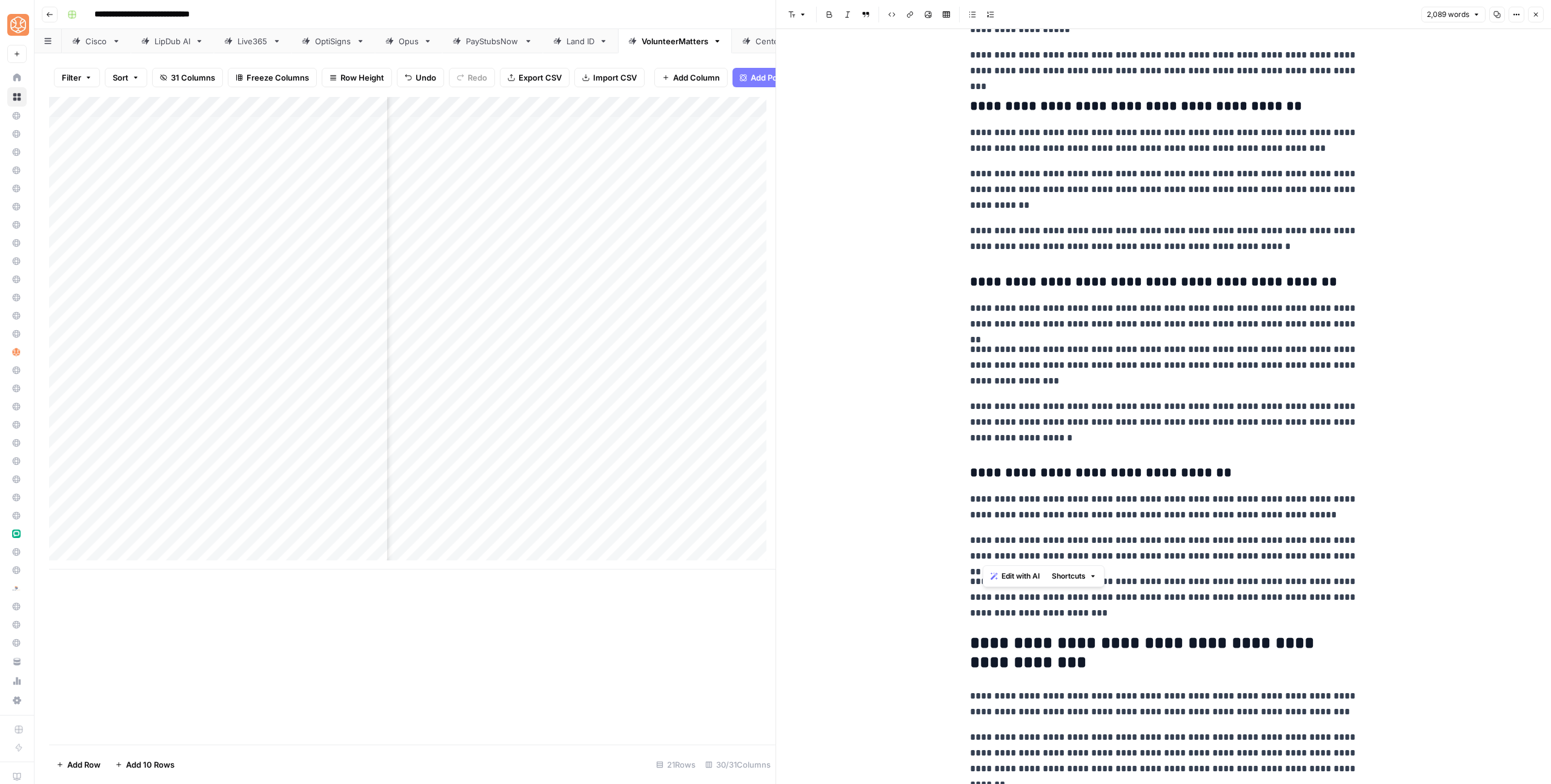
scroll to position [4150, 0]
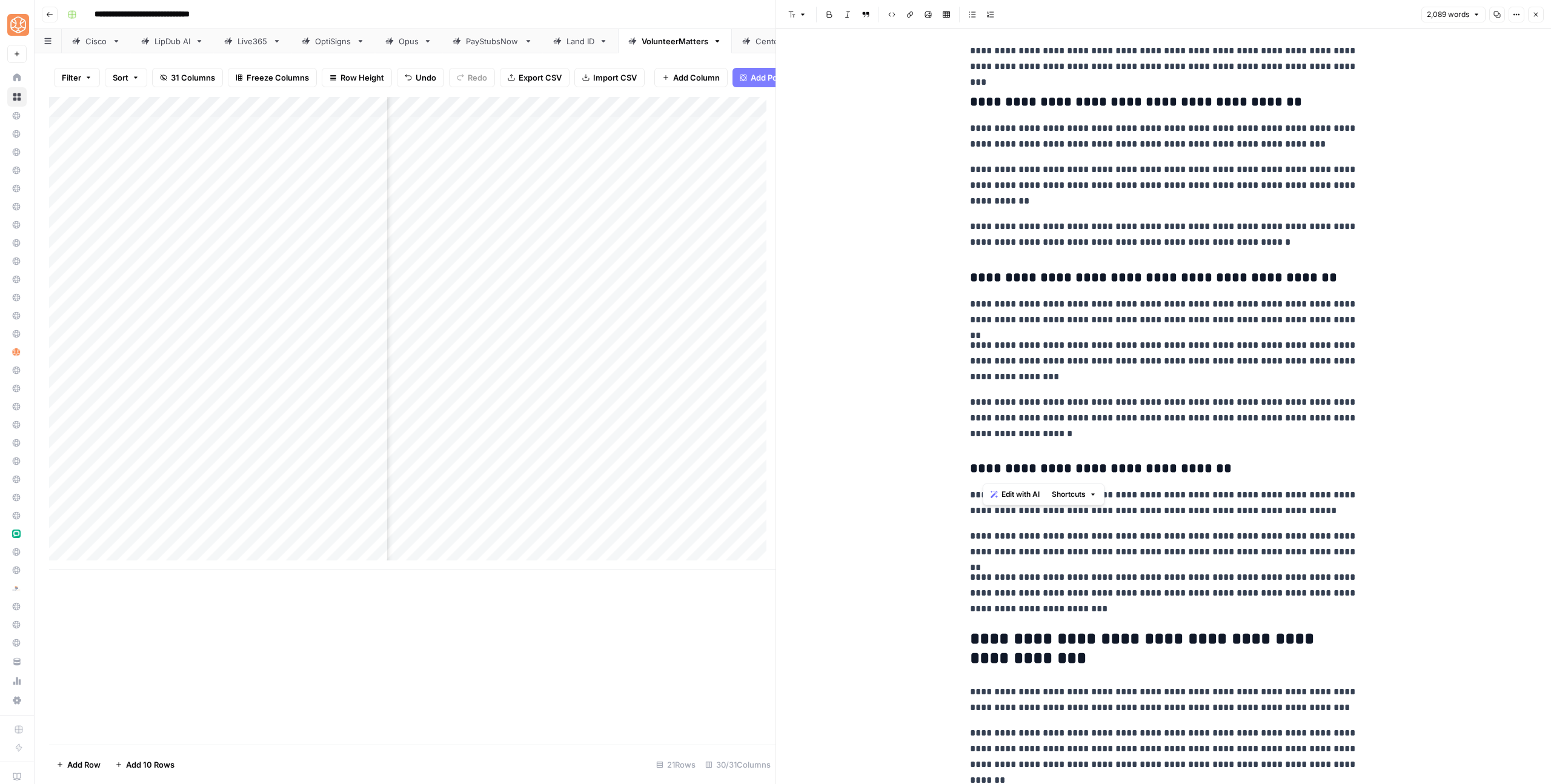
click at [989, 272] on h3 "**********" at bounding box center [1163, 278] width 388 height 17
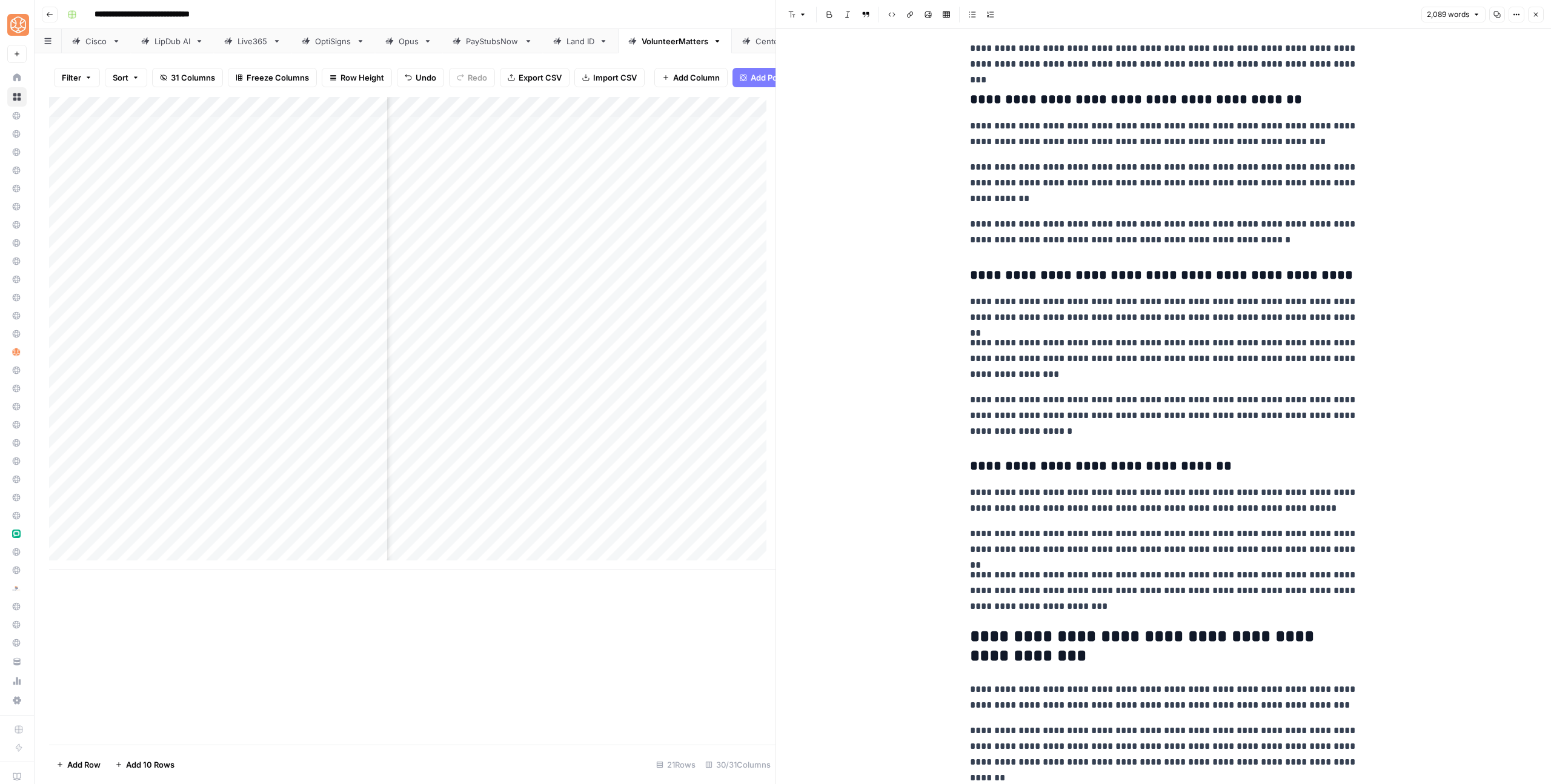
click at [1058, 406] on p "**********" at bounding box center [1163, 416] width 388 height 47
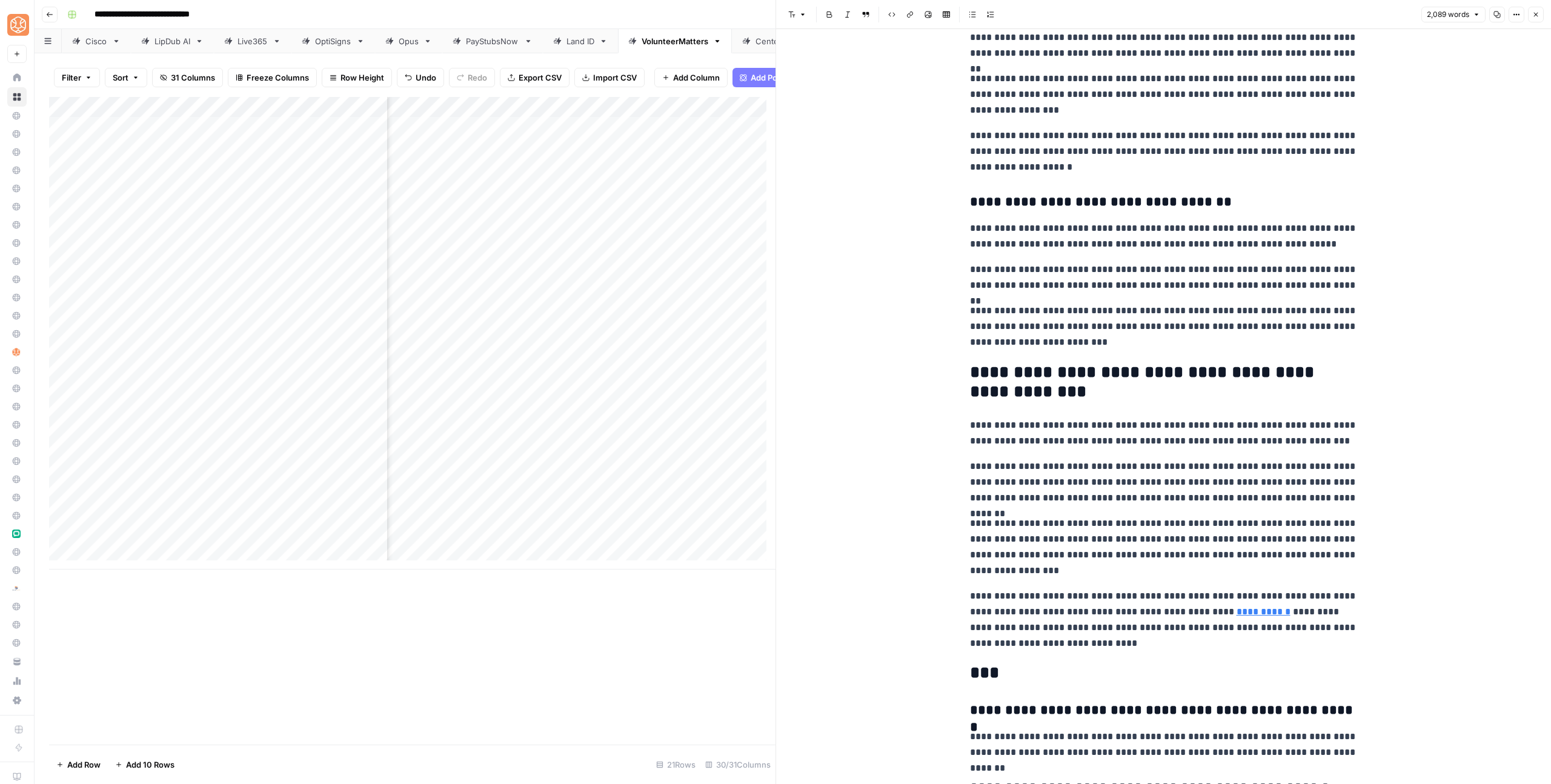
scroll to position [4417, 0]
drag, startPoint x: 1041, startPoint y: 372, endPoint x: 931, endPoint y: 255, distance: 160.6
click at [1041, 372] on h2 "**********" at bounding box center [1163, 381] width 388 height 39
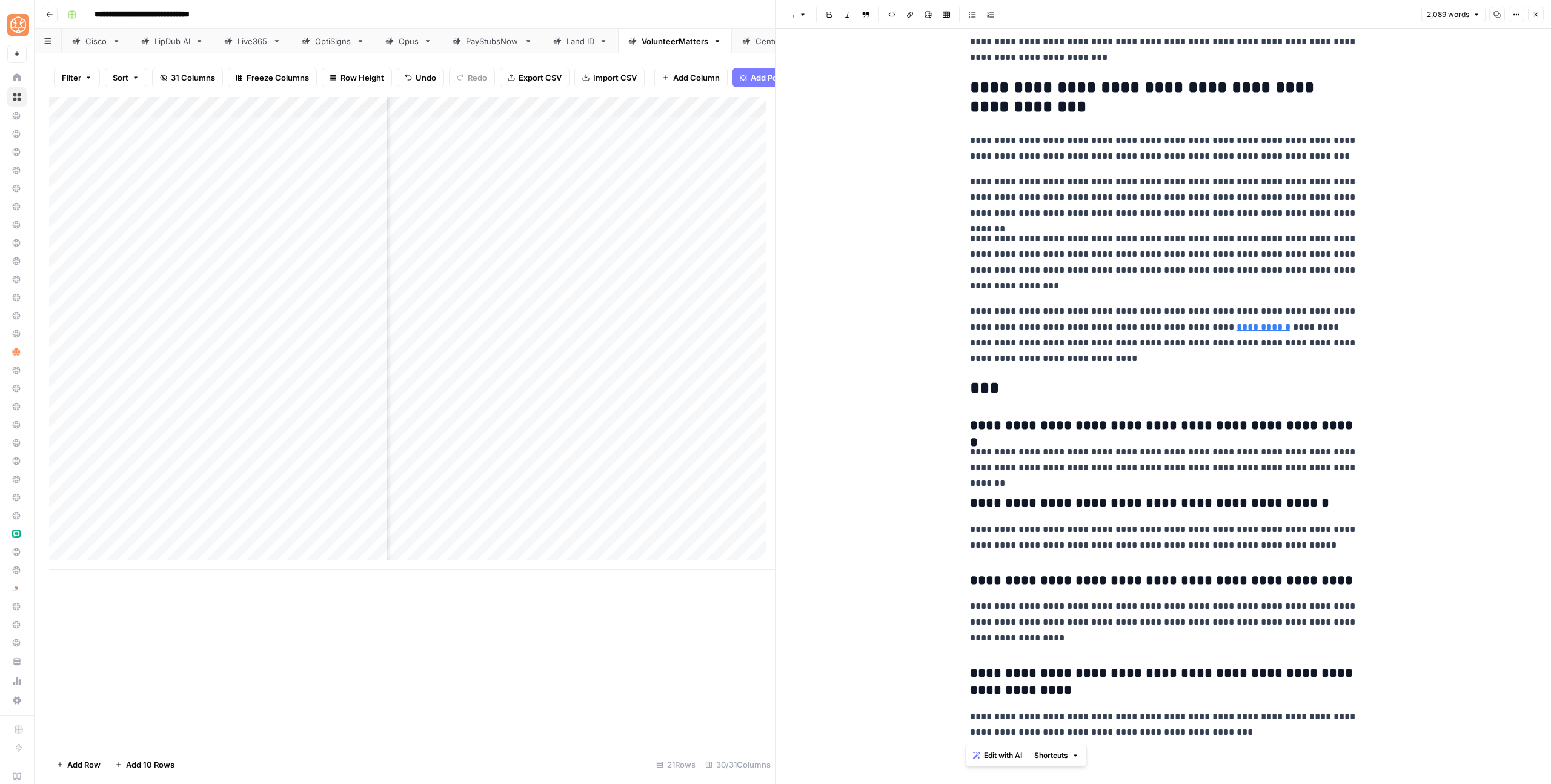
drag, startPoint x: 965, startPoint y: 423, endPoint x: 1405, endPoint y: 783, distance: 568.5
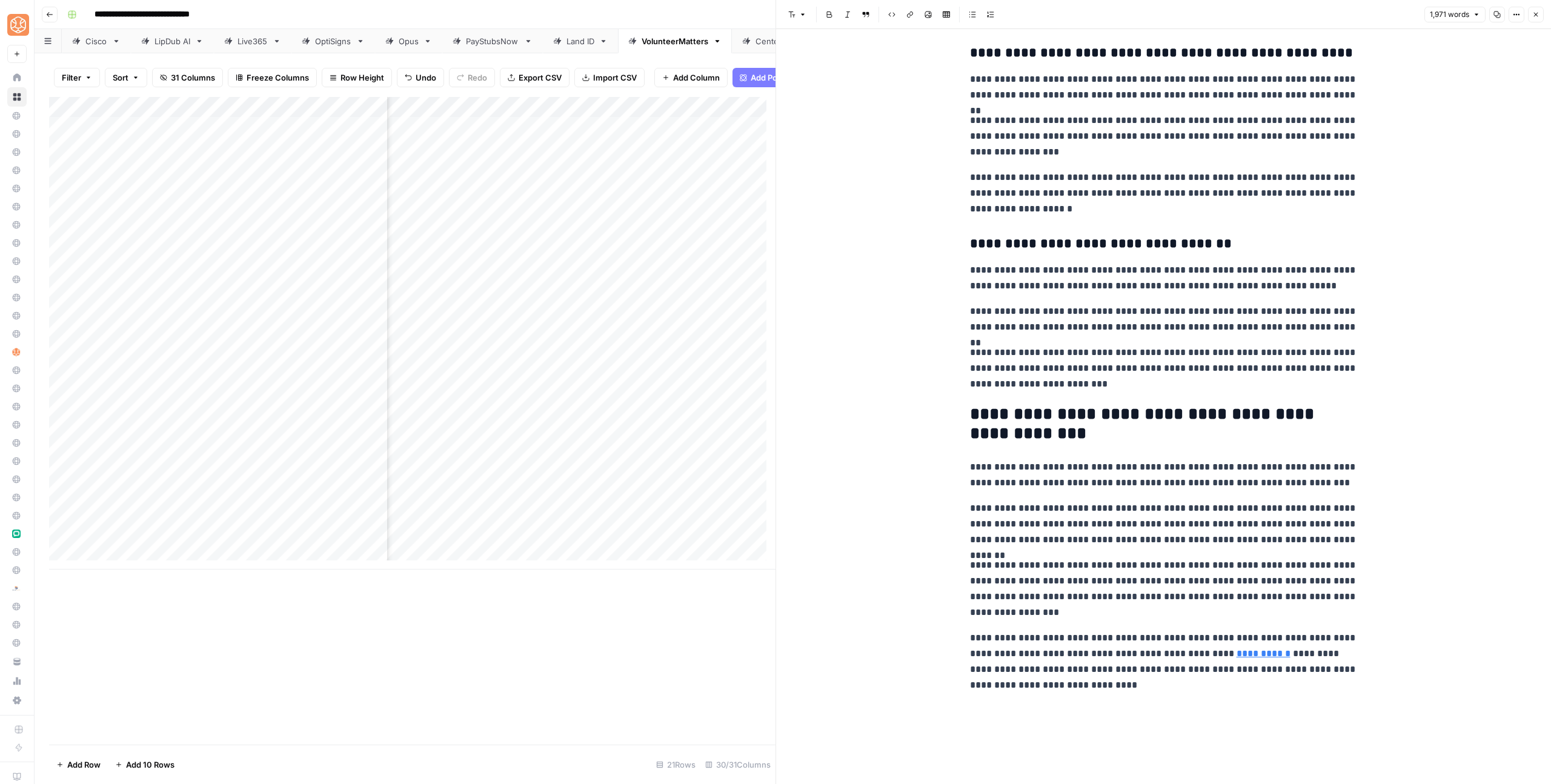
scroll to position [4329, 0]
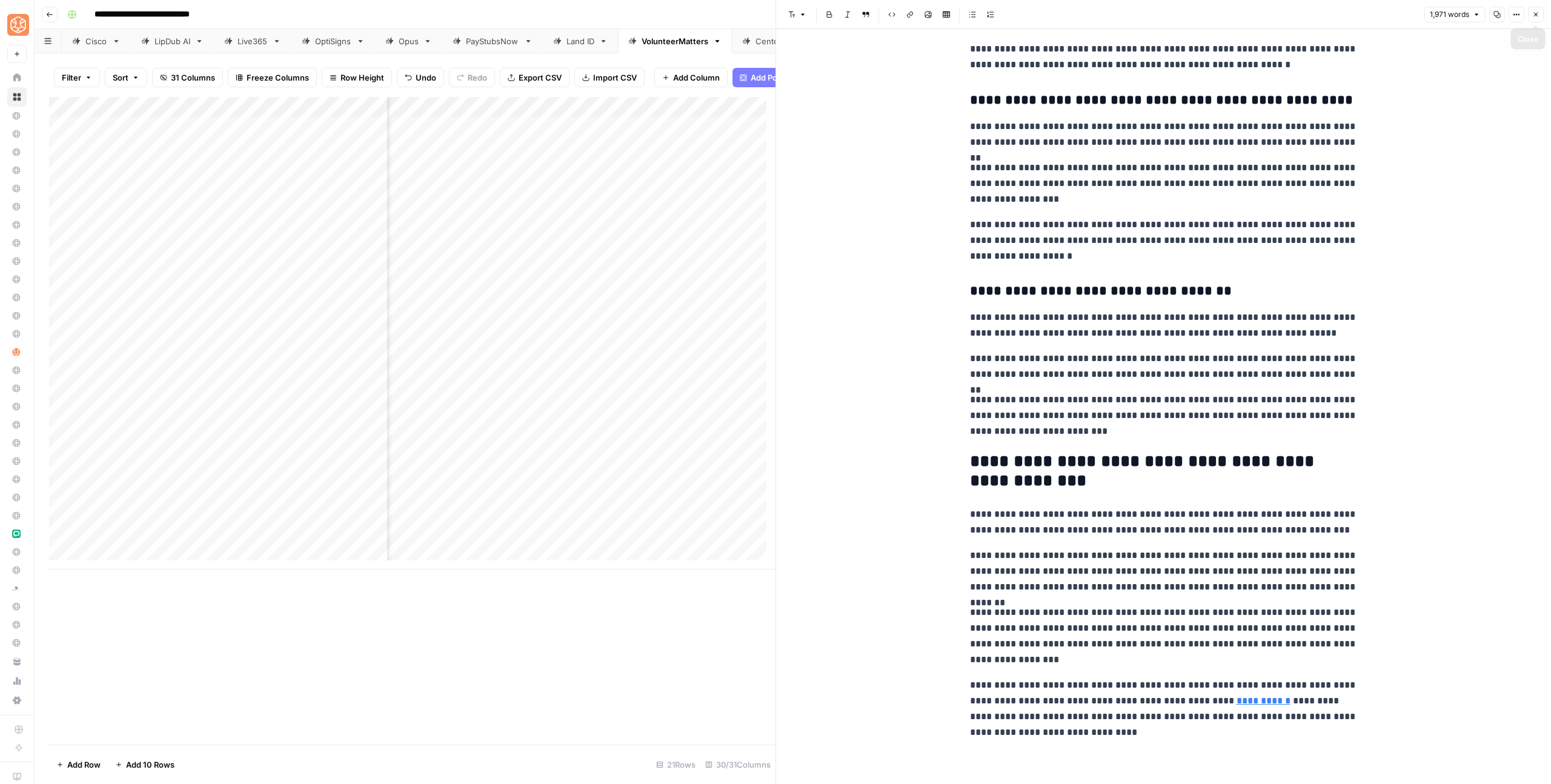
click at [1540, 16] on button "Close" at bounding box center [1535, 14] width 16 height 16
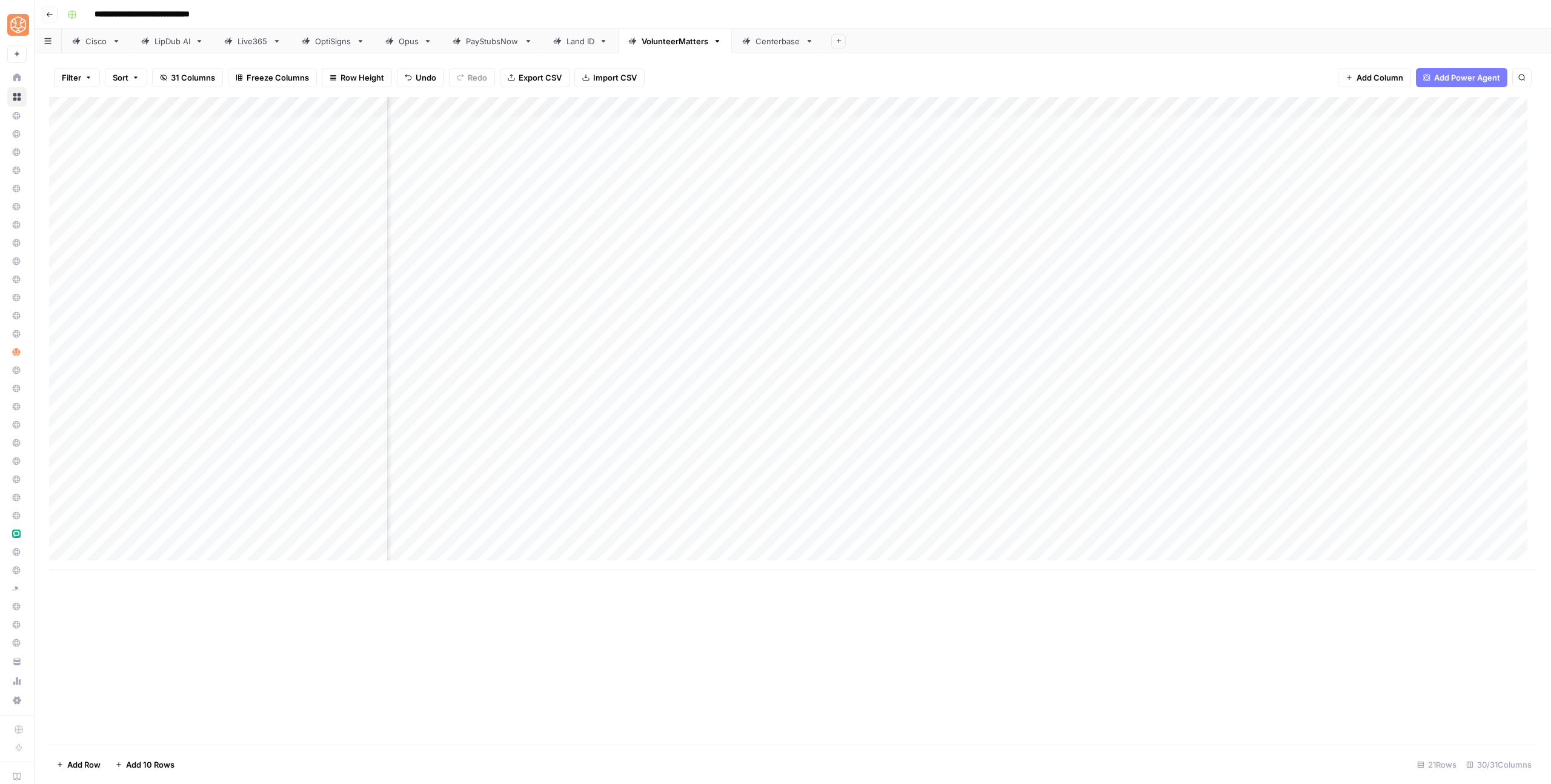
click at [1283, 494] on div "Add Column" at bounding box center [793, 333] width 1487 height 472
drag, startPoint x: 1182, startPoint y: 540, endPoint x: 1156, endPoint y: 532, distance: 27.2
click at [1182, 540] on div "Add Column" at bounding box center [793, 333] width 1487 height 472
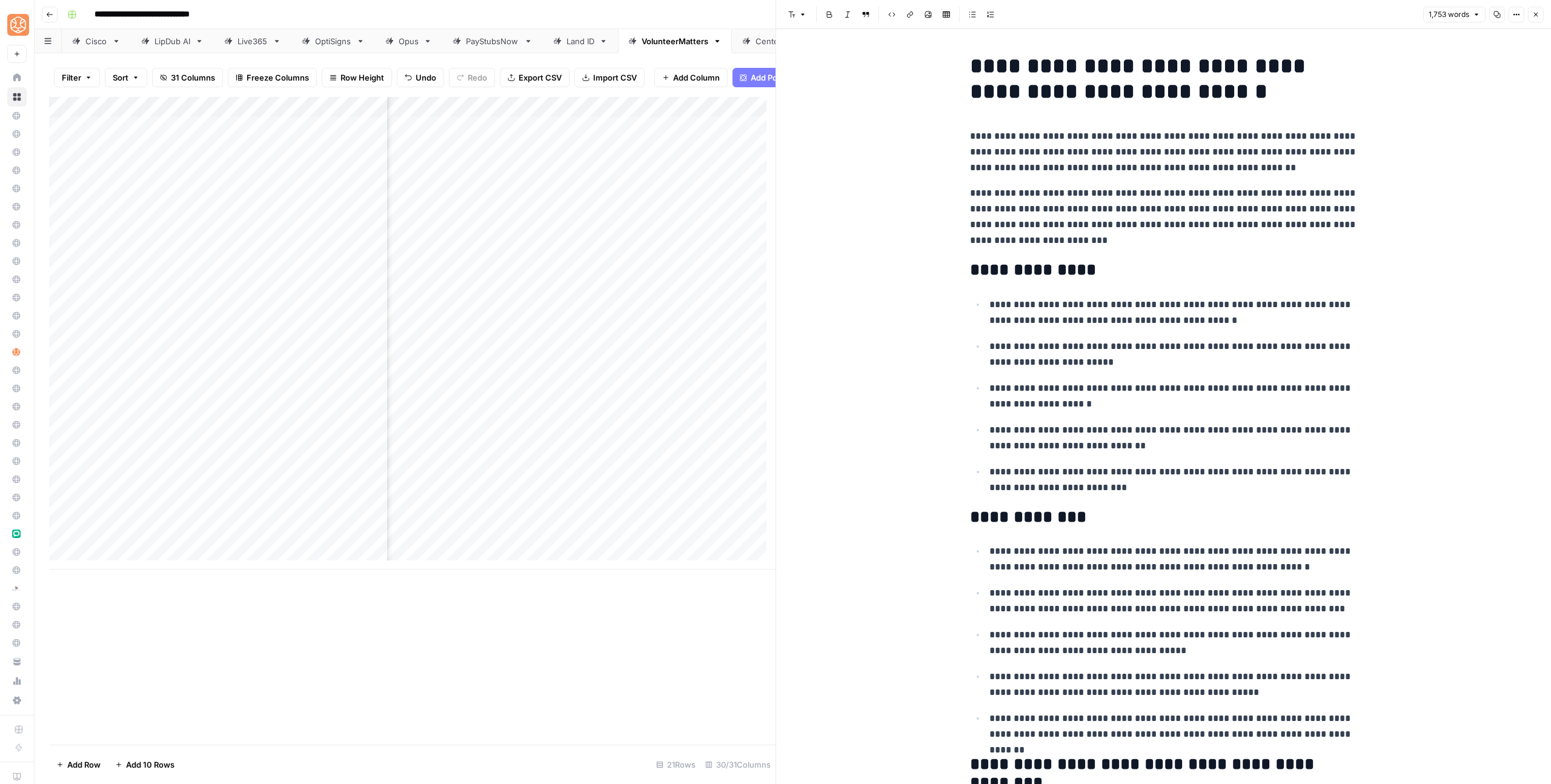
click at [1033, 353] on p "**********" at bounding box center [1173, 355] width 369 height 32
drag, startPoint x: 1109, startPoint y: 525, endPoint x: 975, endPoint y: 299, distance: 262.7
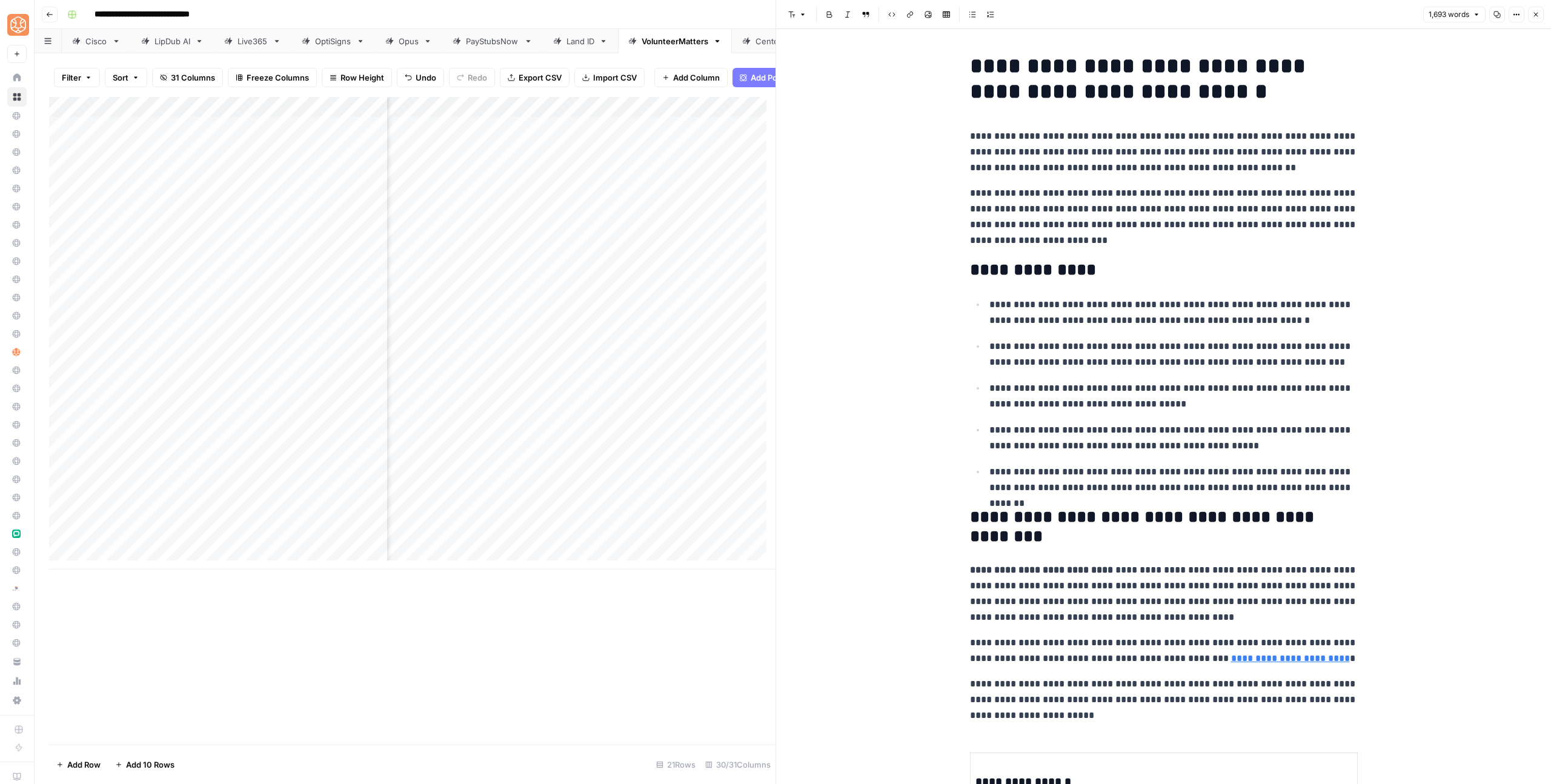
click at [1110, 269] on h2 "**********" at bounding box center [1163, 270] width 388 height 20
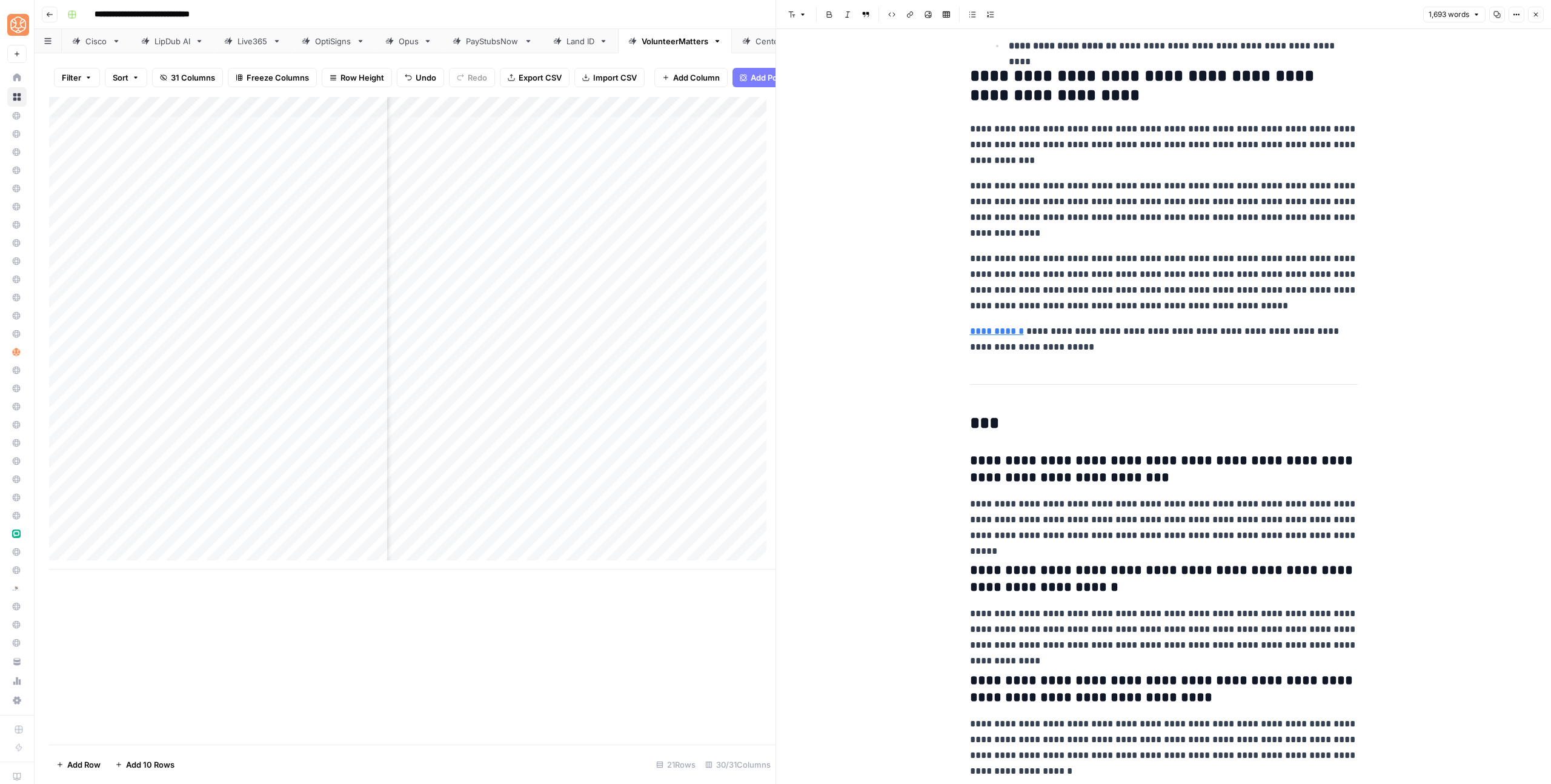
scroll to position [4661, 0]
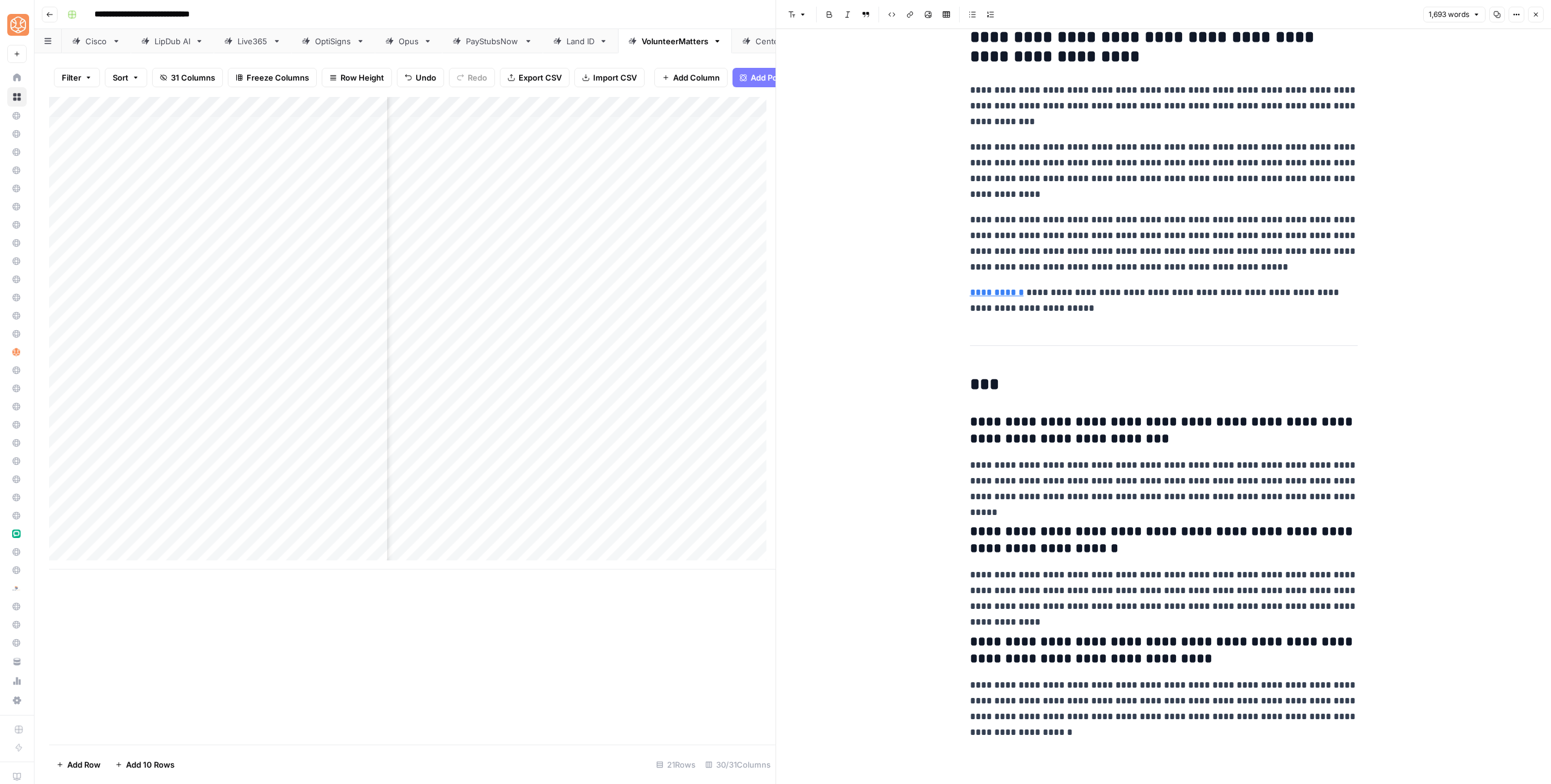
drag, startPoint x: 956, startPoint y: 383, endPoint x: 1129, endPoint y: 587, distance: 267.5
drag, startPoint x: 1041, startPoint y: 672, endPoint x: 955, endPoint y: 334, distance: 348.8
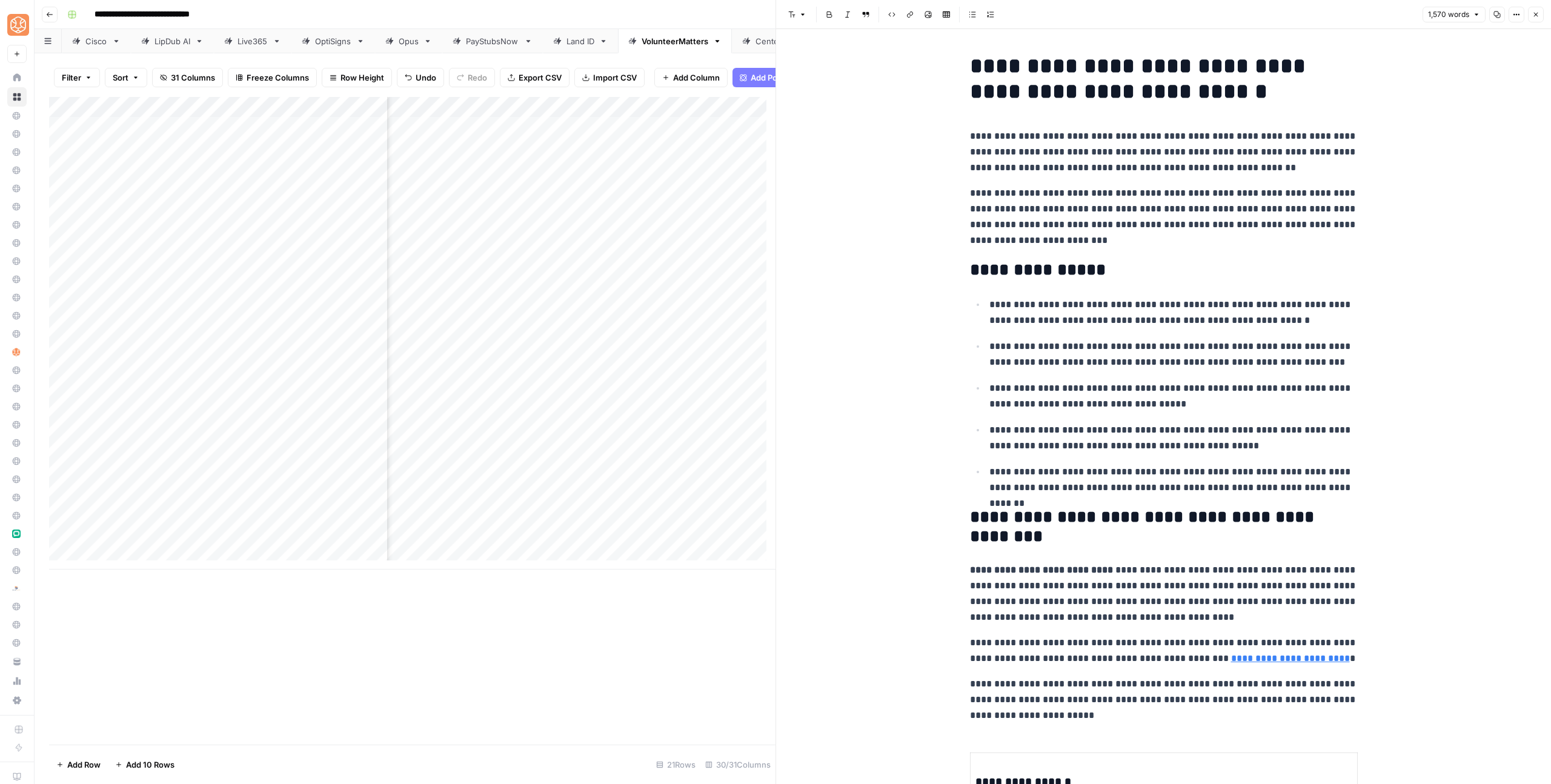
scroll to position [255, 0]
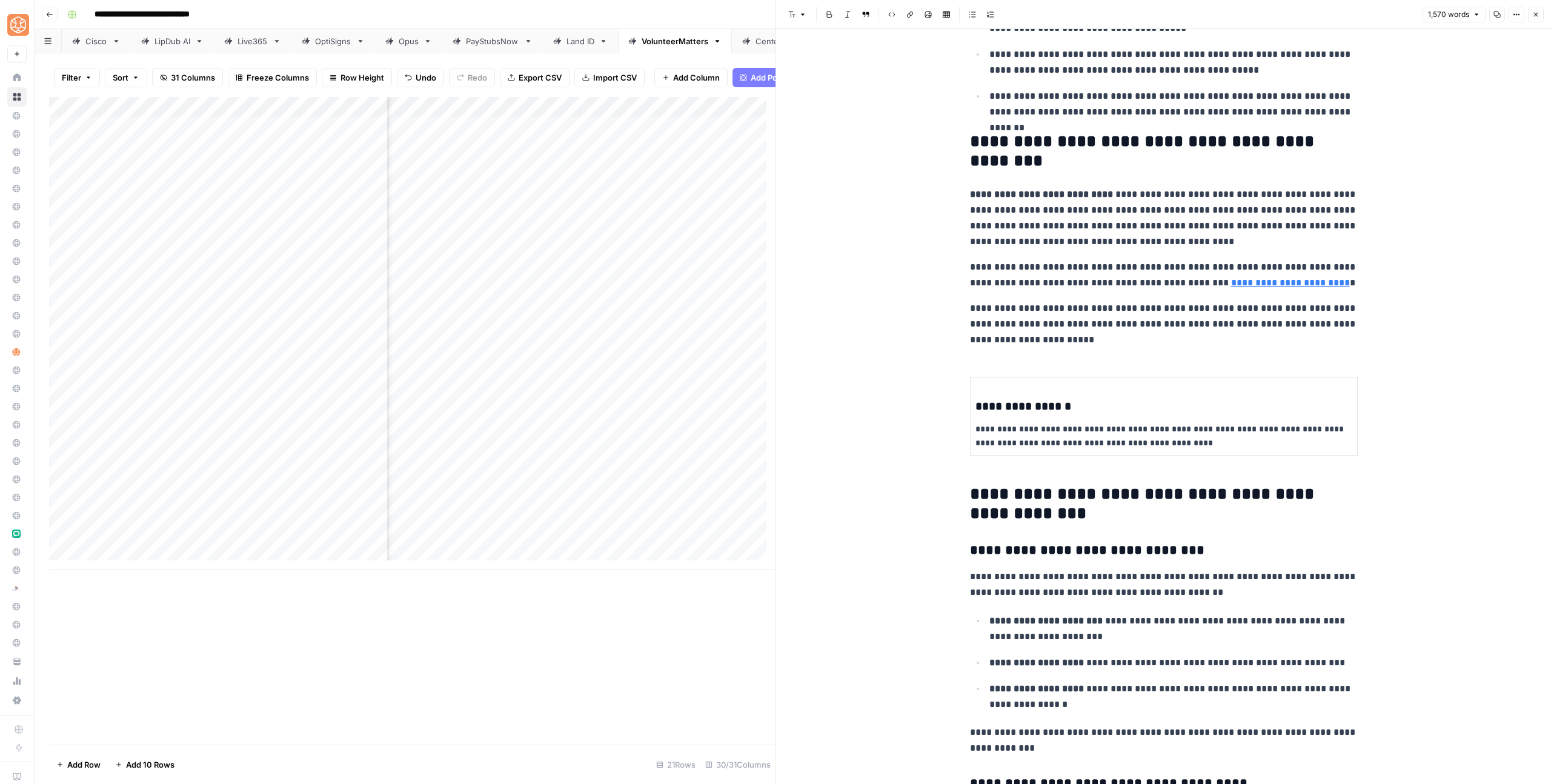
click at [1049, 509] on h2 "**********" at bounding box center [1163, 503] width 388 height 39
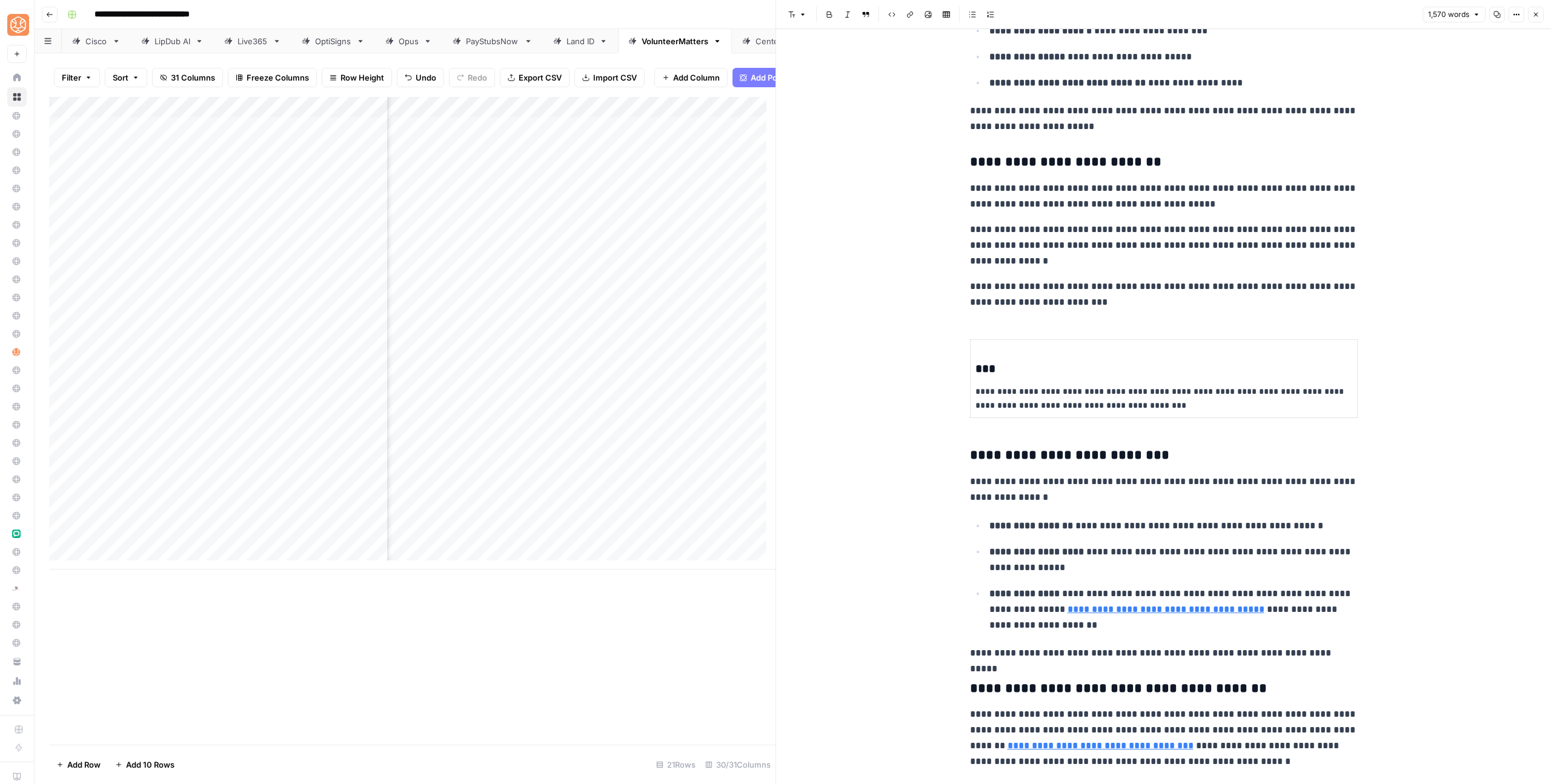
scroll to position [1369, 0]
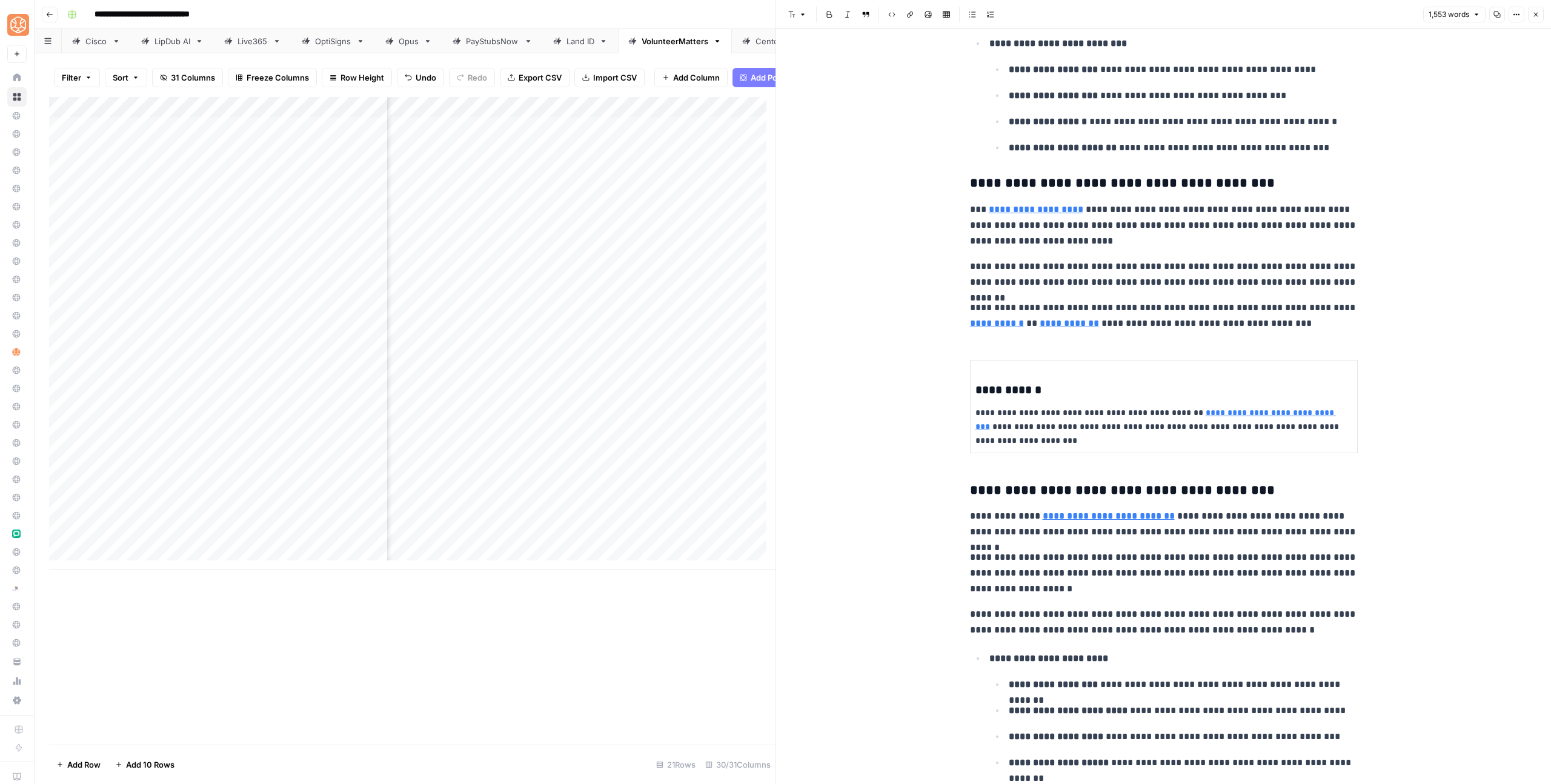
scroll to position [2517, 0]
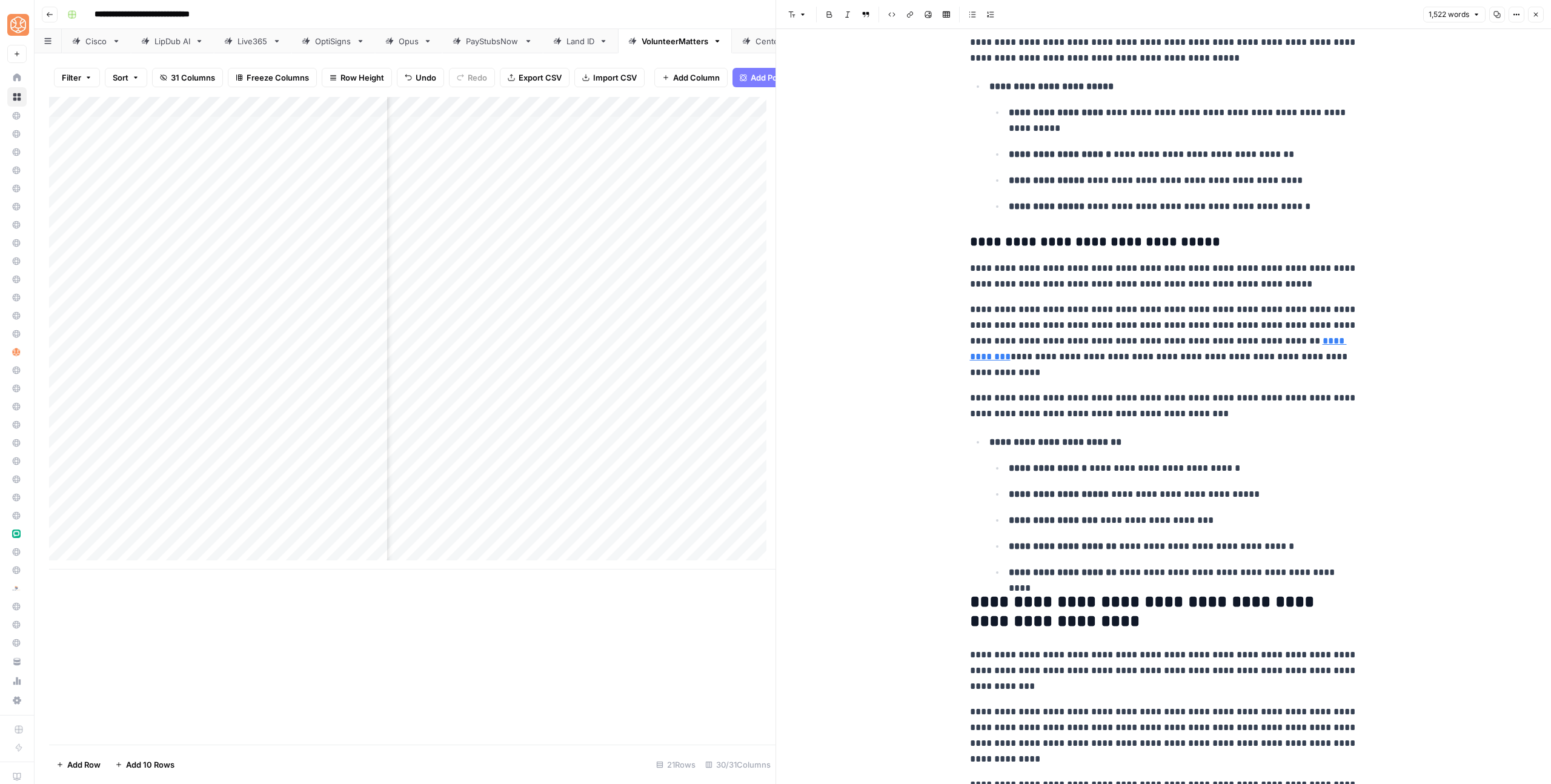
scroll to position [3857, 0]
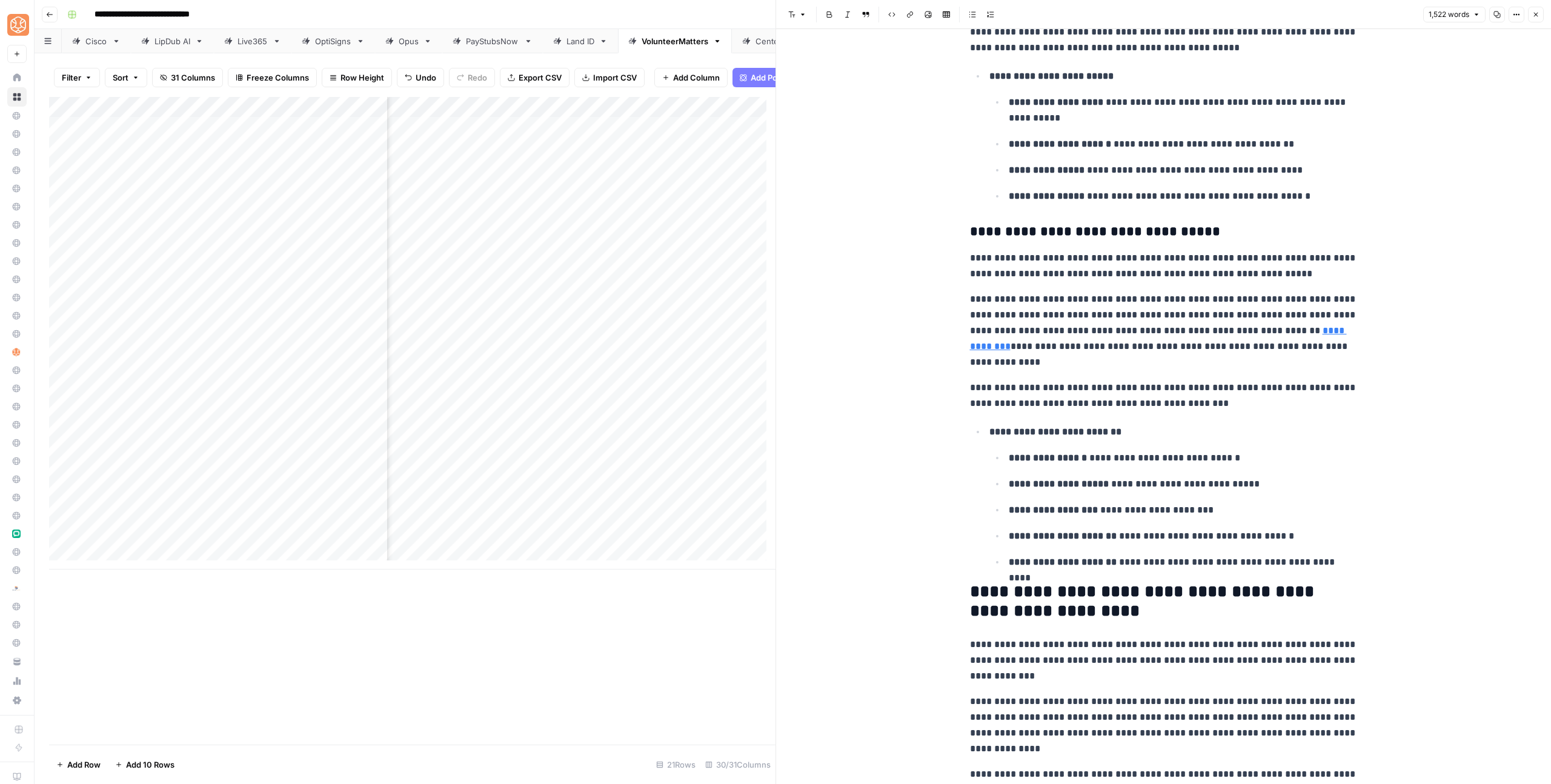
click at [1529, 14] on button "Close" at bounding box center [1535, 14] width 16 height 16
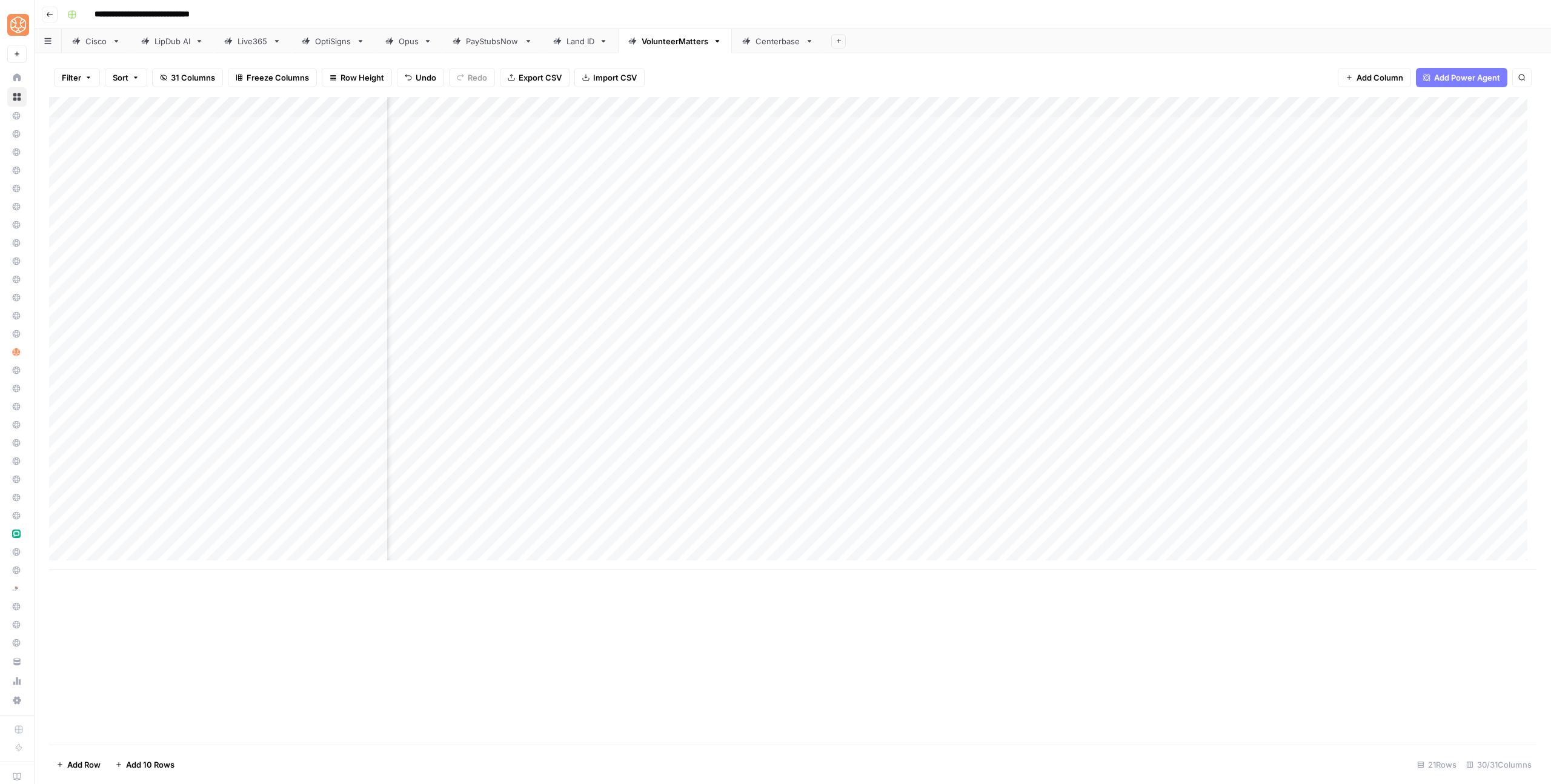
click at [1283, 536] on div "Add Column" at bounding box center [793, 333] width 1487 height 472
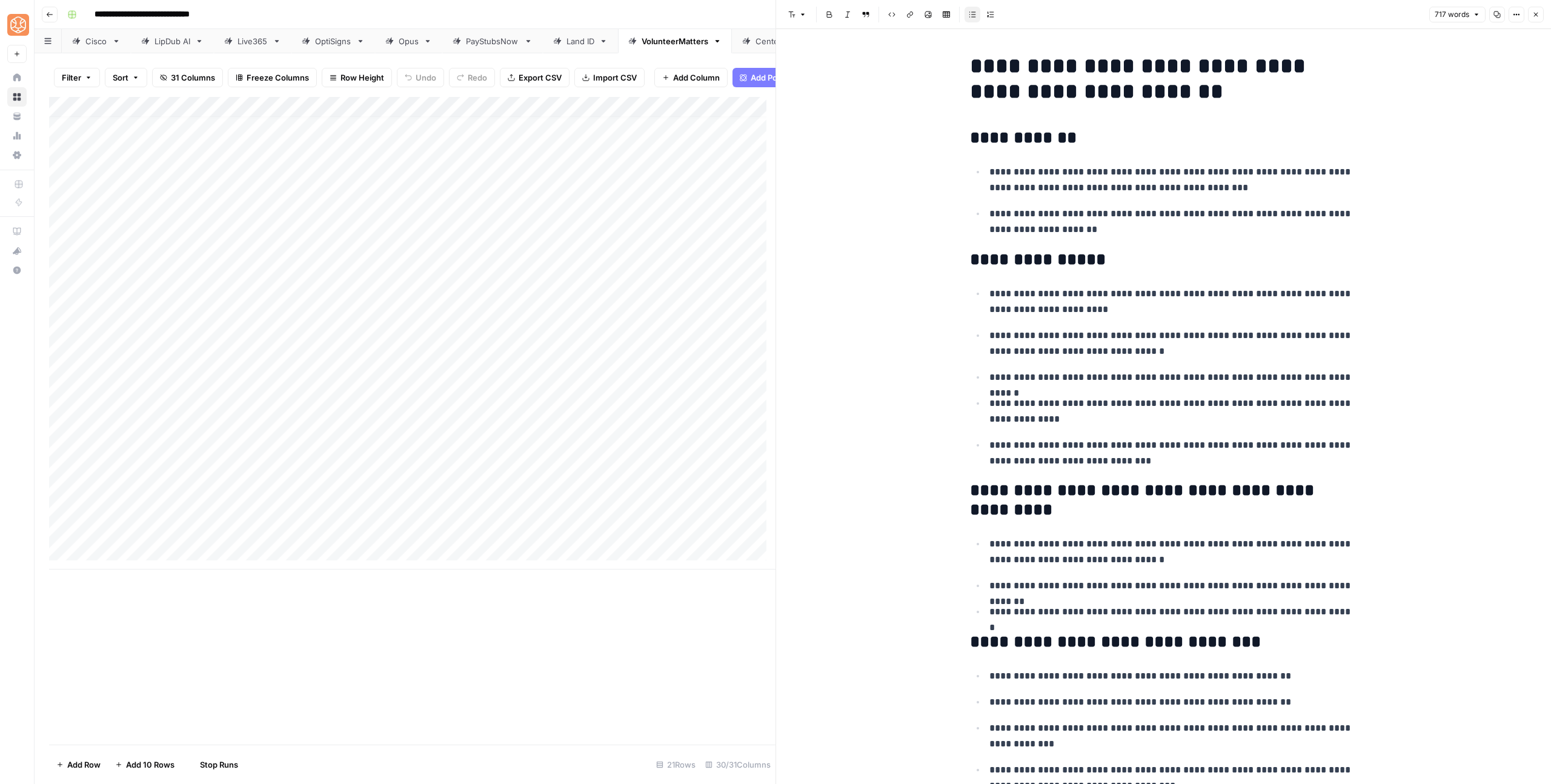
scroll to position [2224, 0]
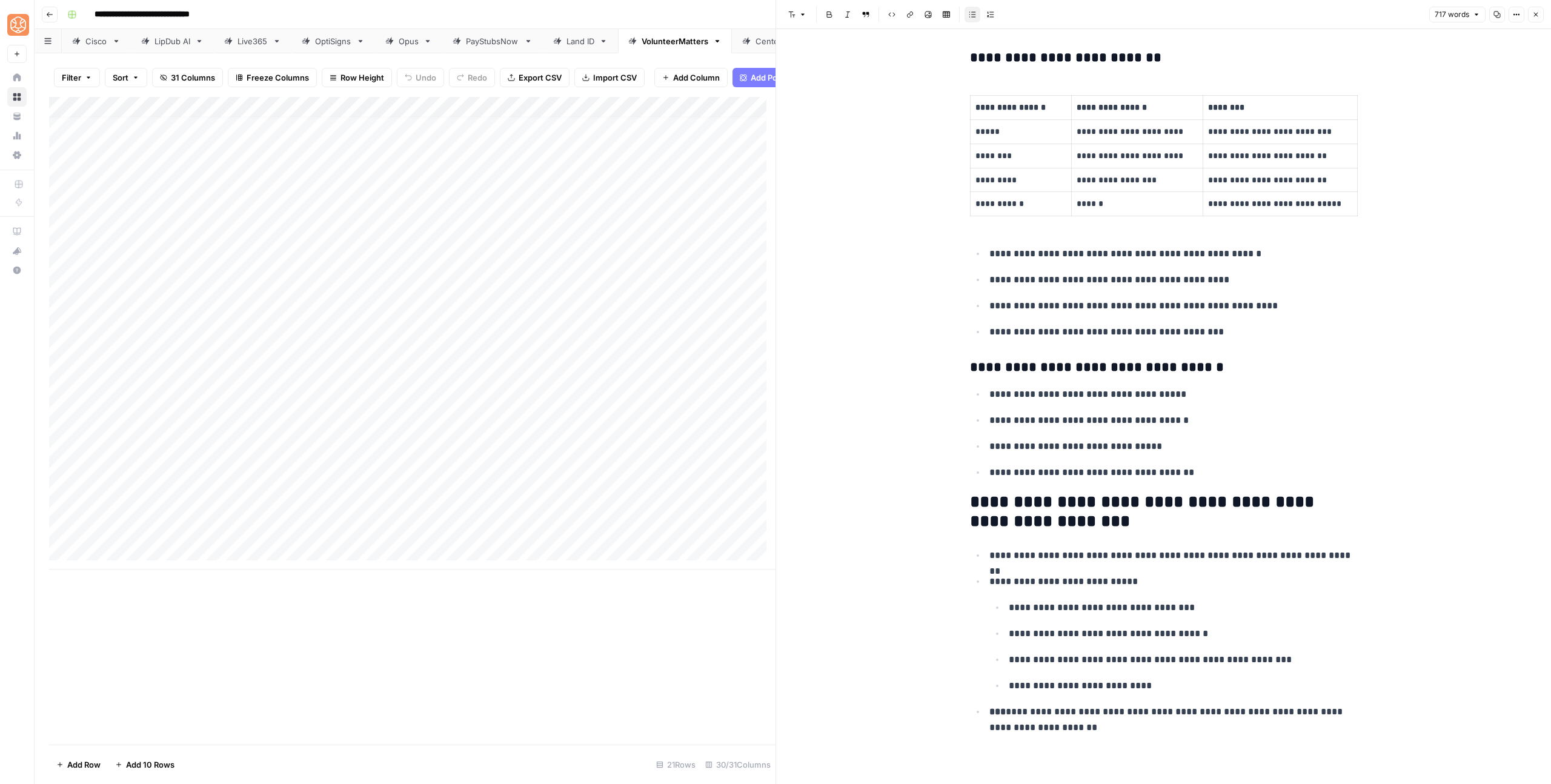
click at [1535, 14] on icon "button" at bounding box center [1536, 14] width 8 height 8
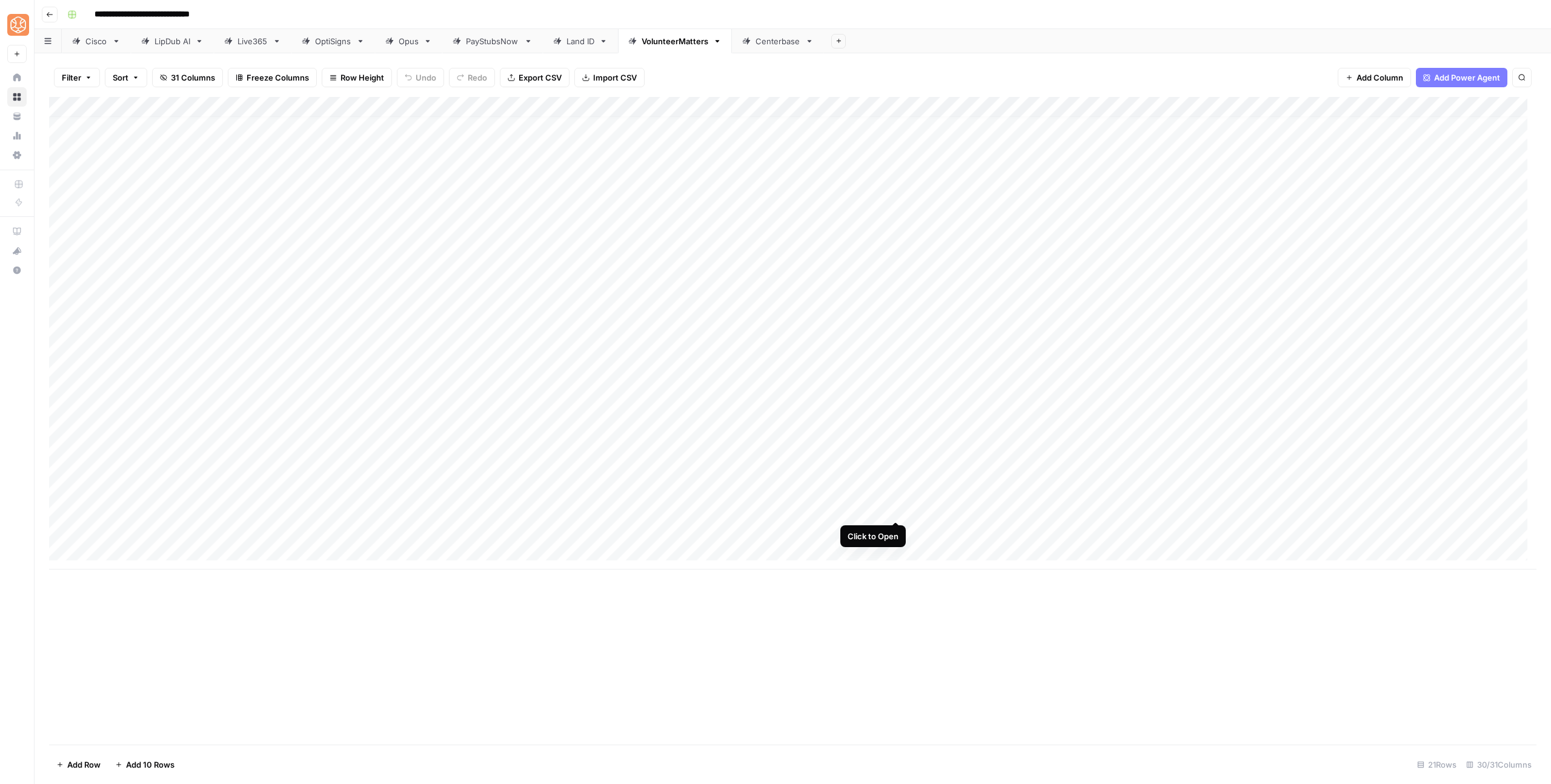
click at [895, 510] on div "Add Column" at bounding box center [793, 333] width 1487 height 472
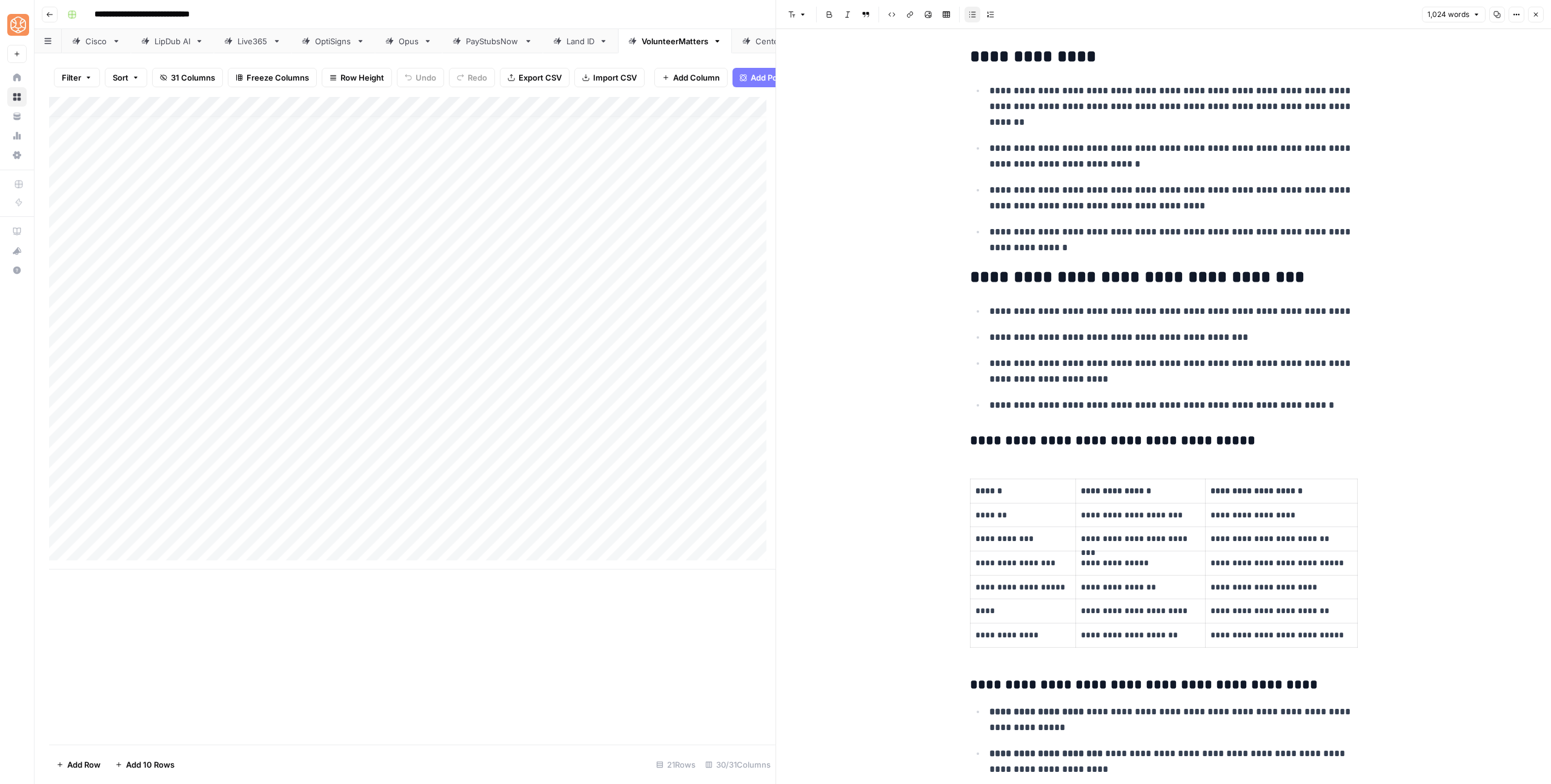
scroll to position [381, 0]
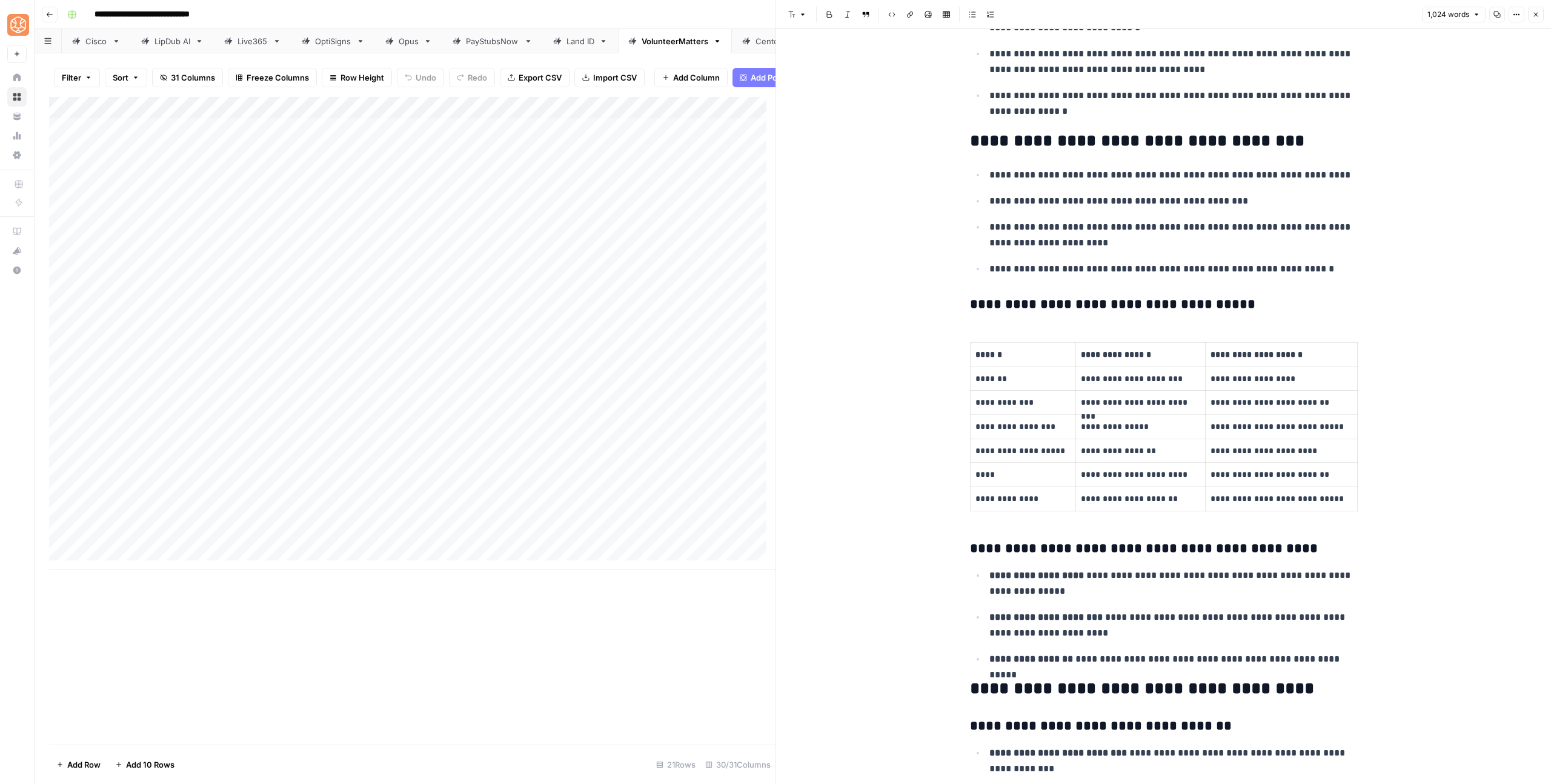
drag, startPoint x: 1219, startPoint y: 309, endPoint x: 867, endPoint y: 318, distance: 352.1
click at [1041, 299] on h3 "**********" at bounding box center [1163, 305] width 388 height 17
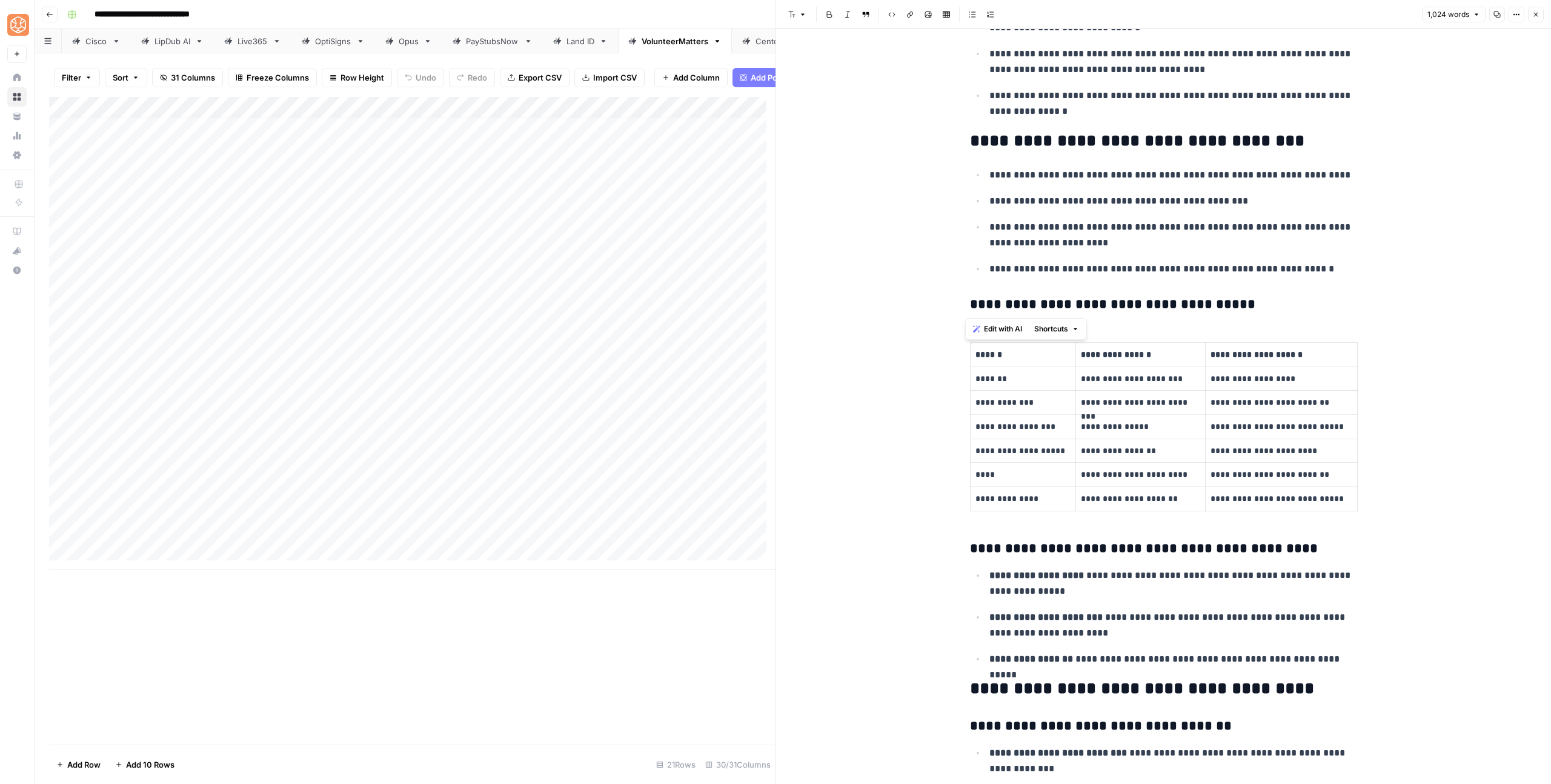
copy h3 "**********"
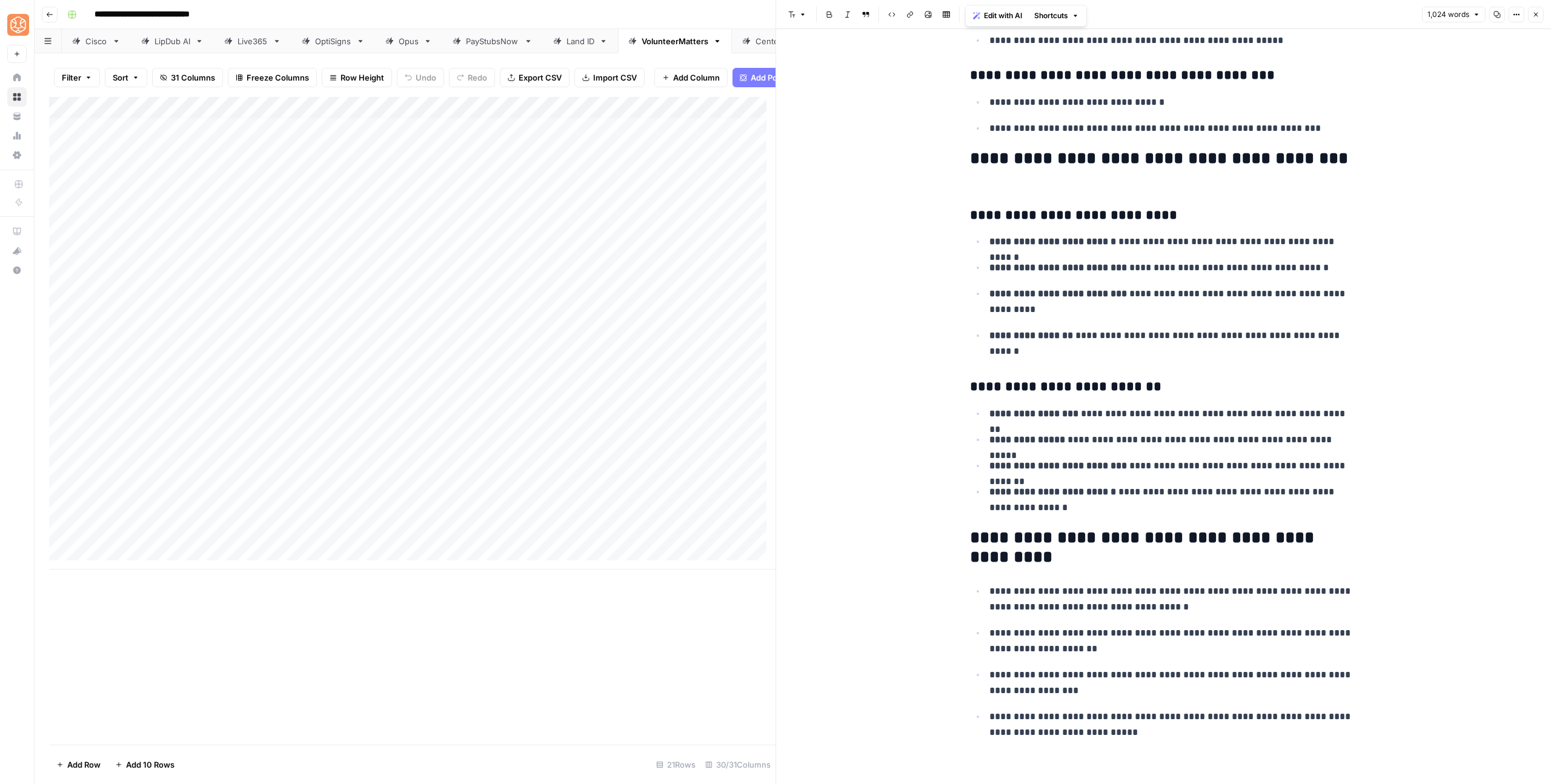
scroll to position [3255, 0]
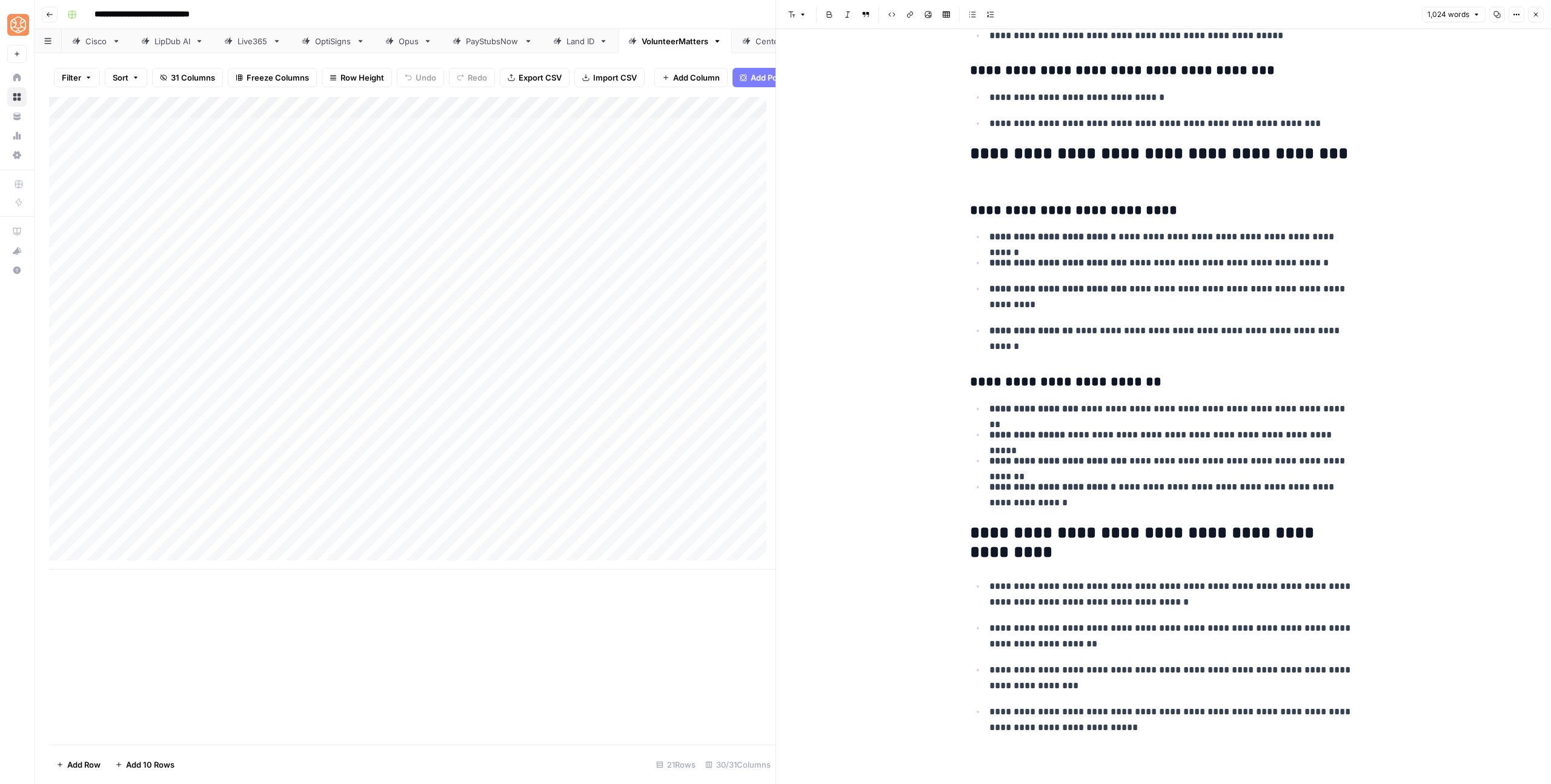
click at [1537, 15] on icon "button" at bounding box center [1536, 14] width 8 height 8
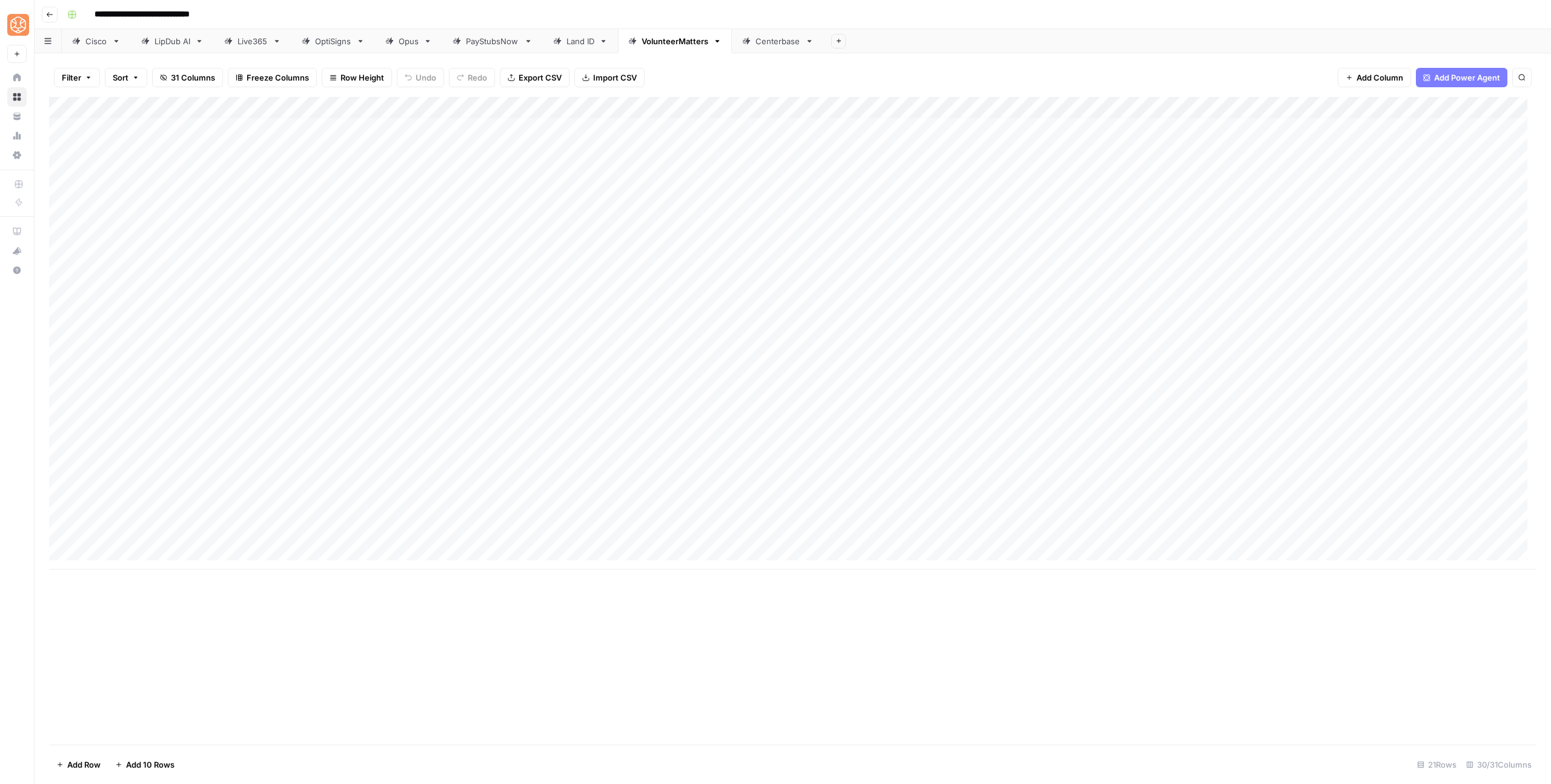
click at [894, 446] on div "Add Column" at bounding box center [793, 333] width 1487 height 472
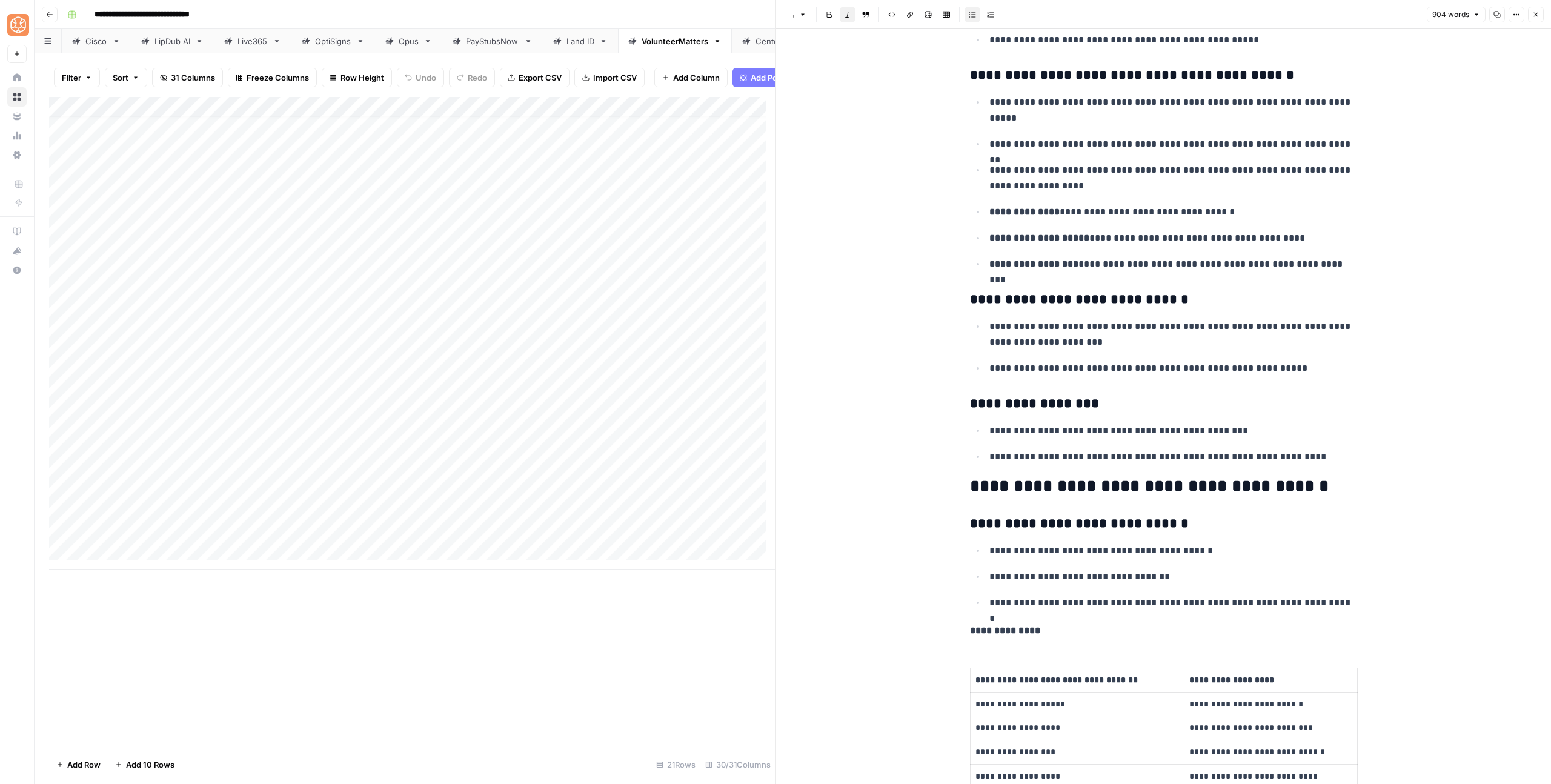
scroll to position [1248, 0]
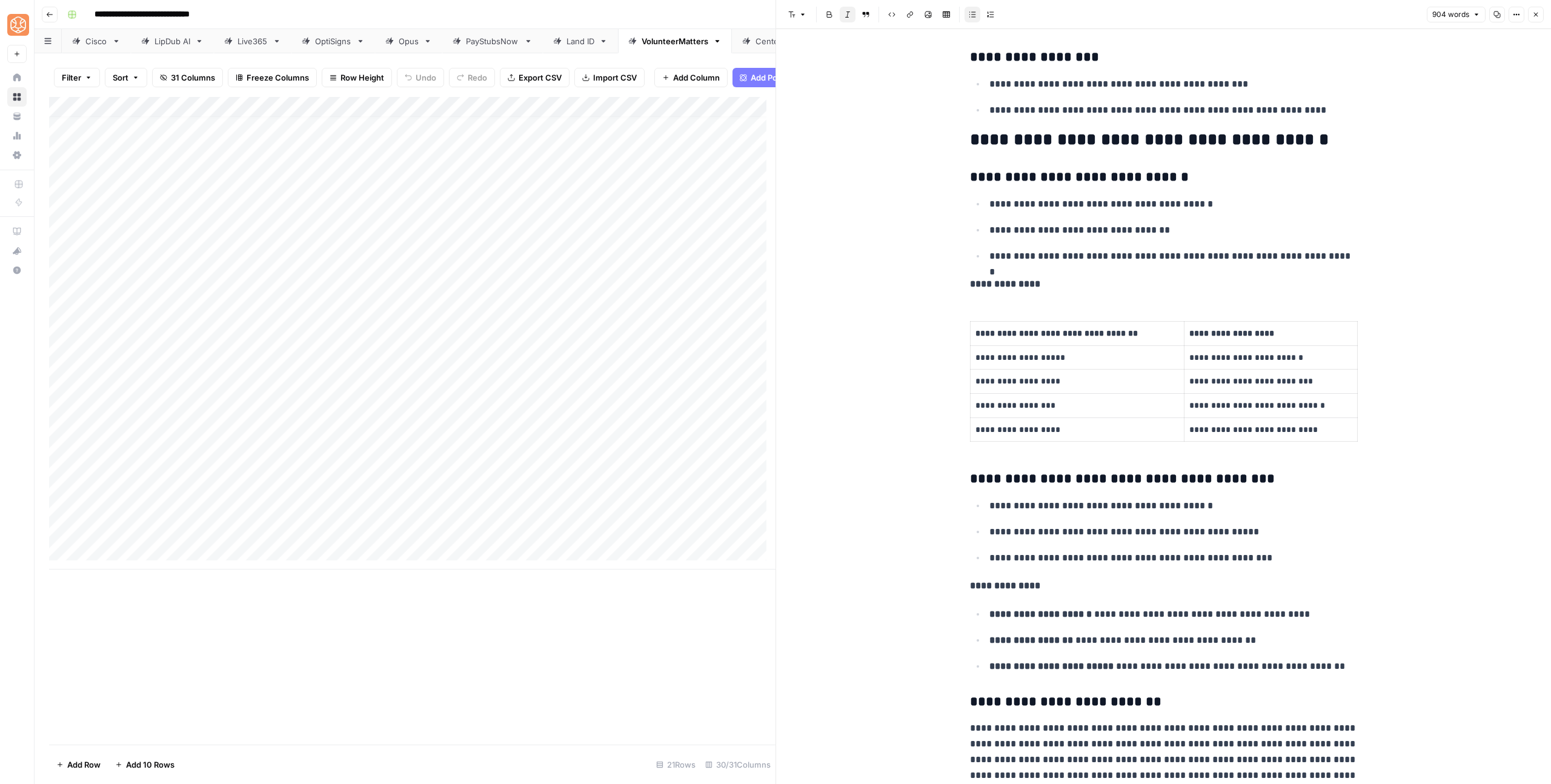
click at [1001, 472] on strong "**********" at bounding box center [1122, 478] width 305 height 14
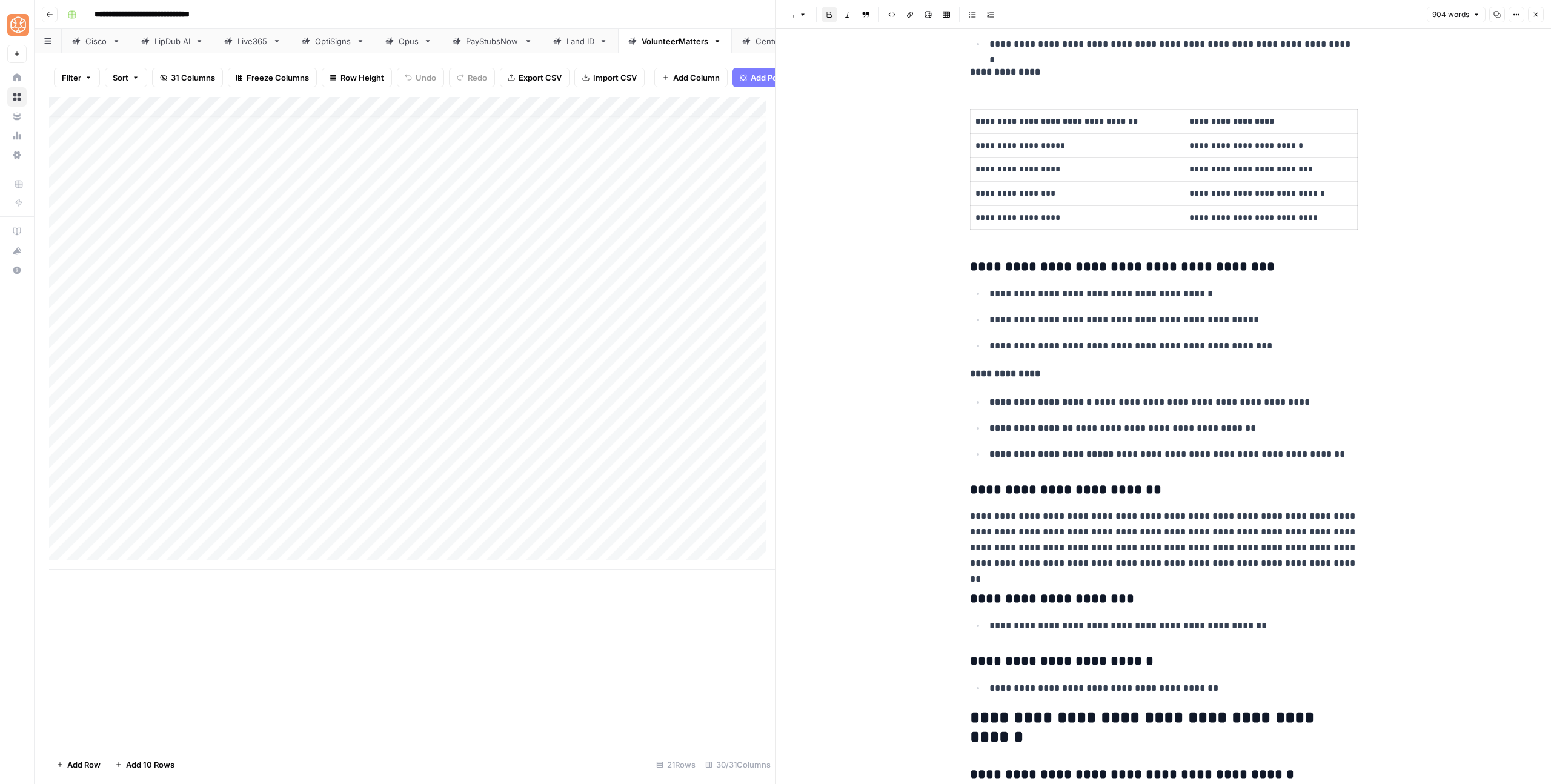
scroll to position [1592, 0]
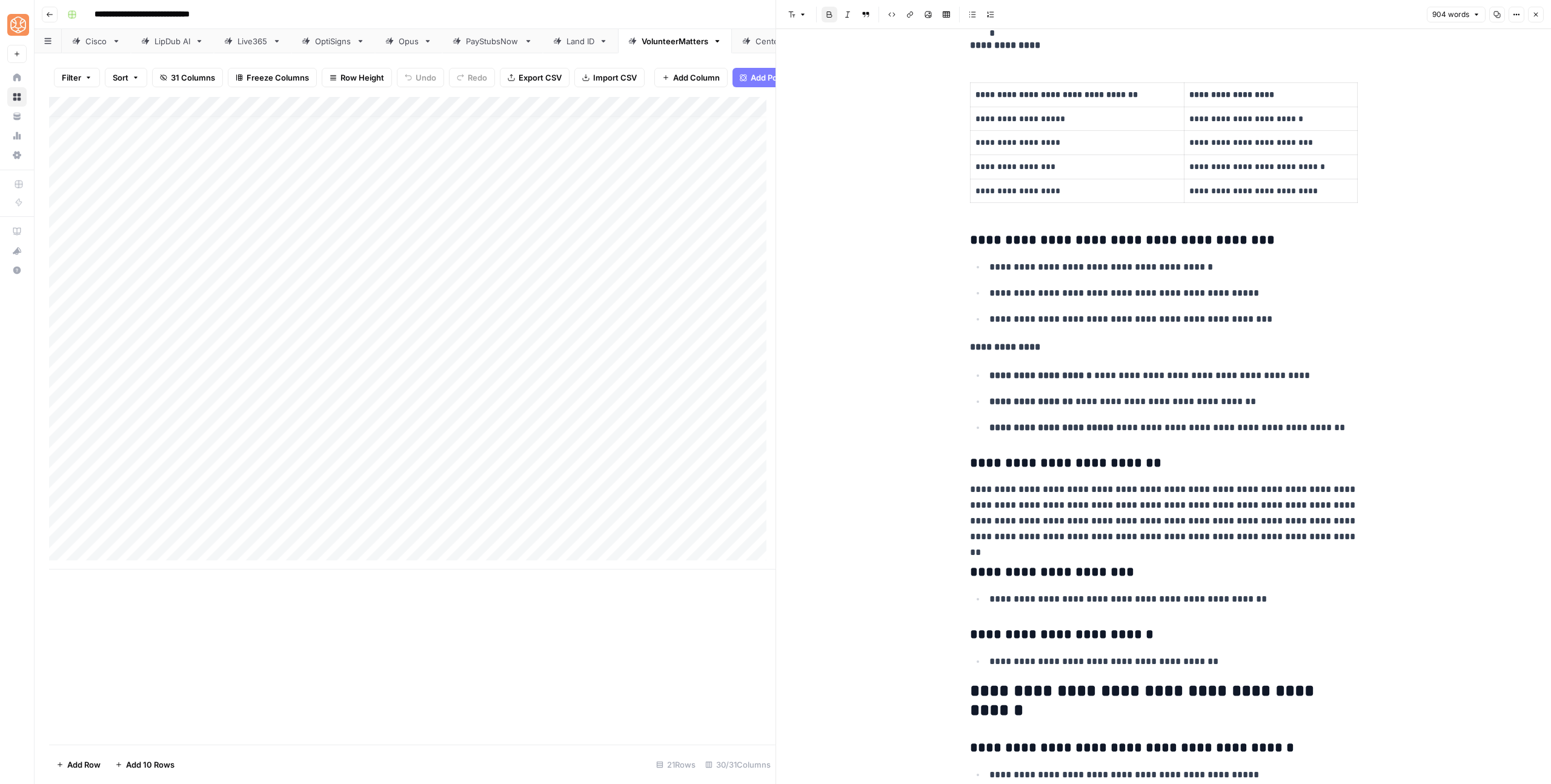
click at [1022, 456] on strong "**********" at bounding box center [1066, 463] width 191 height 14
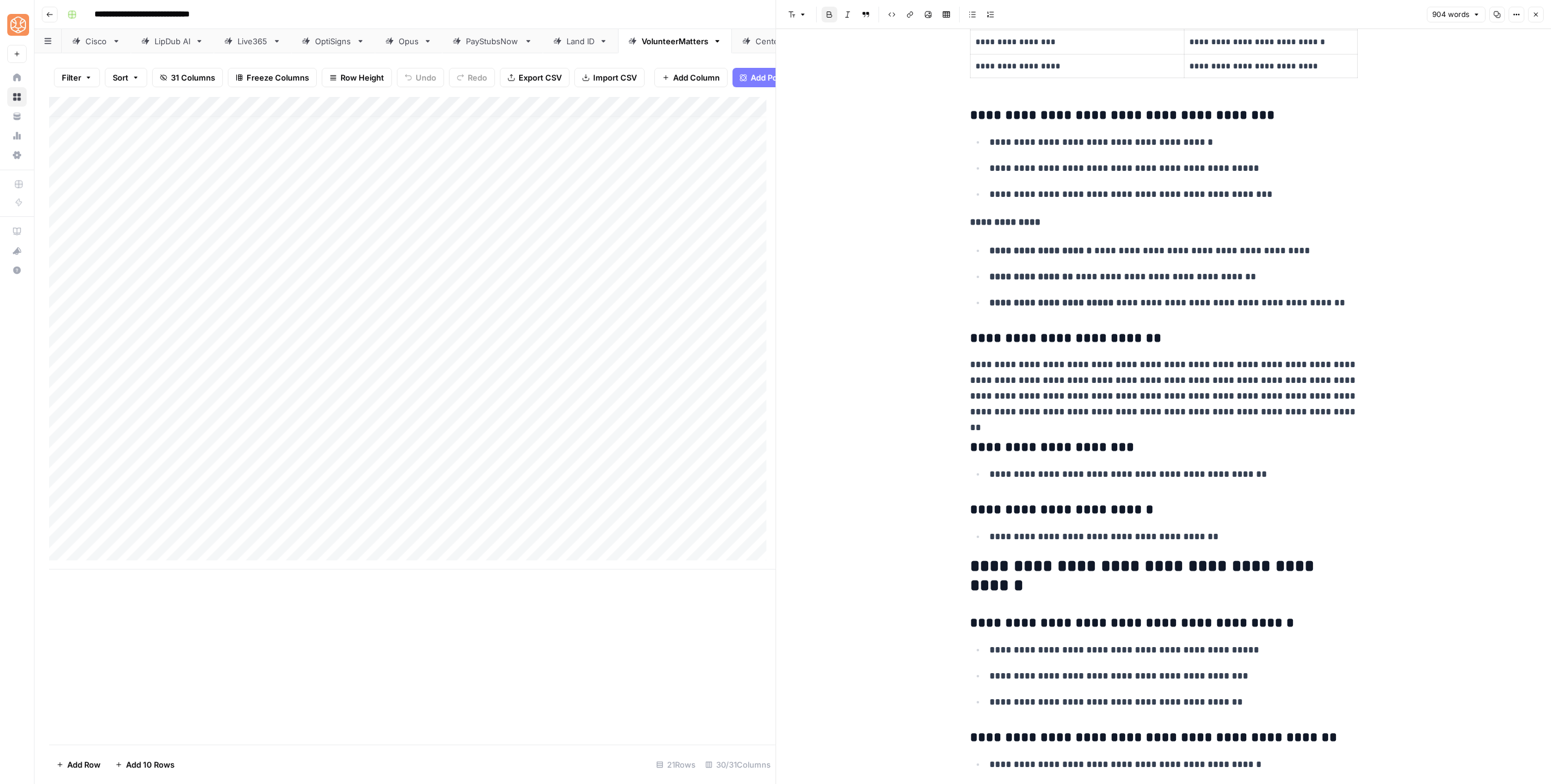
scroll to position [1728, 0]
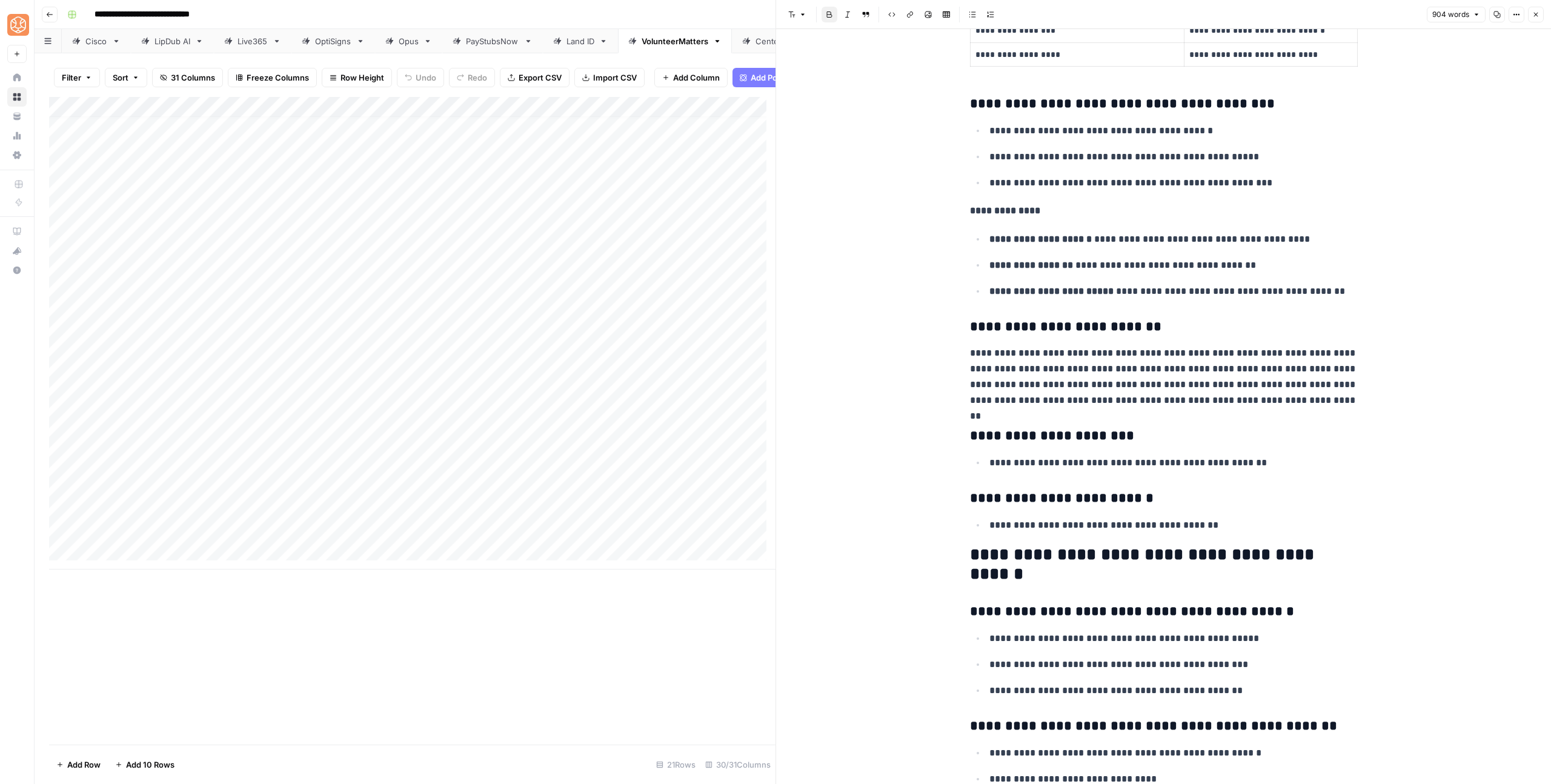
click at [1061, 448] on div "**********" at bounding box center [1163, 221] width 402 height 3802
click at [1067, 482] on div "**********" at bounding box center [1163, 221] width 402 height 3802
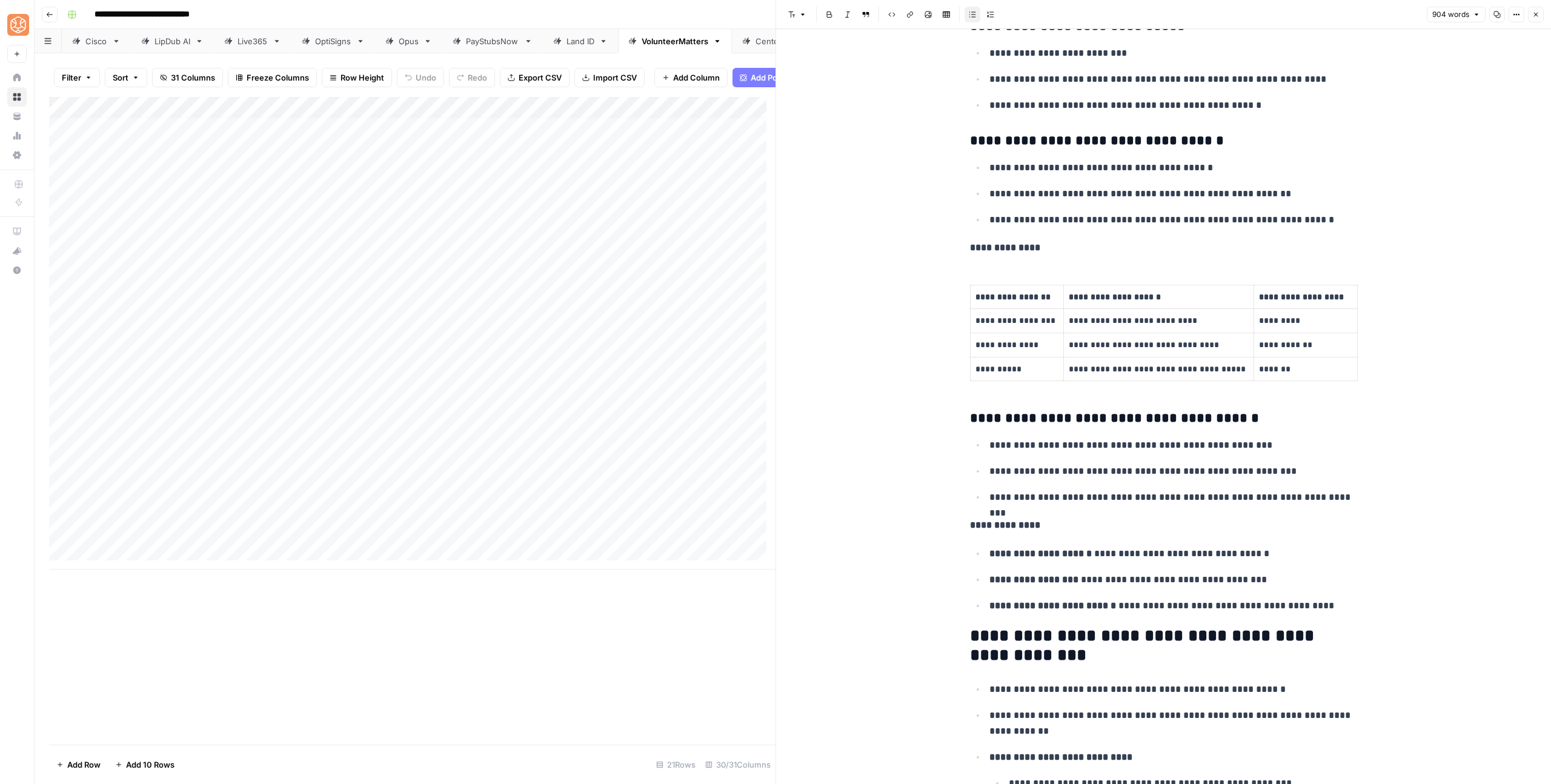
scroll to position [2923, 0]
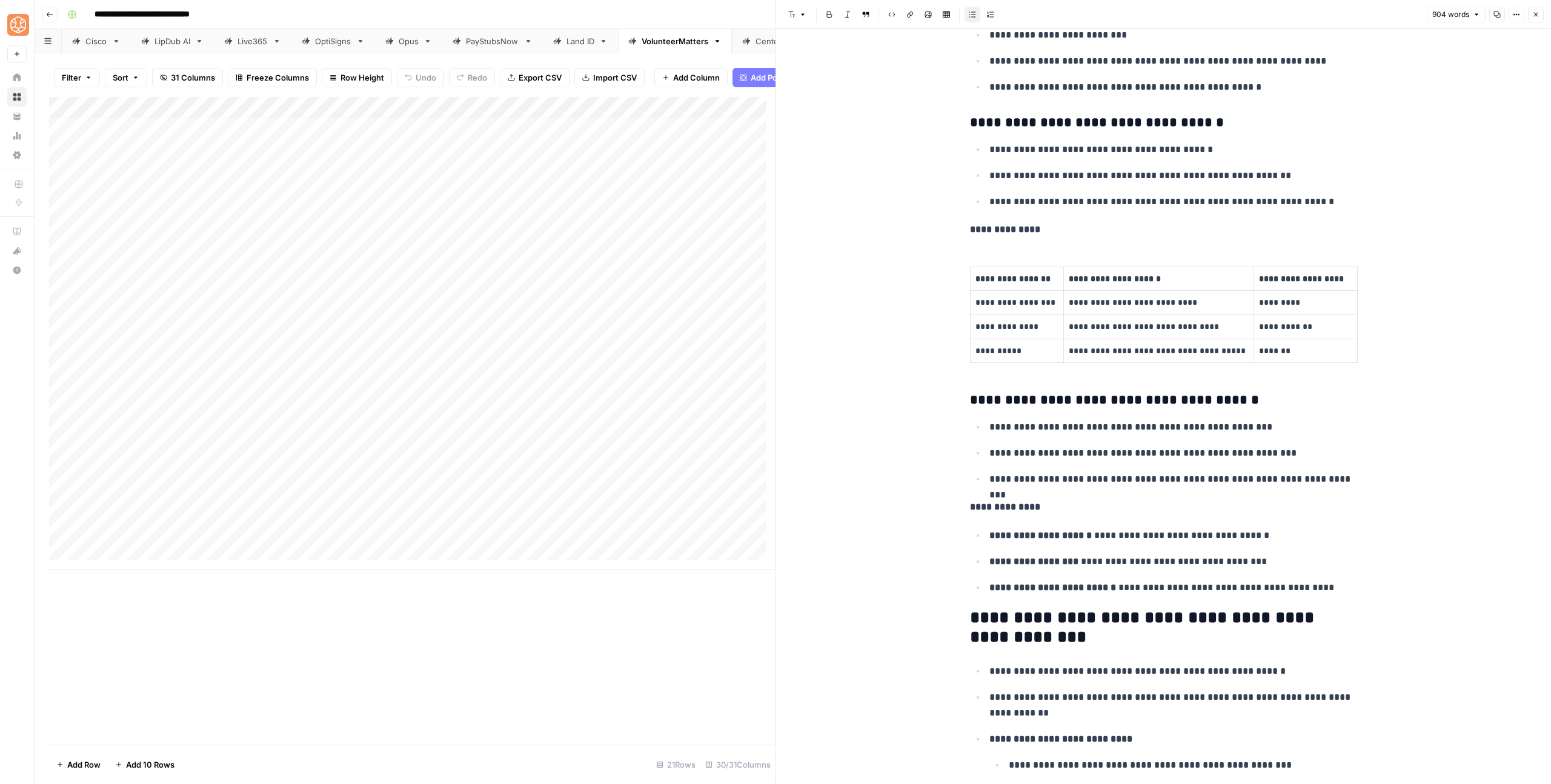
drag, startPoint x: 1537, startPoint y: 14, endPoint x: 1352, endPoint y: 128, distance: 217.3
click at [1536, 14] on icon "button" at bounding box center [1536, 14] width 8 height 8
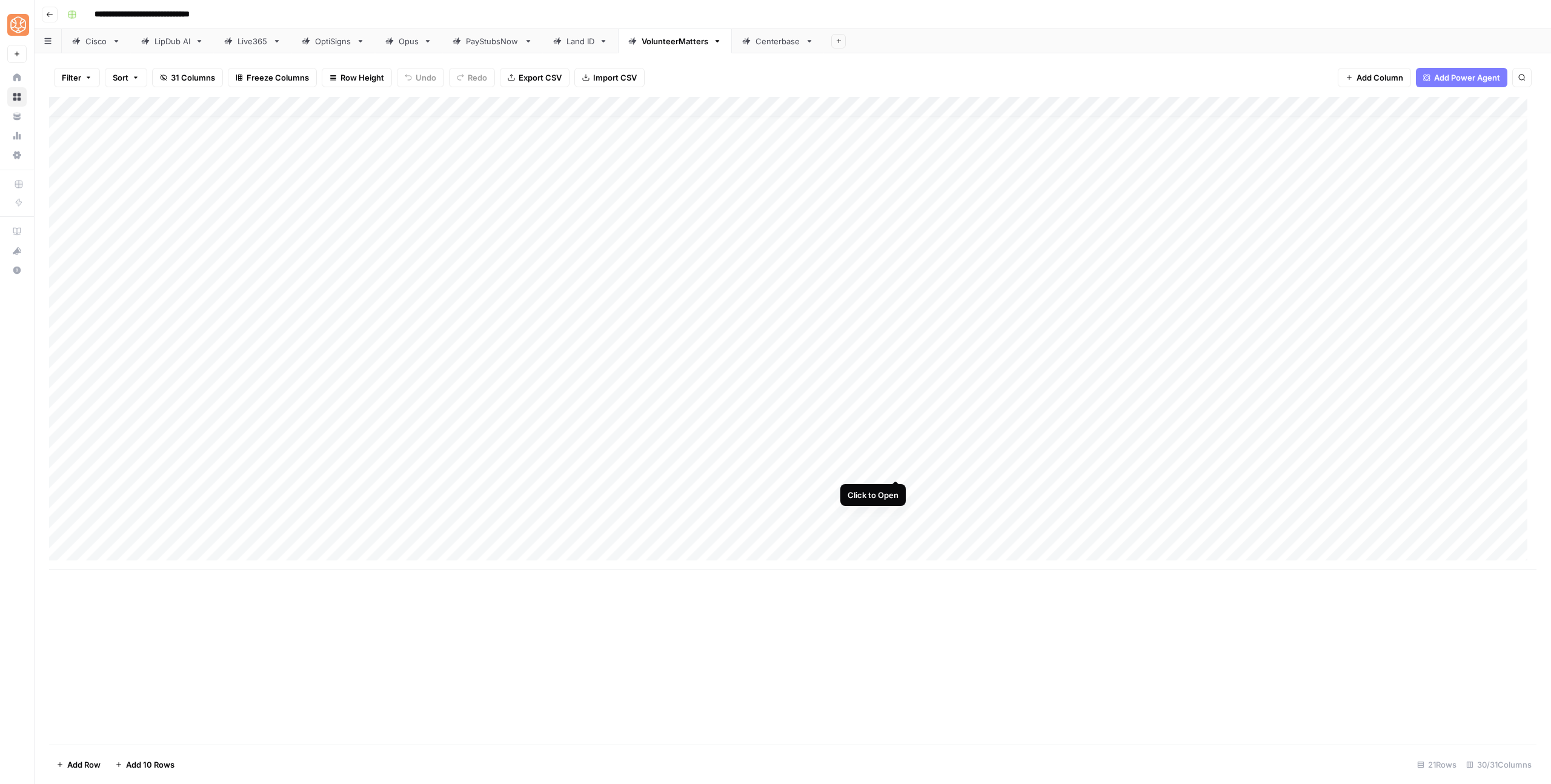
click at [895, 468] on div "Add Column" at bounding box center [793, 333] width 1487 height 472
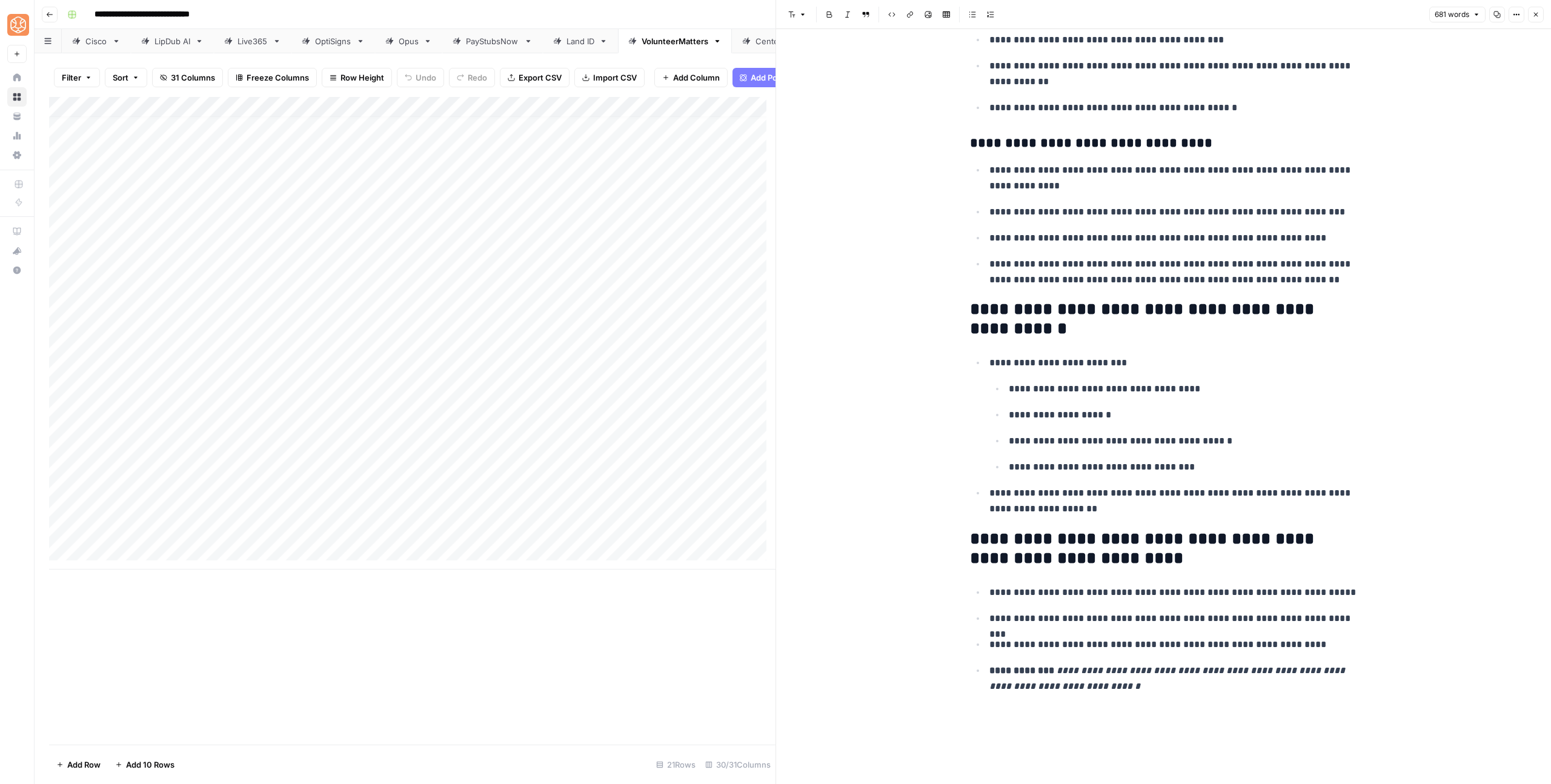
scroll to position [2039, 0]
click at [1533, 15] on icon "button" at bounding box center [1536, 14] width 8 height 8
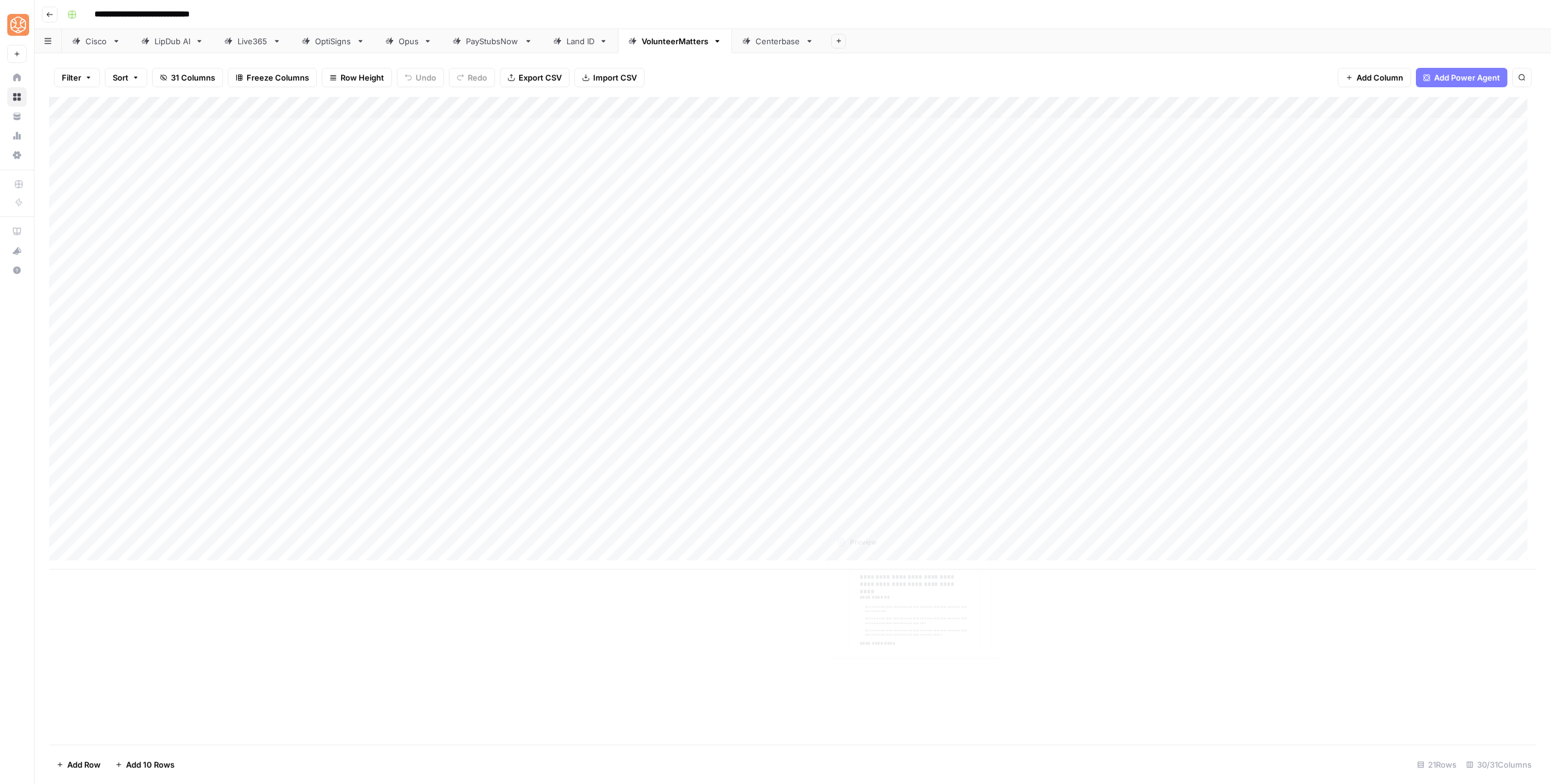
click at [882, 492] on div "Add Column" at bounding box center [793, 333] width 1487 height 472
click at [891, 488] on div "Add Column" at bounding box center [793, 333] width 1487 height 472
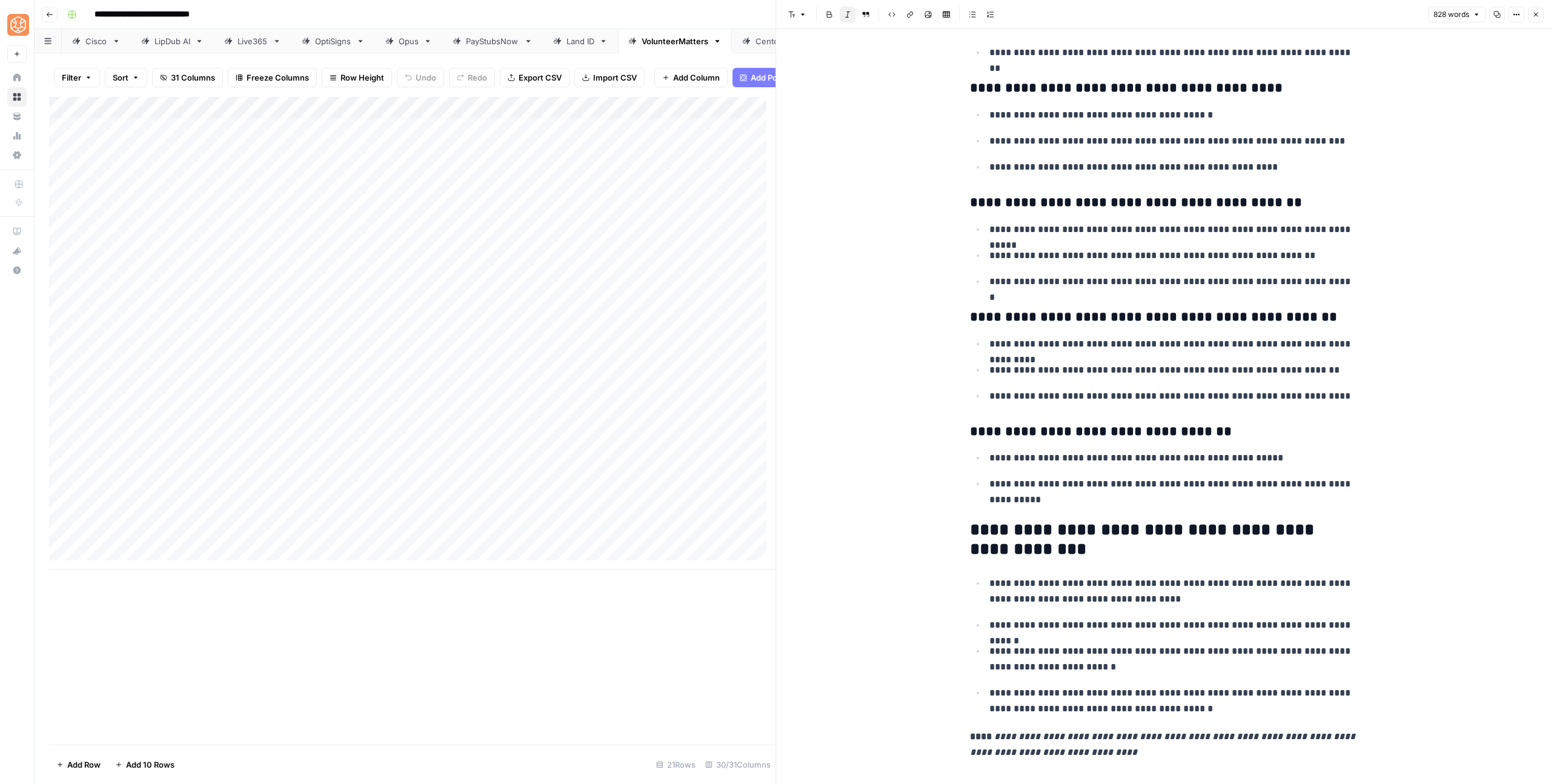
scroll to position [2529, 0]
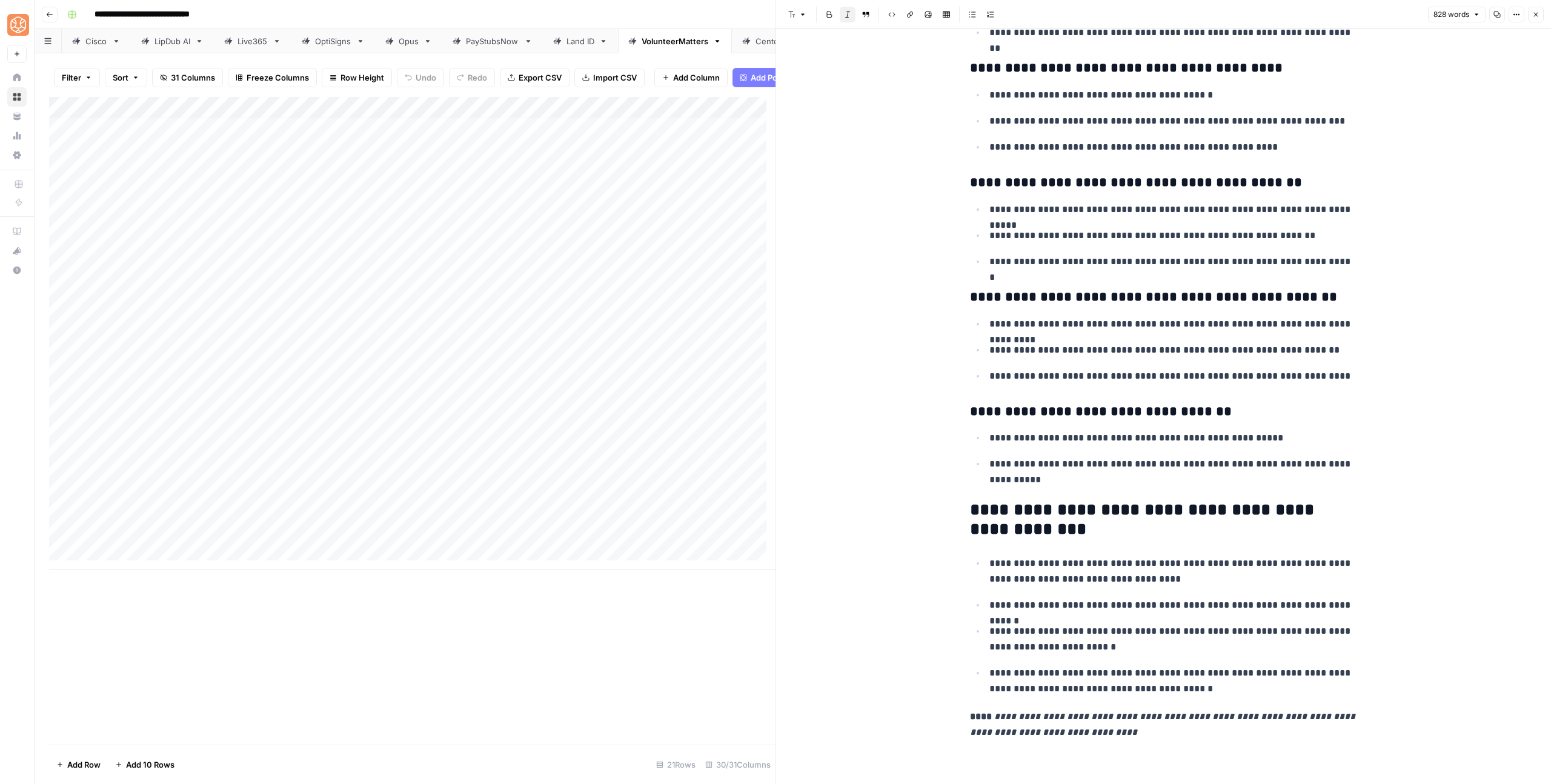
click at [1540, 10] on button "Close" at bounding box center [1535, 14] width 16 height 16
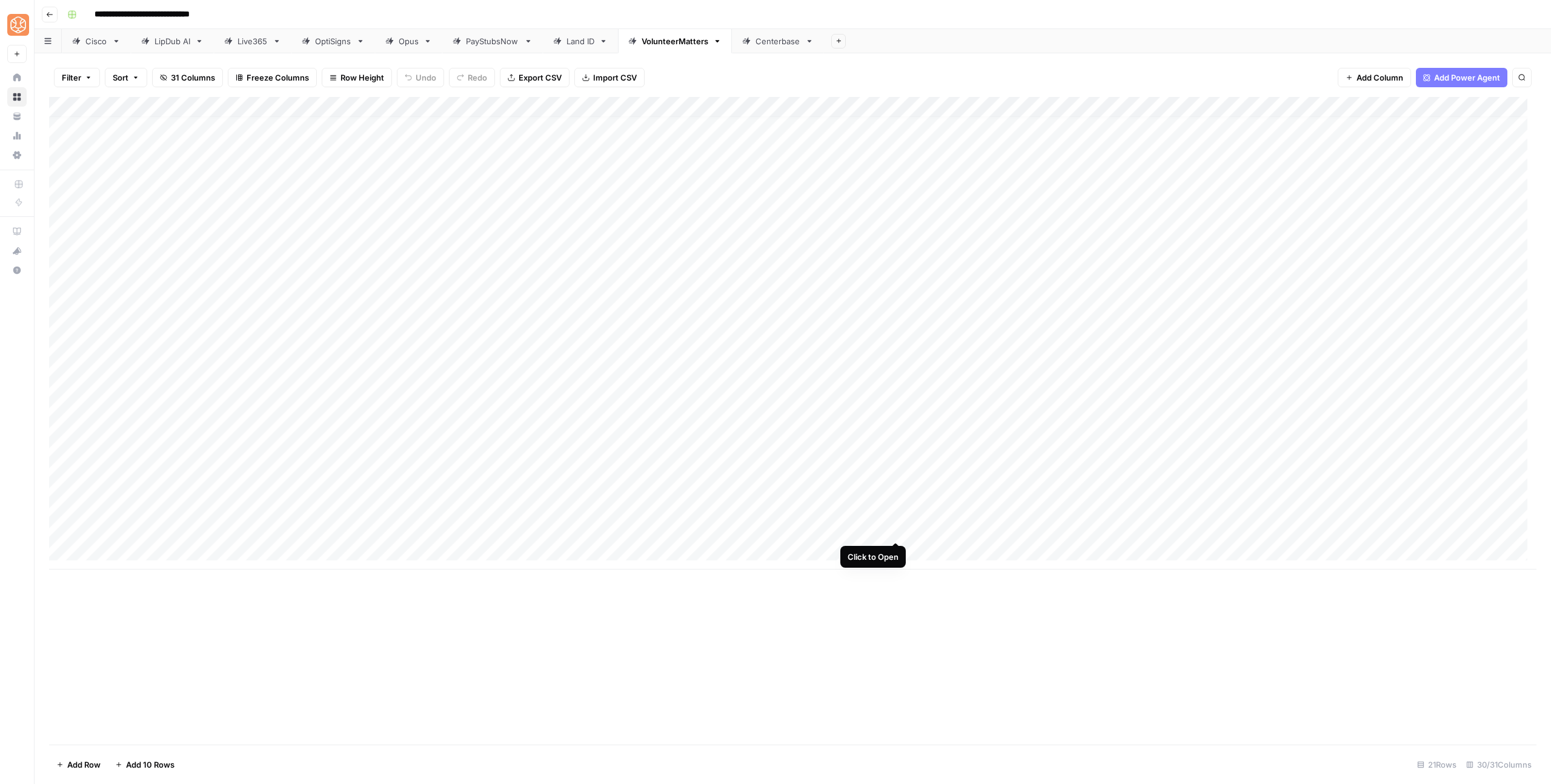
click at [895, 528] on div "Add Column" at bounding box center [793, 333] width 1487 height 472
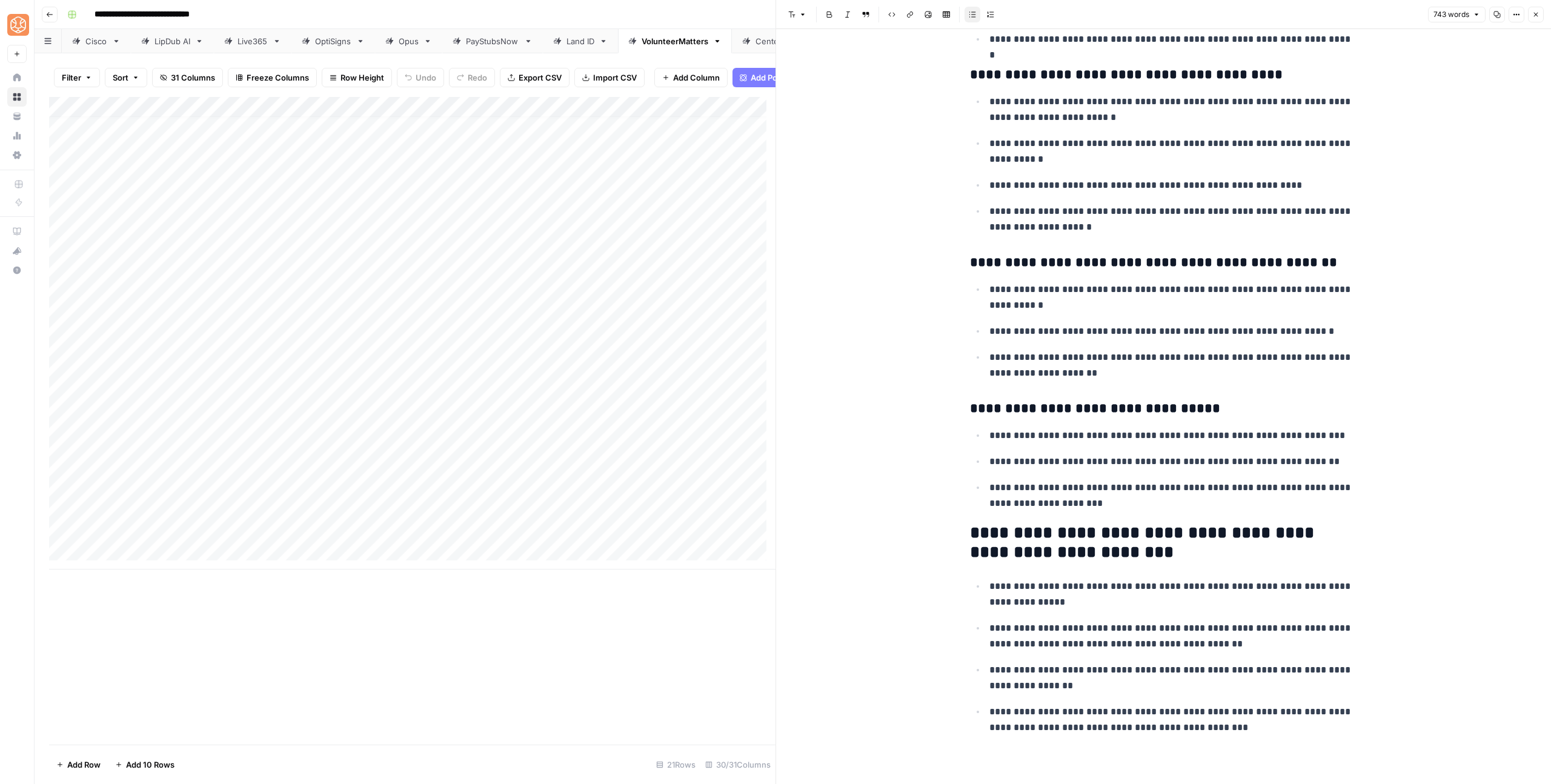
scroll to position [2211, 0]
click at [1073, 559] on h2 "**********" at bounding box center [1163, 542] width 388 height 39
